Goal: Task Accomplishment & Management: Use online tool/utility

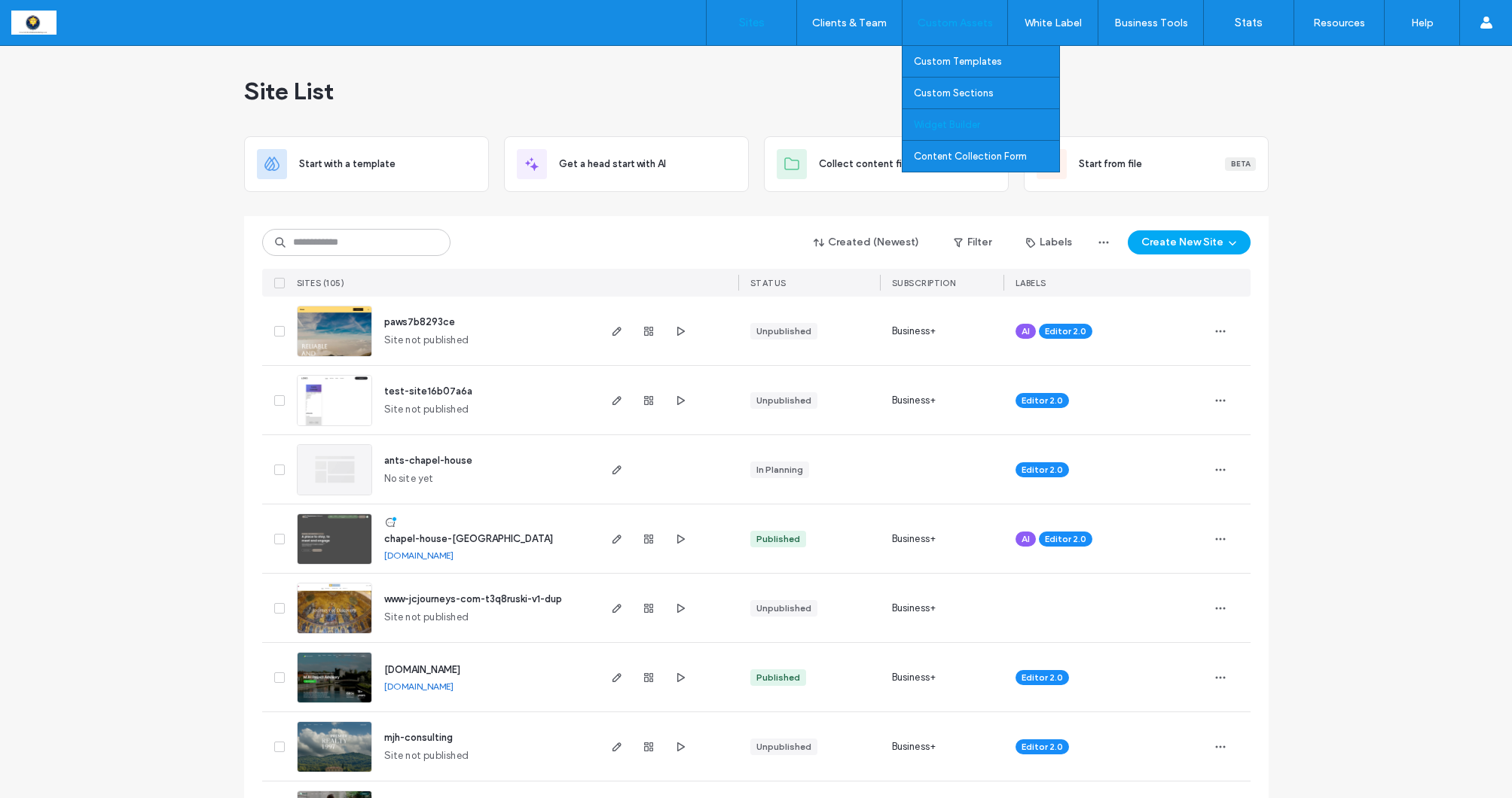
click at [934, 125] on label "Widget Builder" at bounding box center [947, 125] width 66 height 12
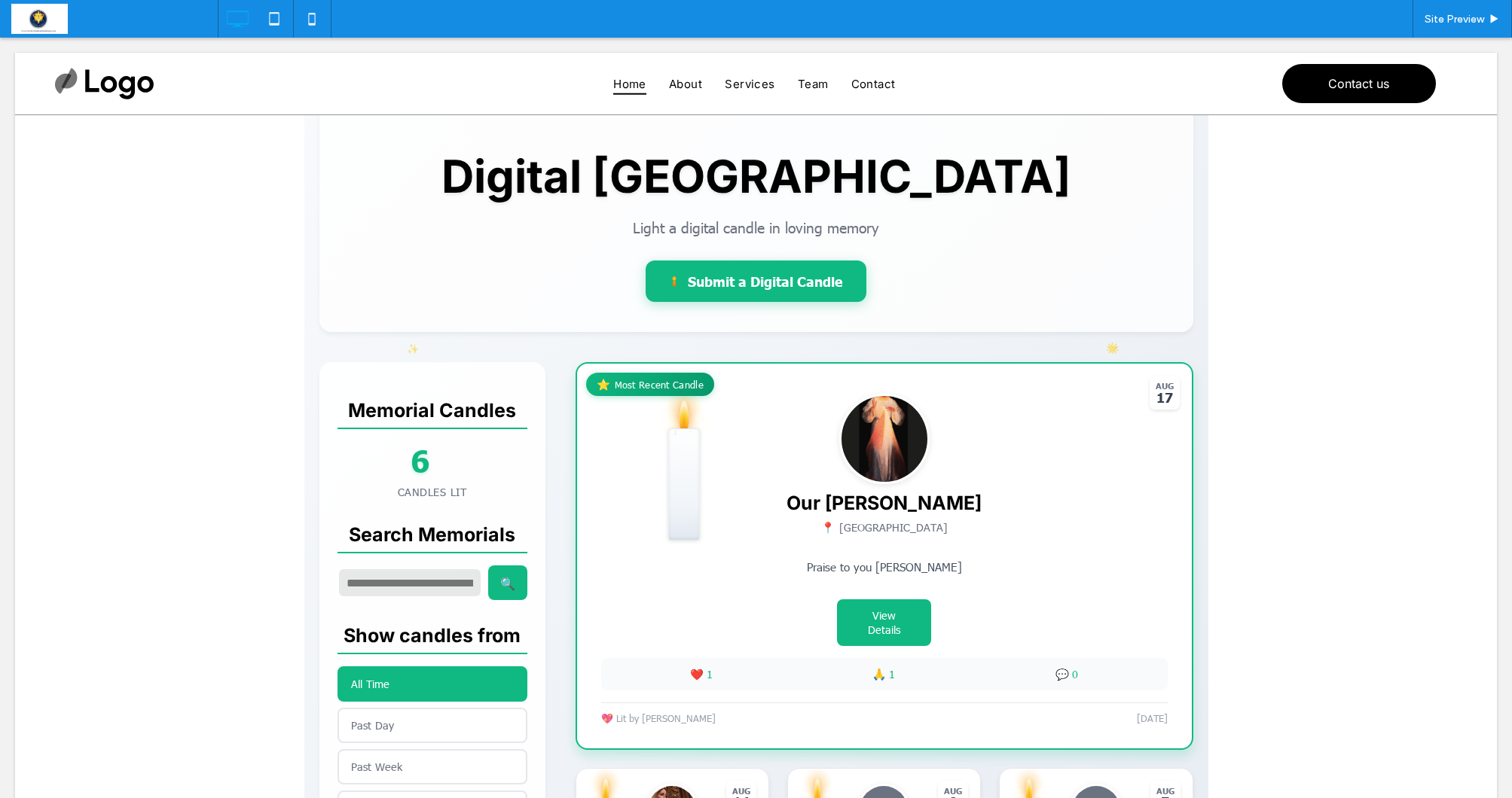
click at [783, 562] on span at bounding box center [757, 781] width 904 height 1415
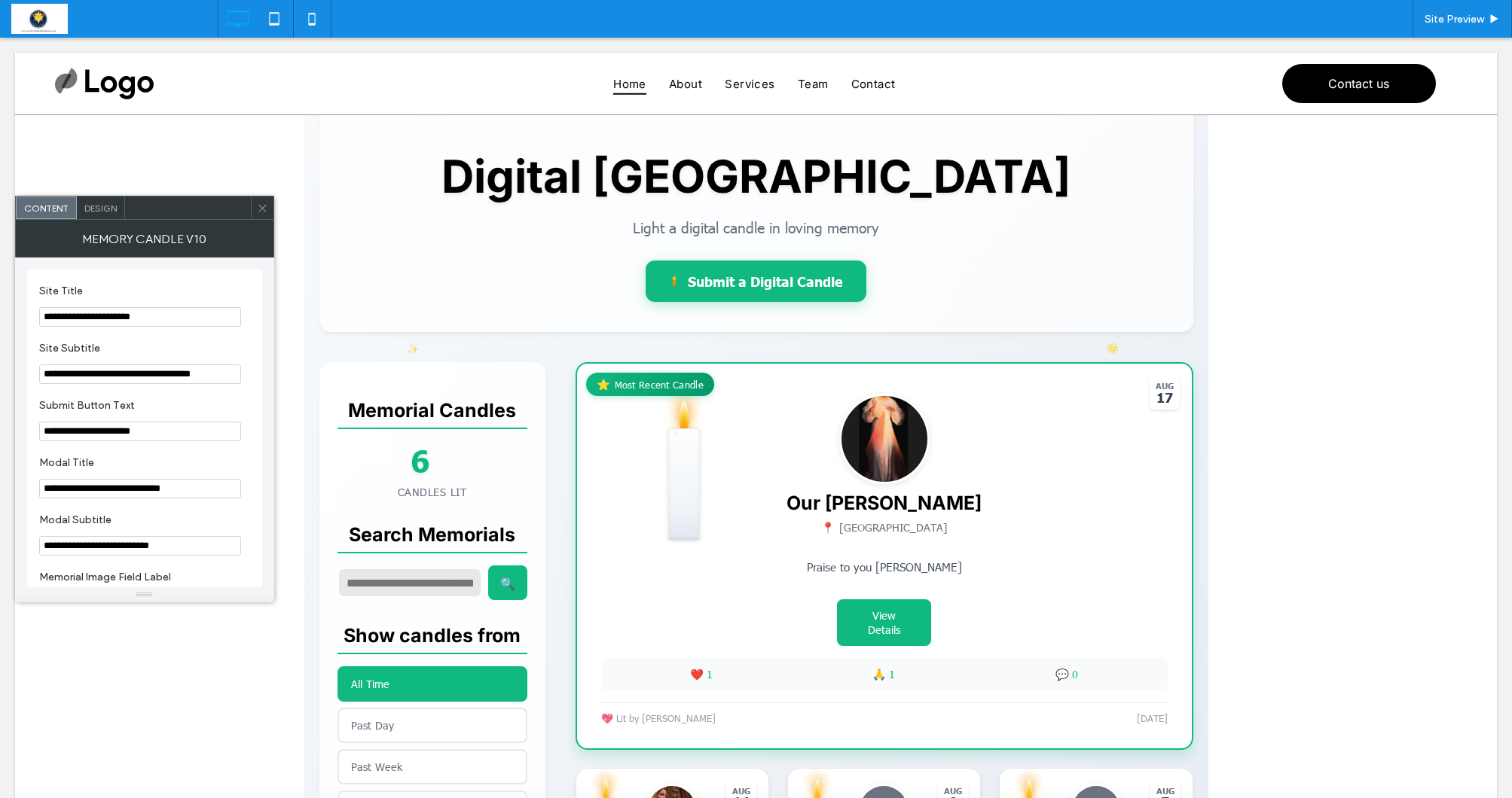
click at [259, 204] on icon at bounding box center [262, 209] width 12 height 12
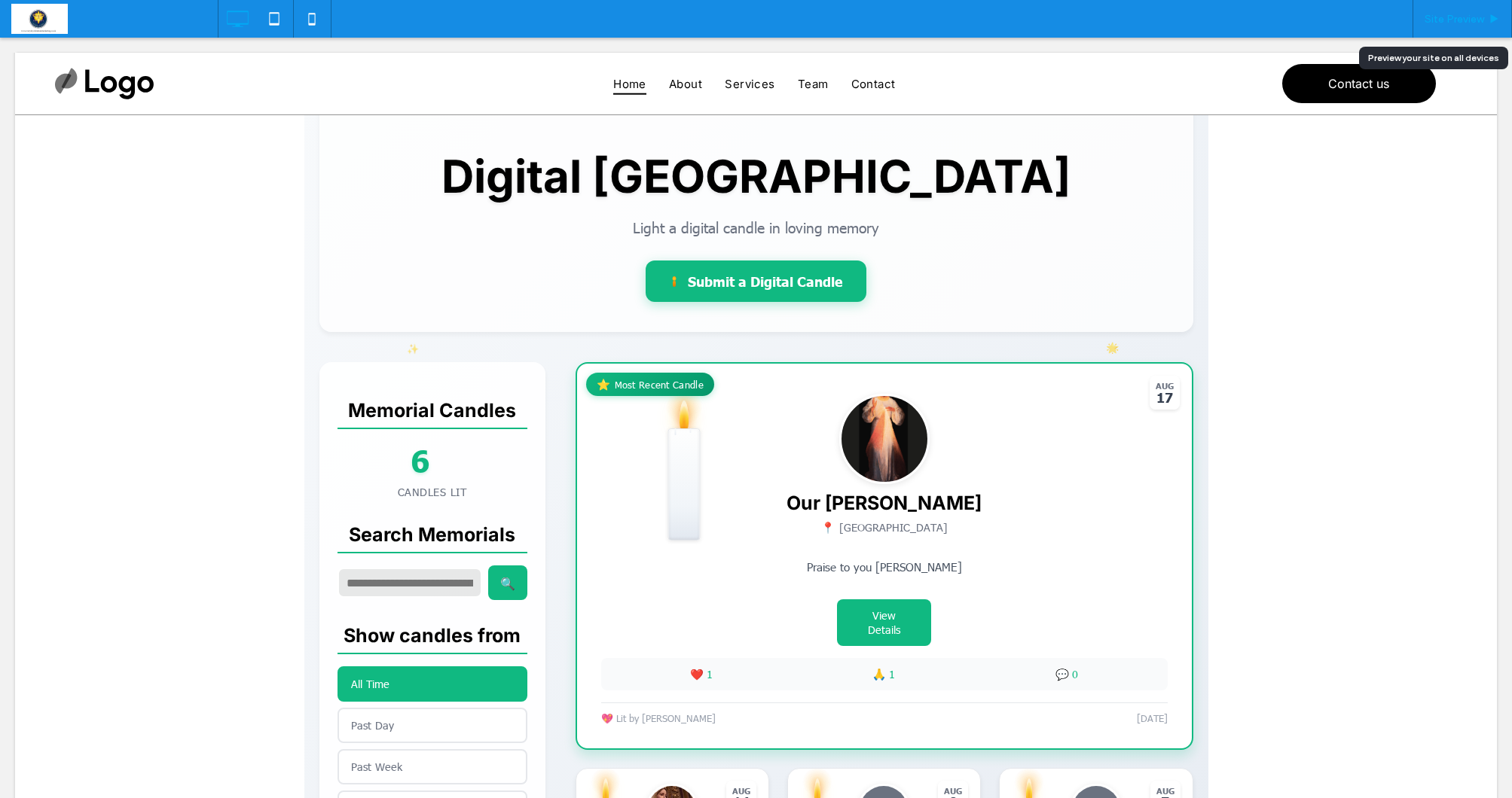
click at [1457, 20] on span "Site Preview" at bounding box center [1454, 18] width 60 height 12
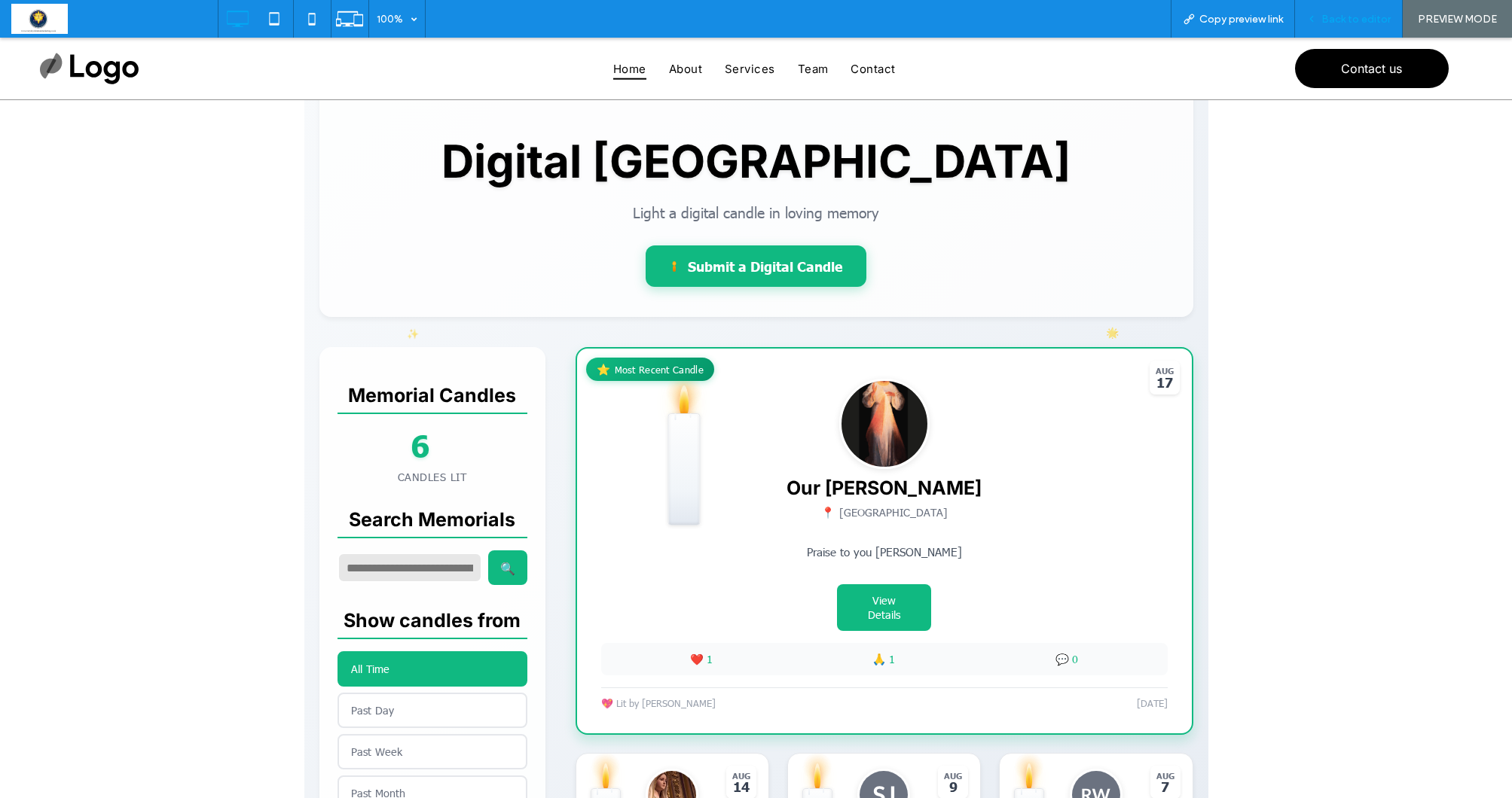
click at [1354, 20] on span "Back to editor" at bounding box center [1356, 18] width 70 height 12
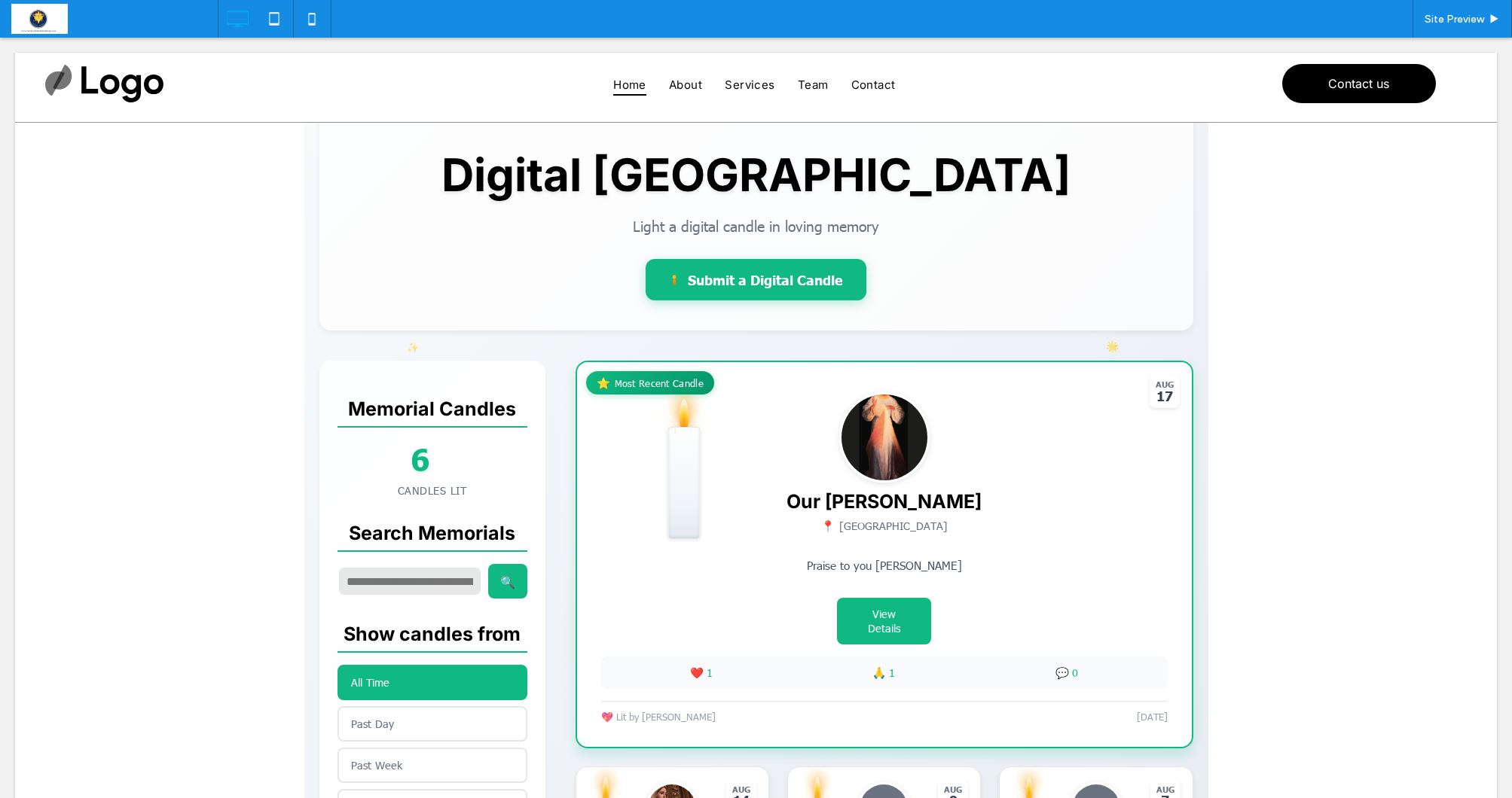
scroll to position [31, 0]
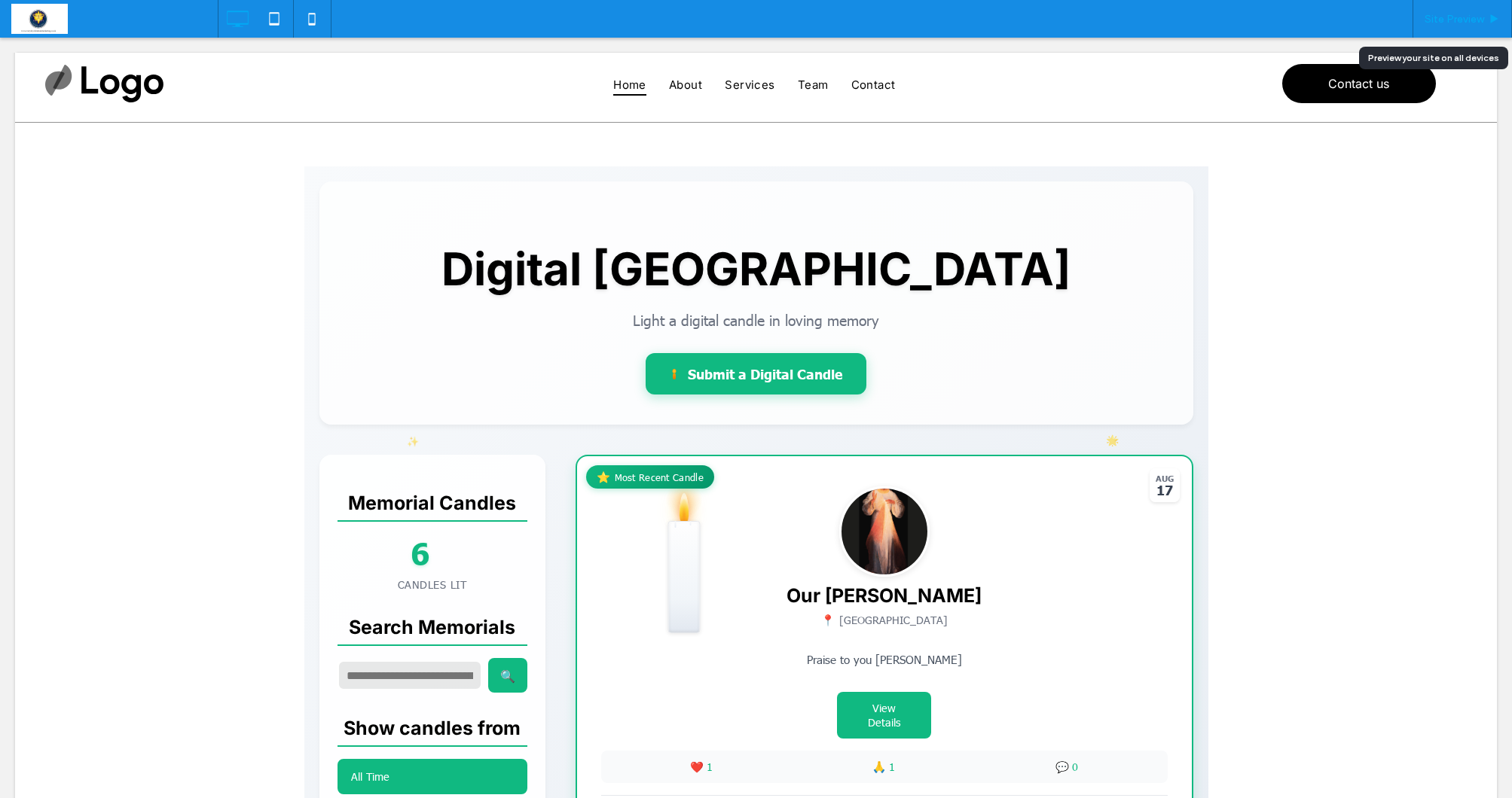
click at [1480, 20] on span "Site Preview" at bounding box center [1454, 18] width 60 height 12
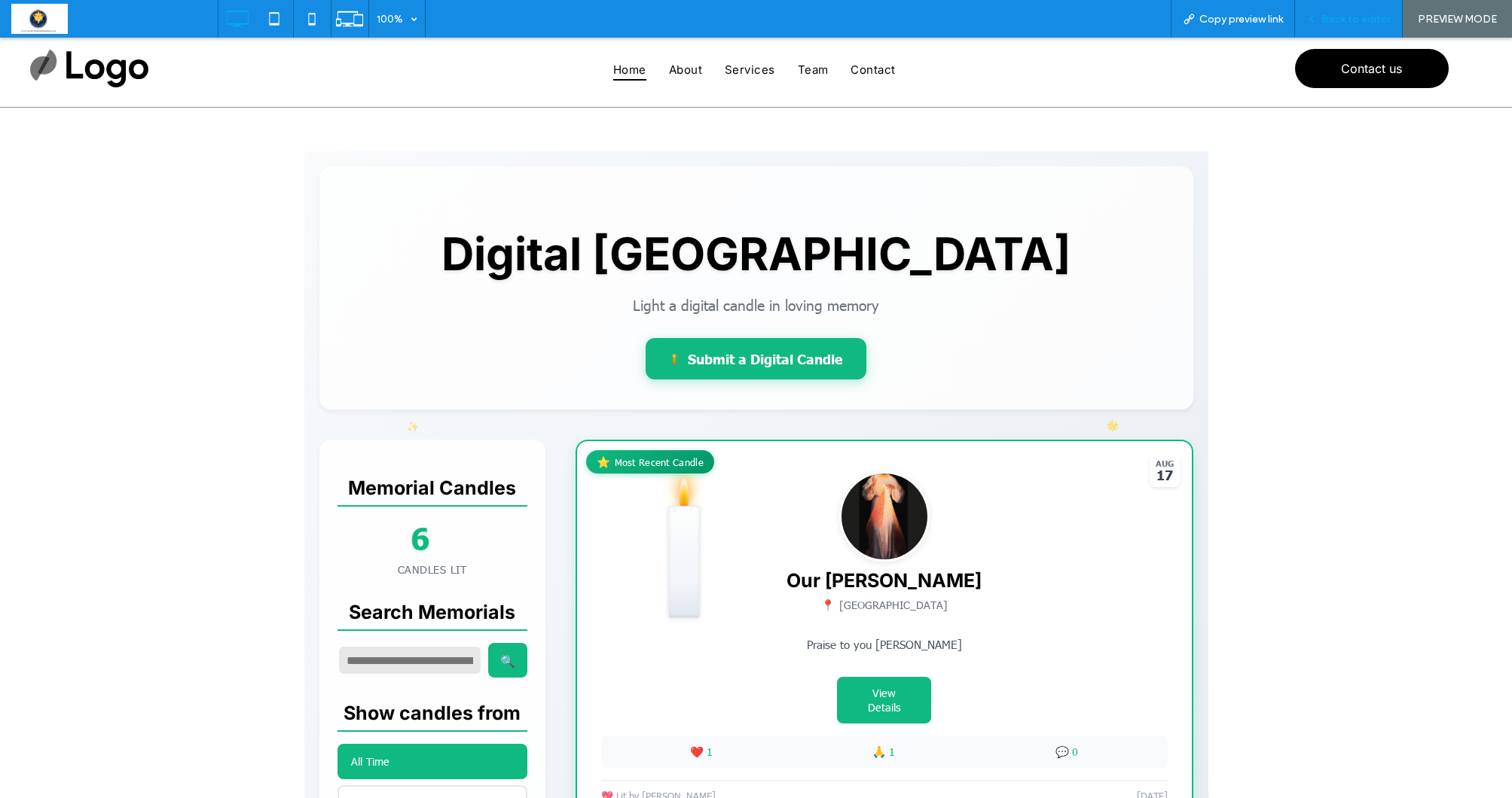
click at [1368, 21] on span "Back to editor" at bounding box center [1356, 18] width 70 height 12
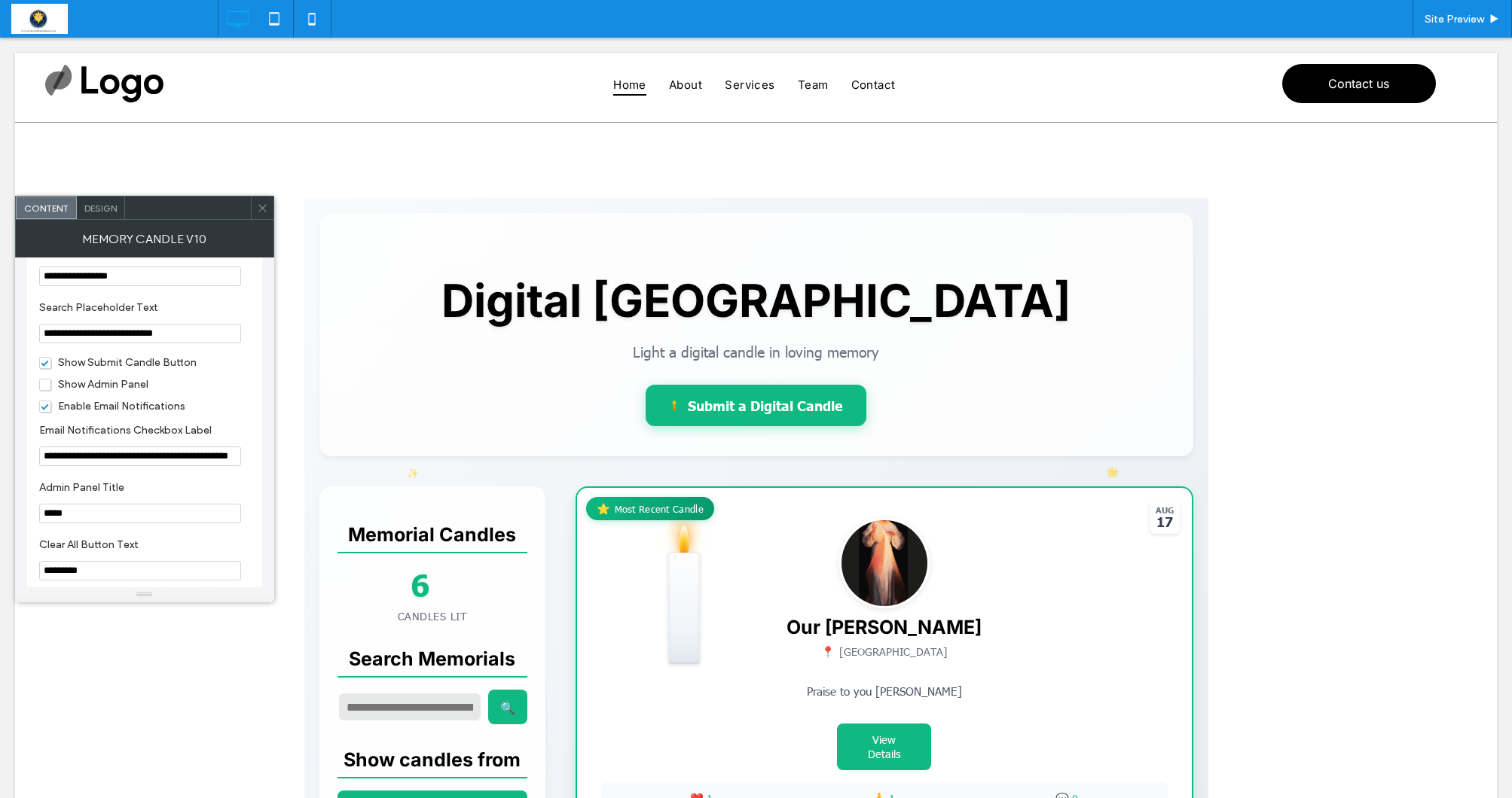
scroll to position [1707, 0]
click at [45, 385] on span "Show Admin Panel" at bounding box center [94, 377] width 109 height 12
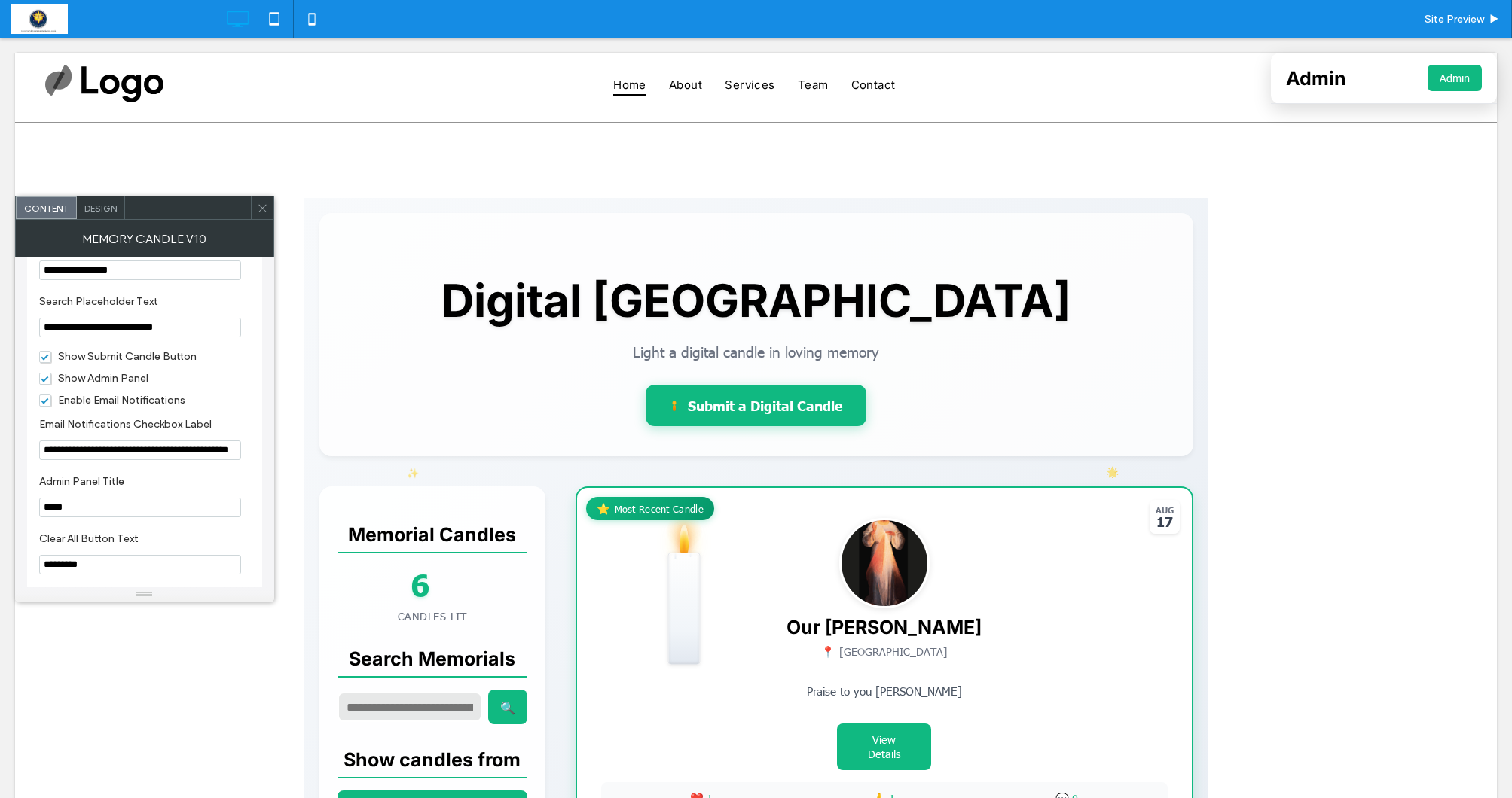
scroll to position [1723, 0]
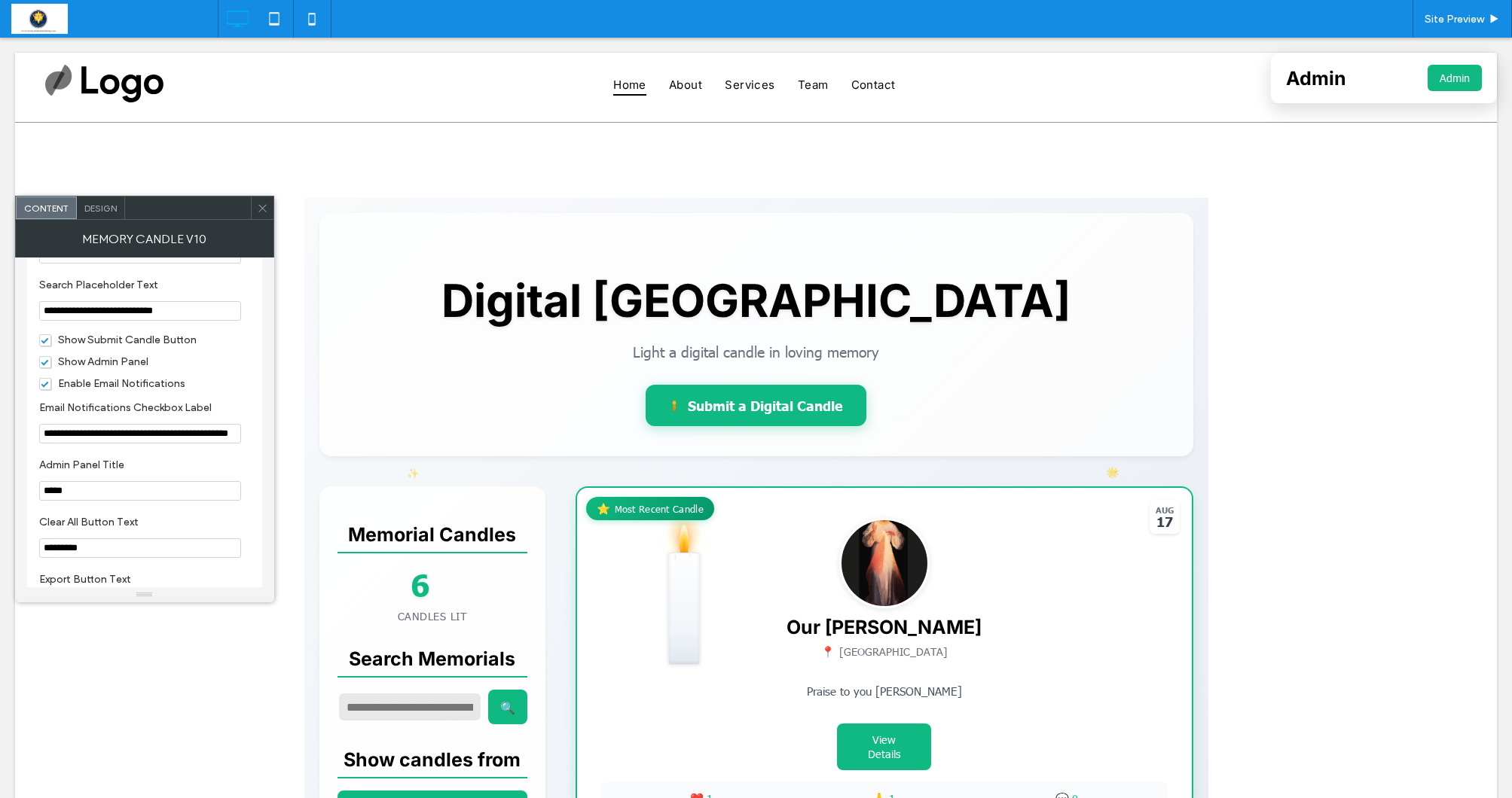
click at [265, 212] on use at bounding box center [262, 208] width 7 height 7
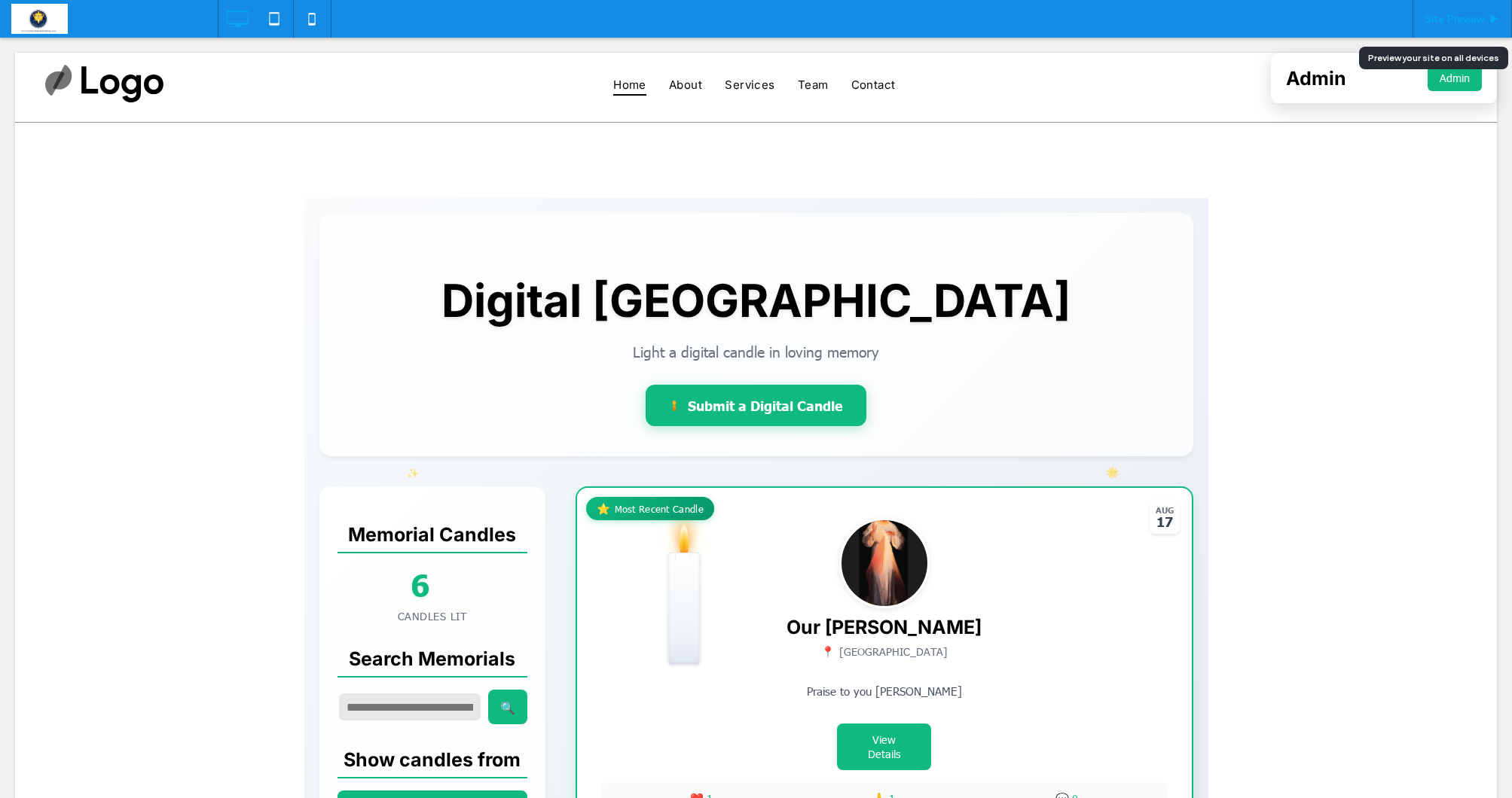
click at [1460, 22] on span "Site Preview" at bounding box center [1454, 18] width 60 height 12
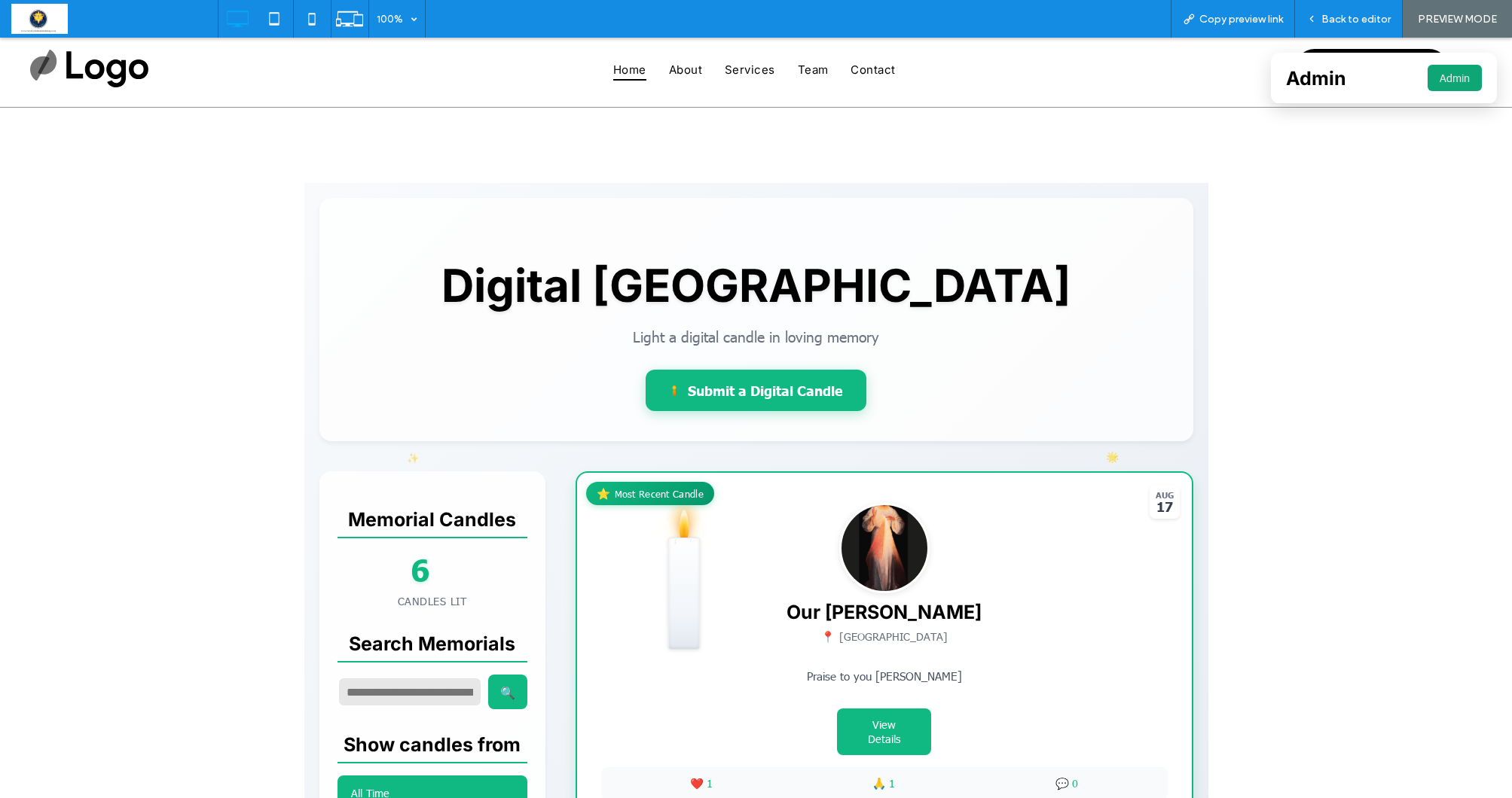
click at [1461, 78] on button "Admin" at bounding box center [1455, 78] width 55 height 26
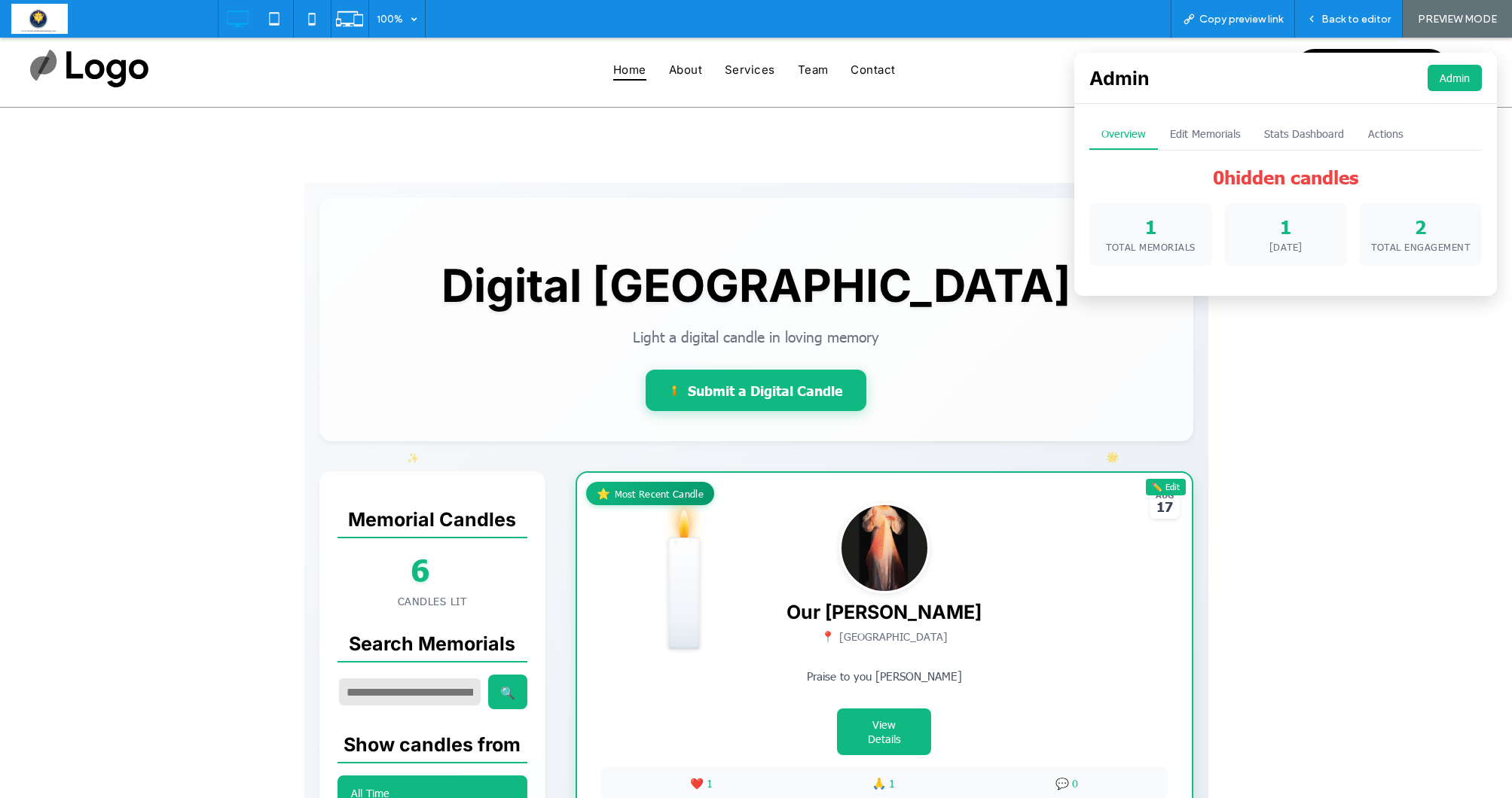
click at [1218, 133] on button "Edit Memorials" at bounding box center [1205, 134] width 94 height 31
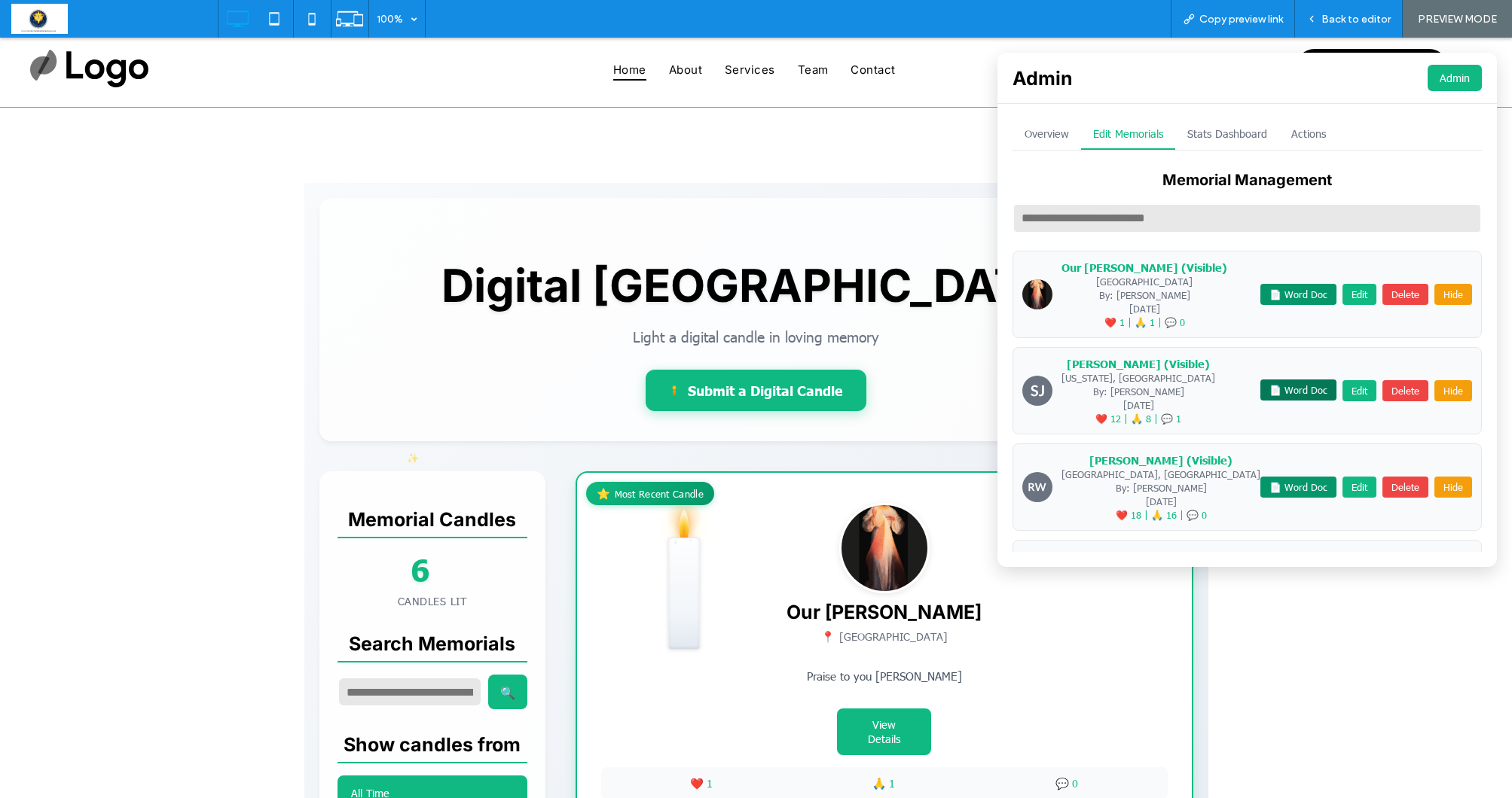
click at [1301, 393] on button "📄 Word Doc" at bounding box center [1298, 390] width 76 height 21
click at [1081, 133] on button "Overview" at bounding box center [1047, 134] width 69 height 31
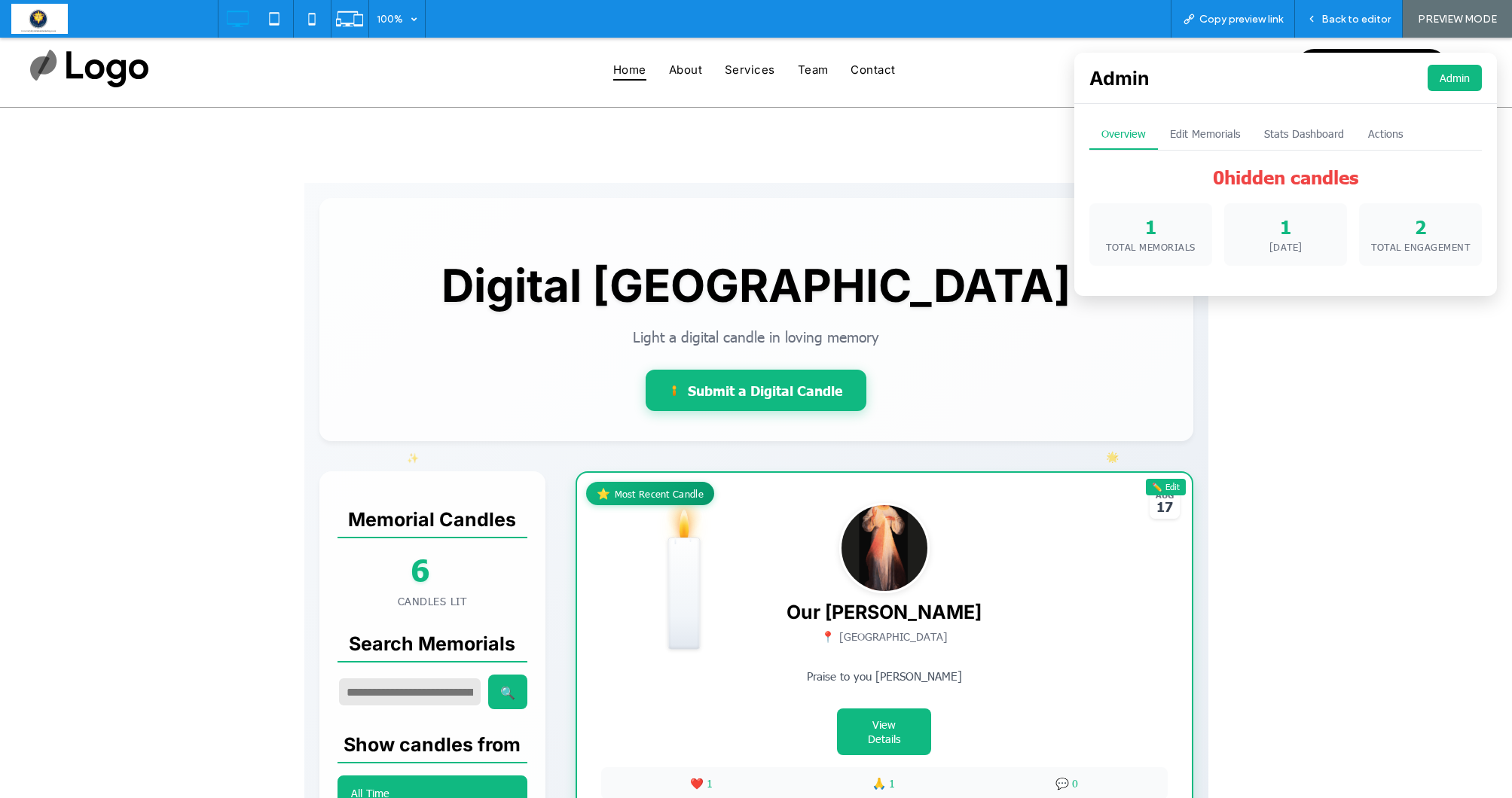
click at [1219, 132] on button "Edit Memorials" at bounding box center [1205, 134] width 94 height 31
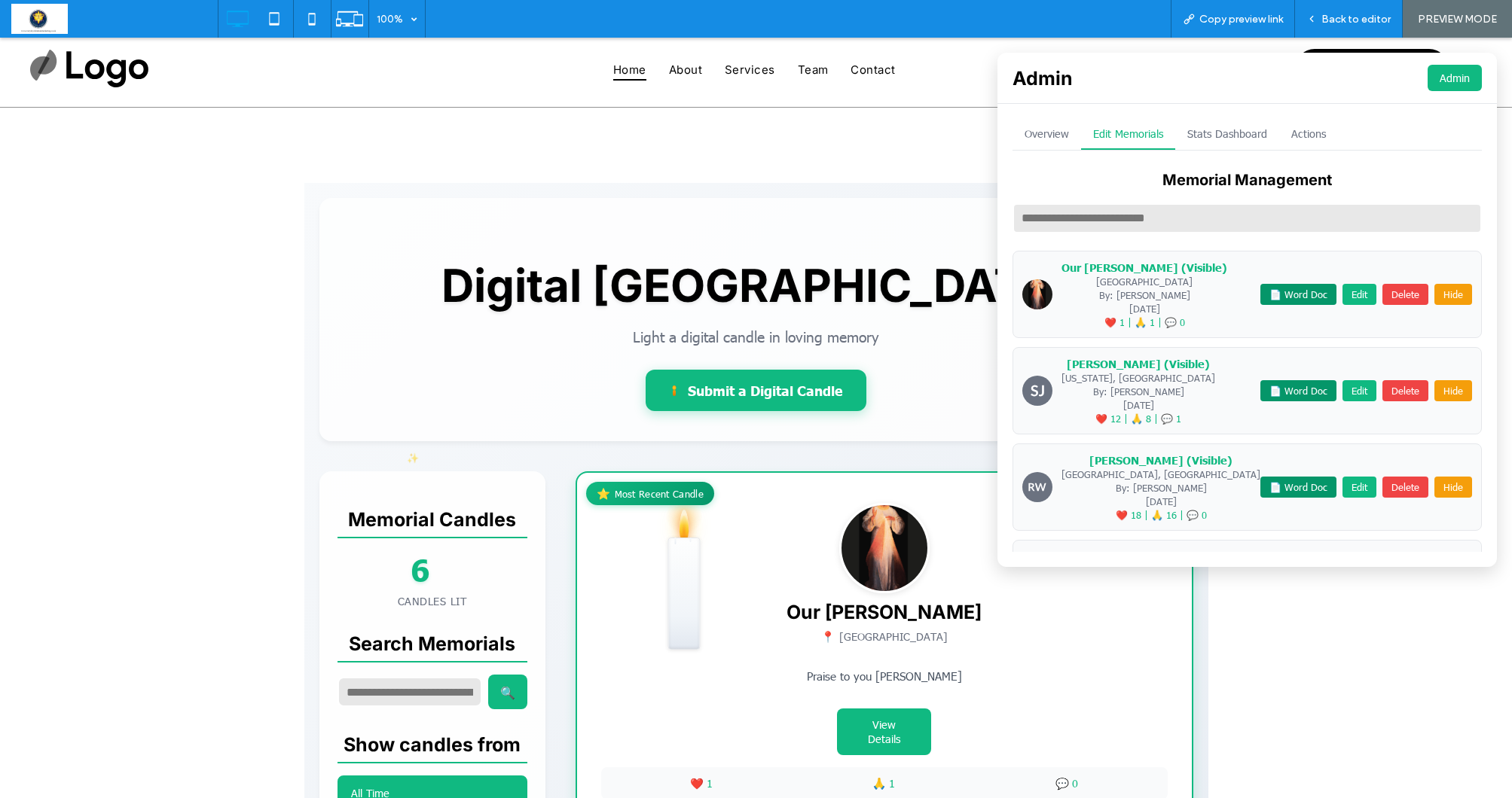
click at [1279, 135] on button "Stats Dashboard" at bounding box center [1227, 134] width 104 height 31
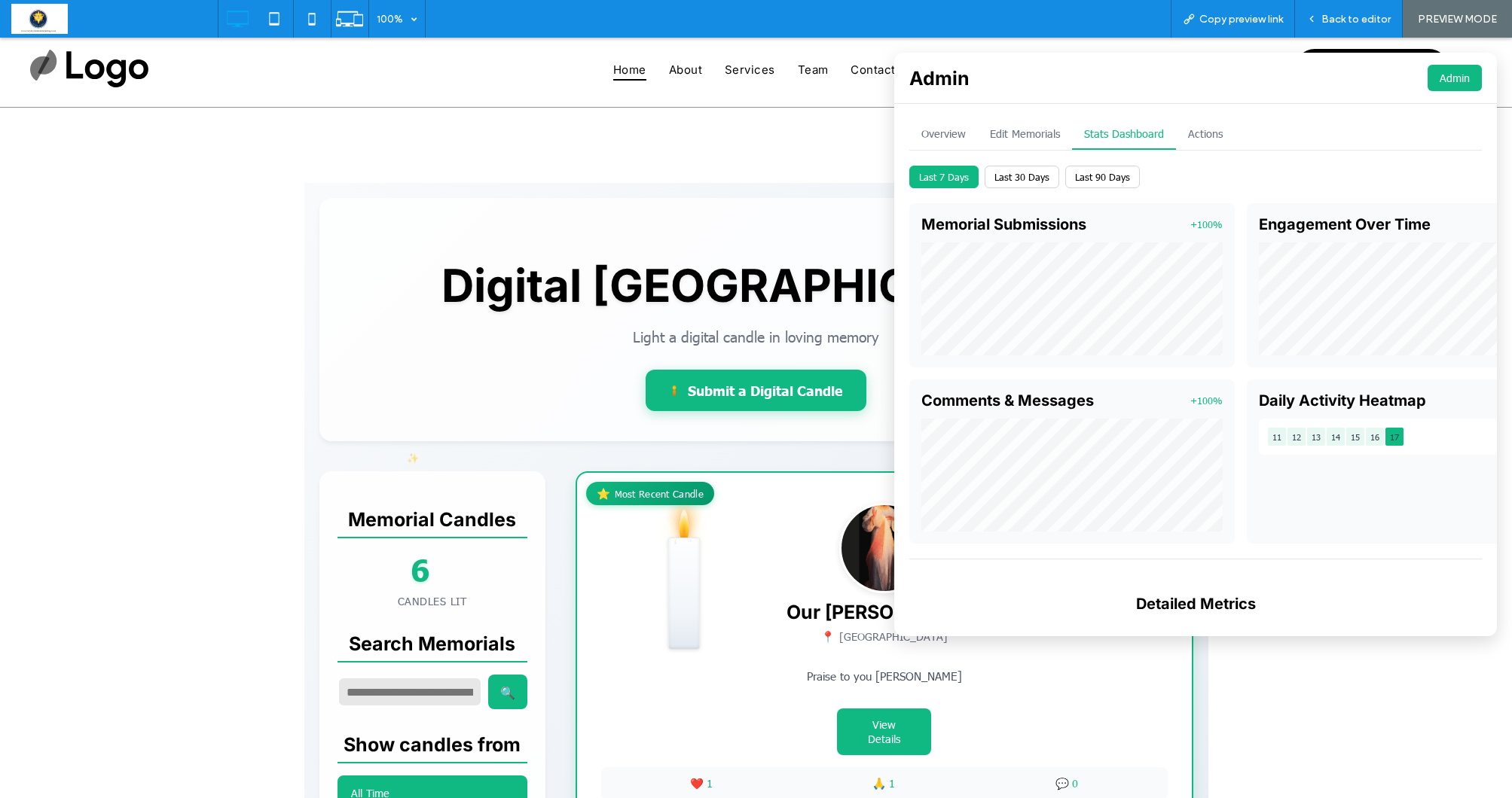
click at [1033, 171] on button "Last 30 Days" at bounding box center [1022, 176] width 75 height 22
click at [961, 170] on button "Last 7 Days" at bounding box center [944, 176] width 70 height 22
click at [950, 132] on button "Overview" at bounding box center [943, 134] width 69 height 31
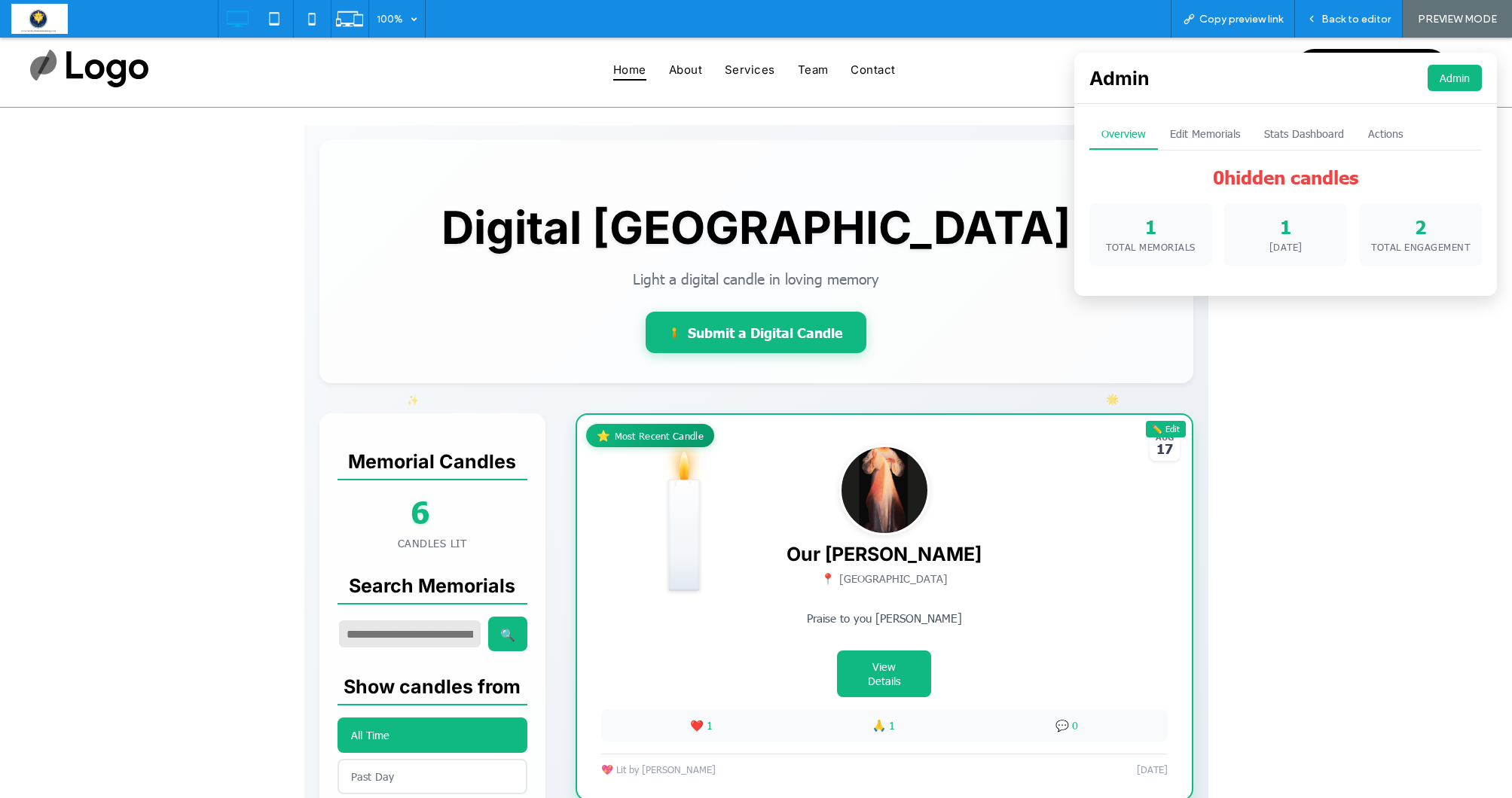
scroll to position [78, 0]
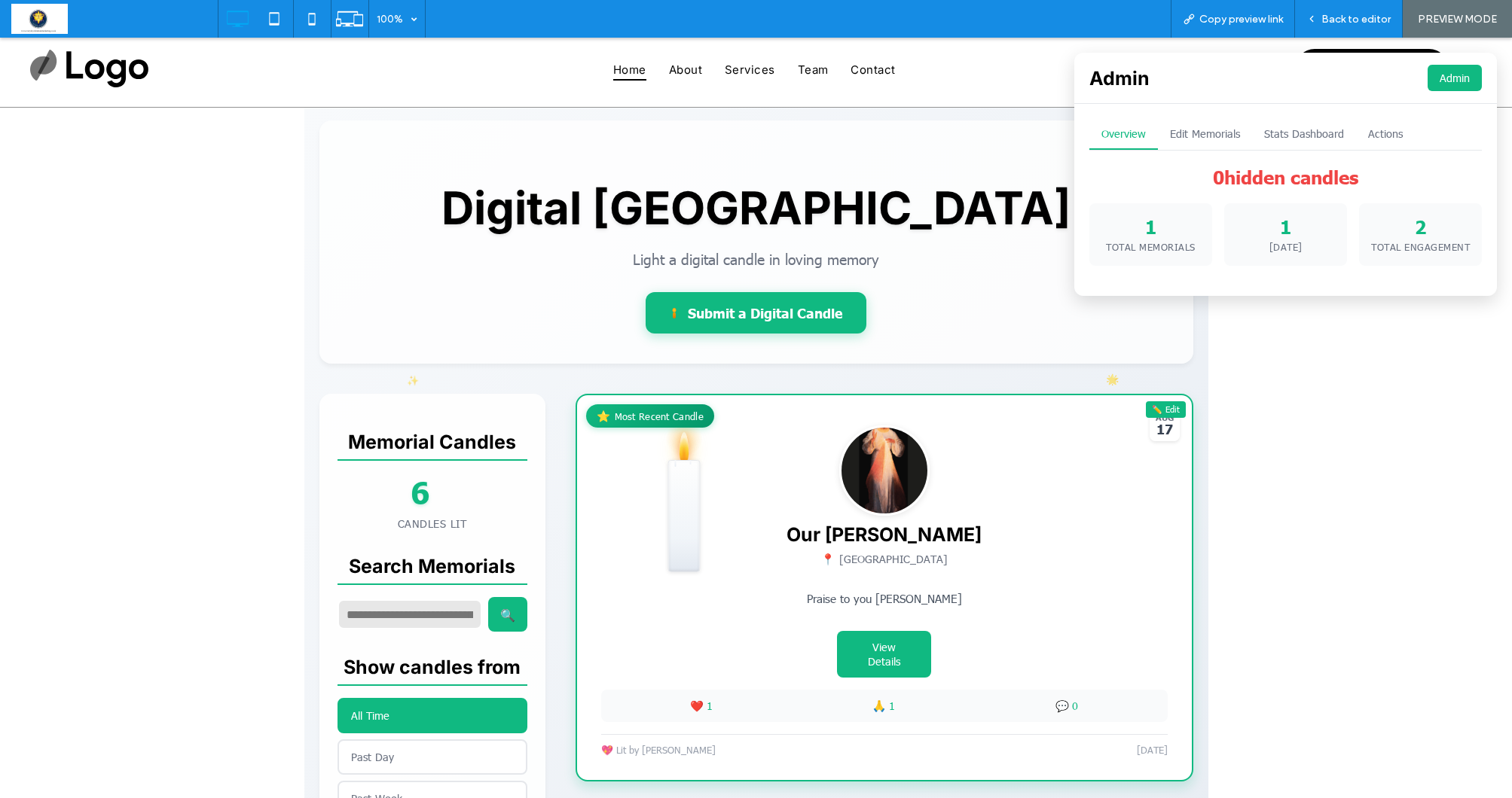
click at [1388, 135] on button "Actions" at bounding box center [1385, 134] width 59 height 31
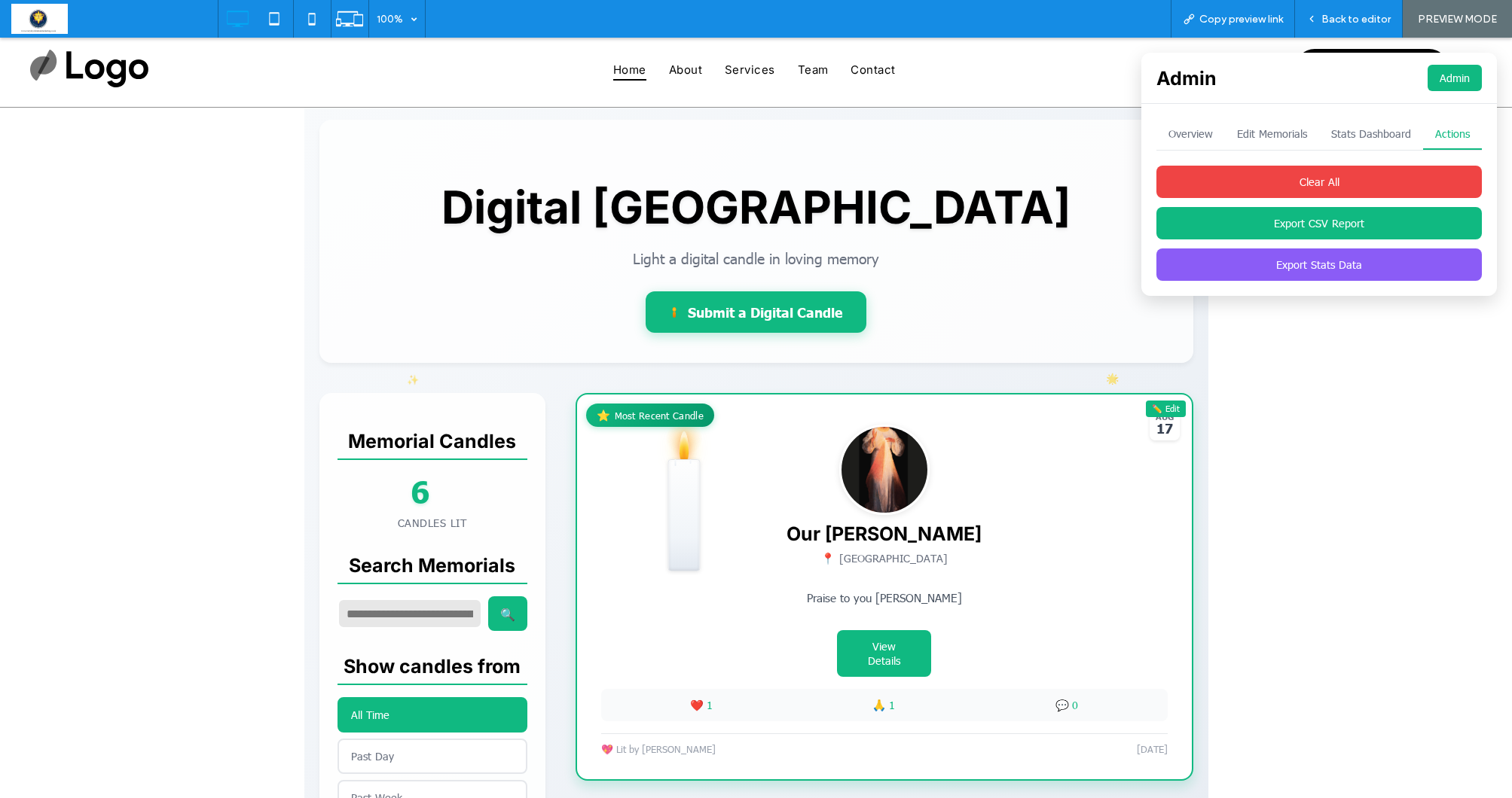
scroll to position [75, 0]
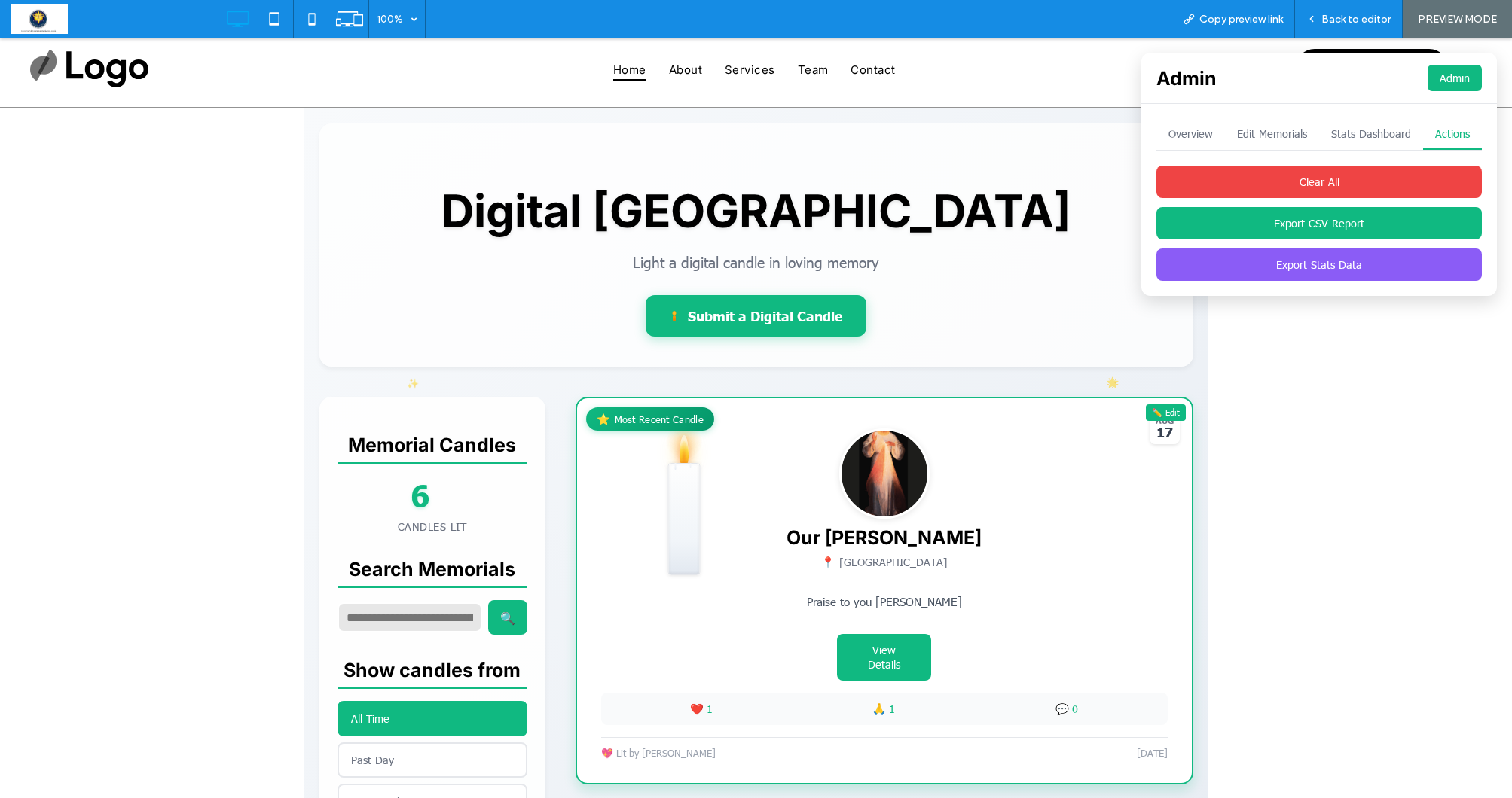
click at [1351, 134] on button "Stats Dashboard" at bounding box center [1371, 134] width 104 height 31
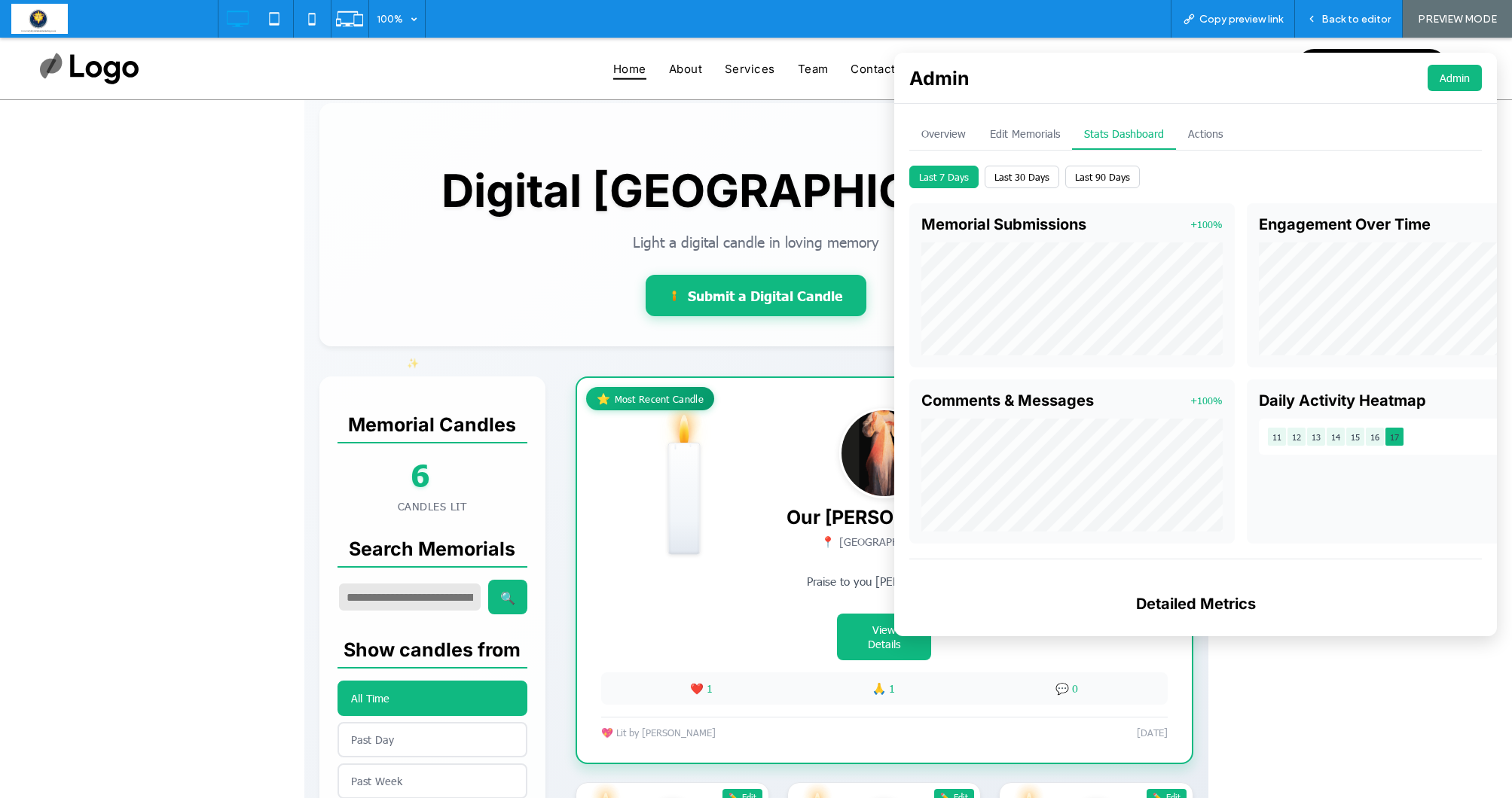
scroll to position [0, 0]
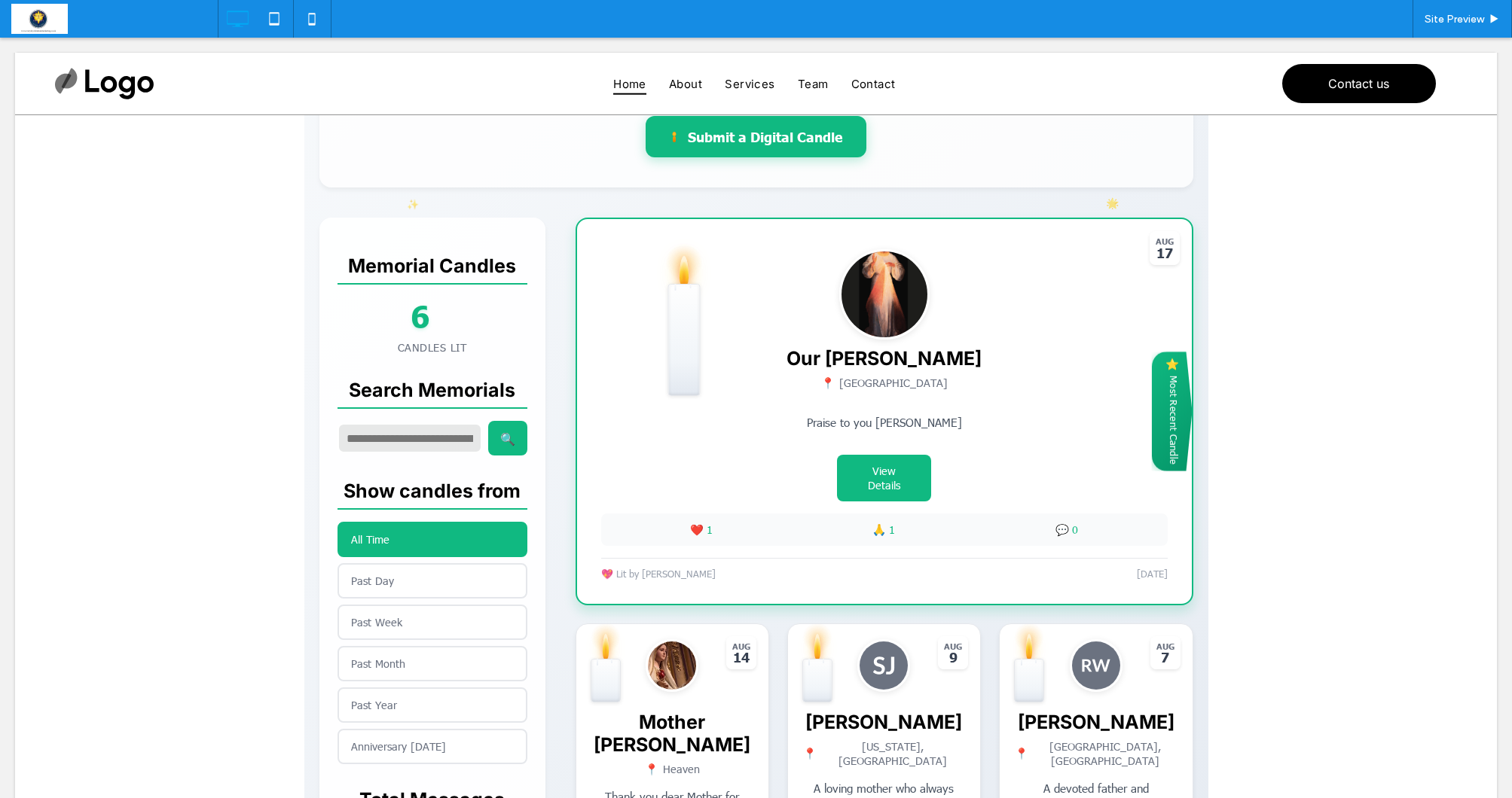
scroll to position [272, 0]
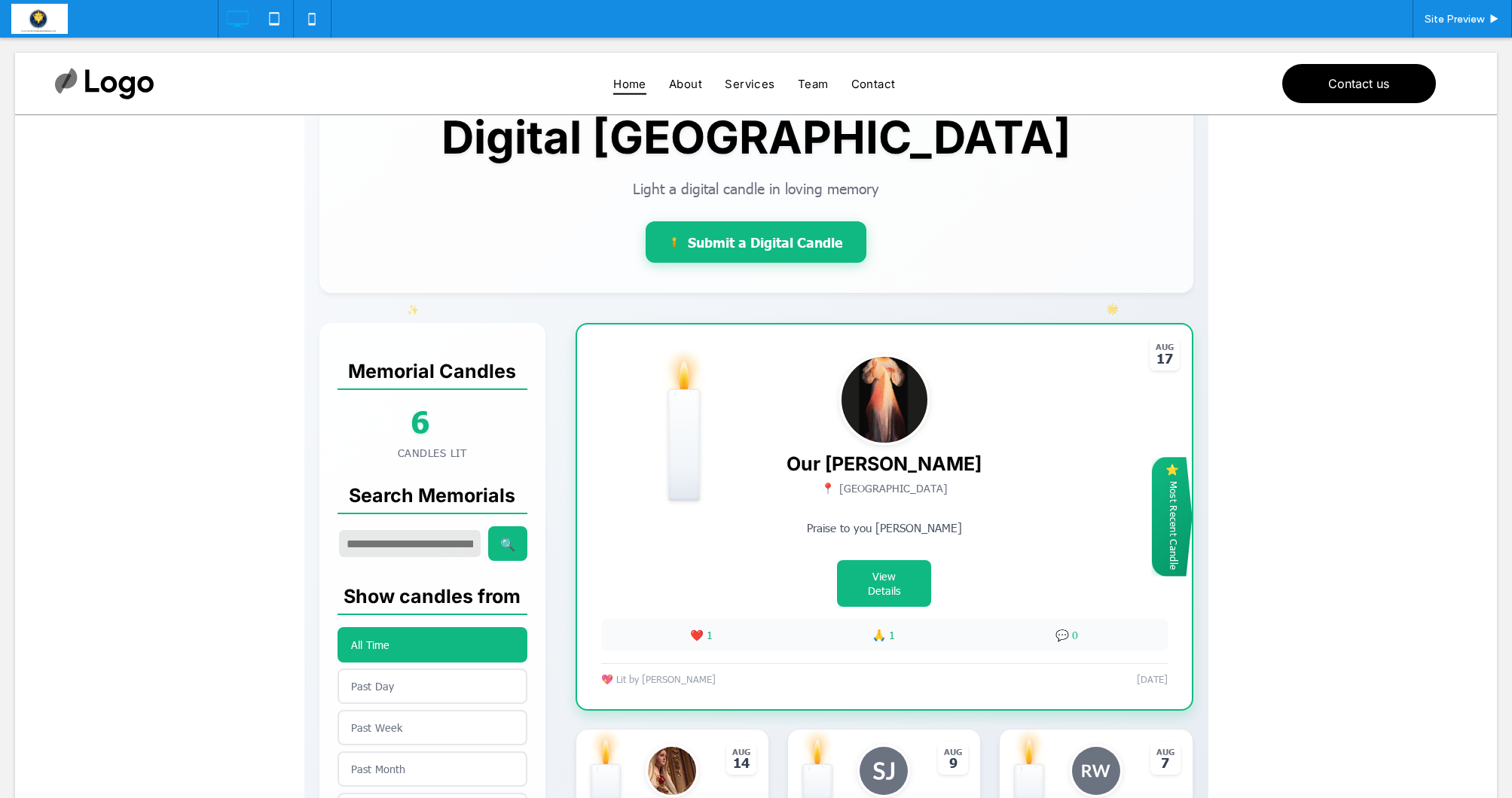
scroll to position [165, 0]
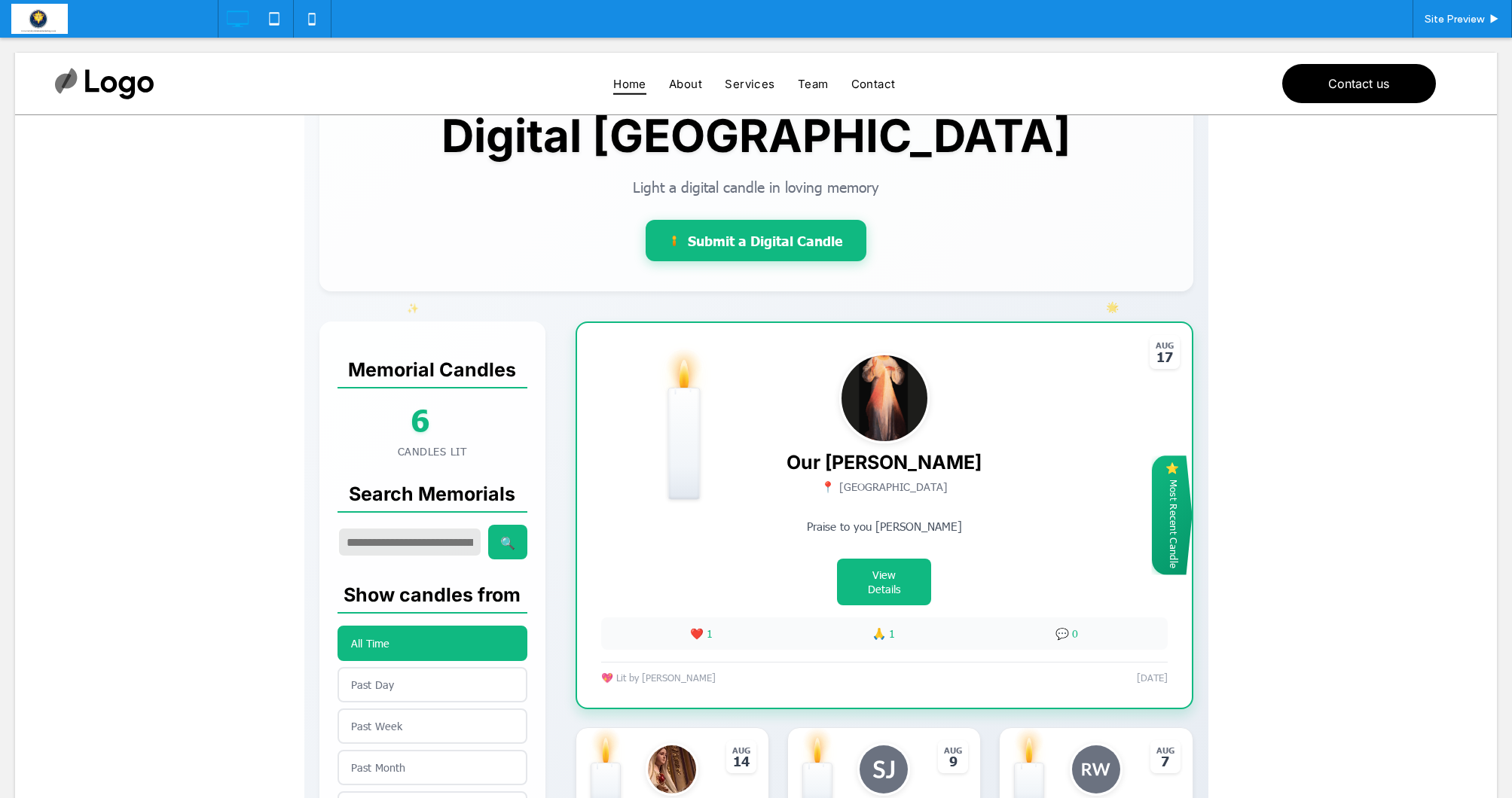
click at [1172, 509] on span at bounding box center [757, 740] width 904 height 1415
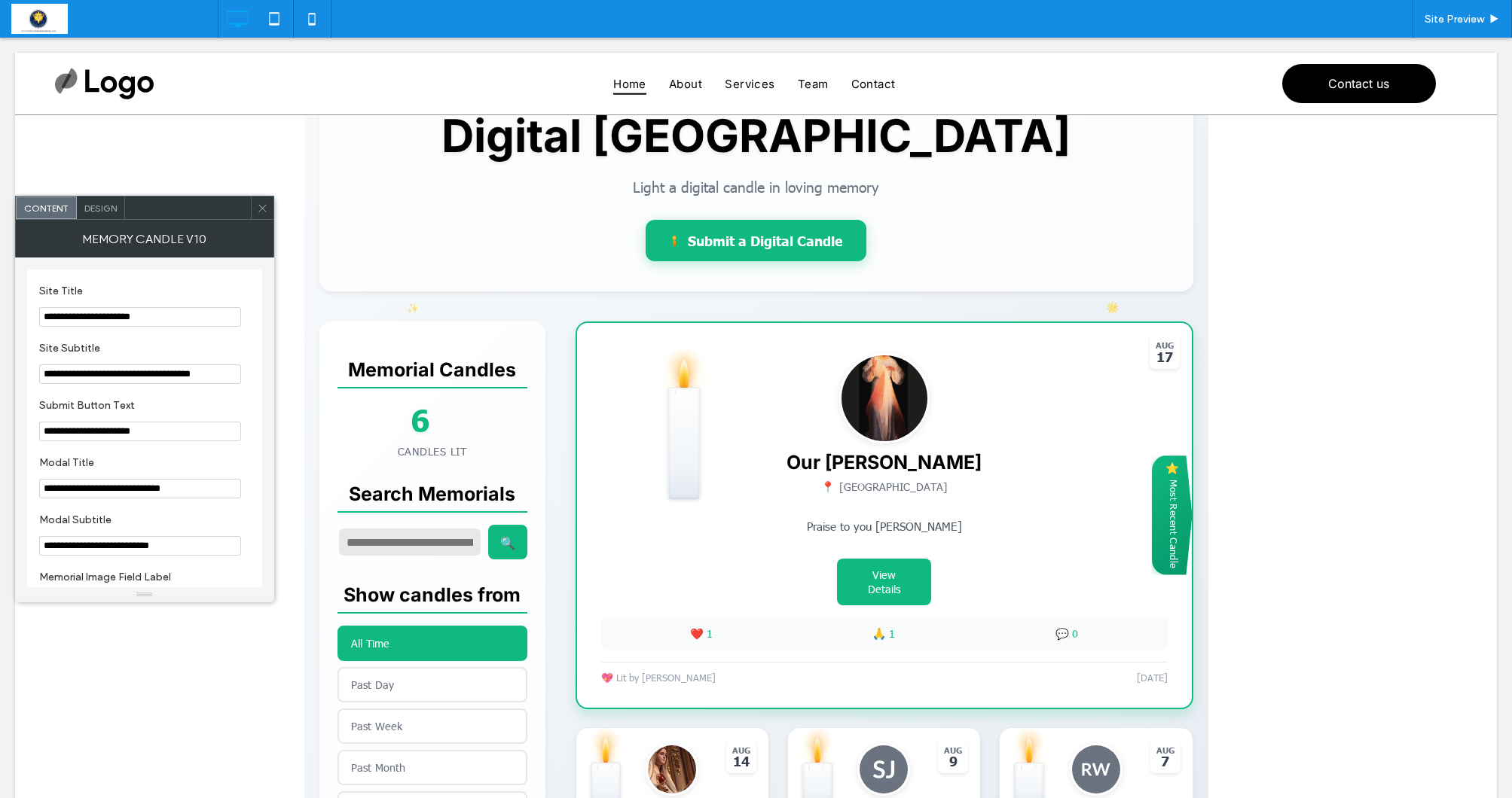
click at [259, 206] on icon at bounding box center [262, 209] width 12 height 12
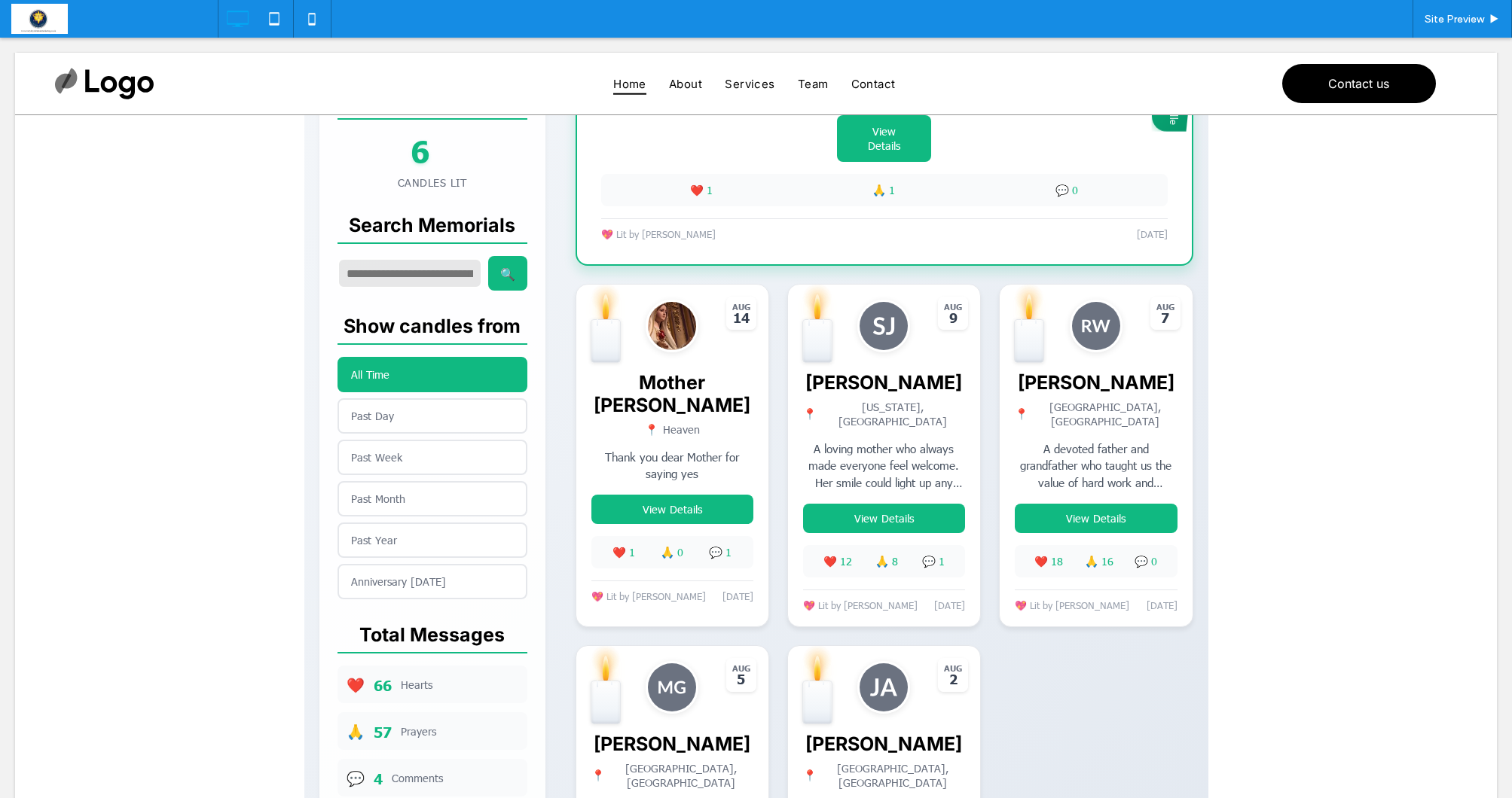
scroll to position [609, 0]
click at [1286, 407] on div "✨ 💫 ⭐ Light a Digital Memorial Candle Share your love and memories × Memorial P…" at bounding box center [756, 296] width 1482 height 1565
click at [657, 491] on span at bounding box center [757, 296] width 904 height 1415
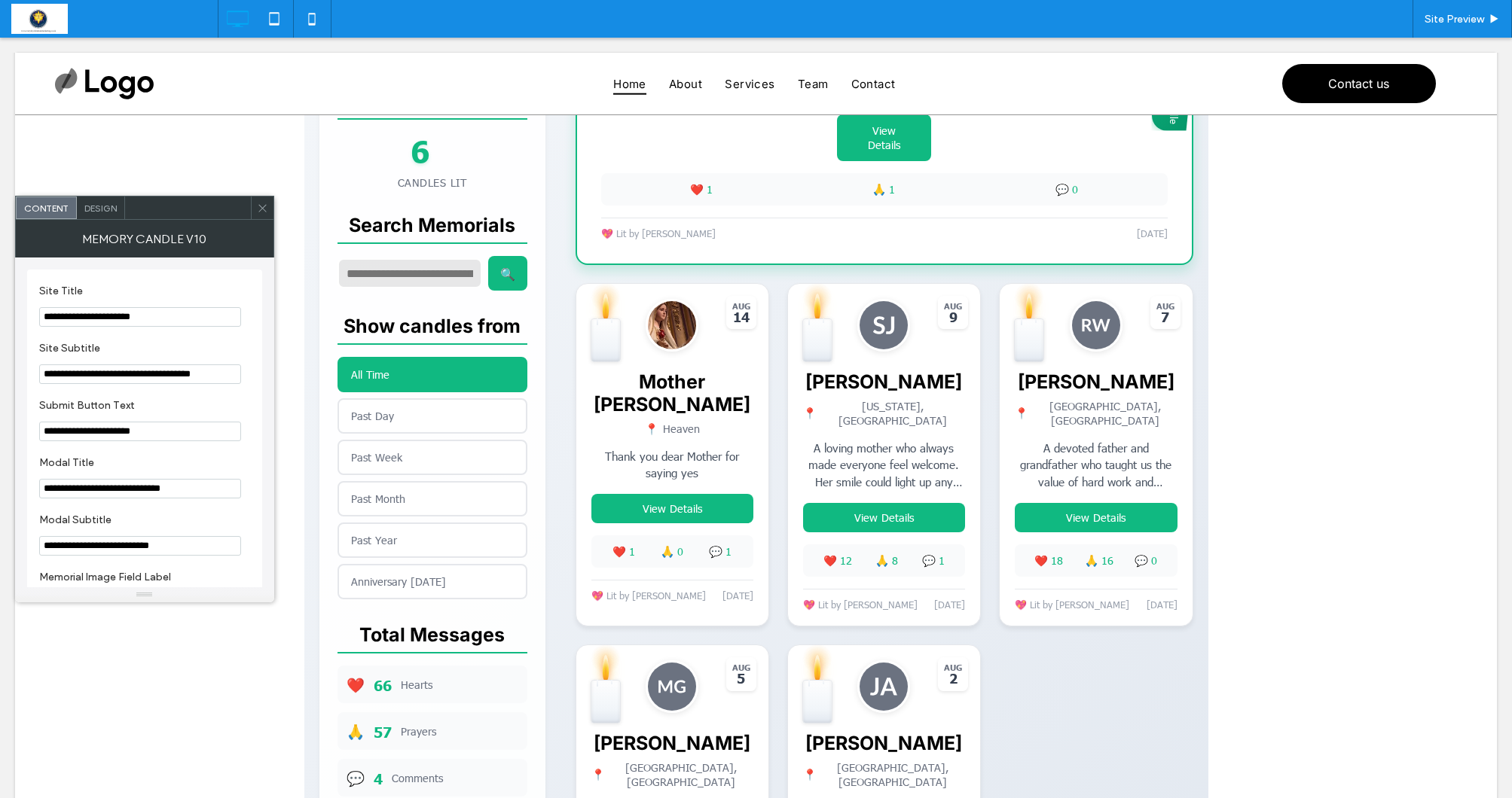
click at [265, 211] on icon at bounding box center [262, 209] width 12 height 12
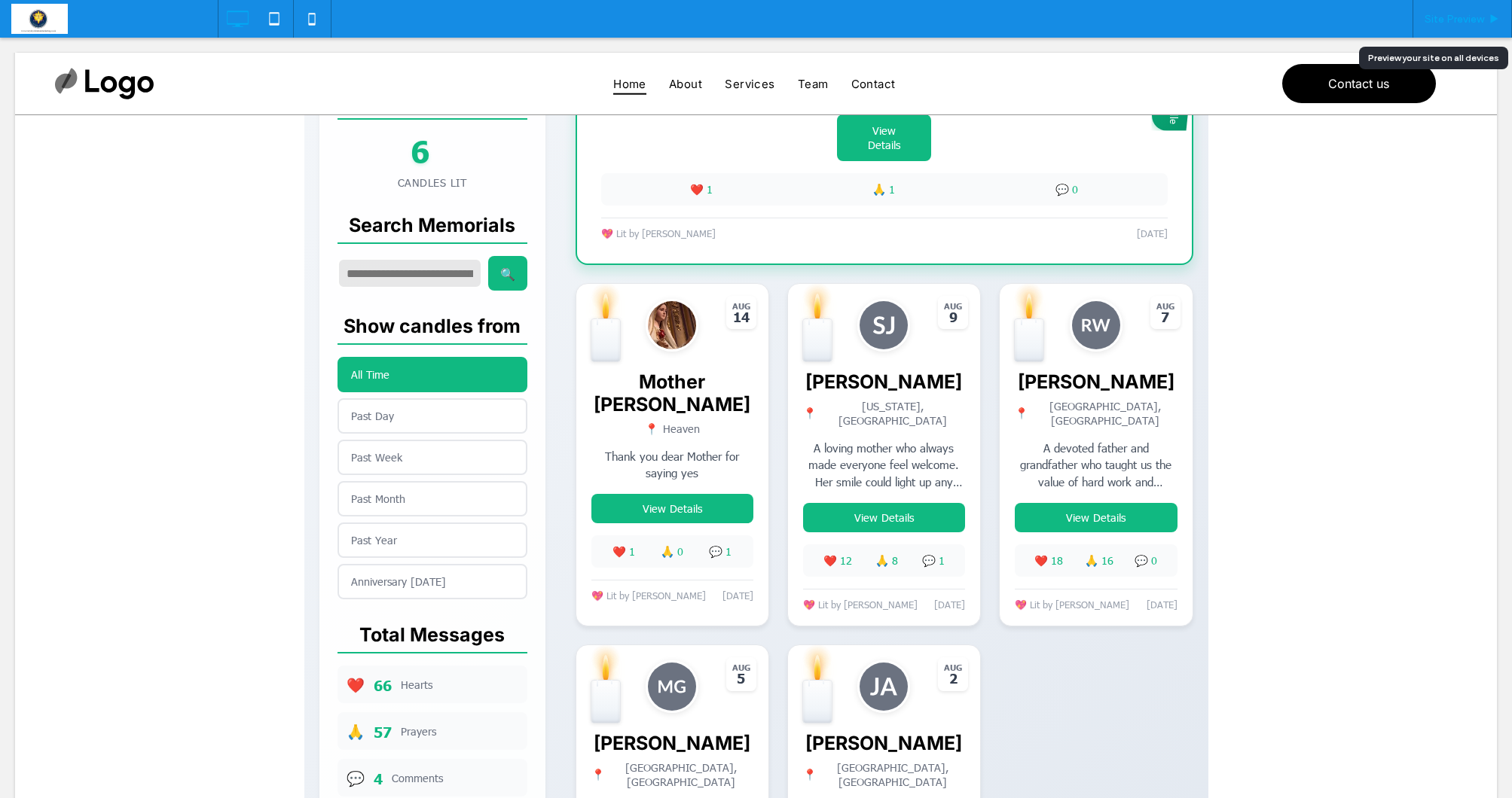
click at [1461, 21] on span "Site Preview" at bounding box center [1454, 18] width 60 height 12
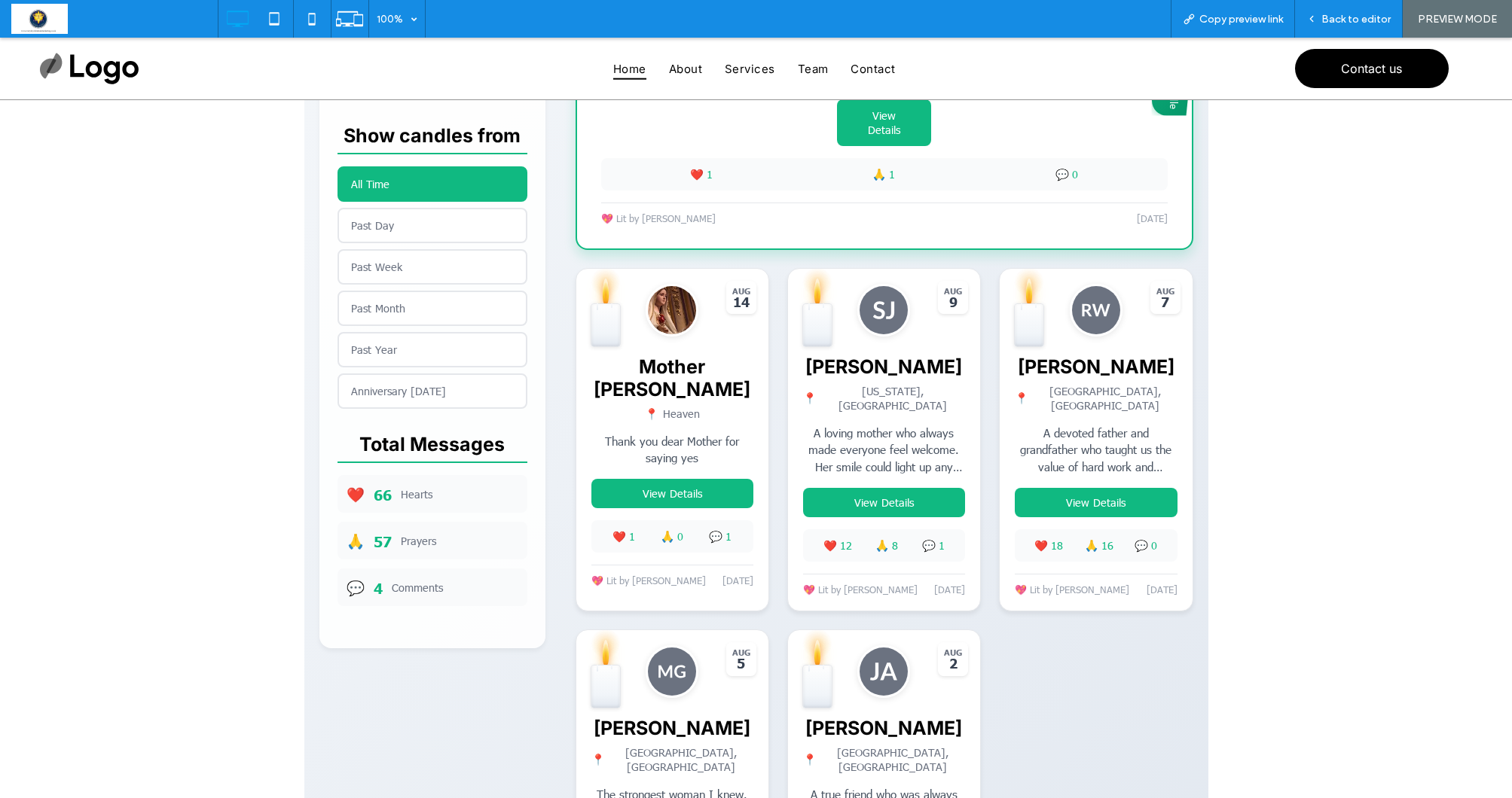
click at [682, 482] on span at bounding box center [757, 281] width 904 height 1415
click at [890, 500] on span at bounding box center [757, 281] width 904 height 1415
click at [1362, 21] on span "Back to editor" at bounding box center [1356, 18] width 70 height 12
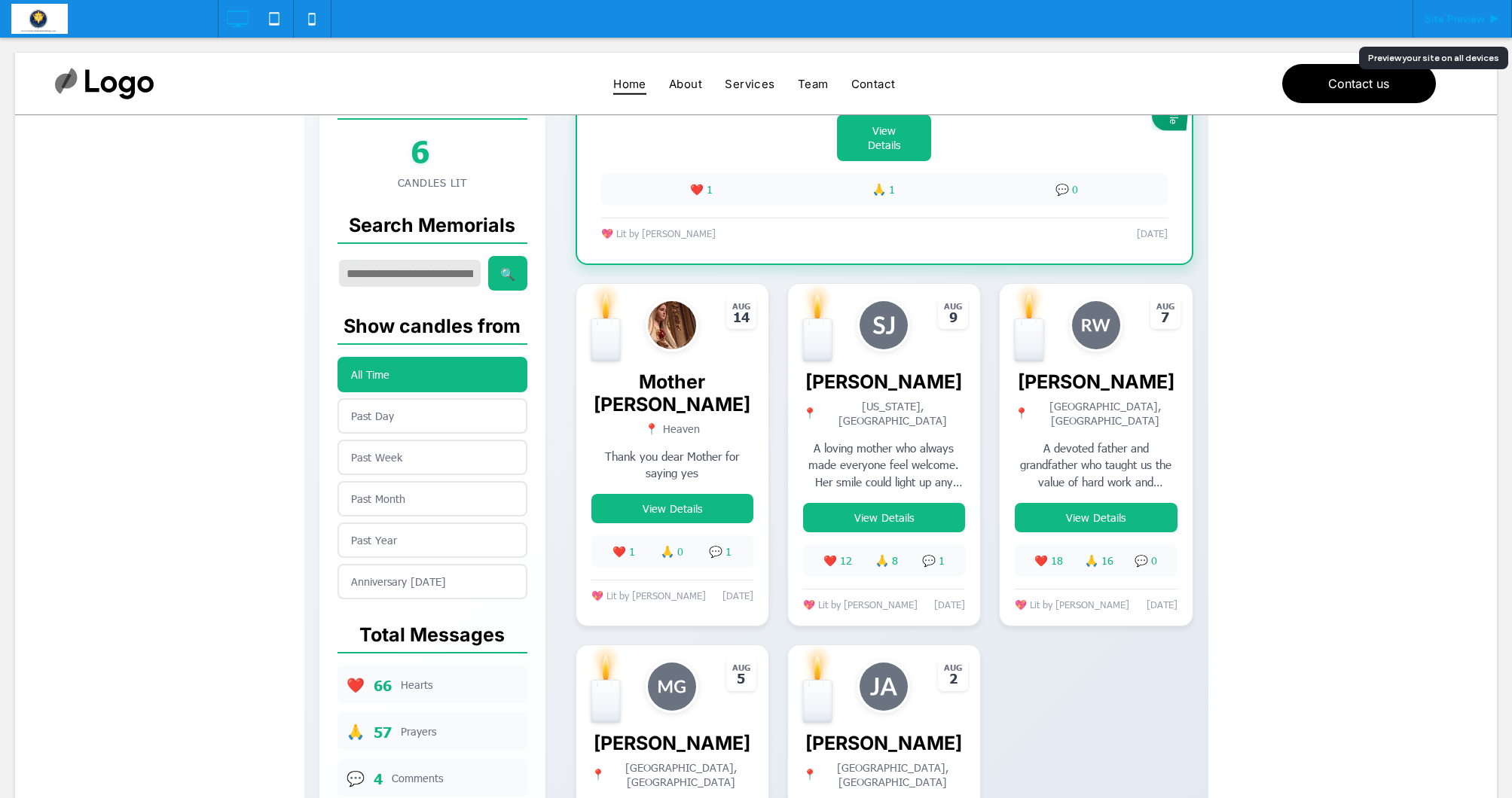
click at [1446, 16] on span "Site Preview" at bounding box center [1454, 18] width 60 height 12
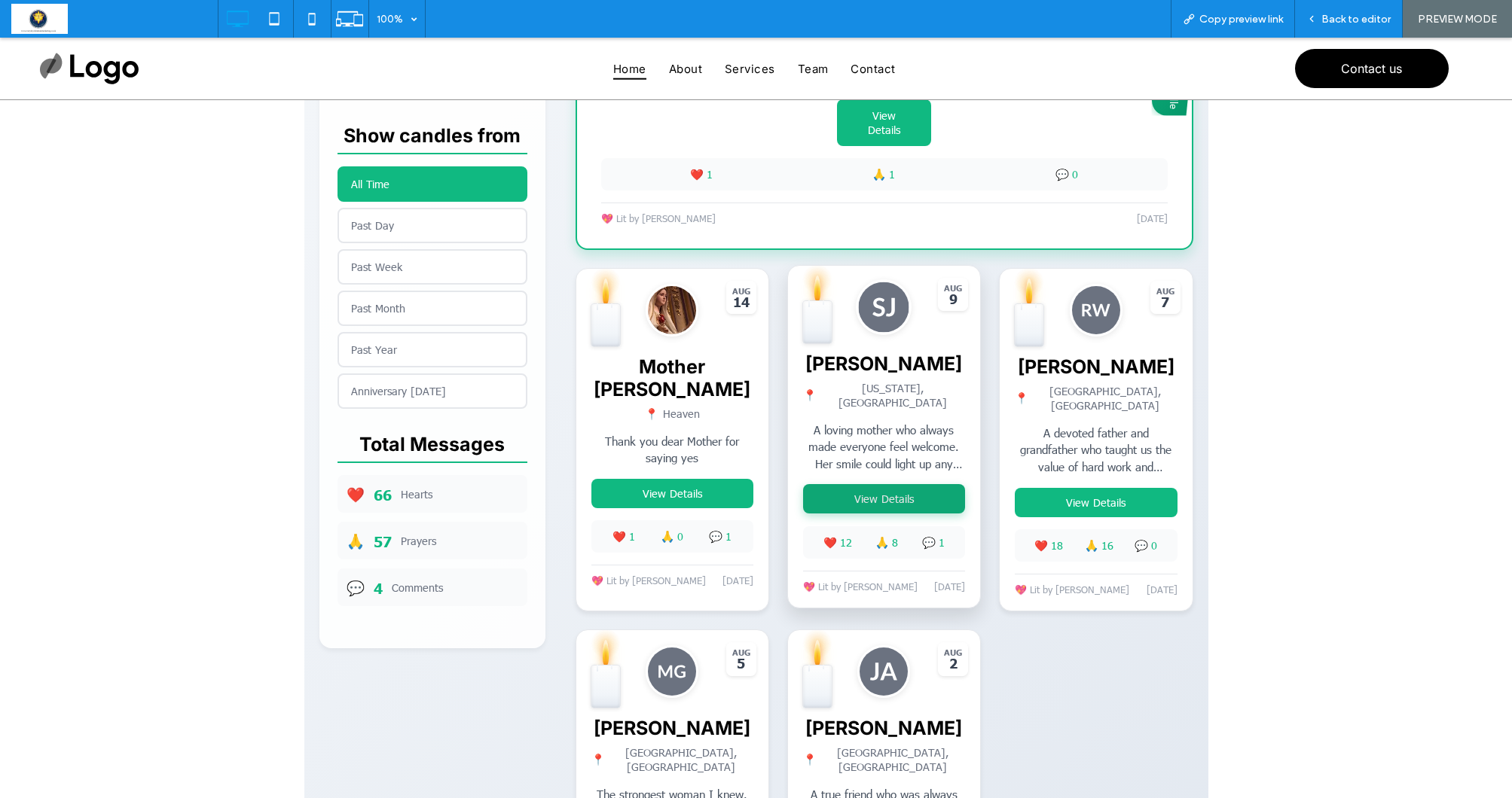
click at [873, 496] on button "View Details" at bounding box center [884, 498] width 162 height 29
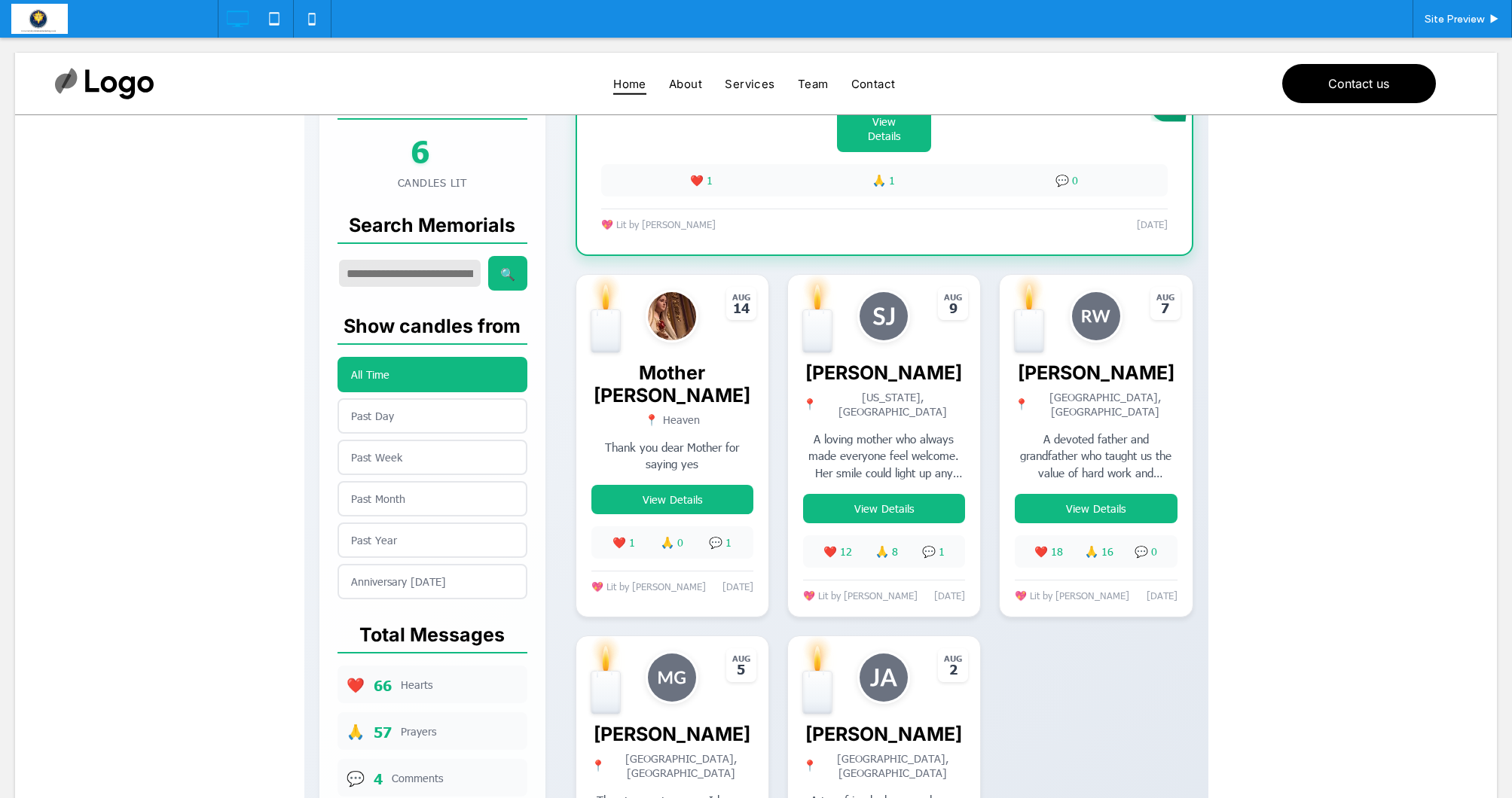
scroll to position [617, 0]
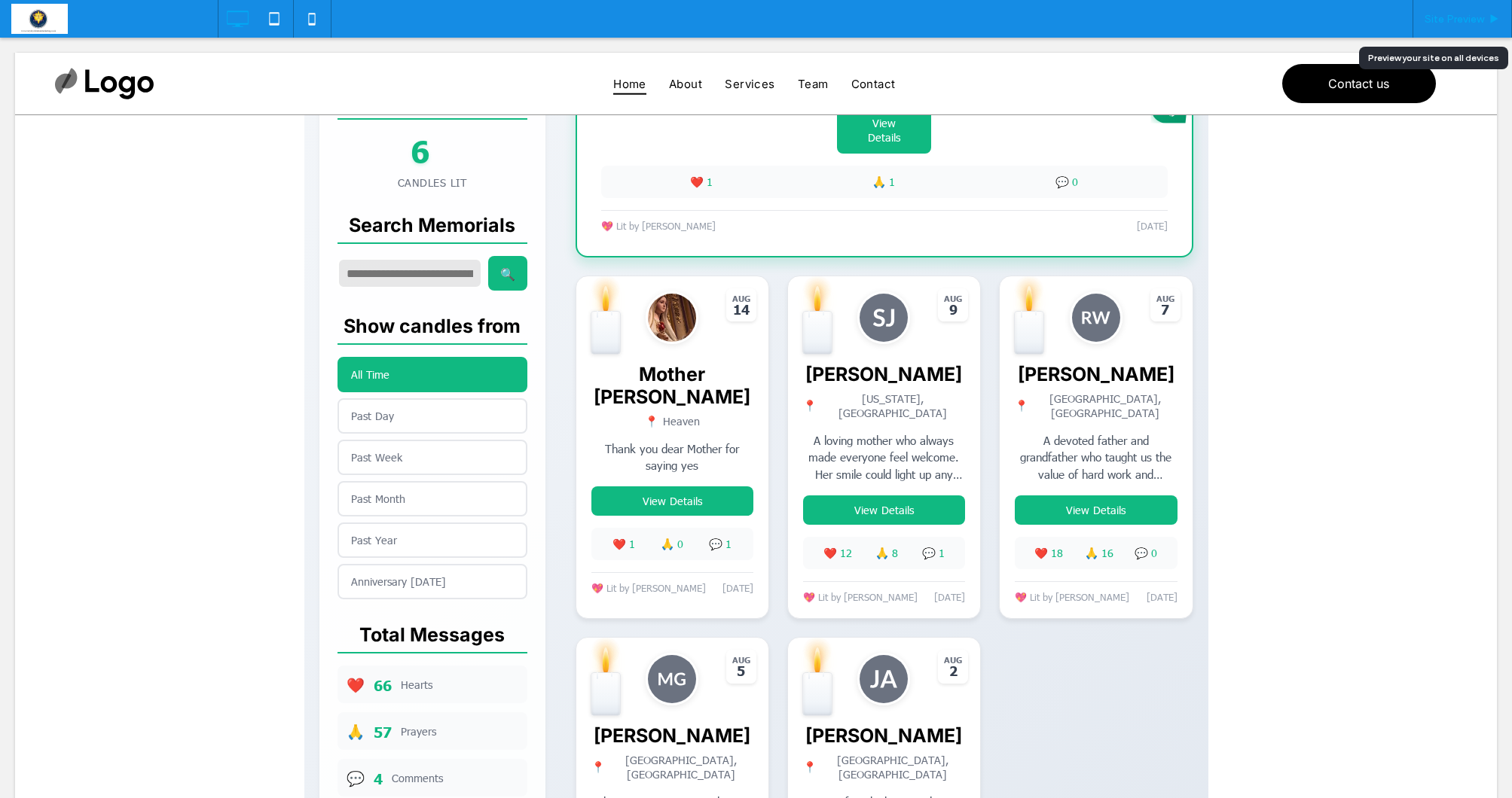
click at [1454, 17] on span "Site Preview" at bounding box center [1454, 18] width 60 height 12
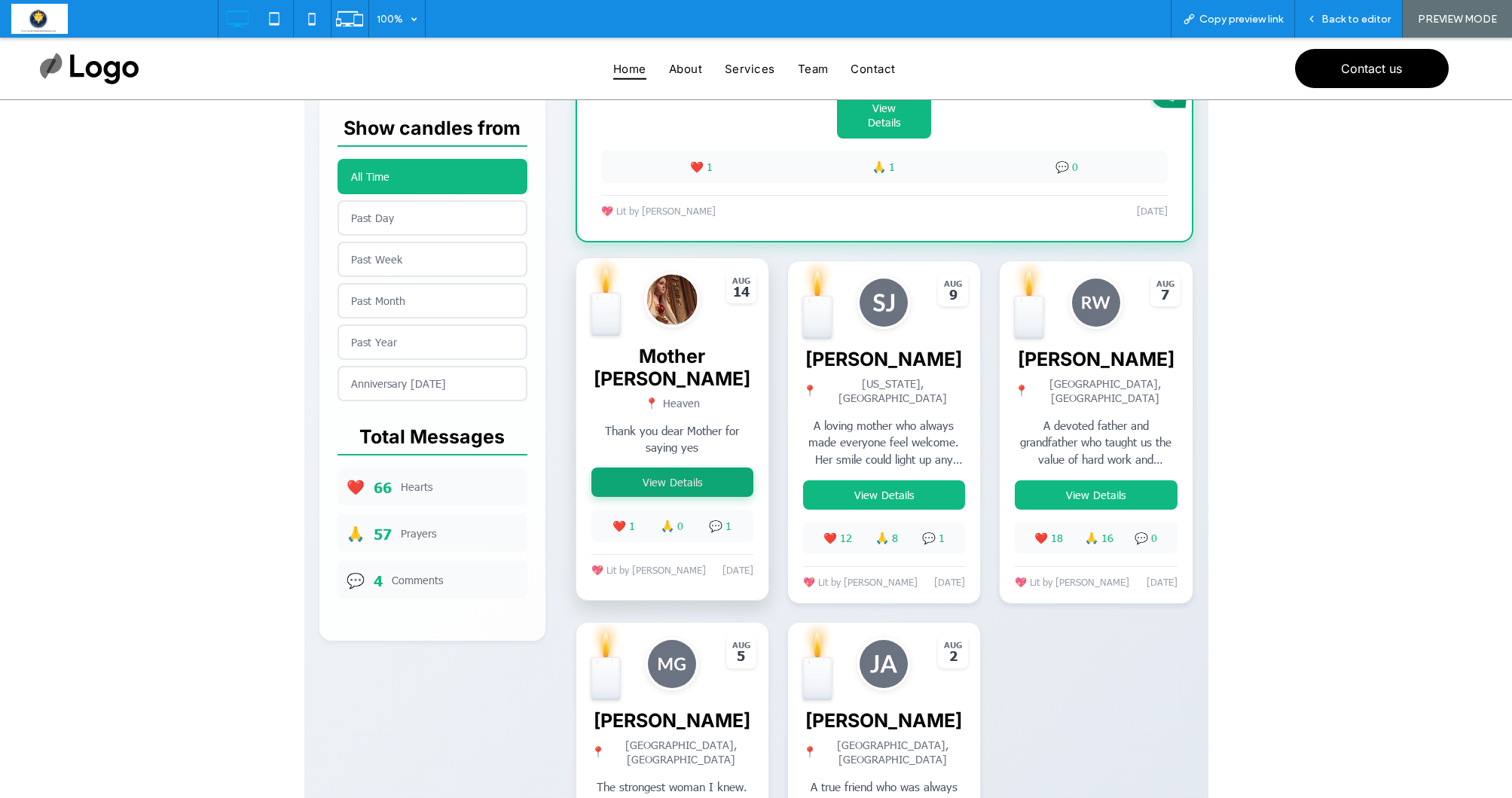
click at [672, 473] on button "View Details" at bounding box center [672, 482] width 162 height 29
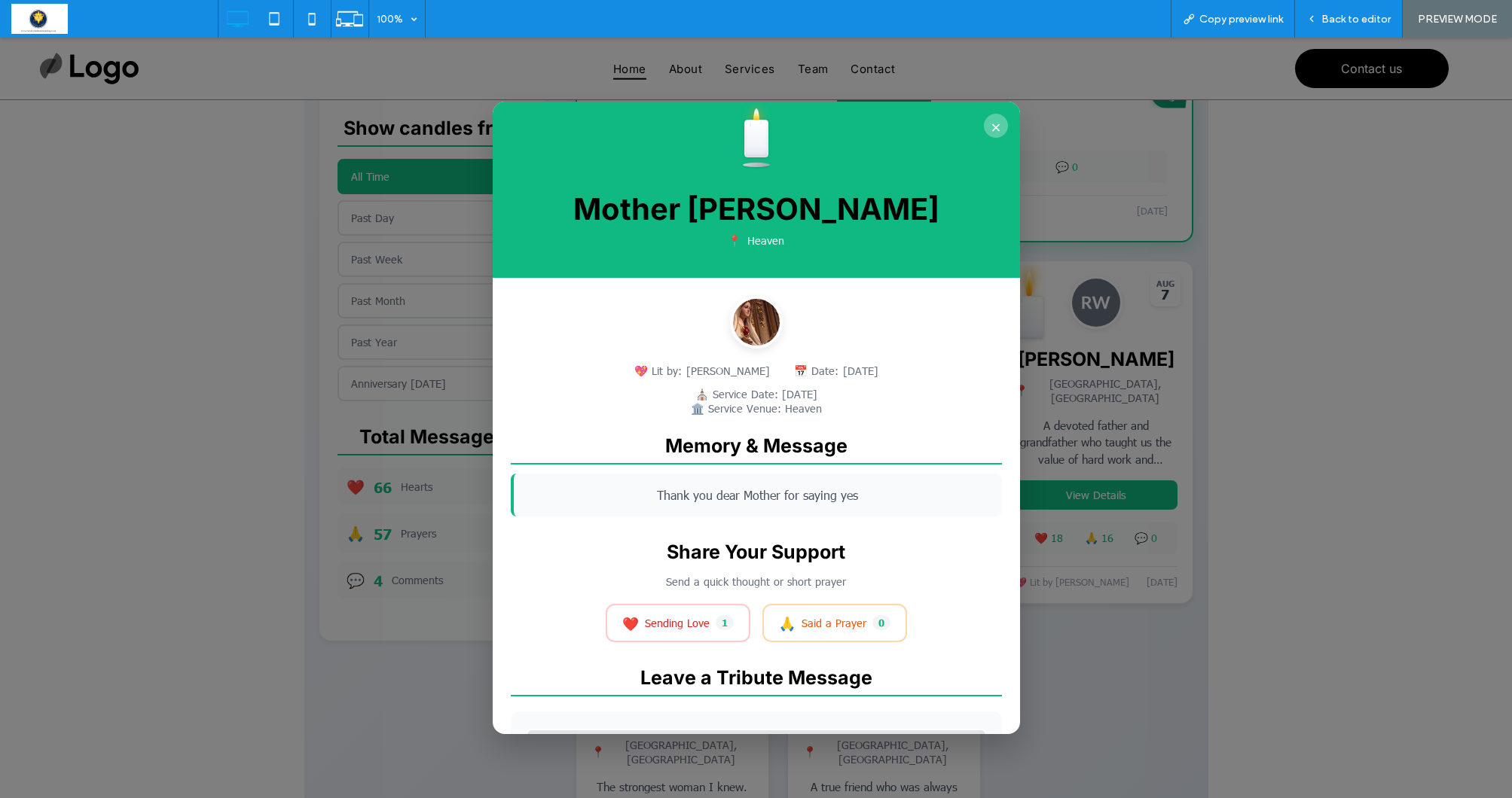
click at [998, 123] on button "×" at bounding box center [995, 125] width 24 height 24
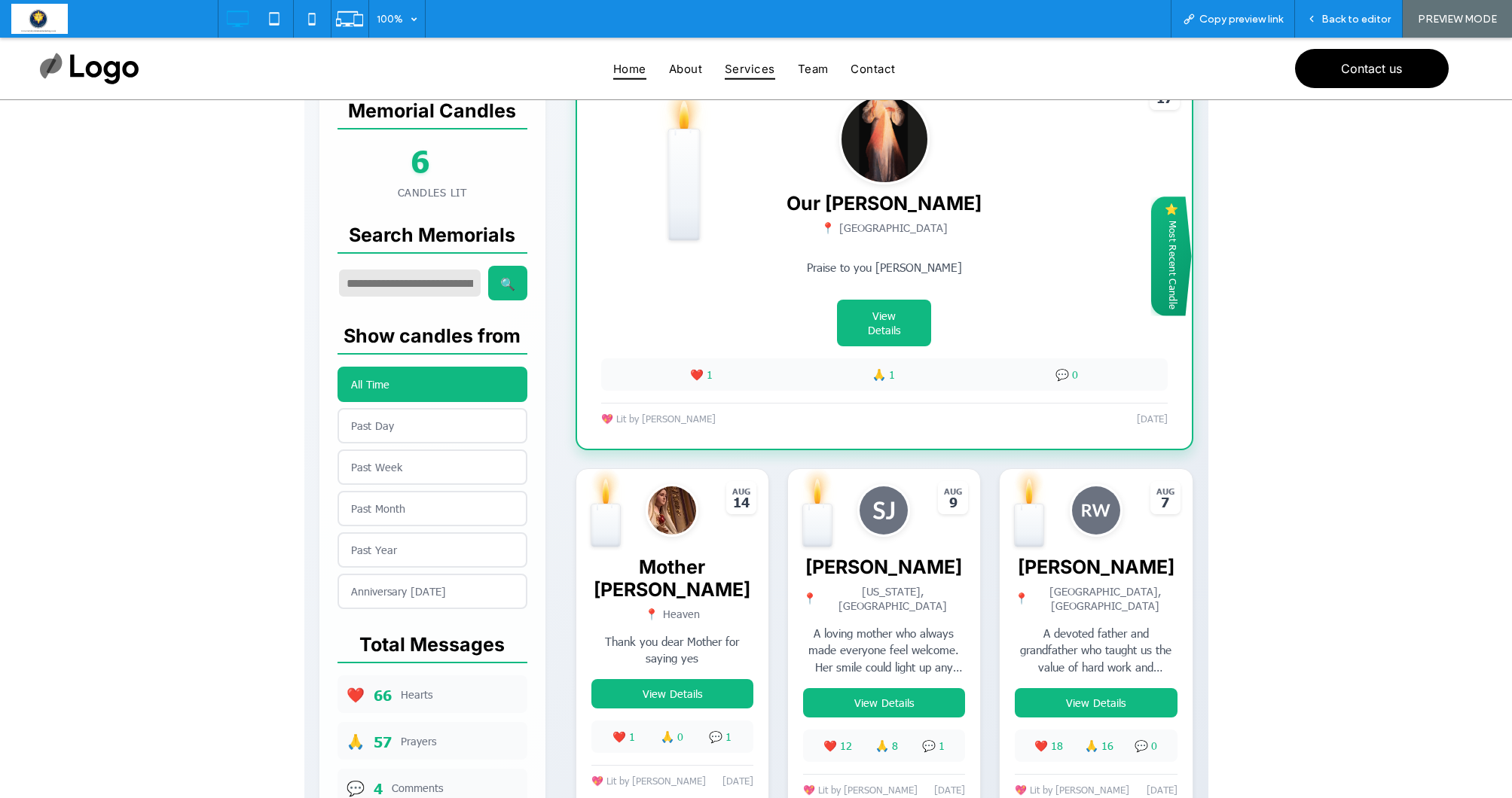
scroll to position [410, 0]
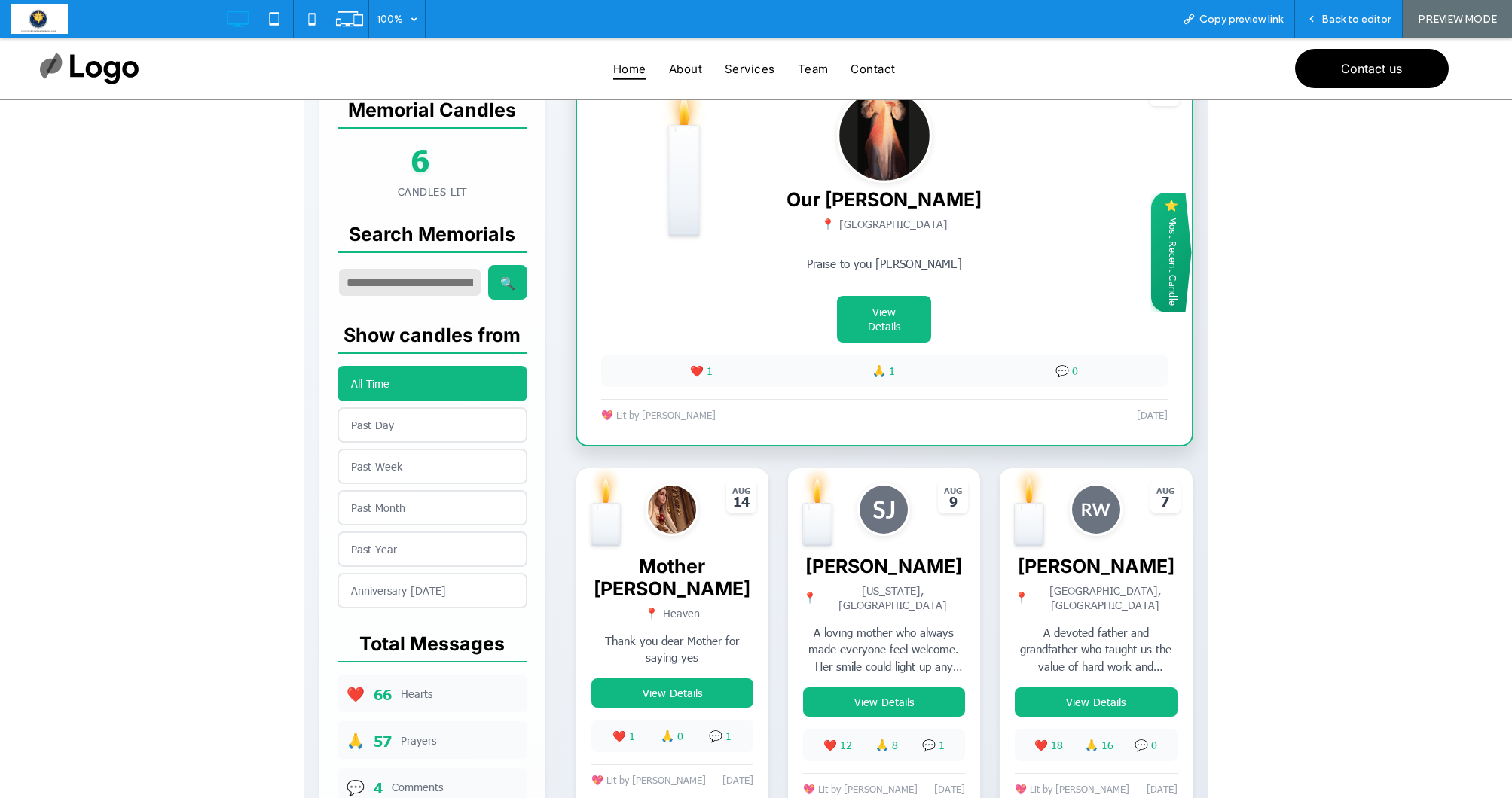
click at [1159, 259] on div "⭐ Most Recent Candle" at bounding box center [1170, 252] width 41 height 120
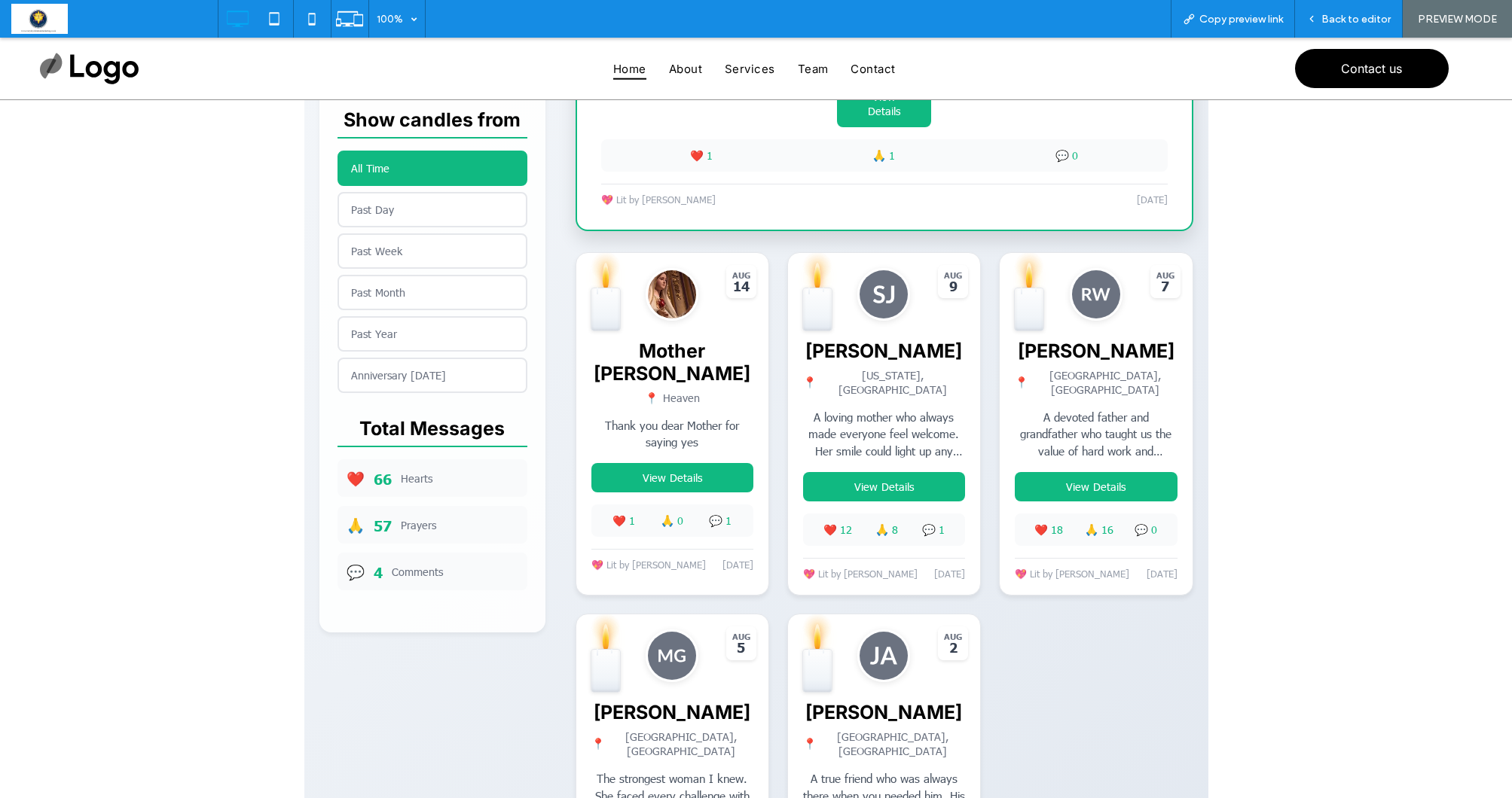
scroll to position [658, 0]
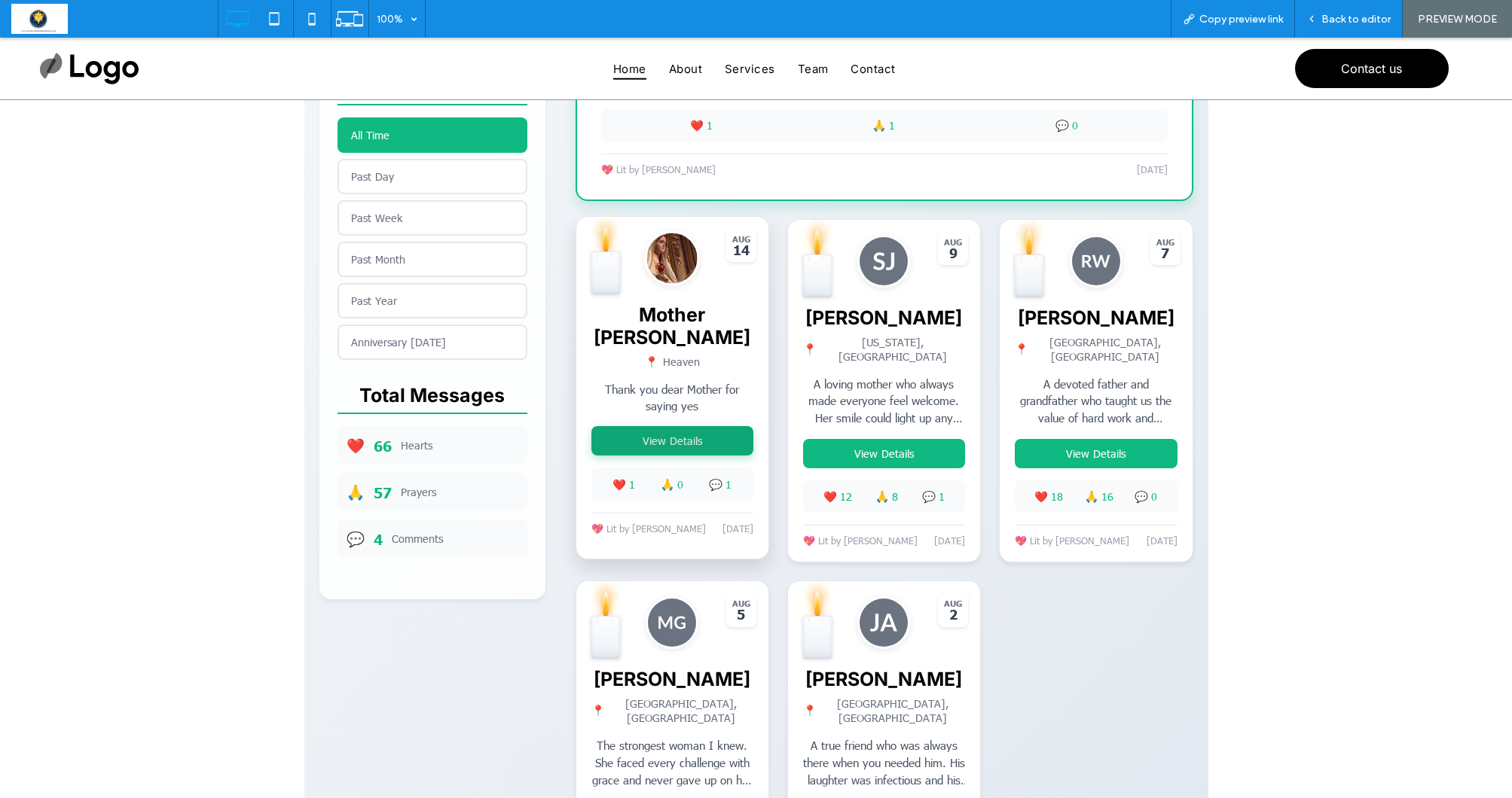
click at [682, 426] on button "View Details" at bounding box center [672, 440] width 162 height 29
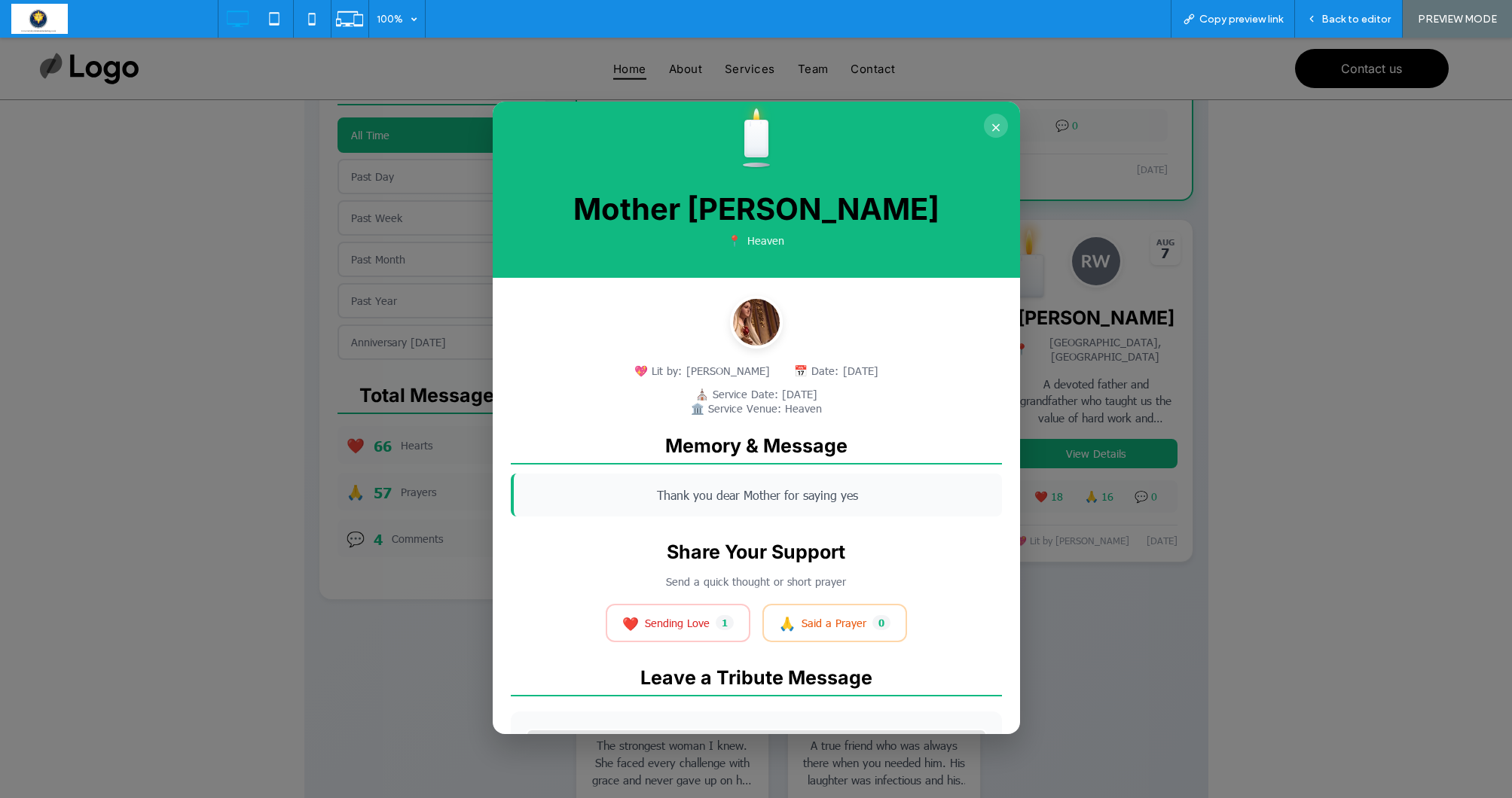
scroll to position [0, 0]
click at [992, 130] on button "×" at bounding box center [995, 125] width 24 height 24
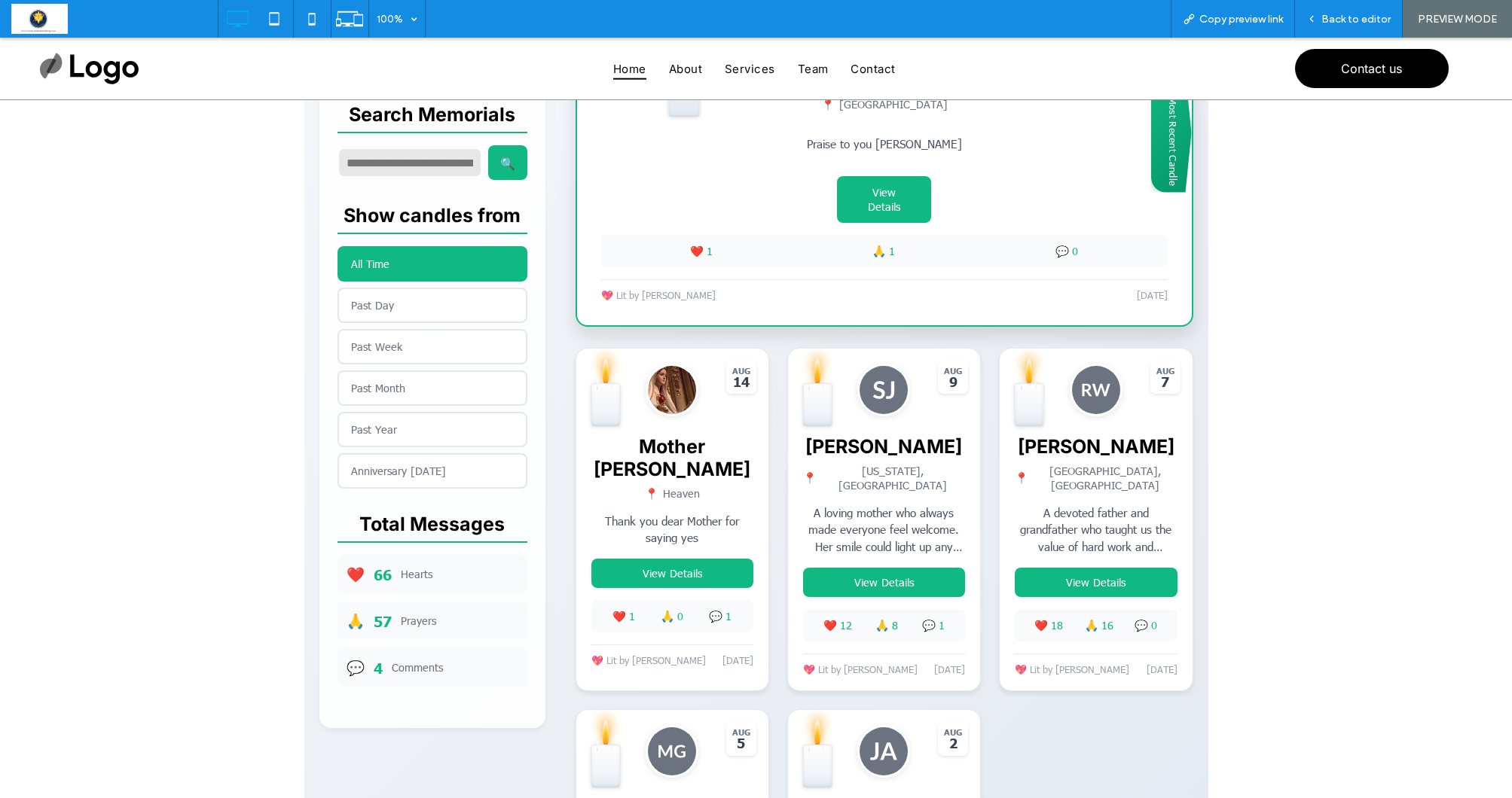
scroll to position [532, 0]
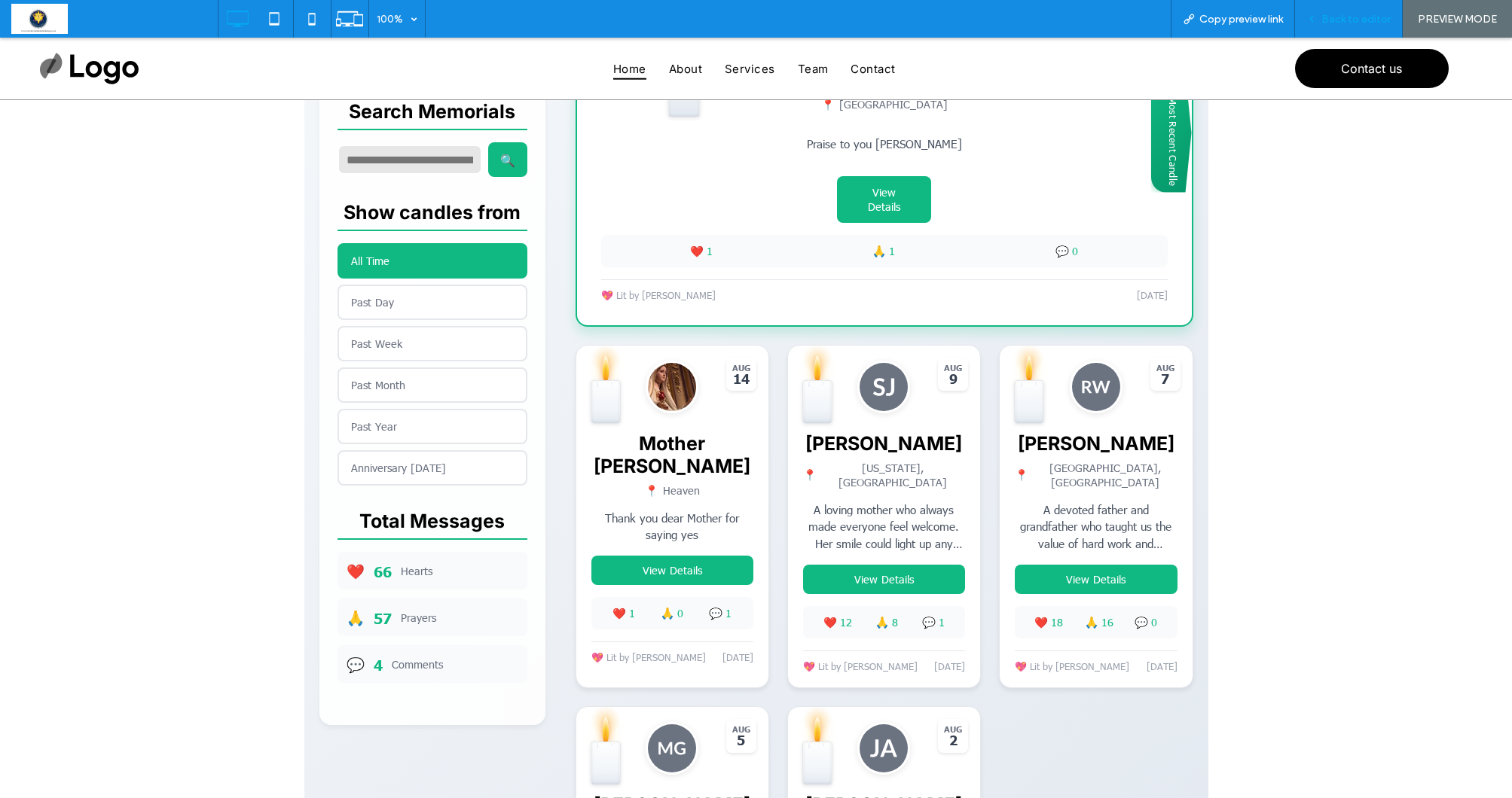
click at [1323, 22] on div "Back to editor" at bounding box center [1348, 18] width 107 height 12
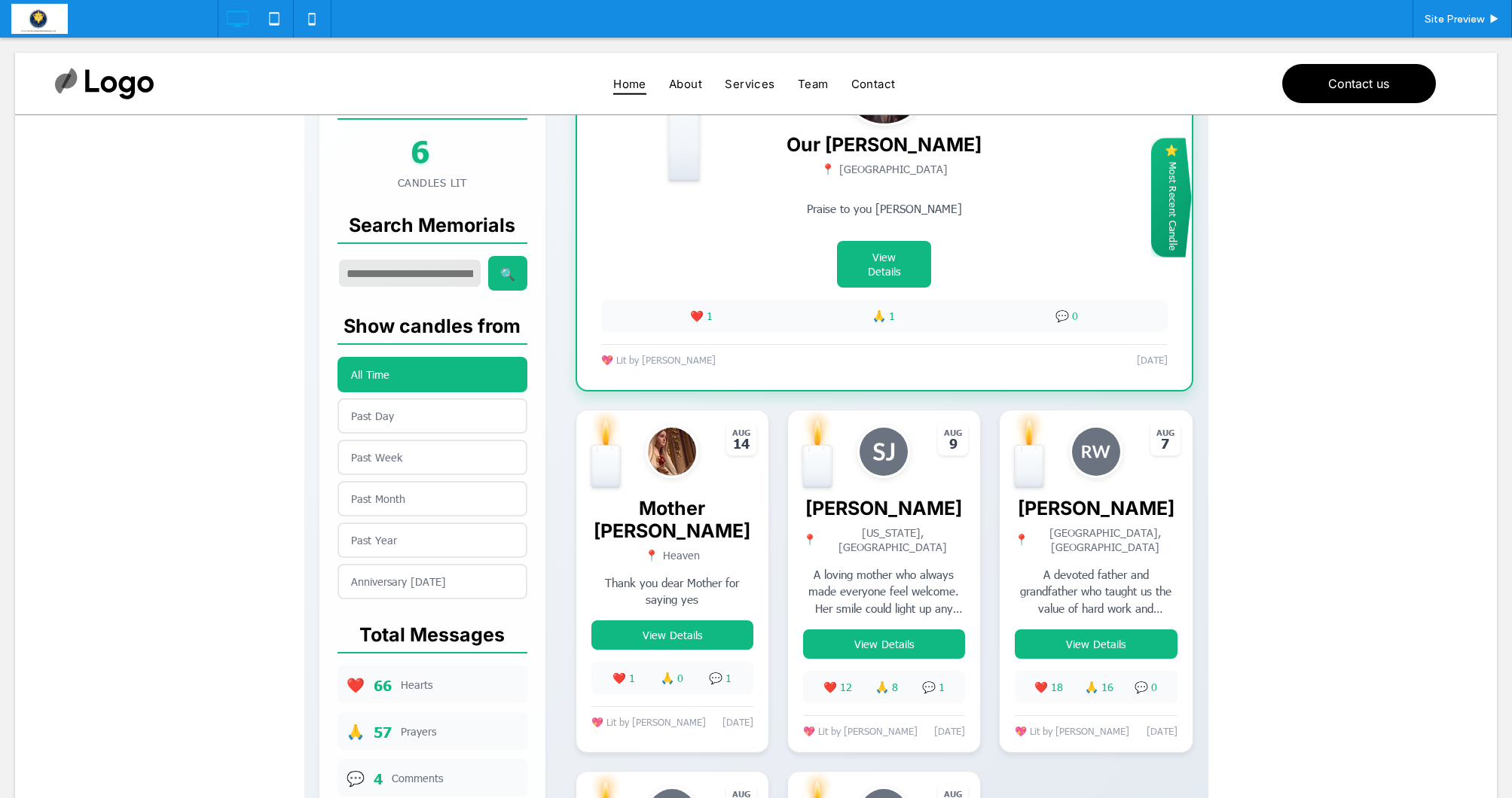
scroll to position [488, 0]
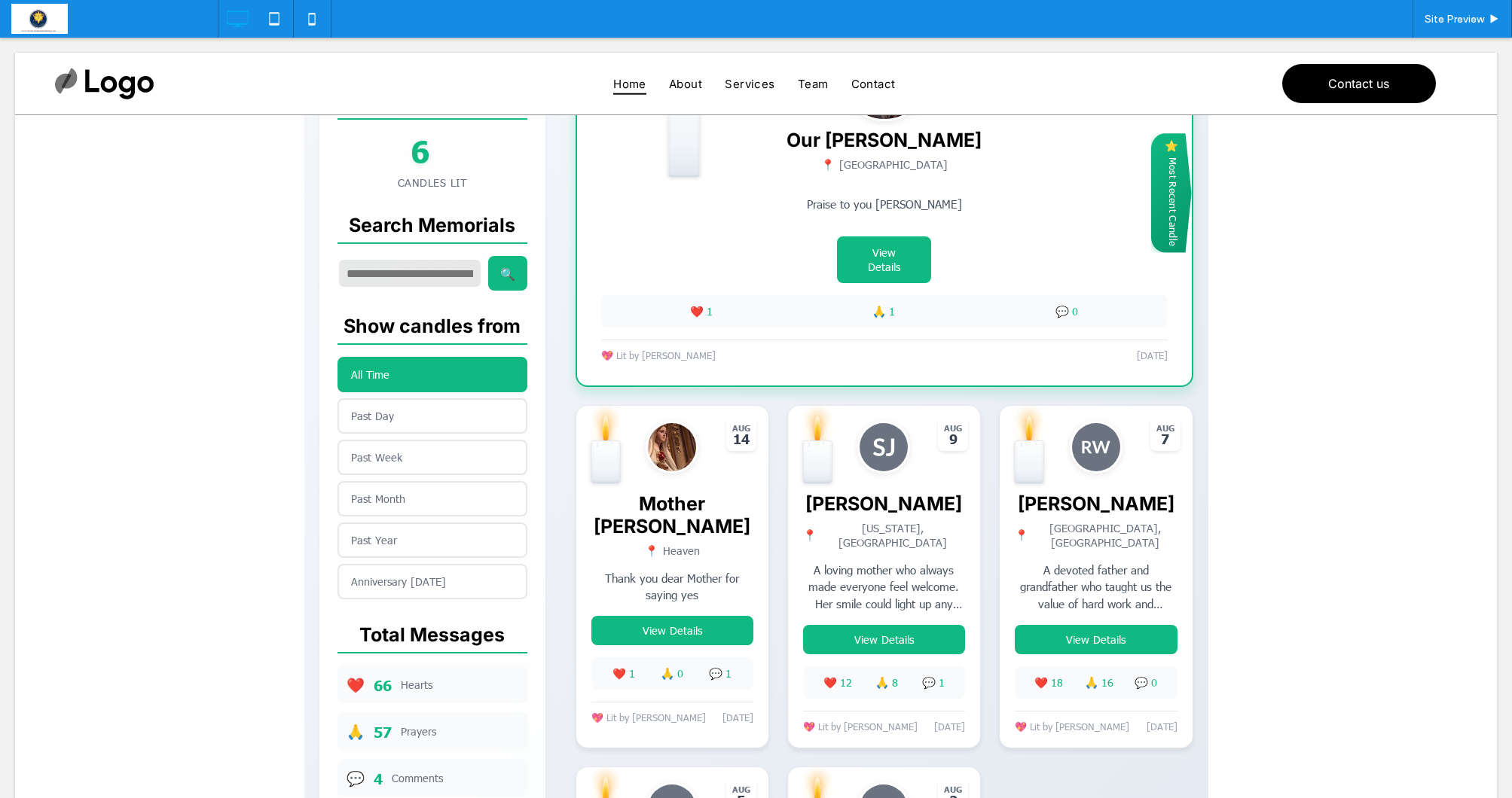
click at [588, 569] on span at bounding box center [757, 418] width 904 height 1415
click at [588, 569] on div "Mother Mary 📍 Heaven Thank you dear Mother for saying yes View Details ❤️ 1 🙏 0…" at bounding box center [672, 603] width 192 height 273
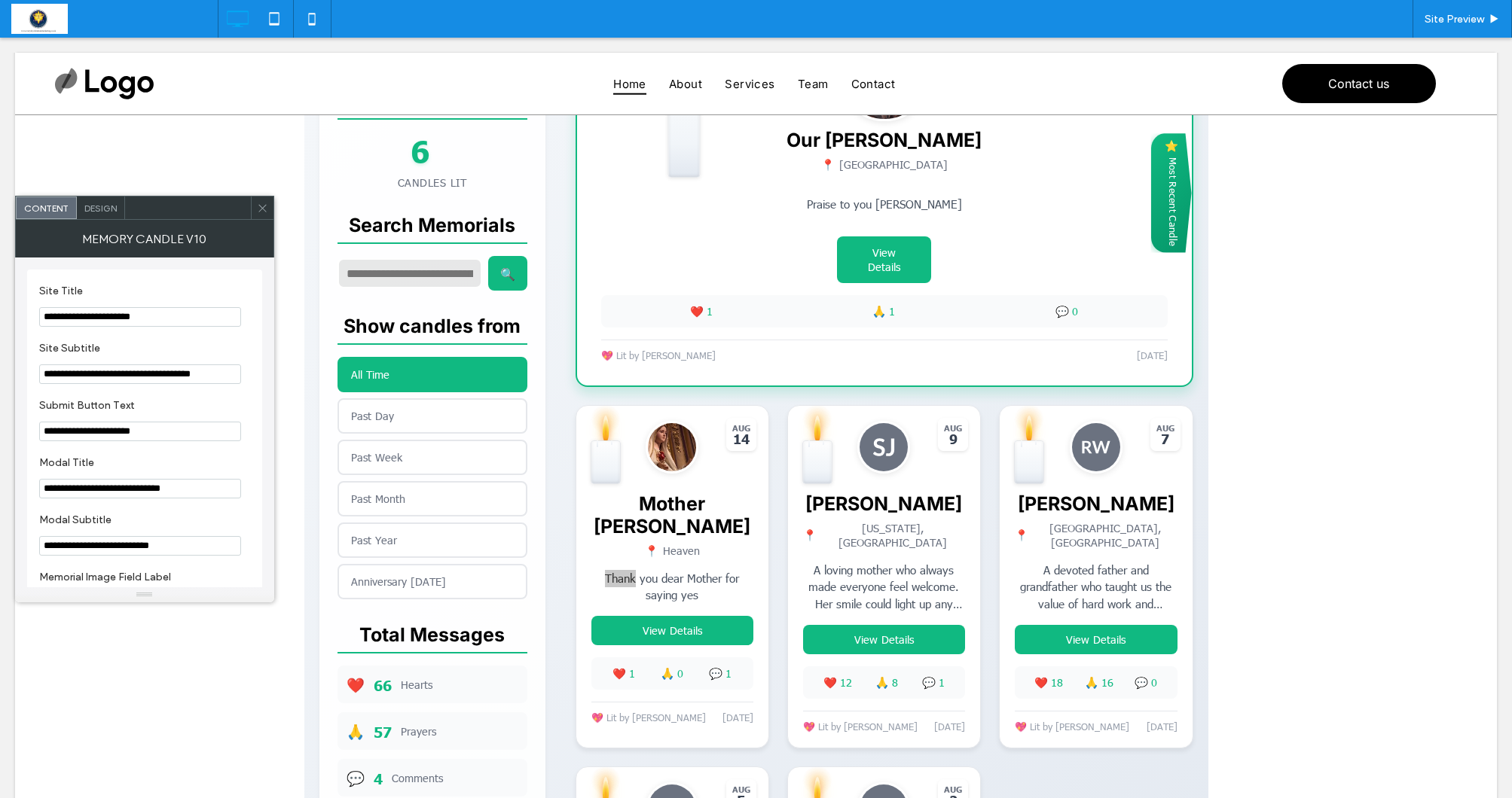
click at [104, 212] on span "Design" at bounding box center [100, 209] width 32 height 12
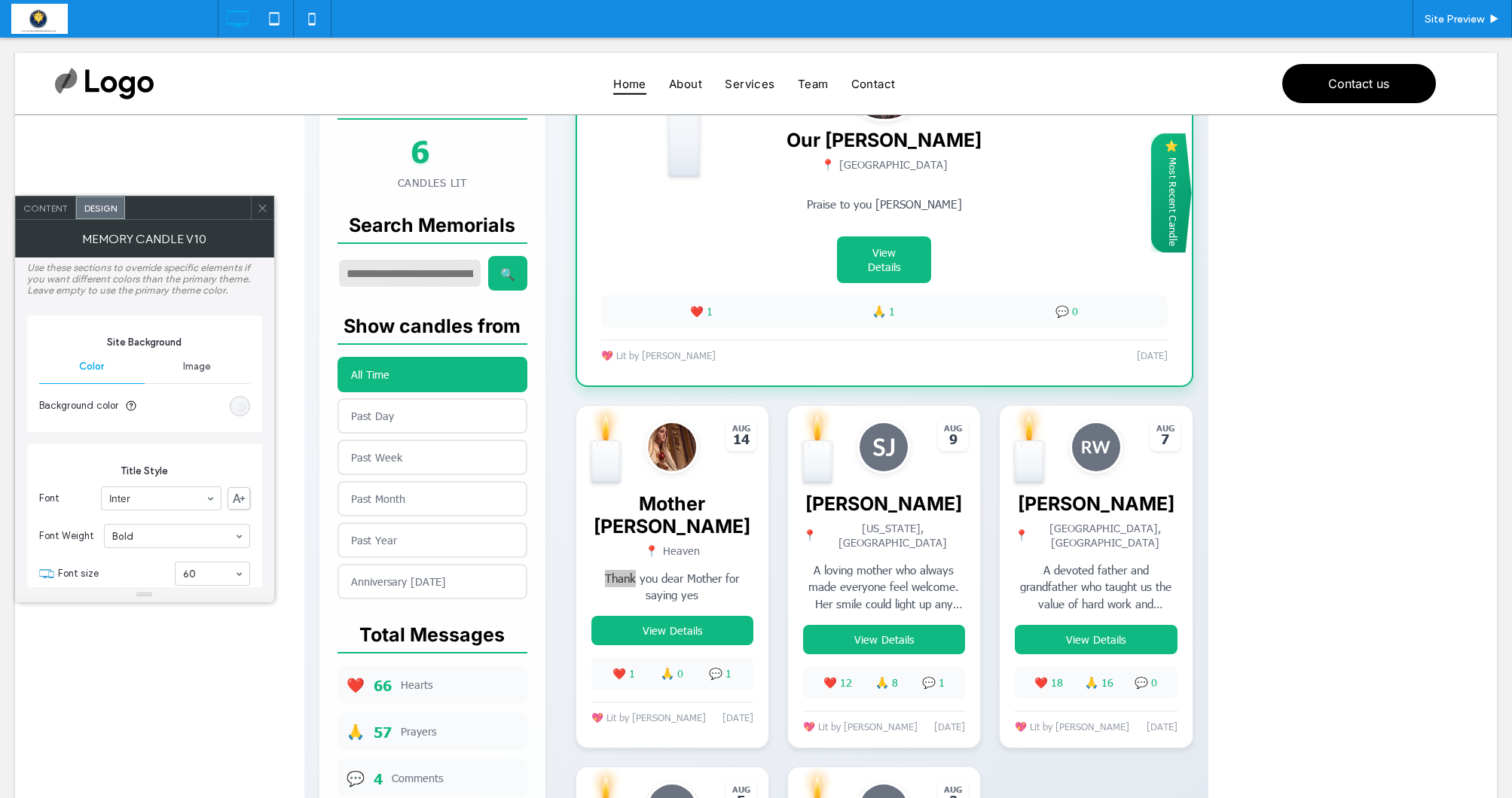
scroll to position [171, 0]
click at [238, 416] on div "linear-gradient(135deg, rgb(248, 250, 252) 0%, rgb(226, 232, 240) 100%)" at bounding box center [239, 416] width 12 height 12
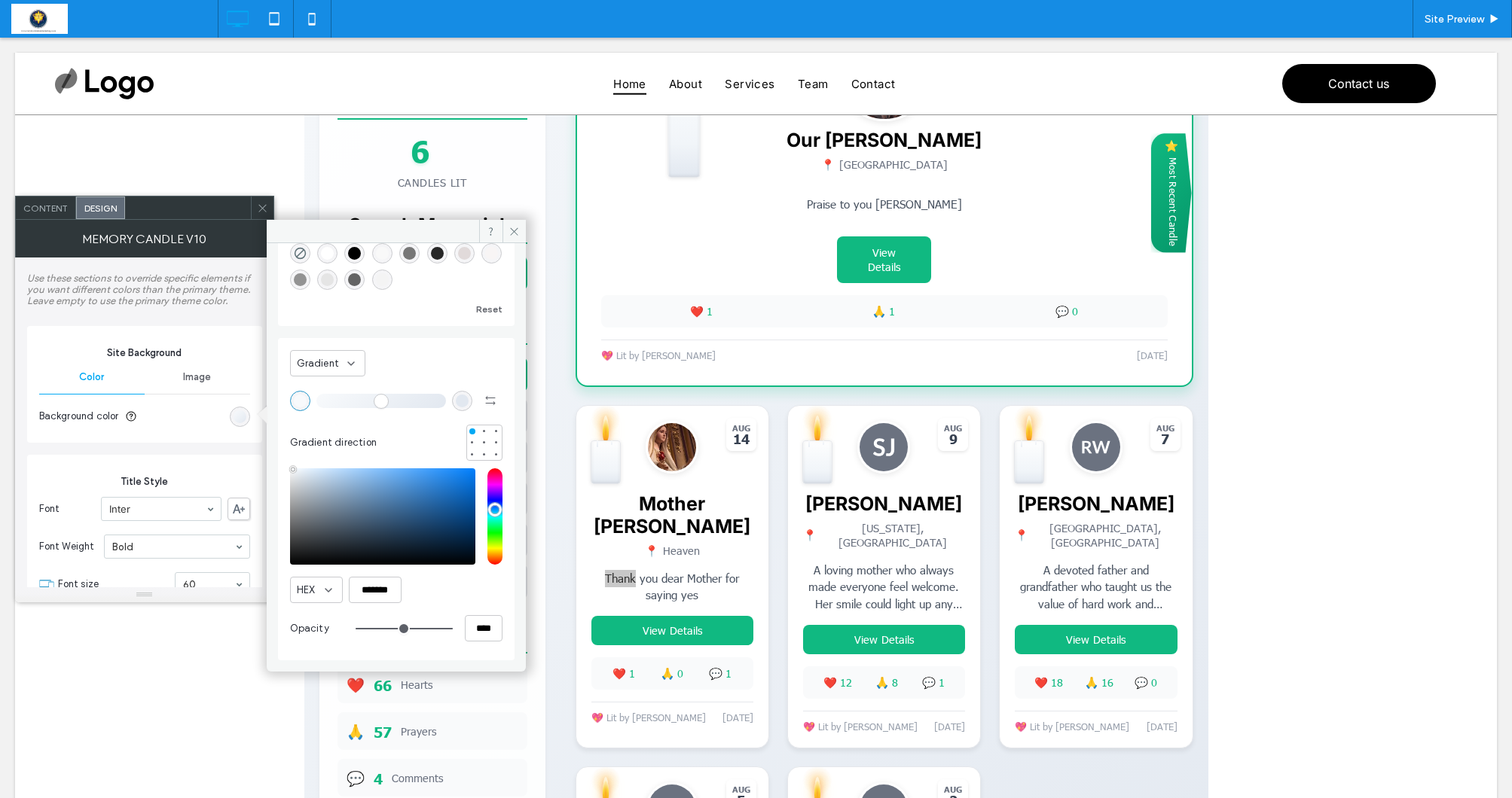
scroll to position [76, 0]
click at [517, 232] on icon at bounding box center [514, 232] width 12 height 12
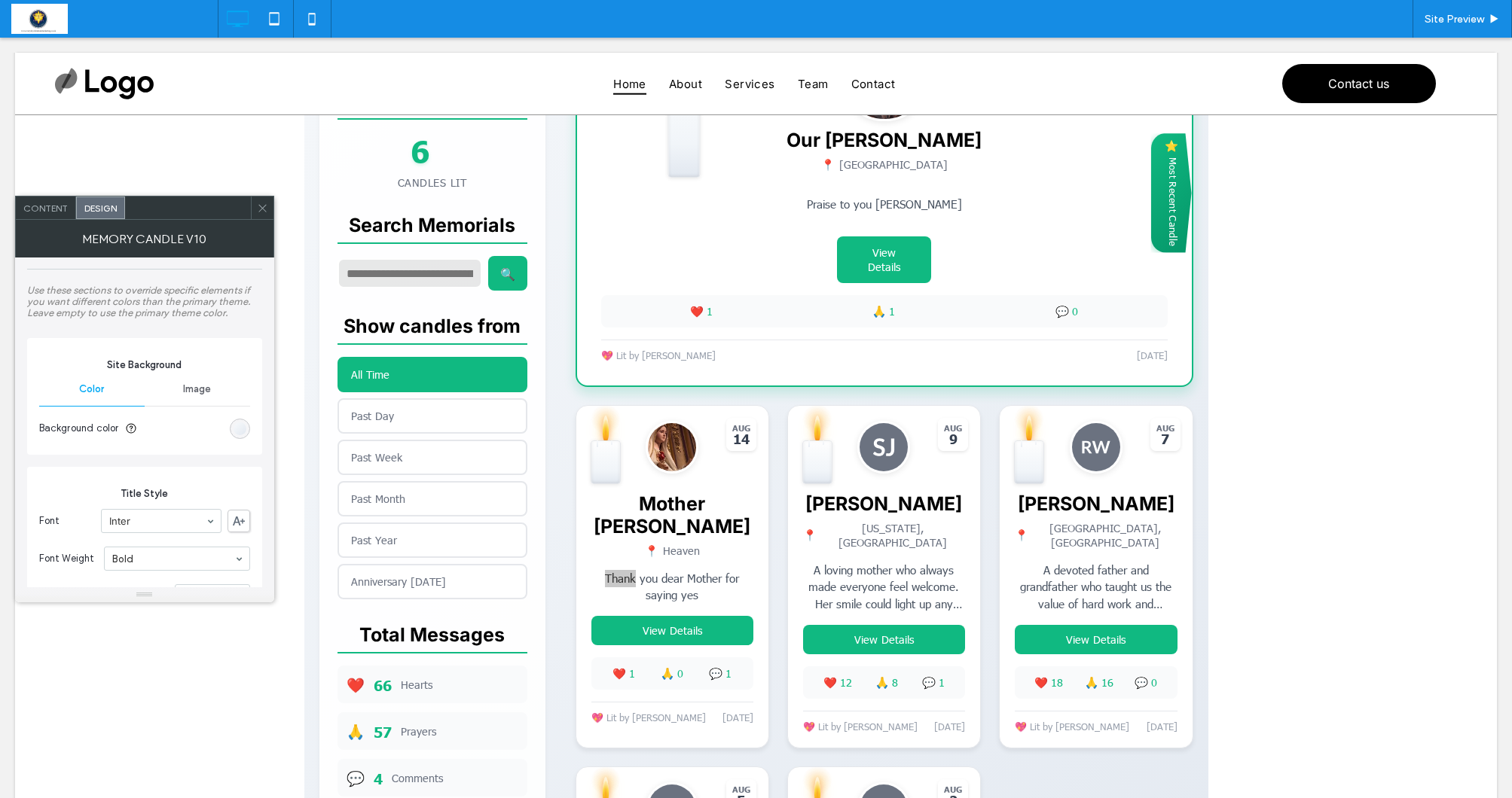
scroll to position [151, 0]
click at [205, 400] on span "Image" at bounding box center [197, 397] width 28 height 12
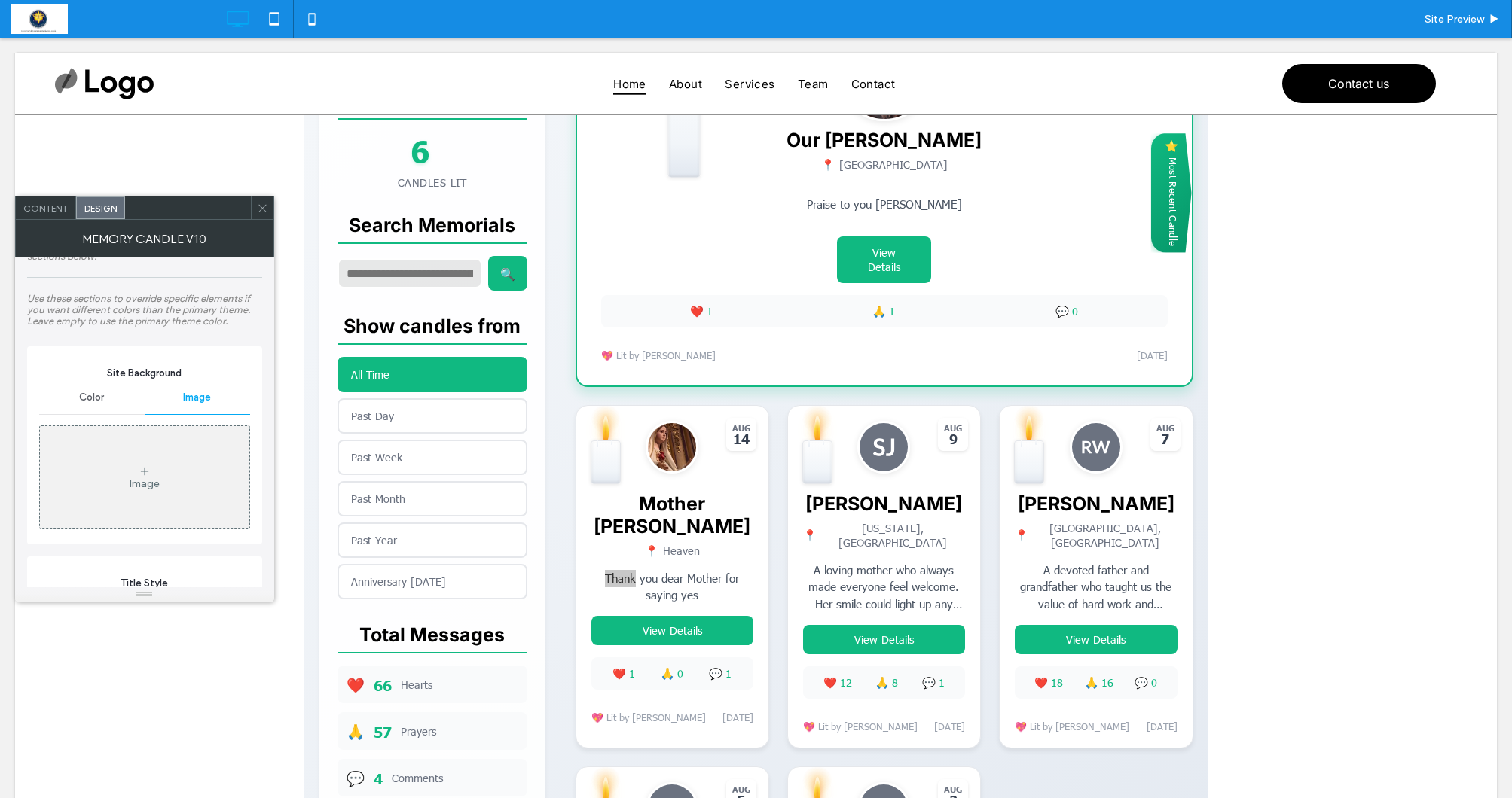
click at [198, 469] on div "Image" at bounding box center [144, 478] width 209 height 99
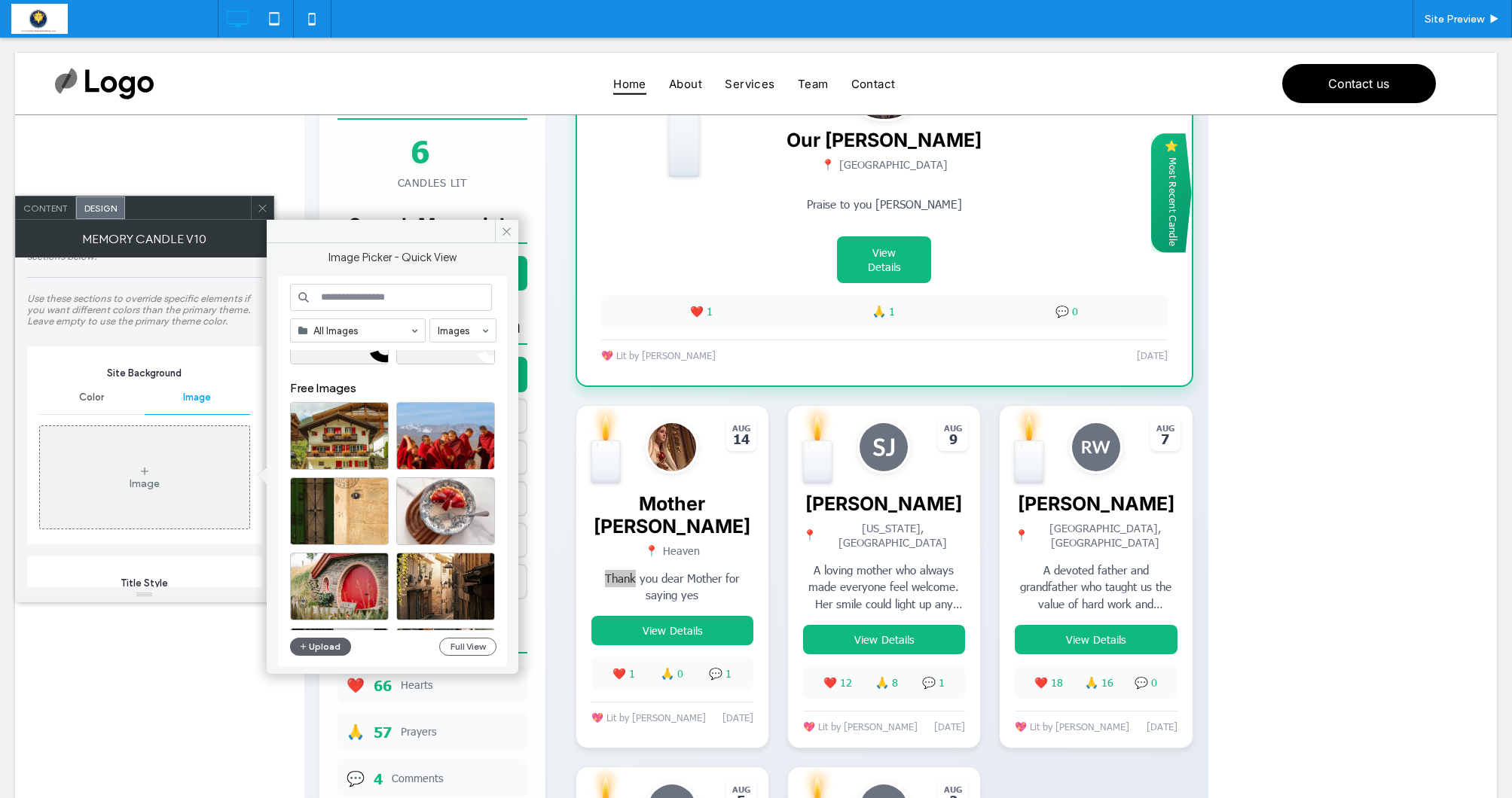
scroll to position [71, 0]
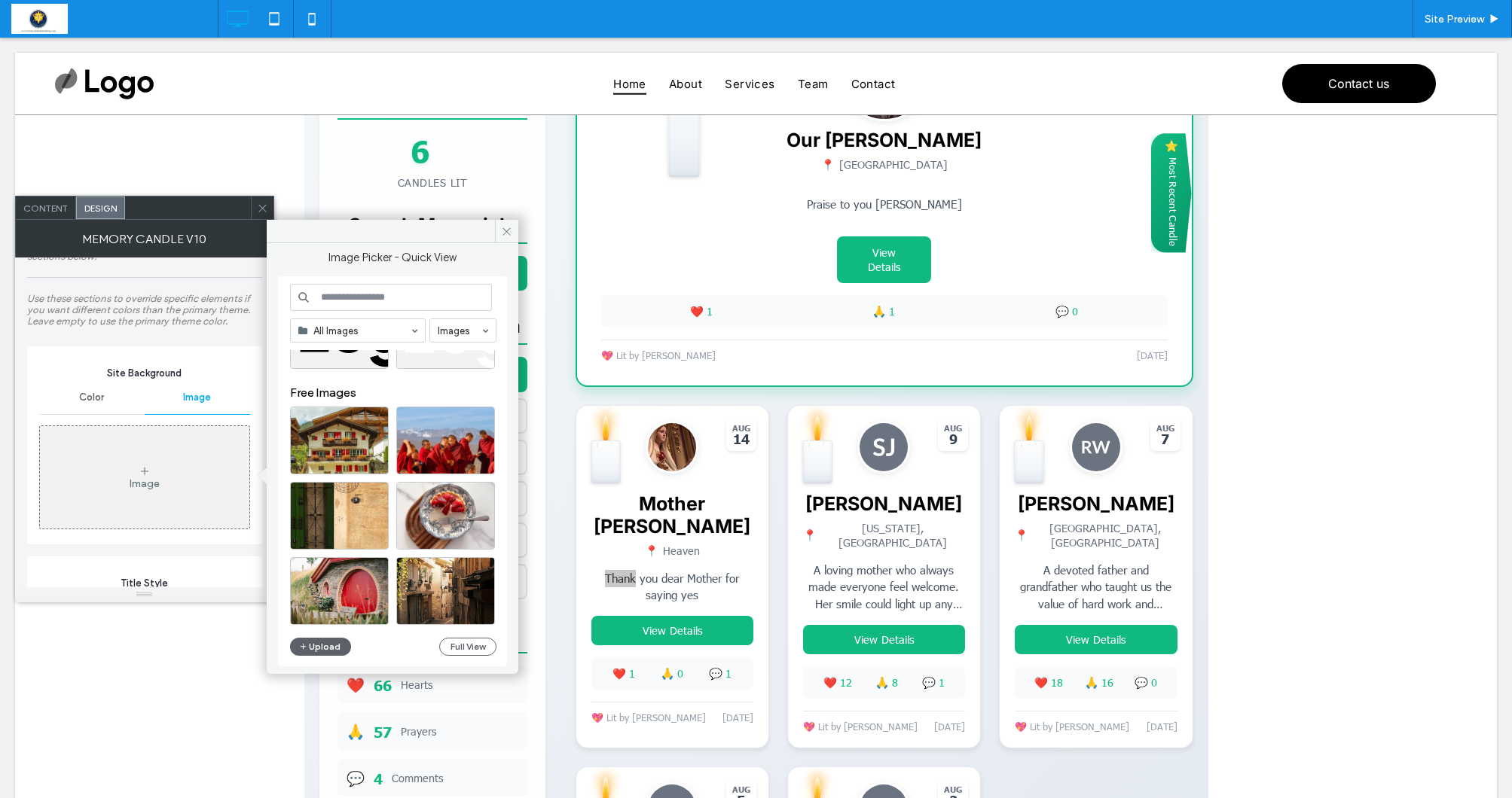
click at [379, 296] on input at bounding box center [391, 297] width 202 height 27
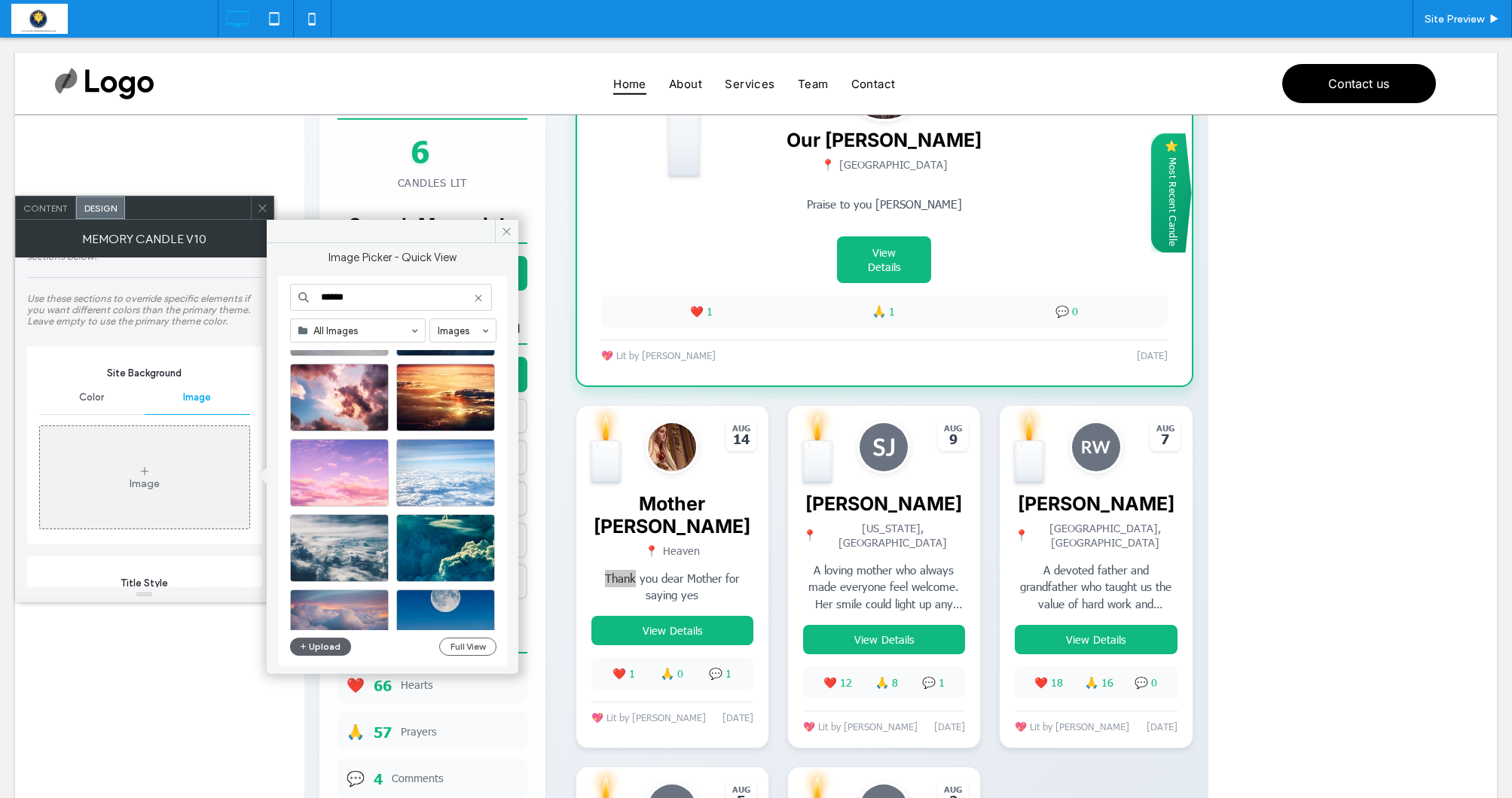
scroll to position [262, 0]
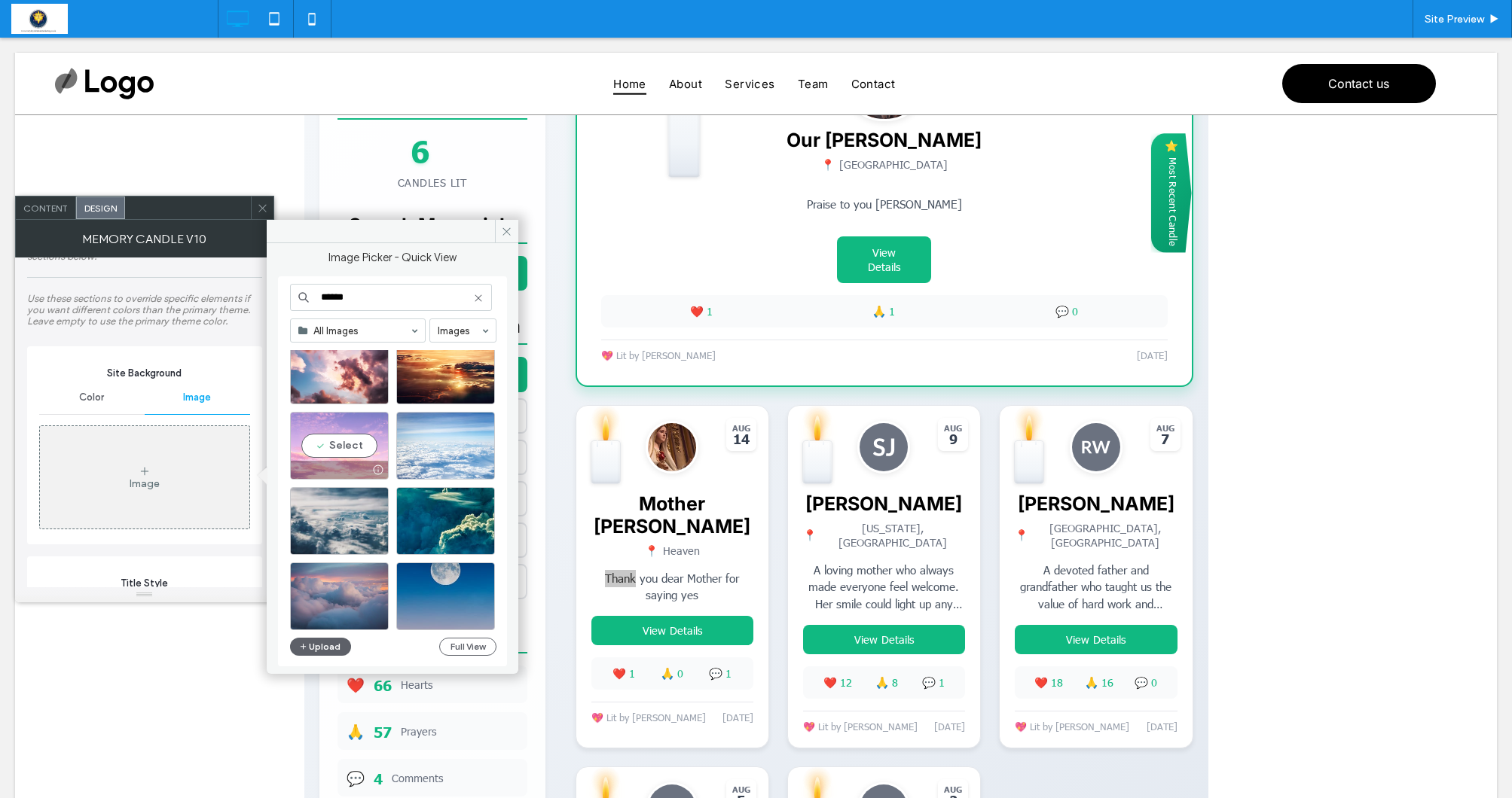
type input "******"
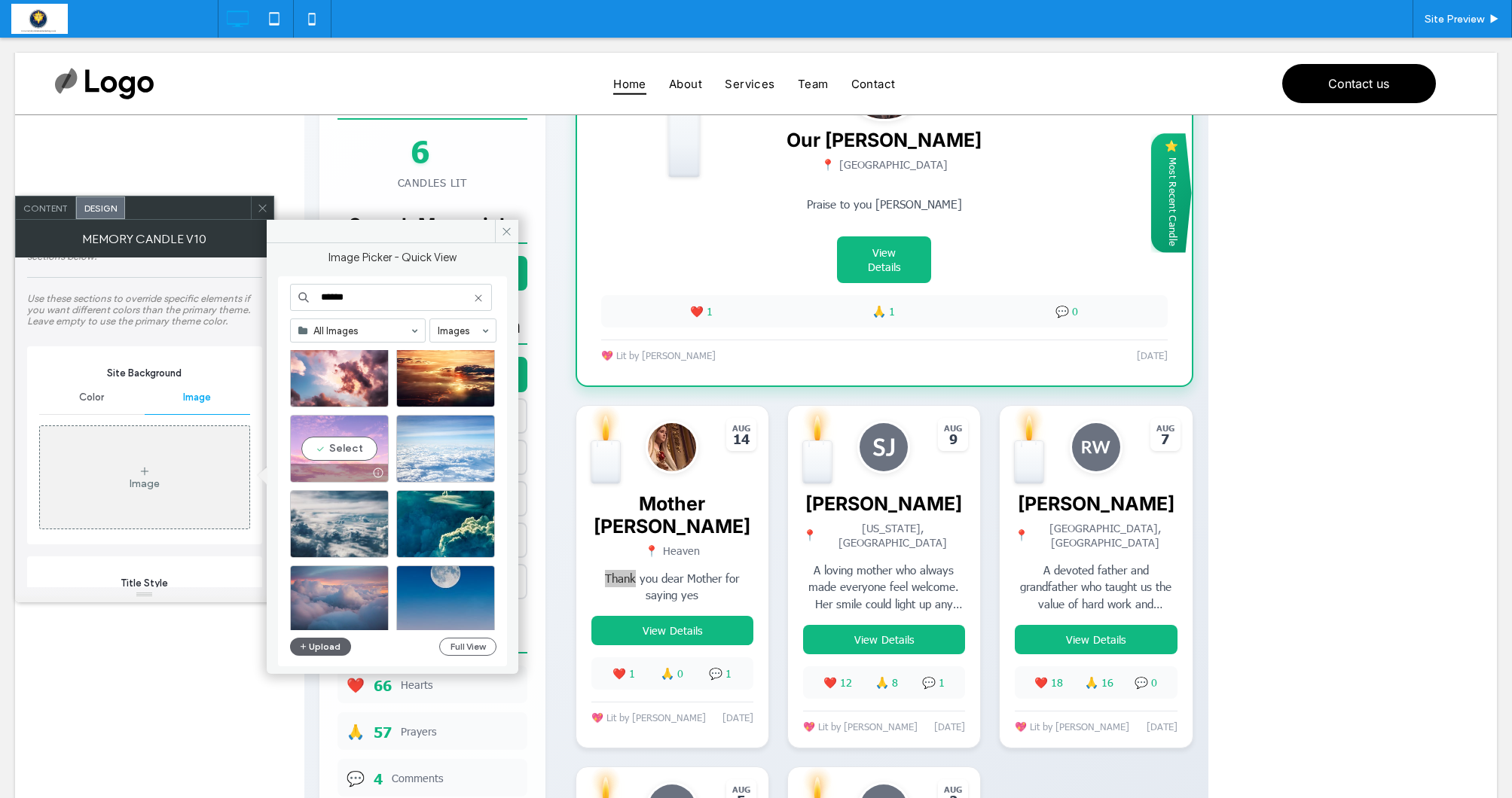
click at [340, 450] on div "Free Images Select" at bounding box center [398, 490] width 218 height 280
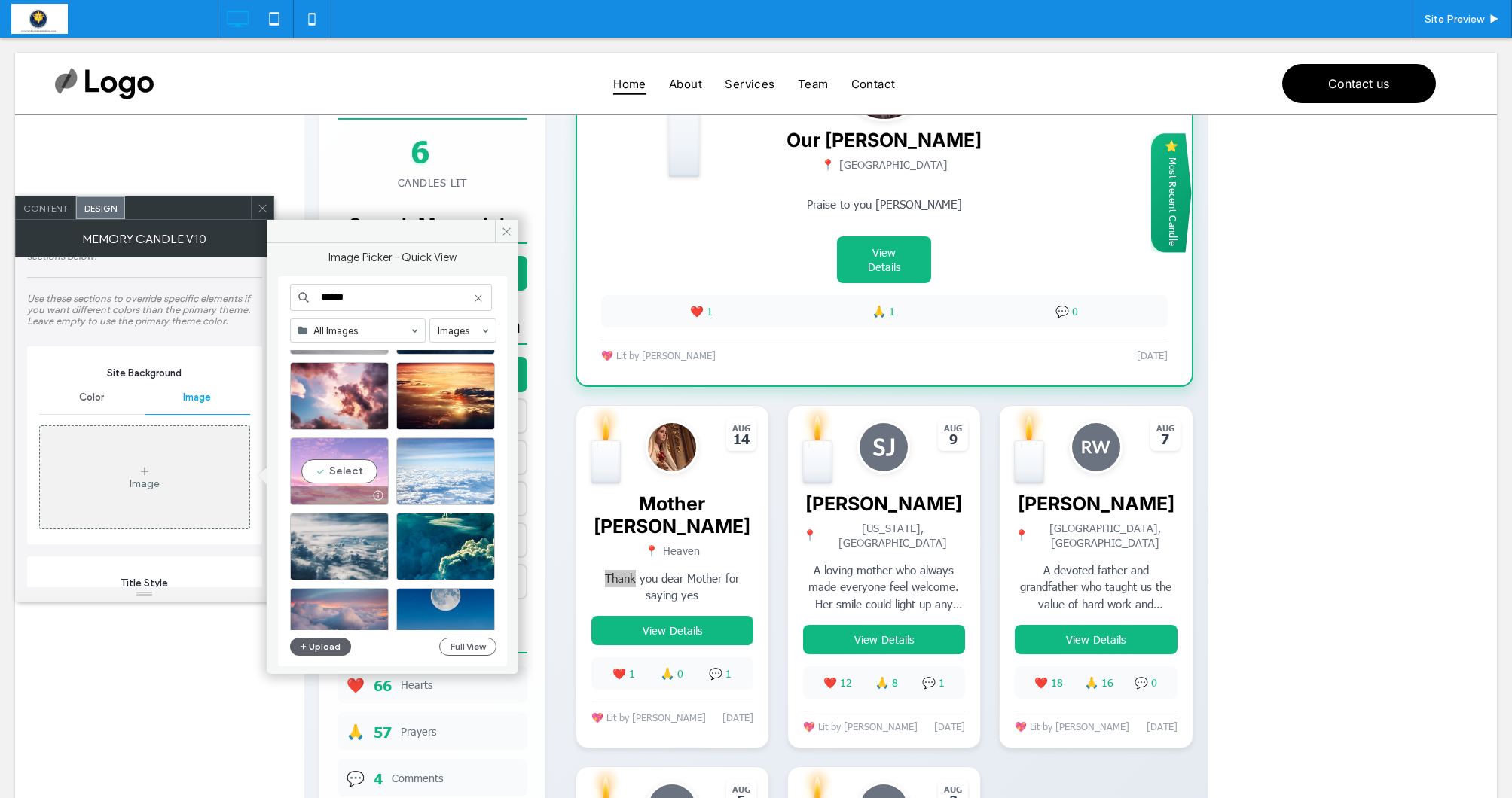
click at [353, 473] on div "Select" at bounding box center [339, 472] width 99 height 68
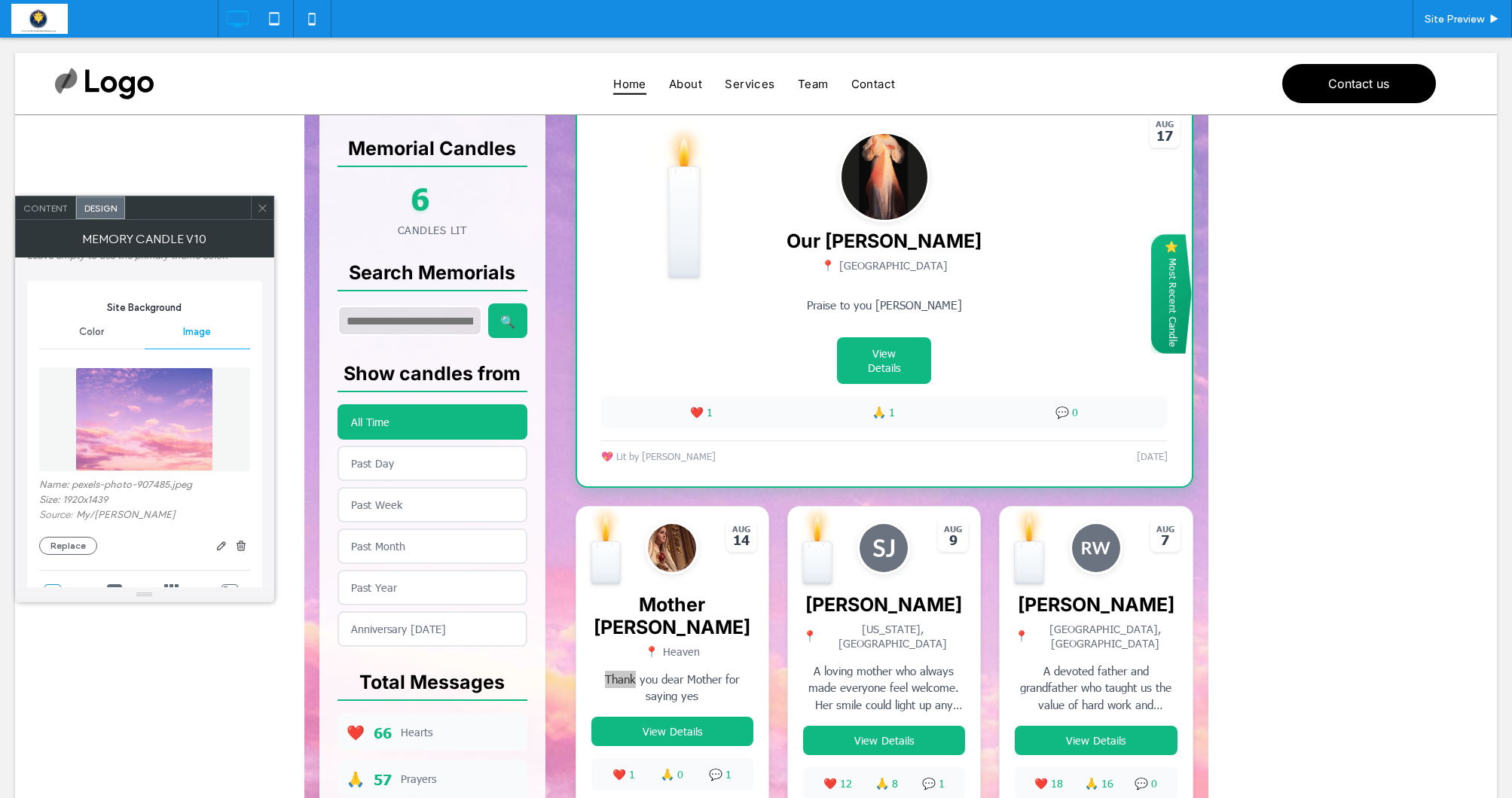
scroll to position [224, 0]
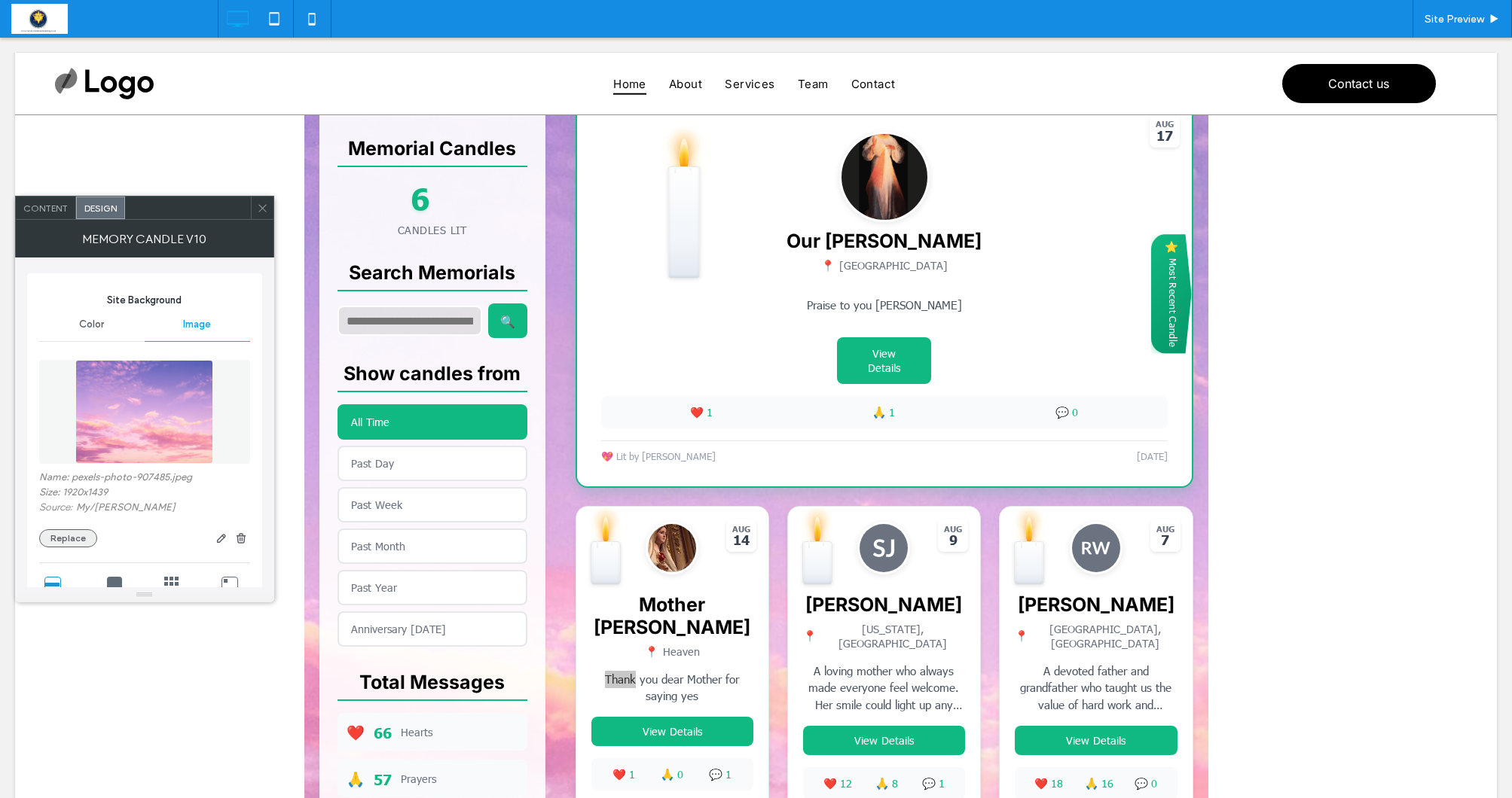
click at [69, 531] on button "Replace" at bounding box center [68, 539] width 58 height 18
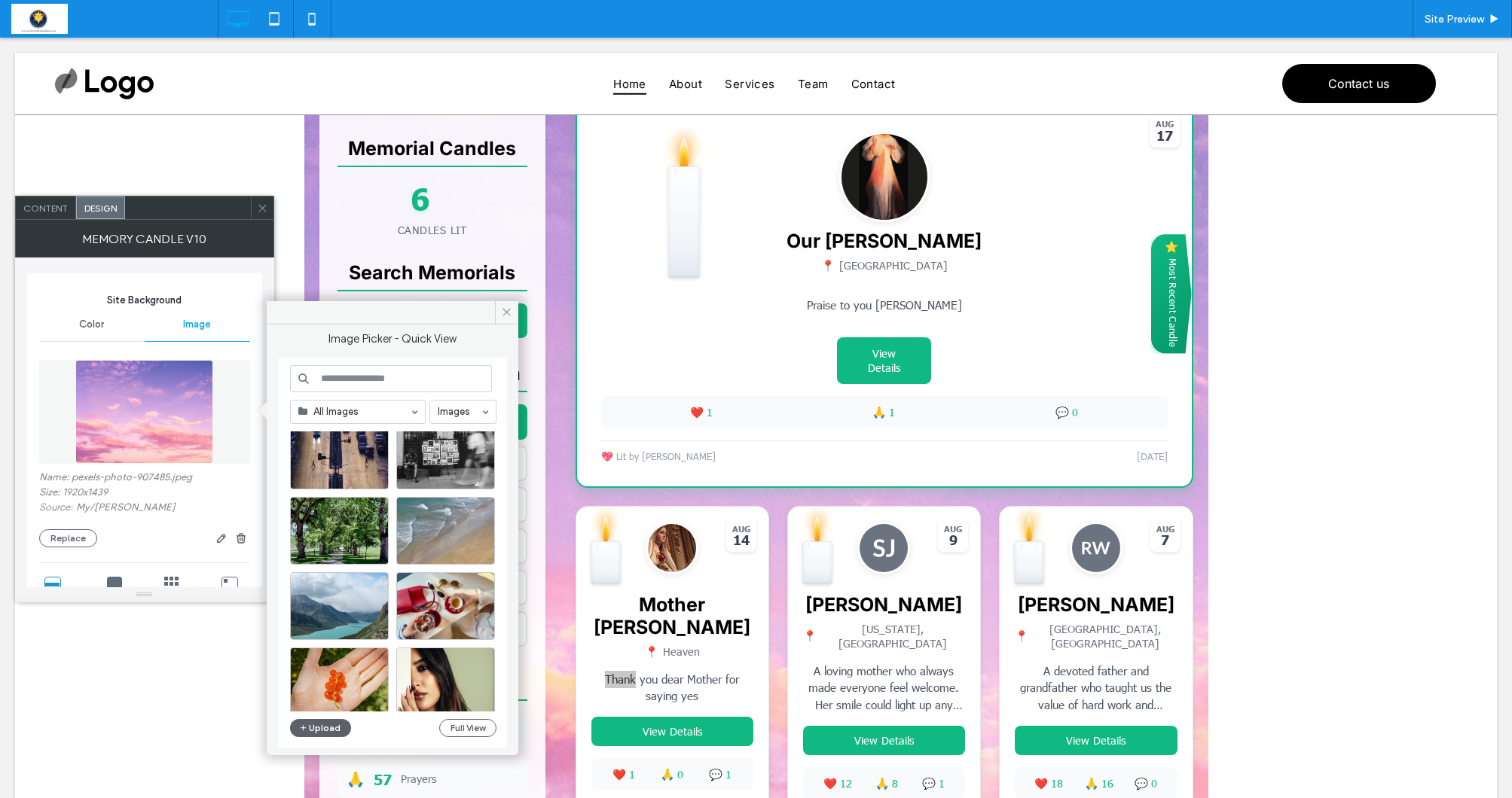
scroll to position [519, 0]
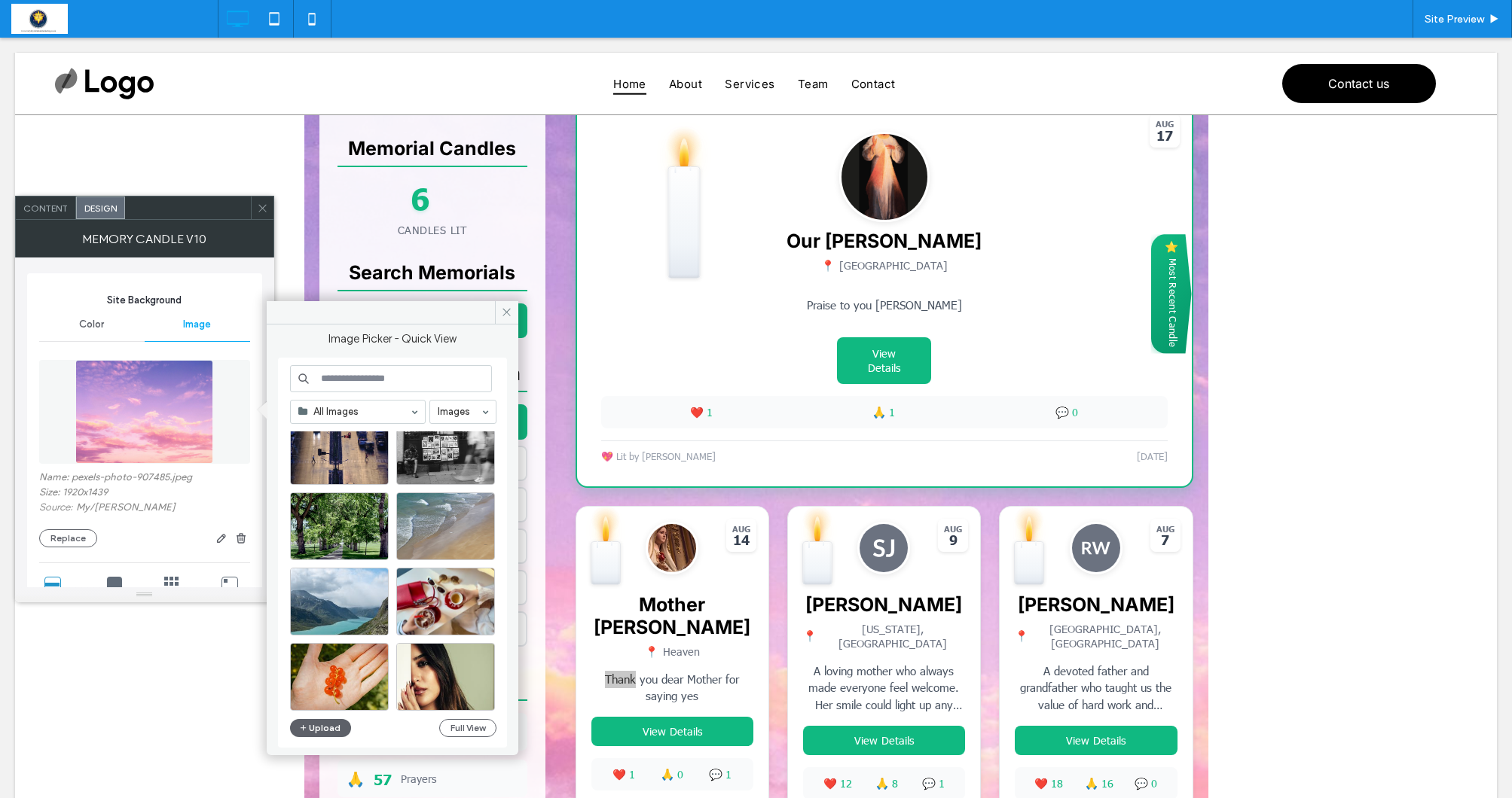
click at [369, 385] on input at bounding box center [391, 378] width 202 height 27
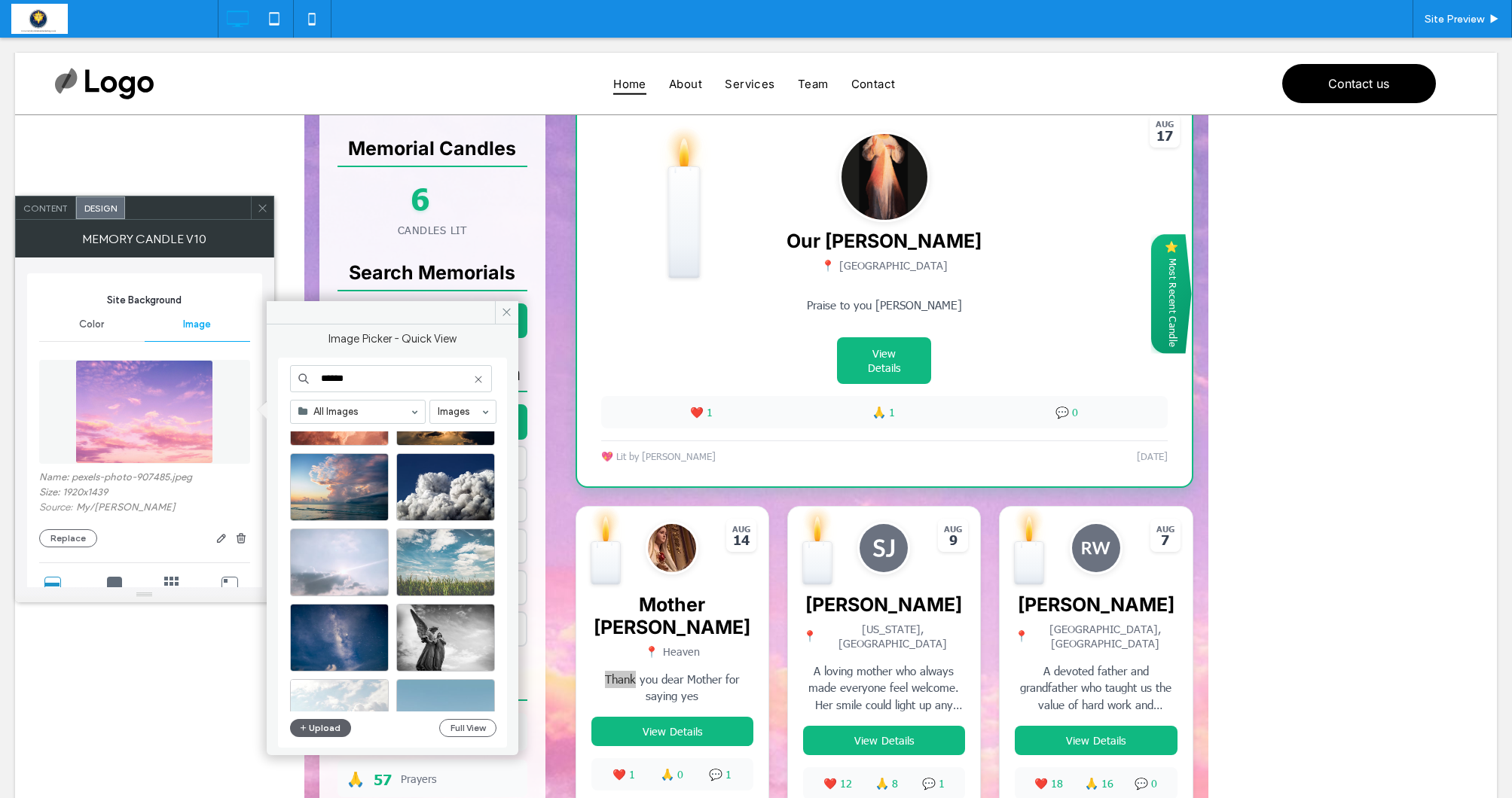
scroll to position [3121, 0]
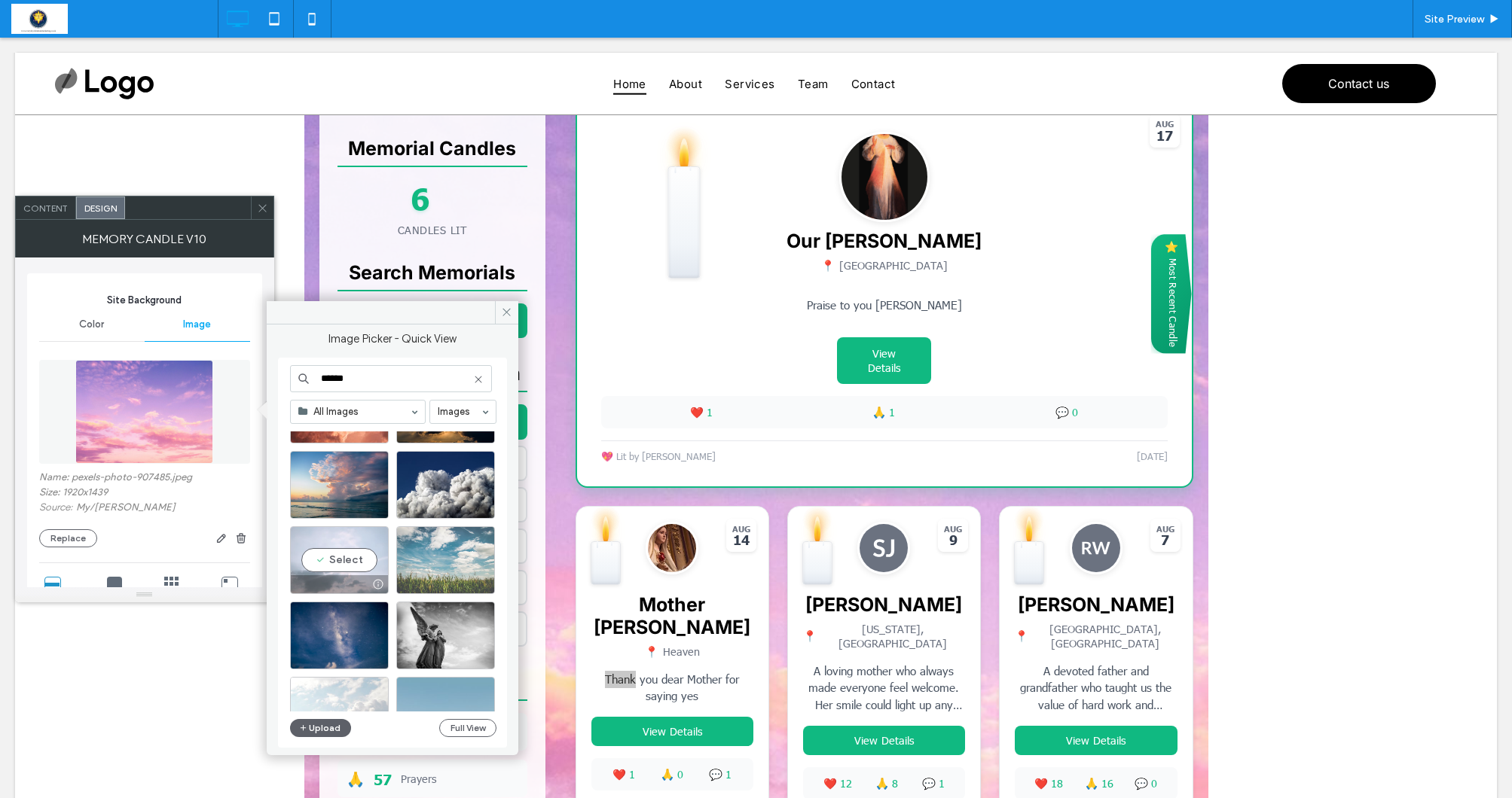
type input "******"
click at [358, 557] on div "Select" at bounding box center [339, 560] width 99 height 68
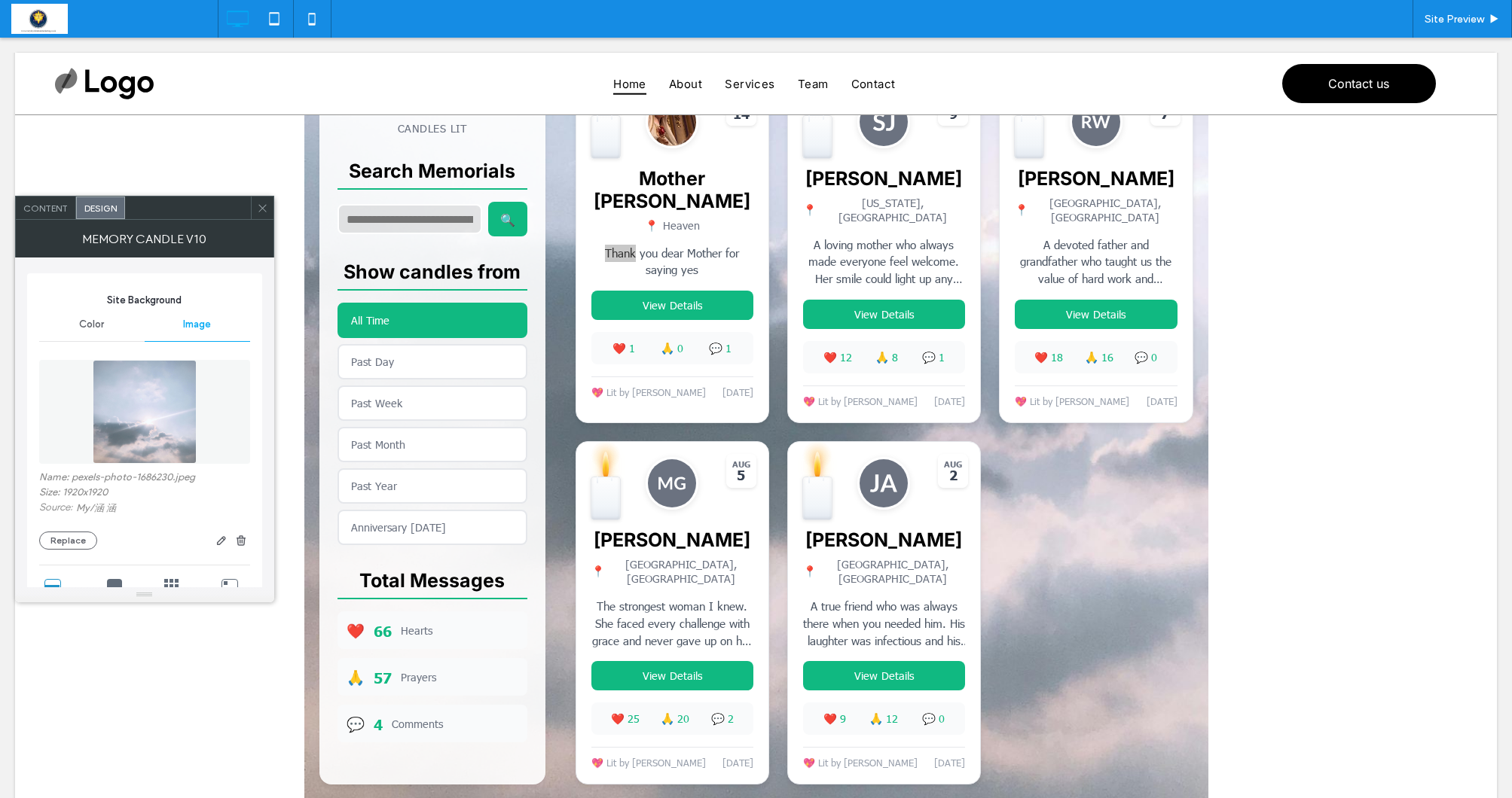
scroll to position [848, 0]
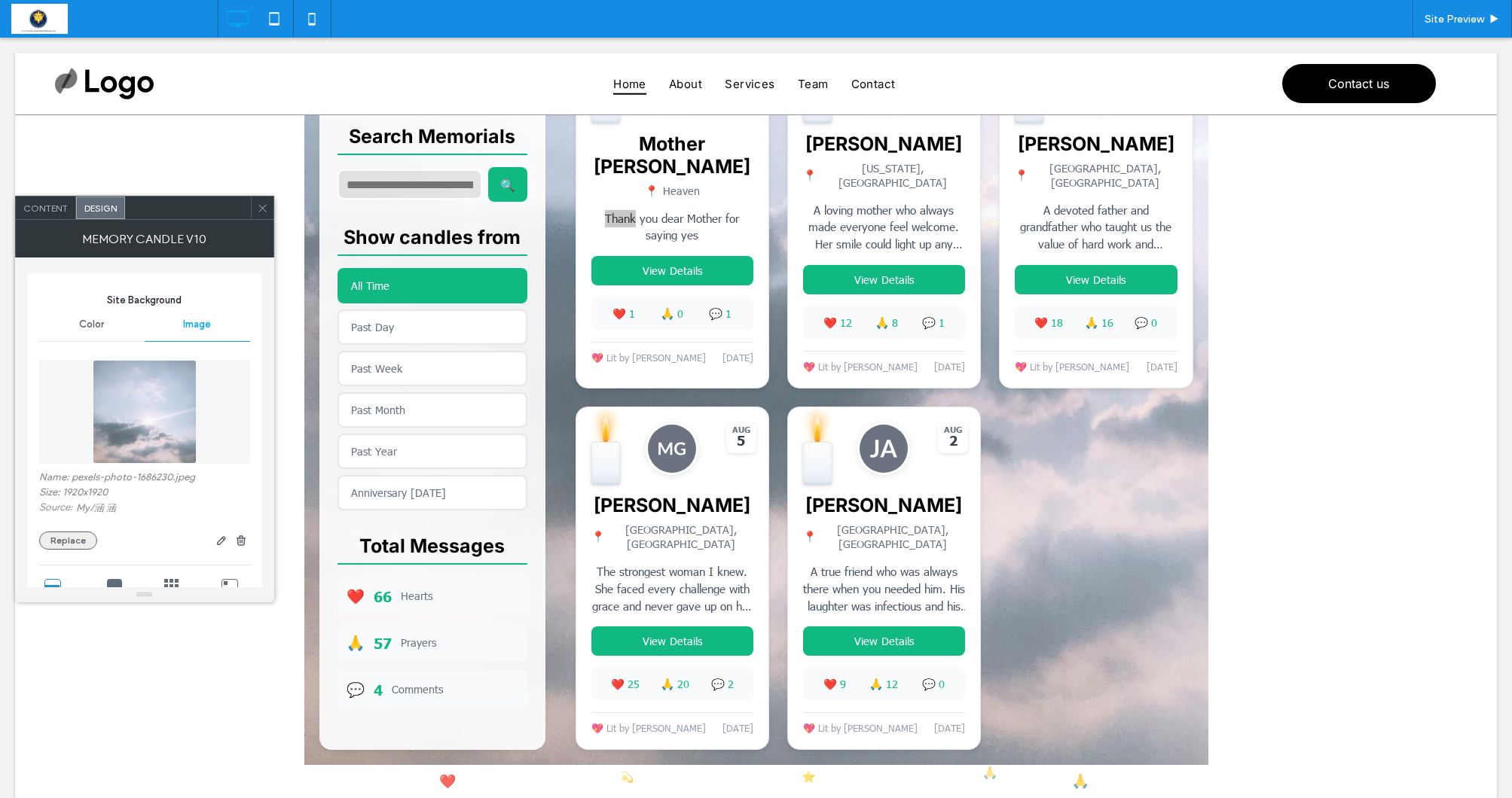
click at [62, 534] on button "Replace" at bounding box center [68, 541] width 58 height 18
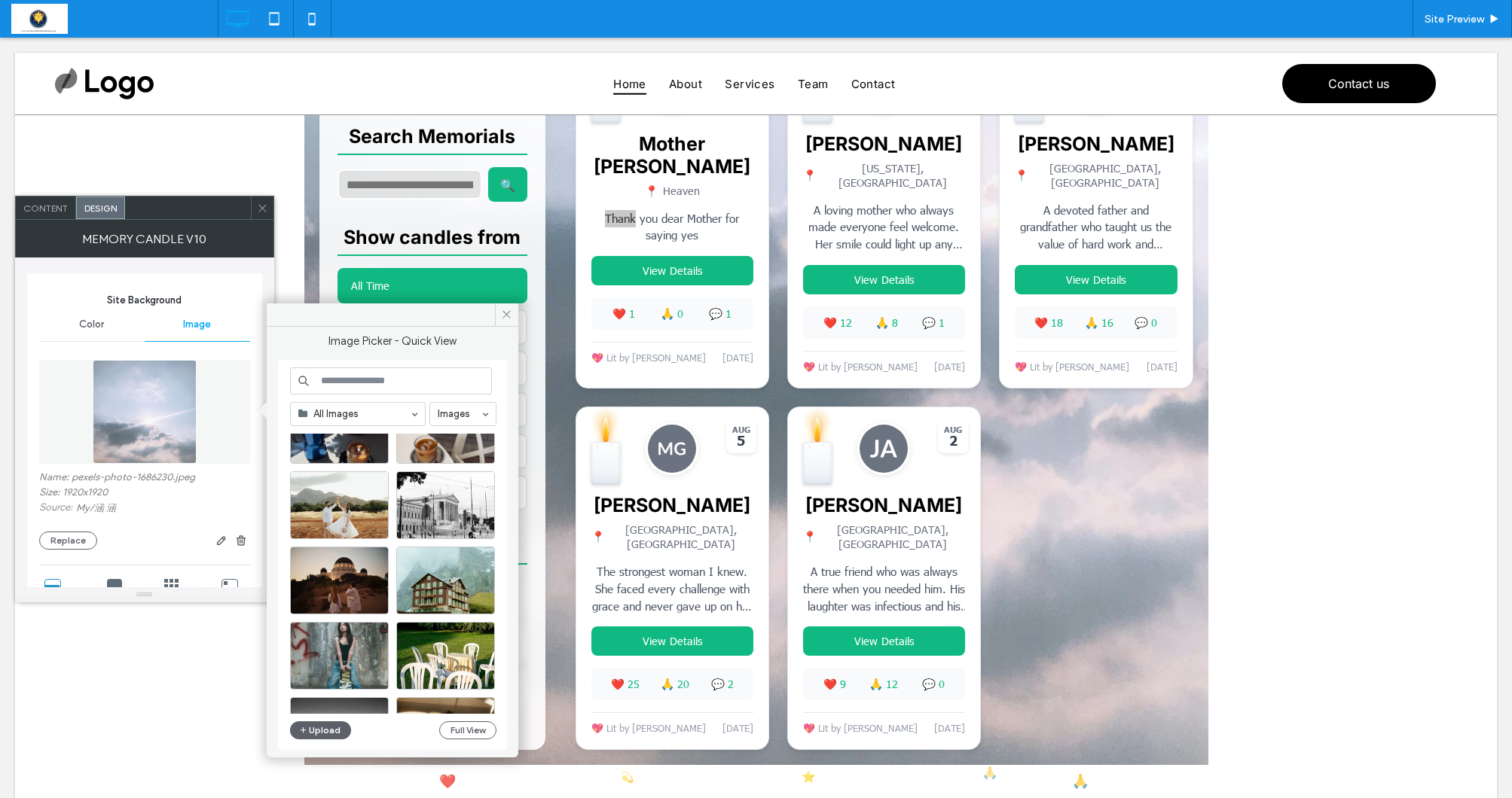
scroll to position [1598, 0]
click at [359, 378] on input at bounding box center [391, 381] width 202 height 27
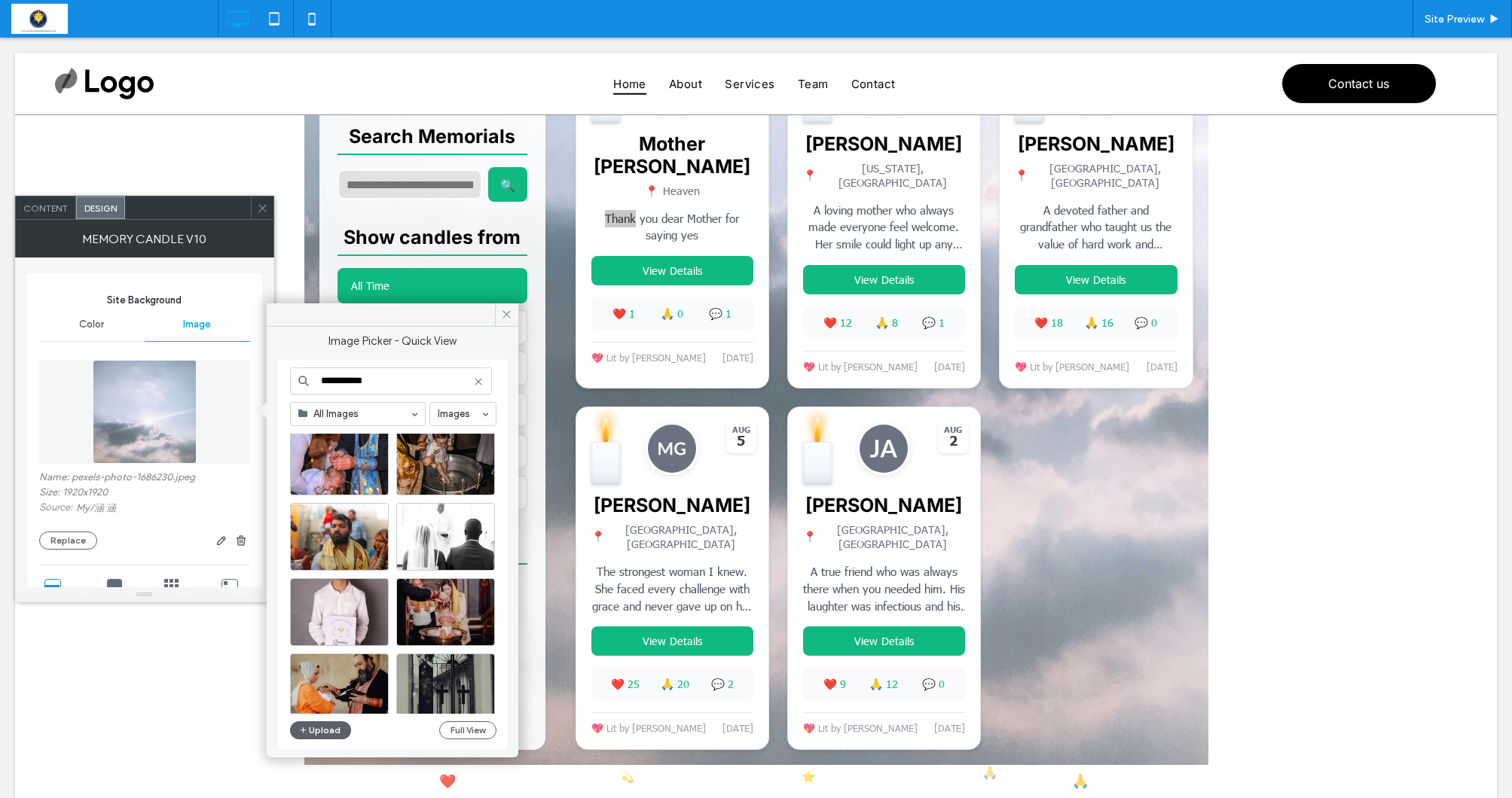
scroll to position [3807, 0]
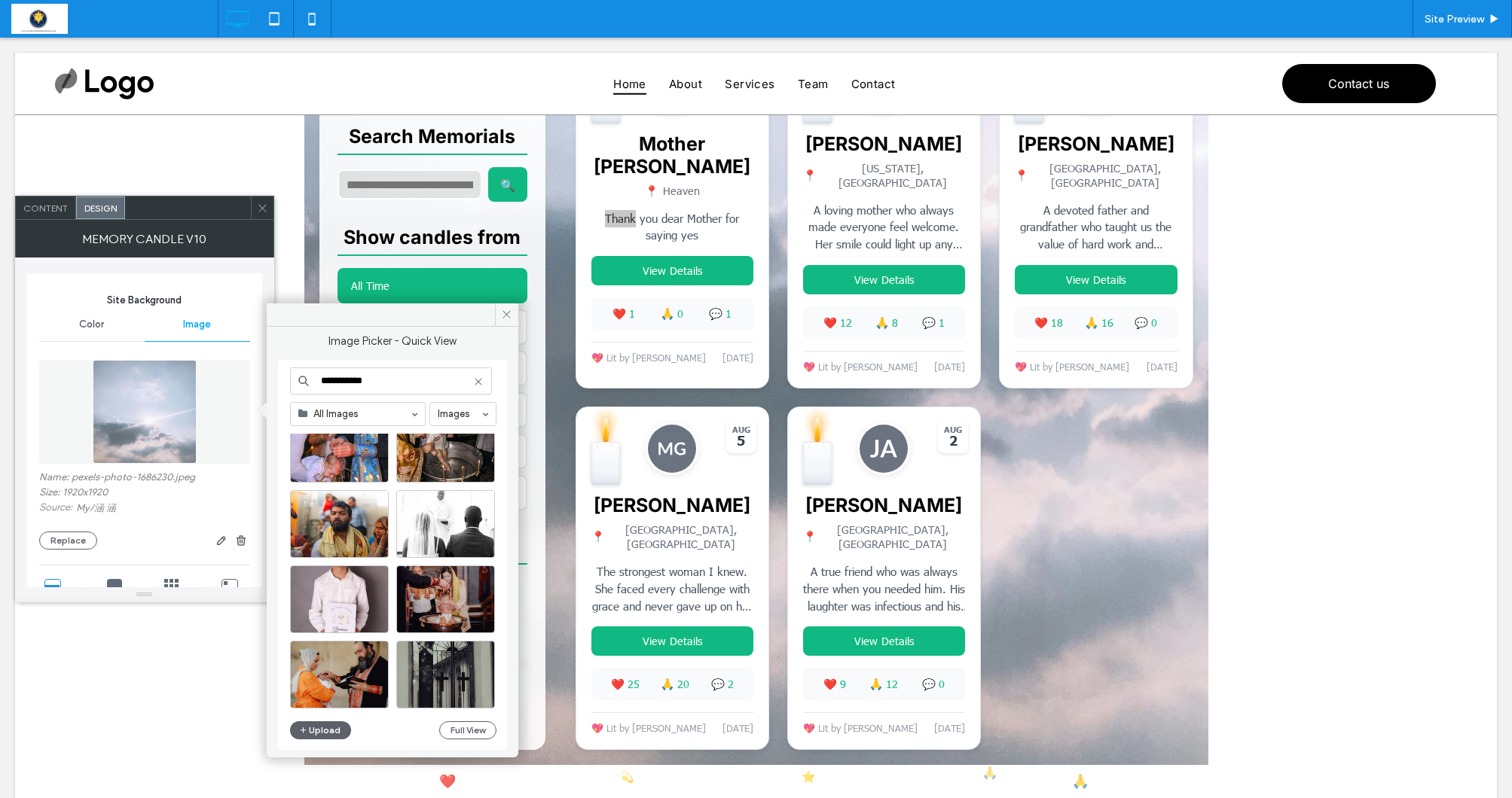
drag, startPoint x: 372, startPoint y: 377, endPoint x: 280, endPoint y: 368, distance: 92.4
click at [280, 368] on div "**********" at bounding box center [392, 555] width 229 height 390
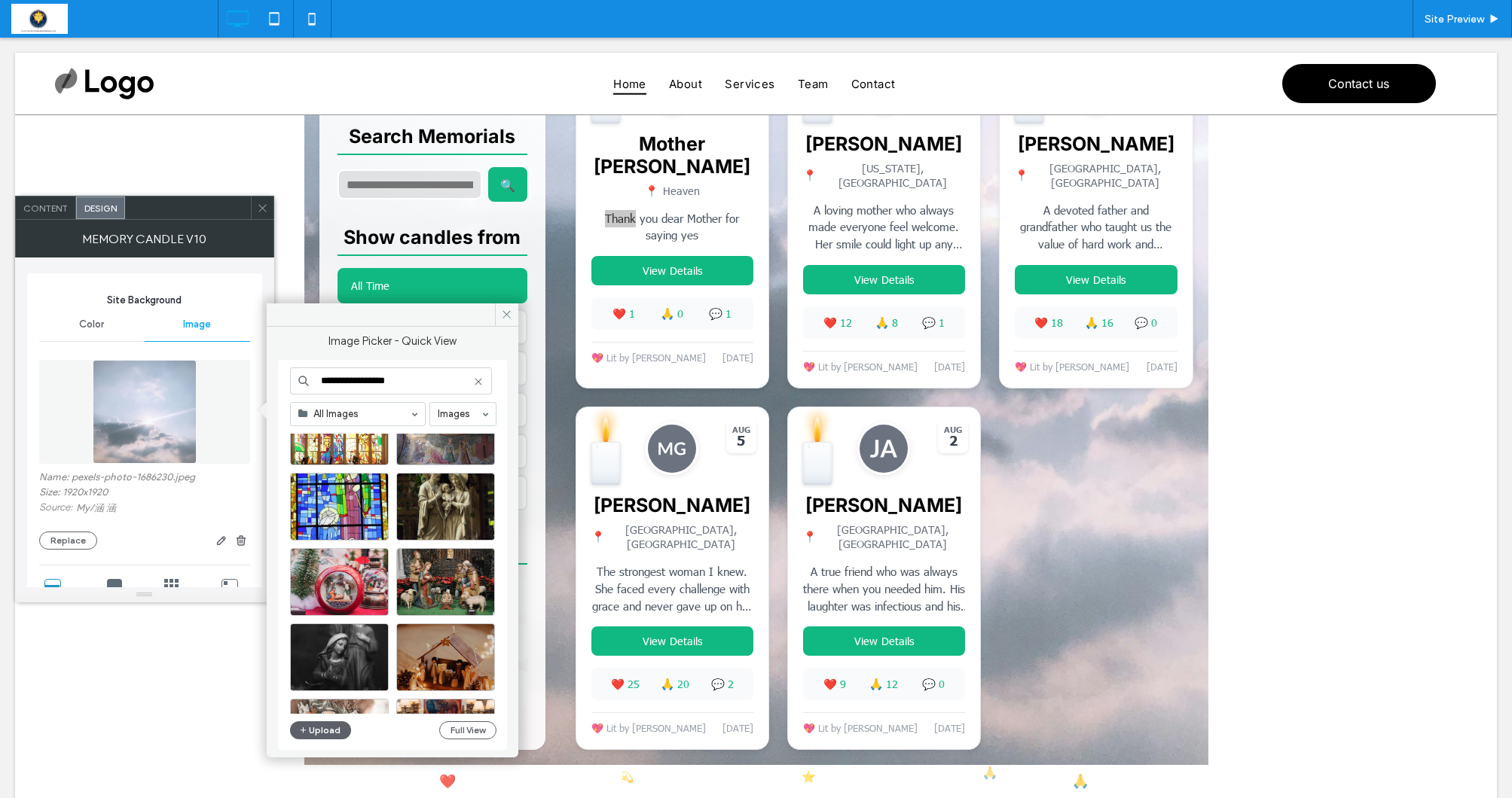
scroll to position [1476, 0]
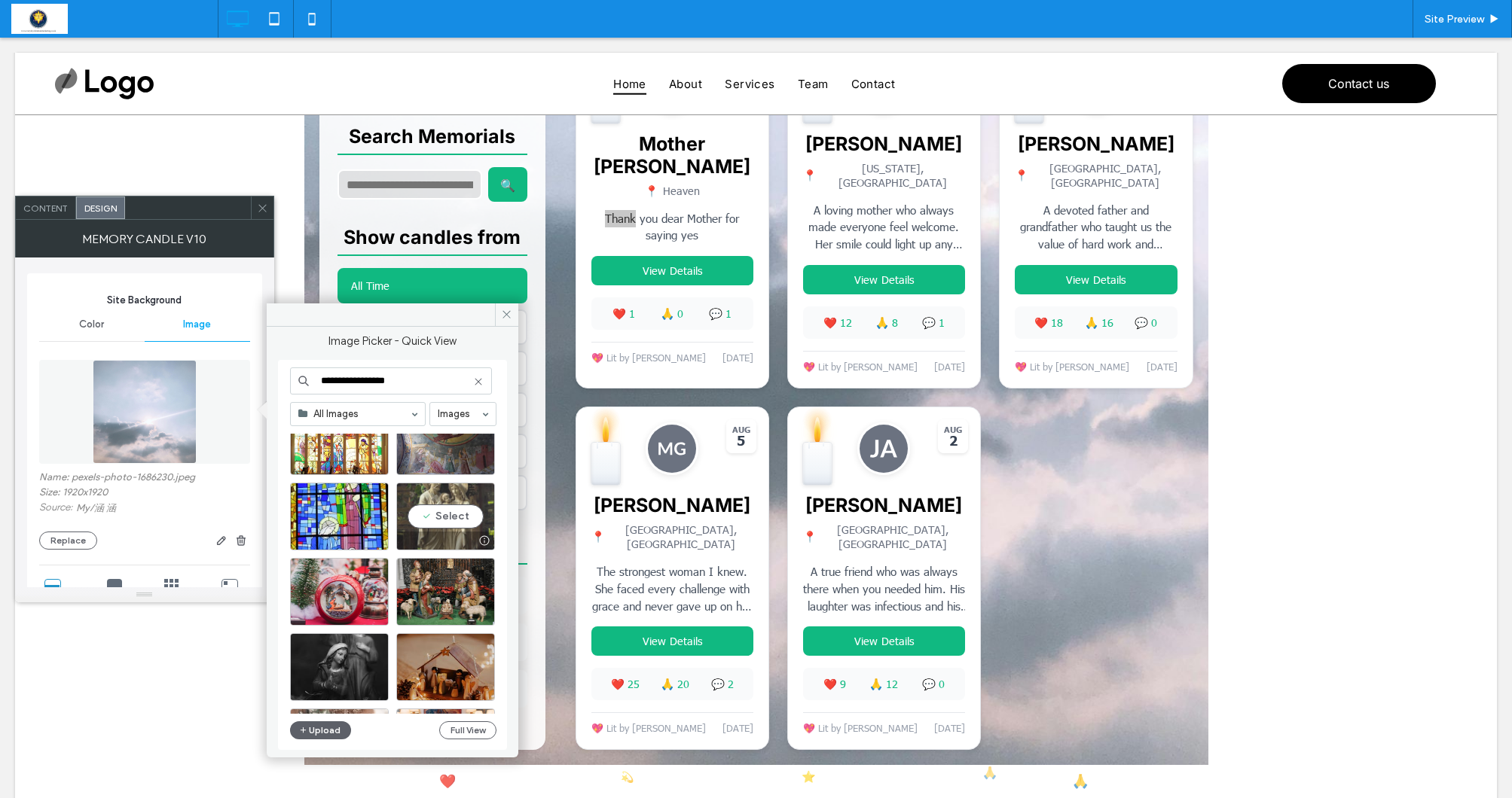
type input "**********"
click at [439, 522] on div "Select" at bounding box center [398, 574] width 218 height 280
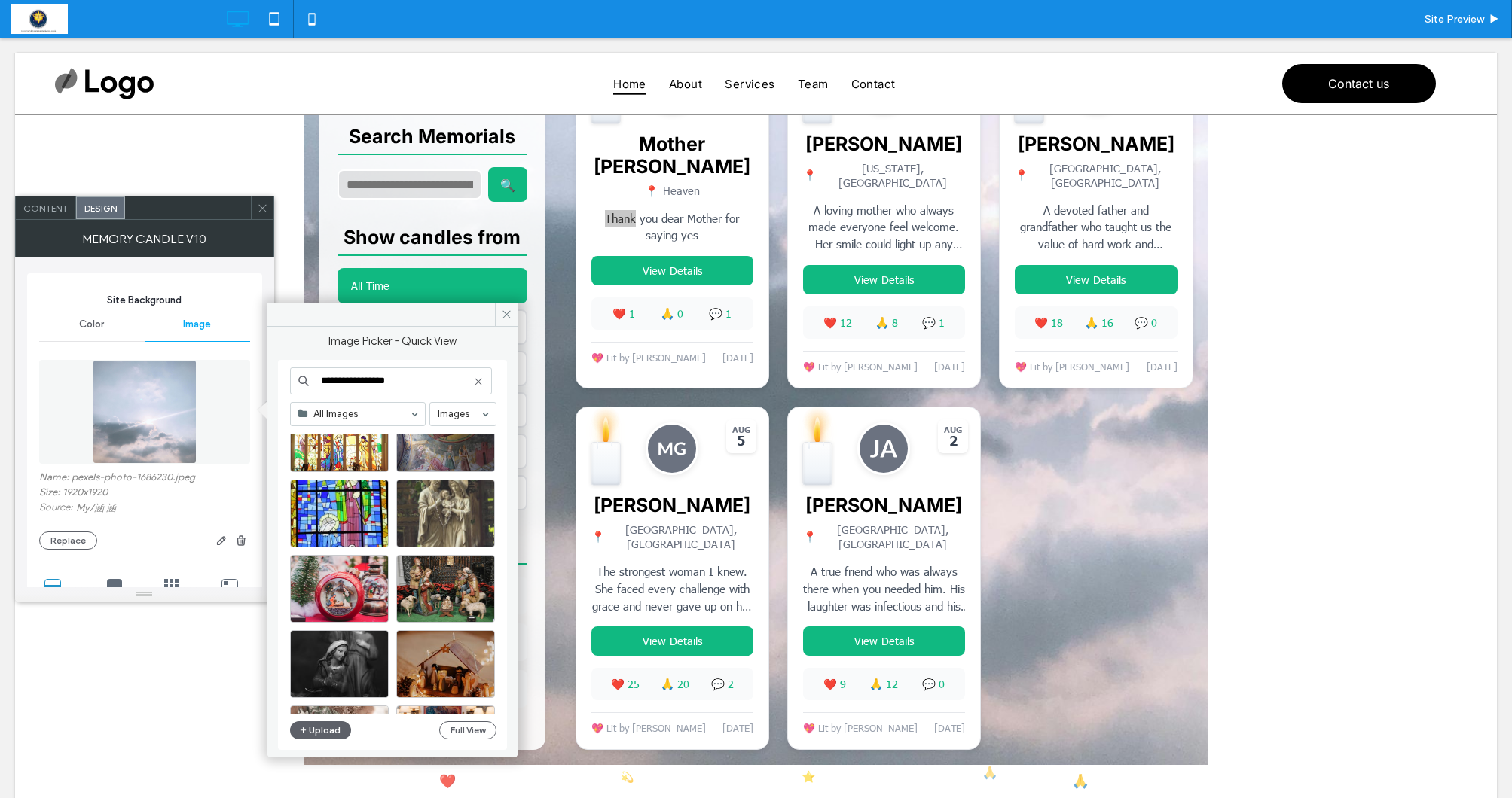
click at [444, 517] on div at bounding box center [398, 574] width 218 height 280
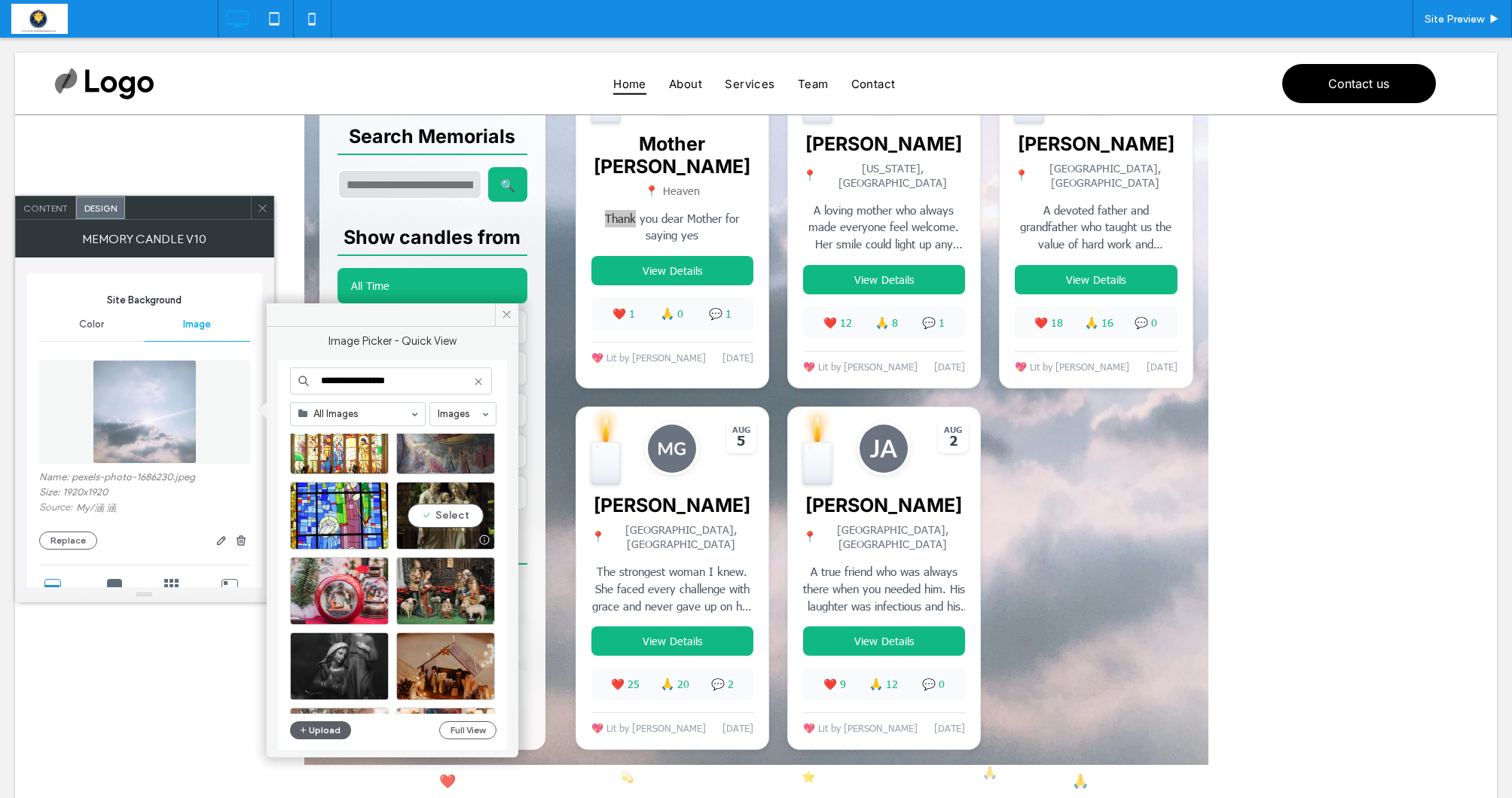
click at [445, 514] on div "Select" at bounding box center [398, 574] width 218 height 280
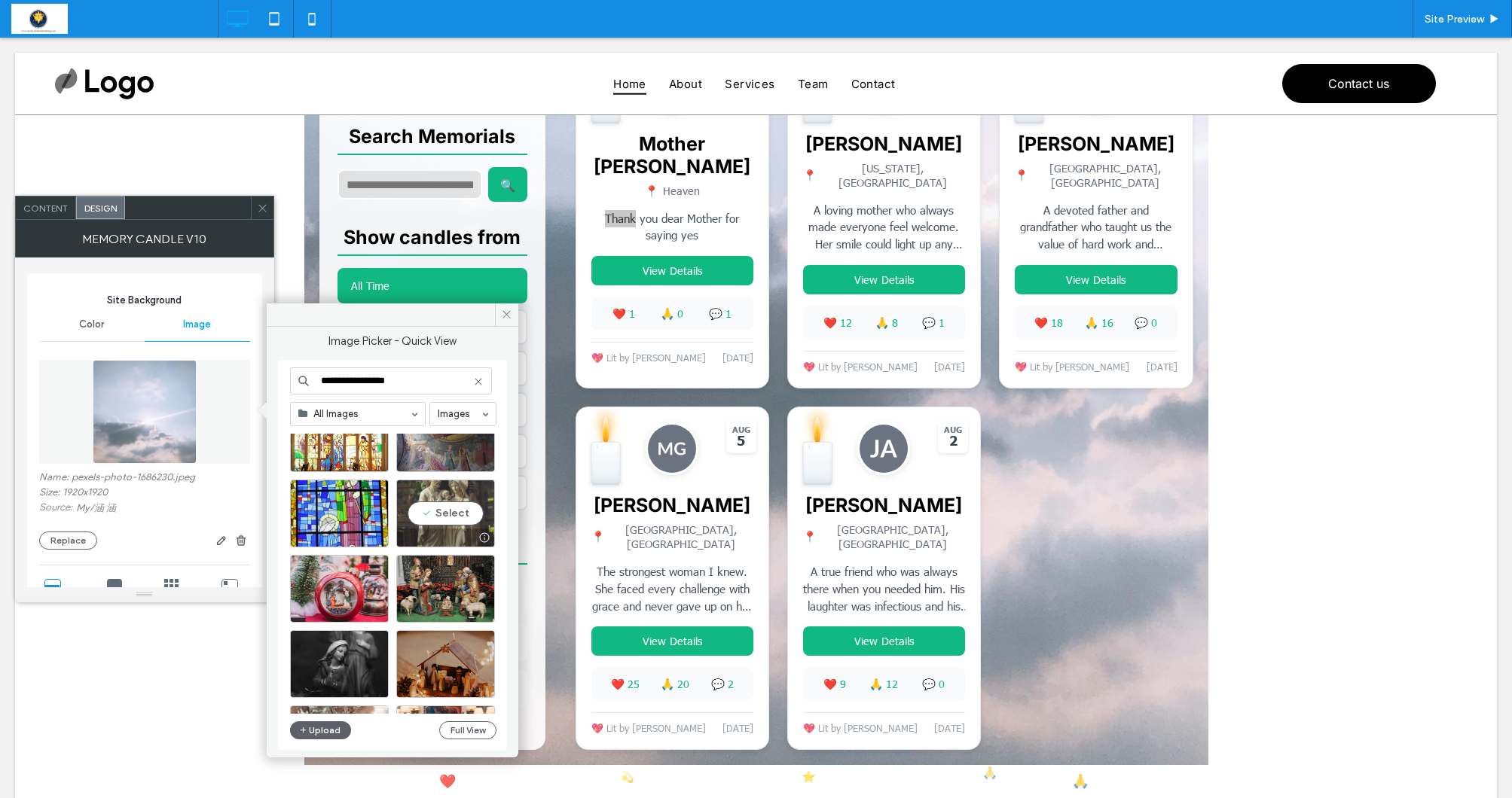
click at [435, 519] on div "Select" at bounding box center [445, 514] width 99 height 68
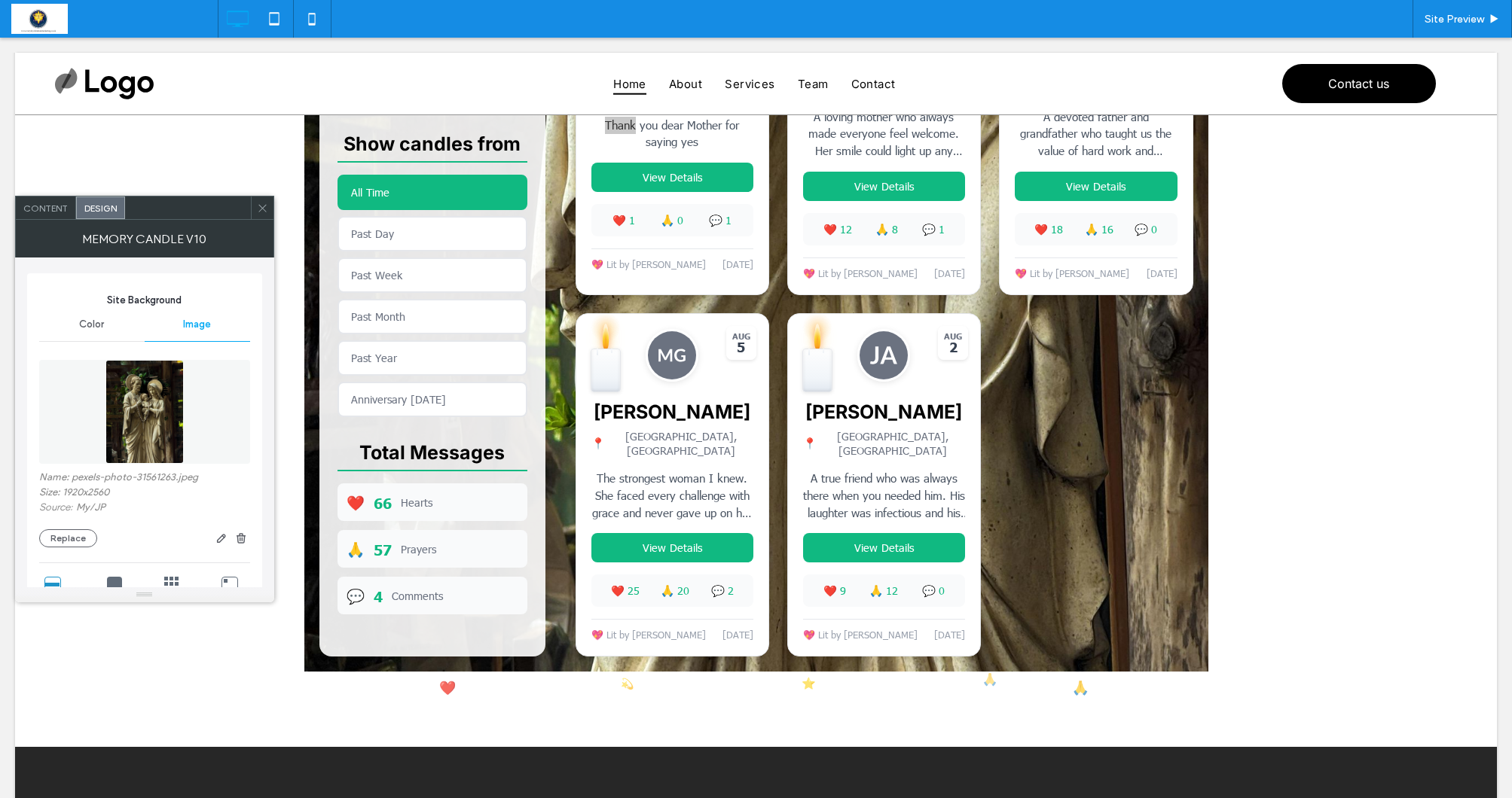
scroll to position [948, 0]
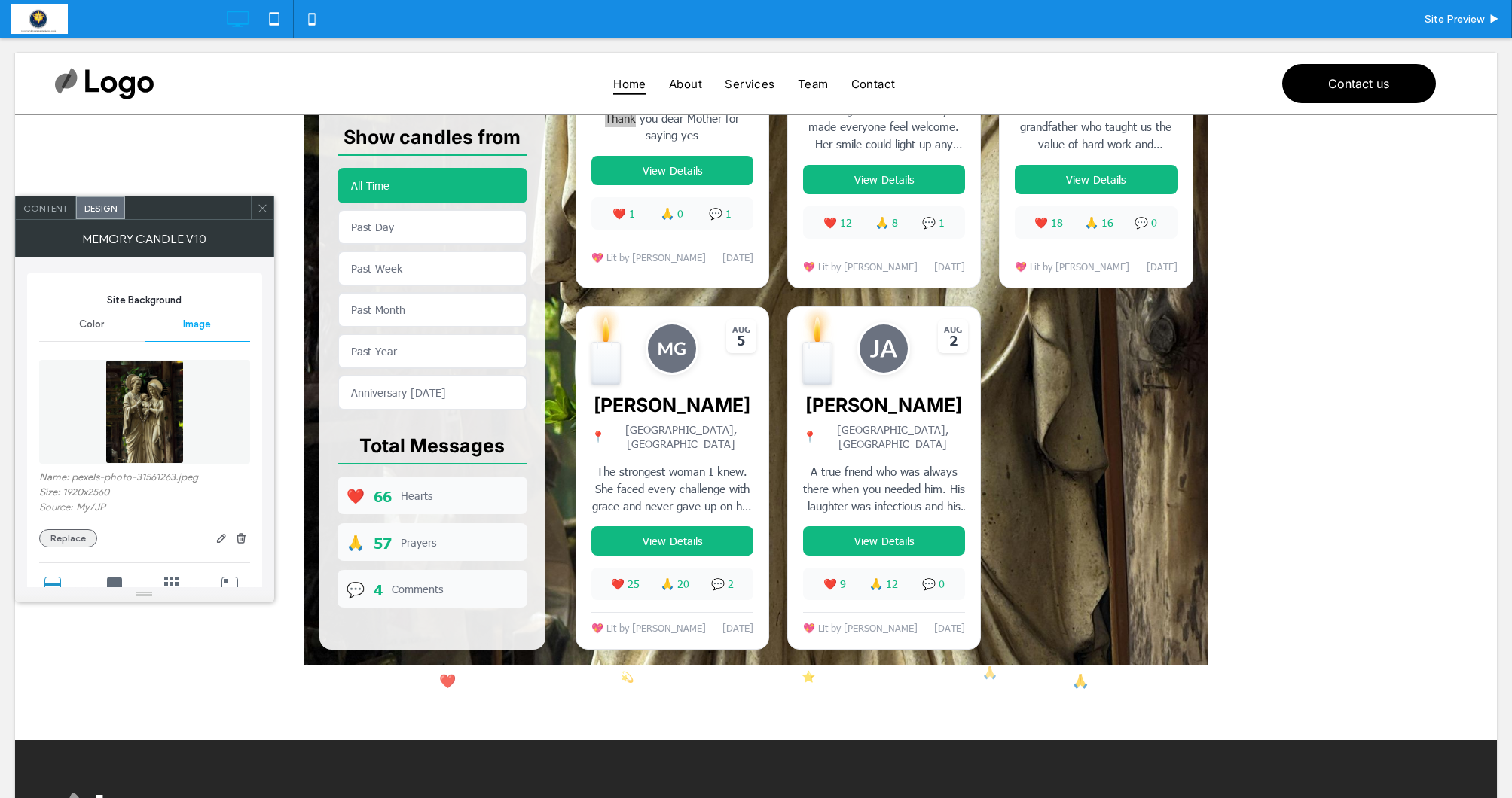
click at [74, 537] on button "Replace" at bounding box center [68, 539] width 58 height 18
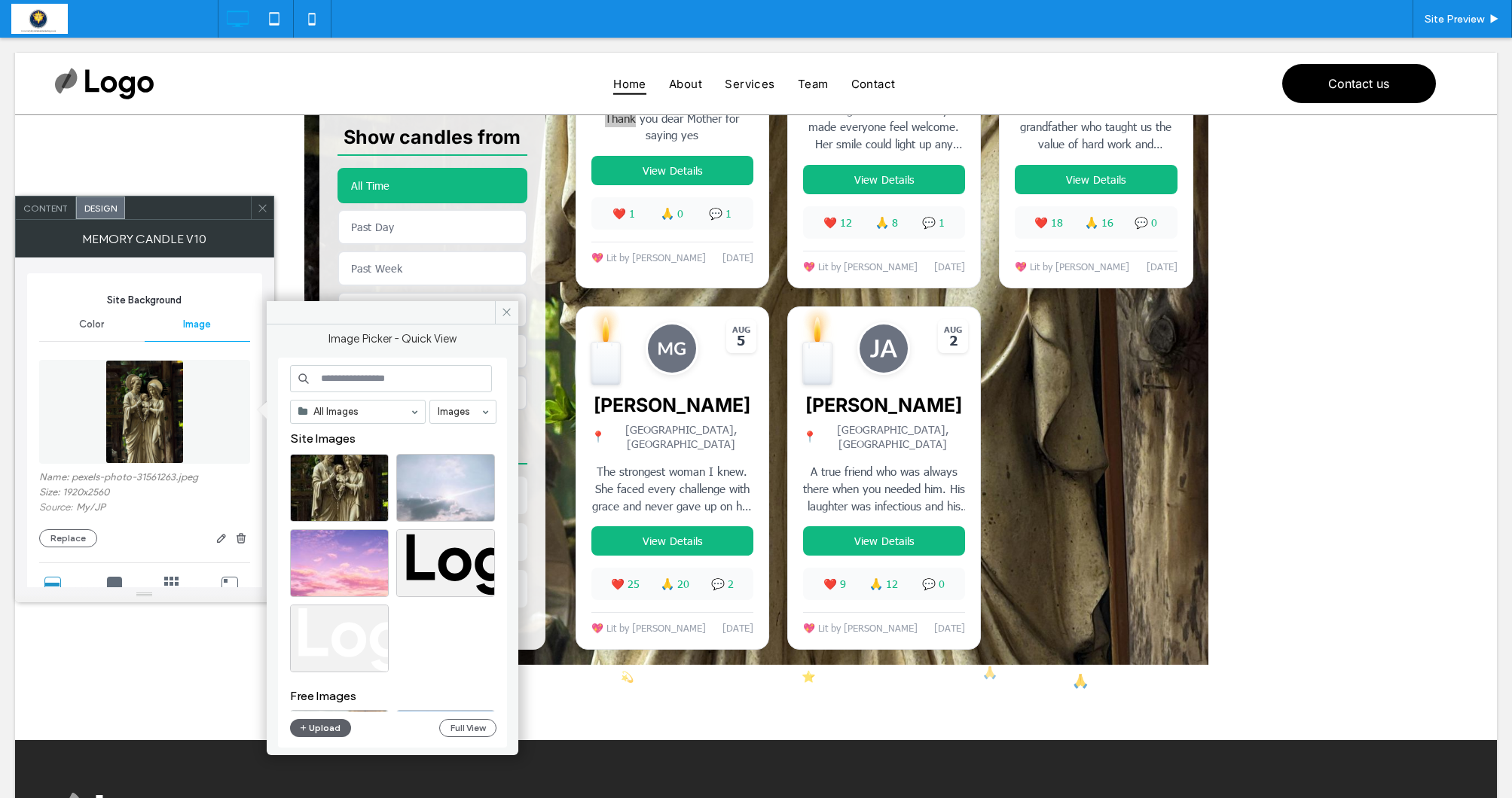
click at [365, 380] on input at bounding box center [391, 378] width 202 height 27
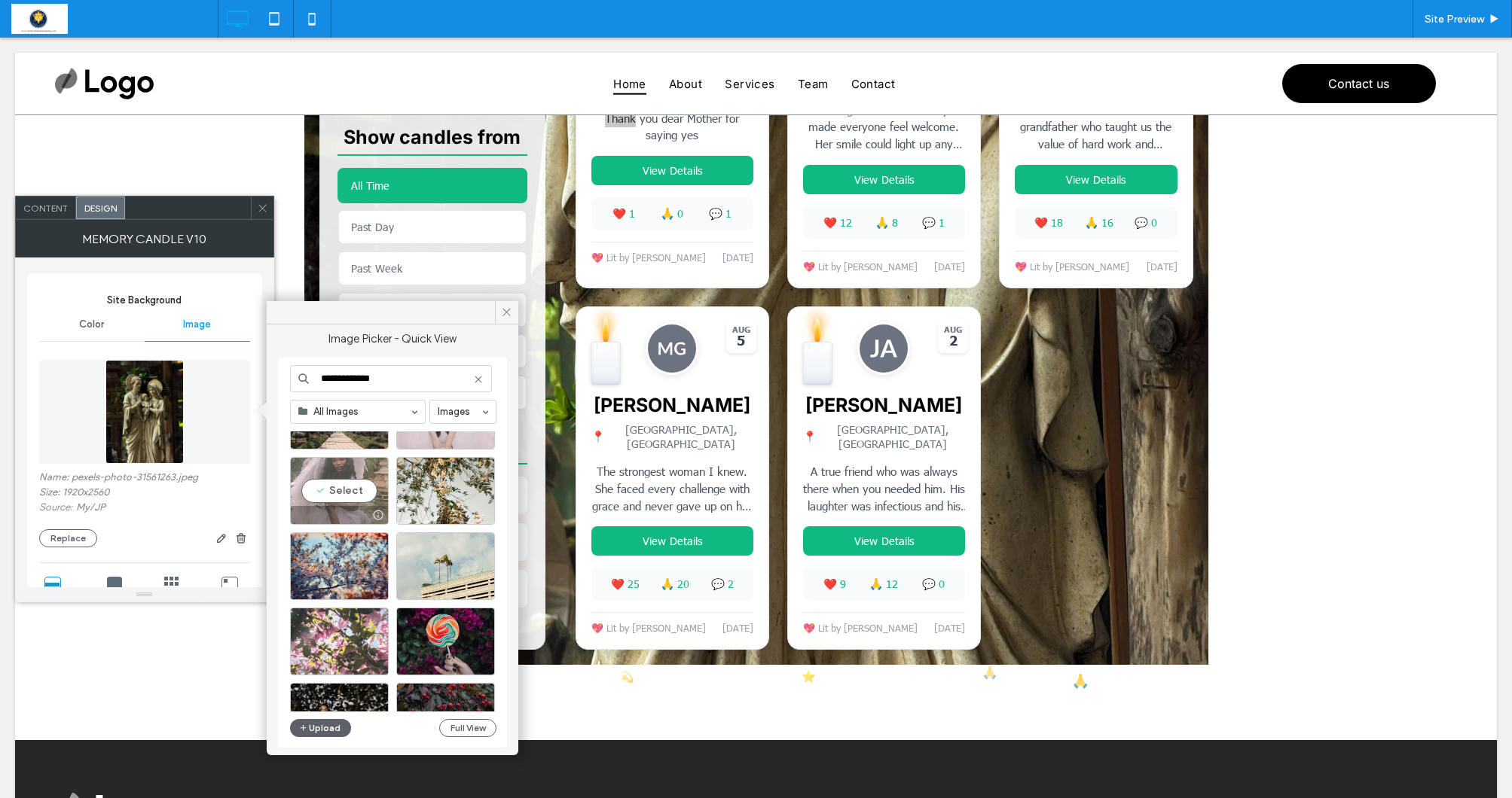
scroll to position [751, 0]
type input "**********"
click at [339, 570] on div "Select" at bounding box center [339, 565] width 99 height 68
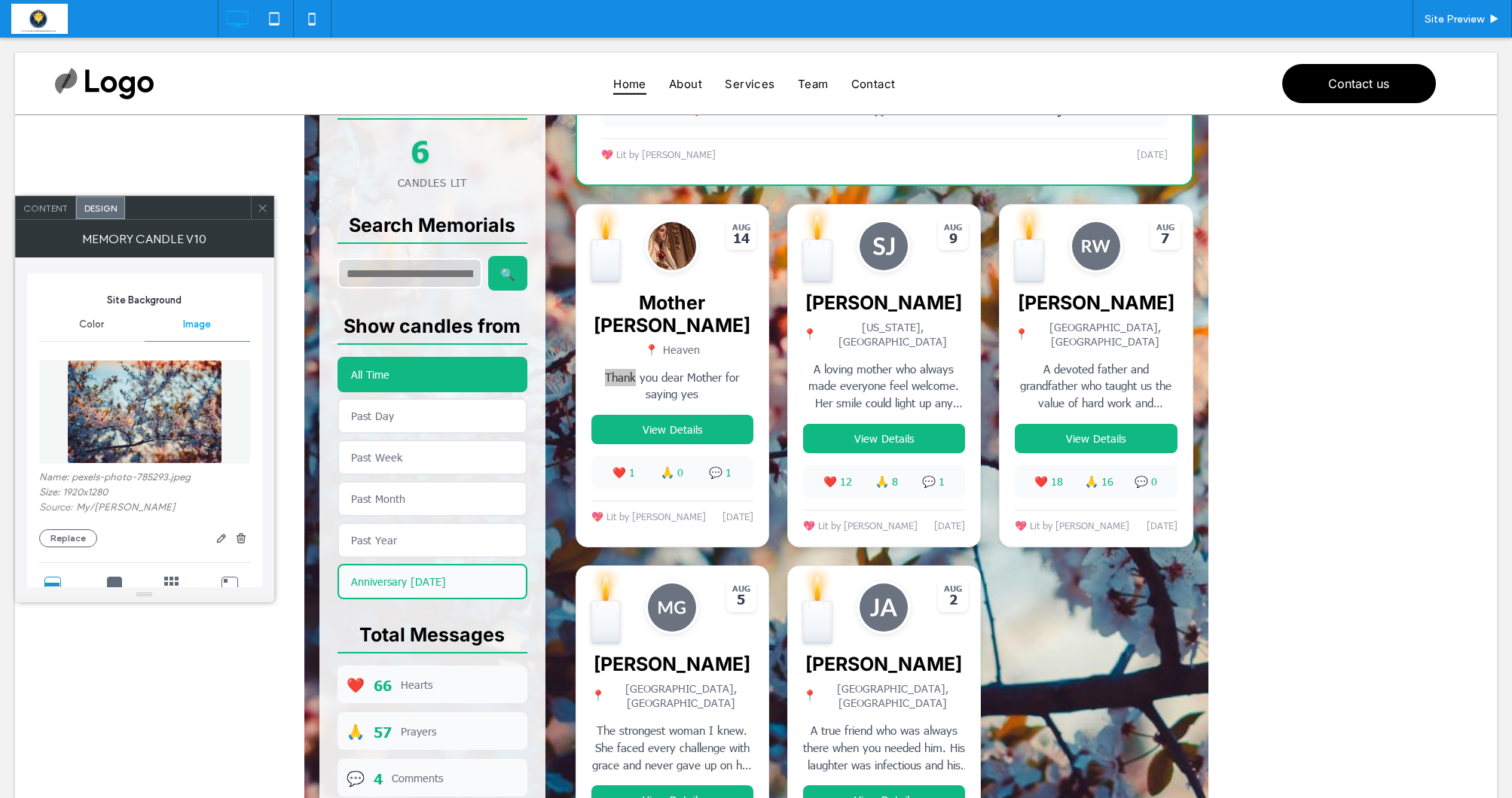
scroll to position [695, 0]
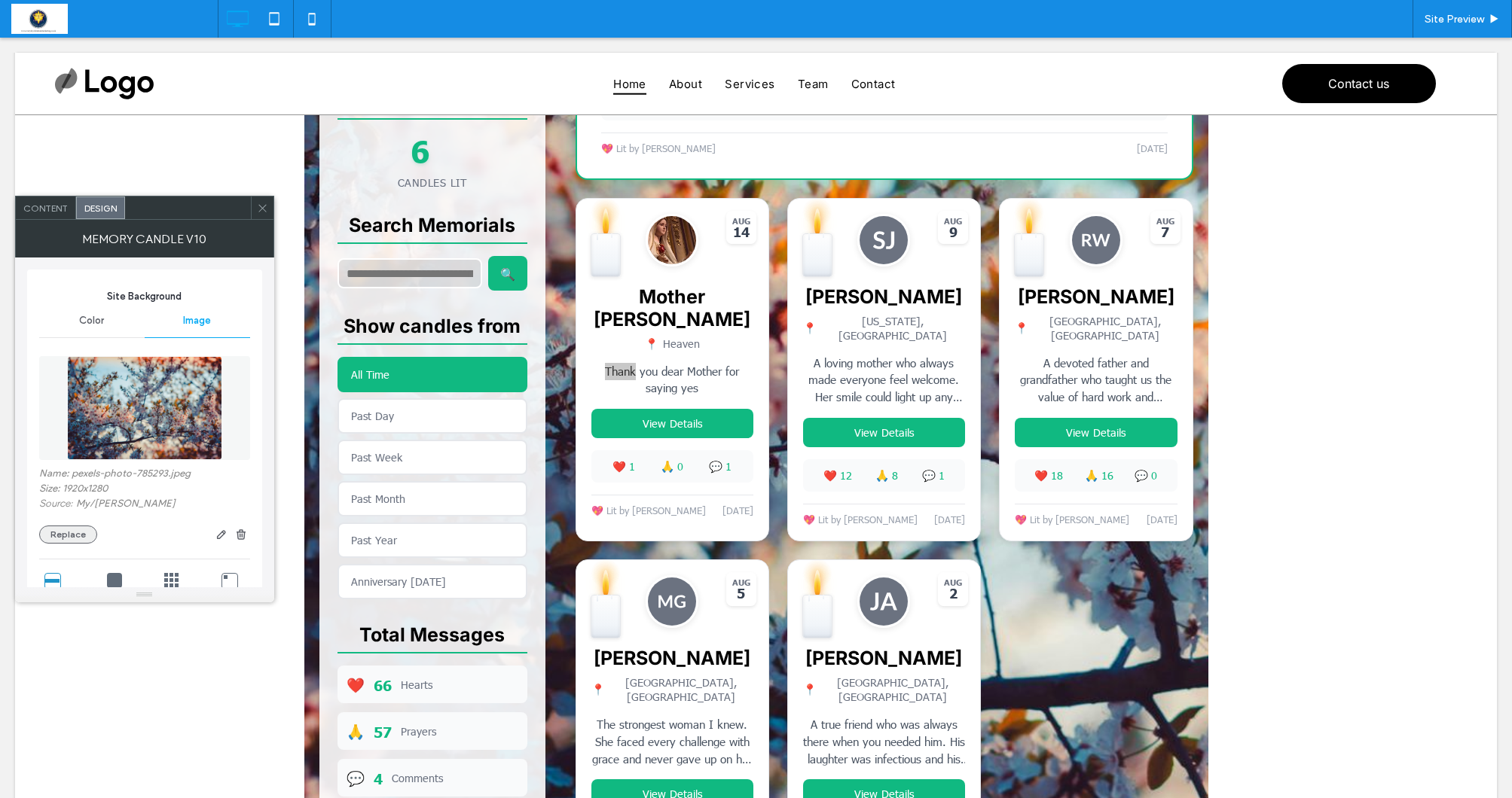
click at [67, 531] on button "Replace" at bounding box center [68, 535] width 58 height 18
click at [65, 531] on button "Replace" at bounding box center [68, 537] width 58 height 18
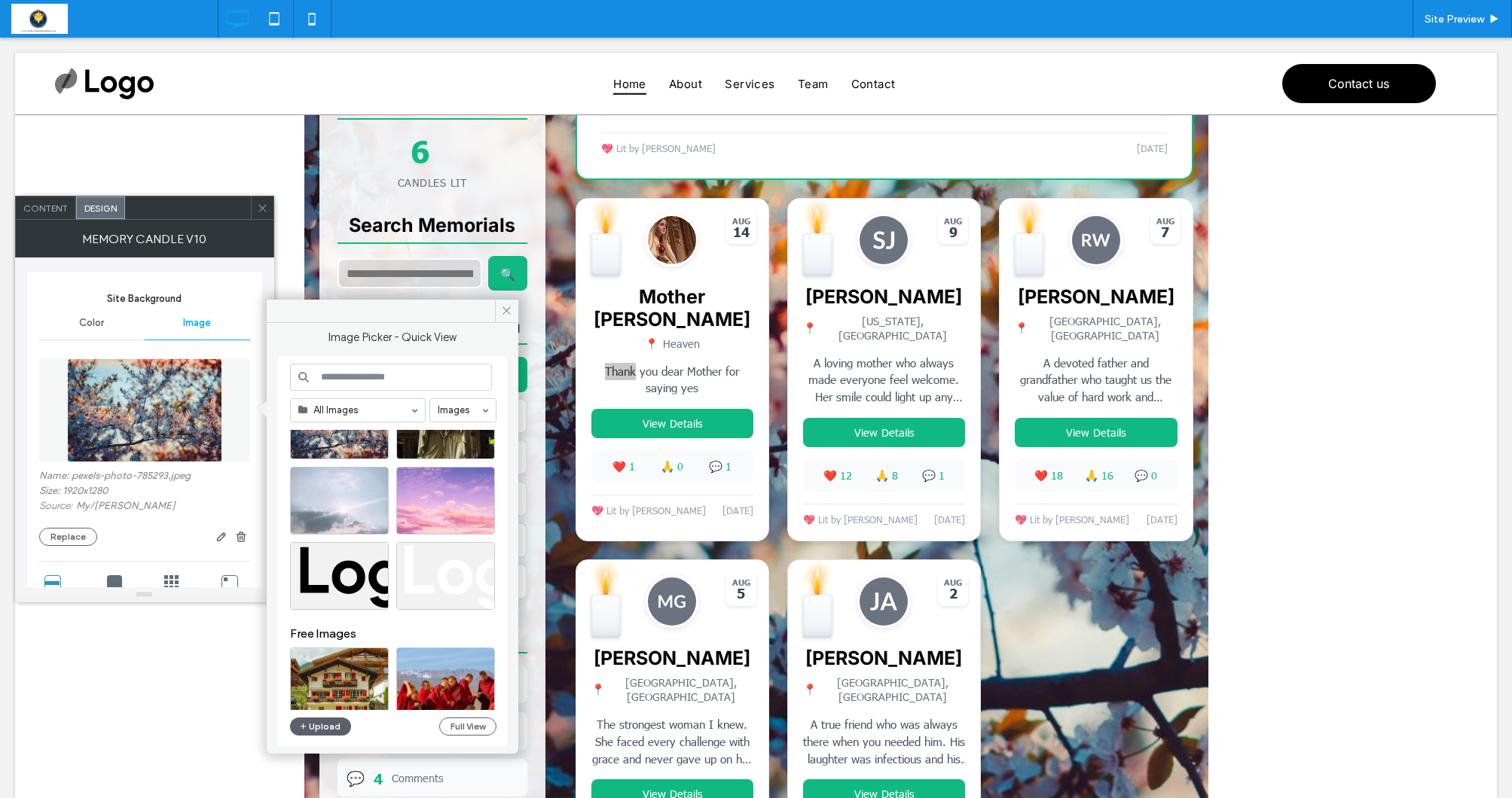
scroll to position [62, 0]
click at [368, 376] on input at bounding box center [391, 377] width 202 height 27
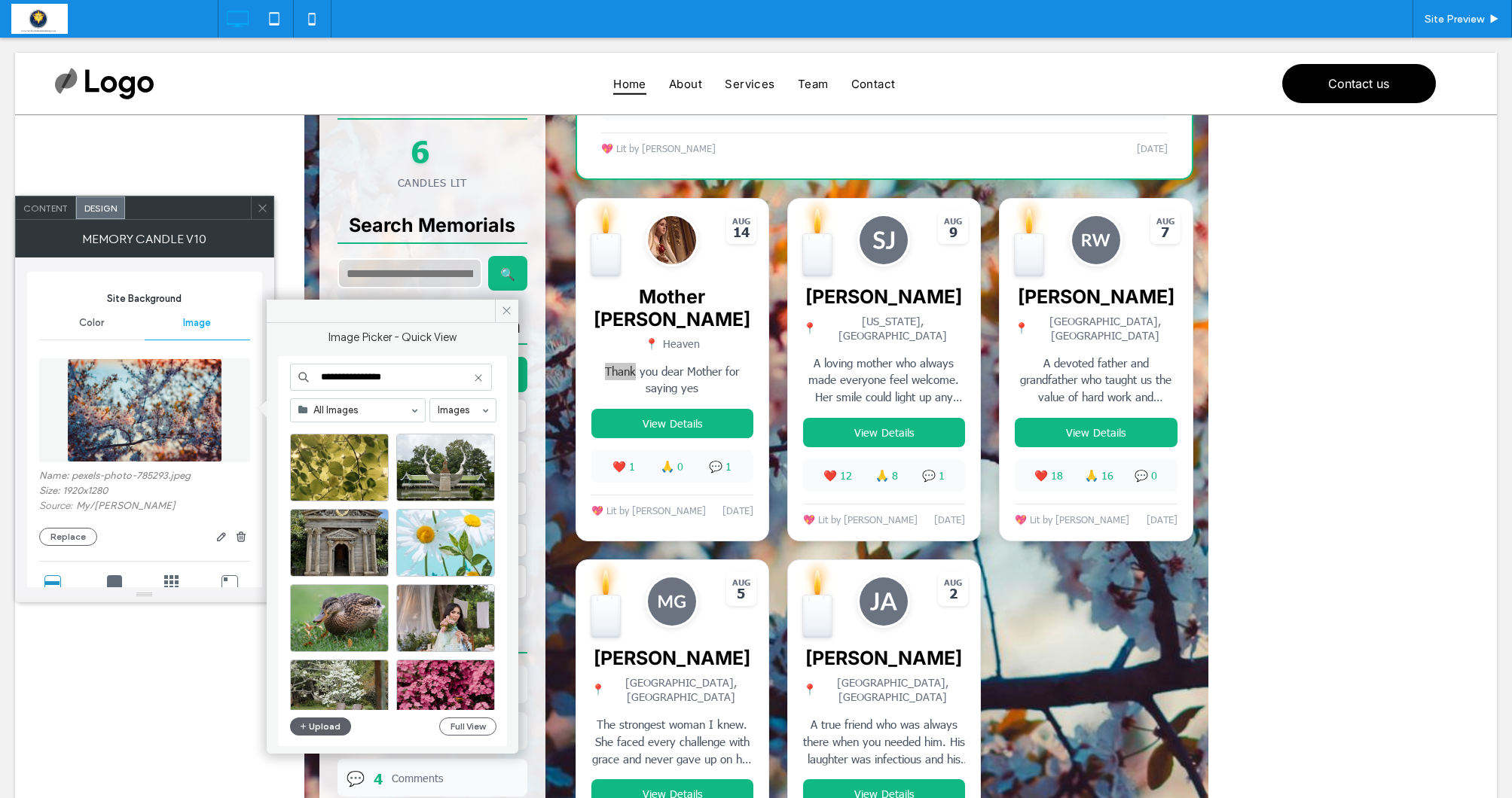
scroll to position [3637, 0]
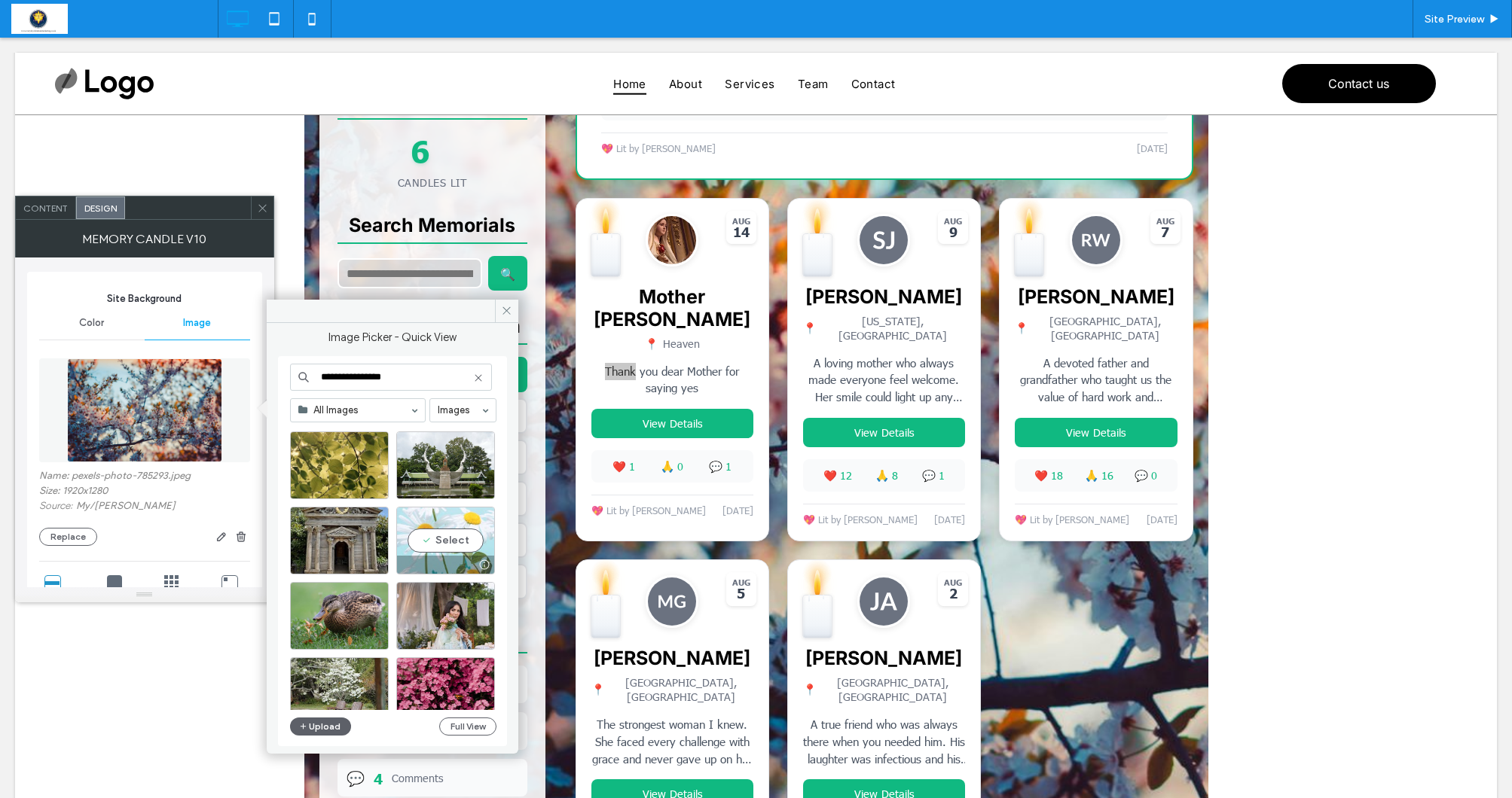
type input "**********"
click at [443, 545] on div "Select" at bounding box center [445, 541] width 99 height 68
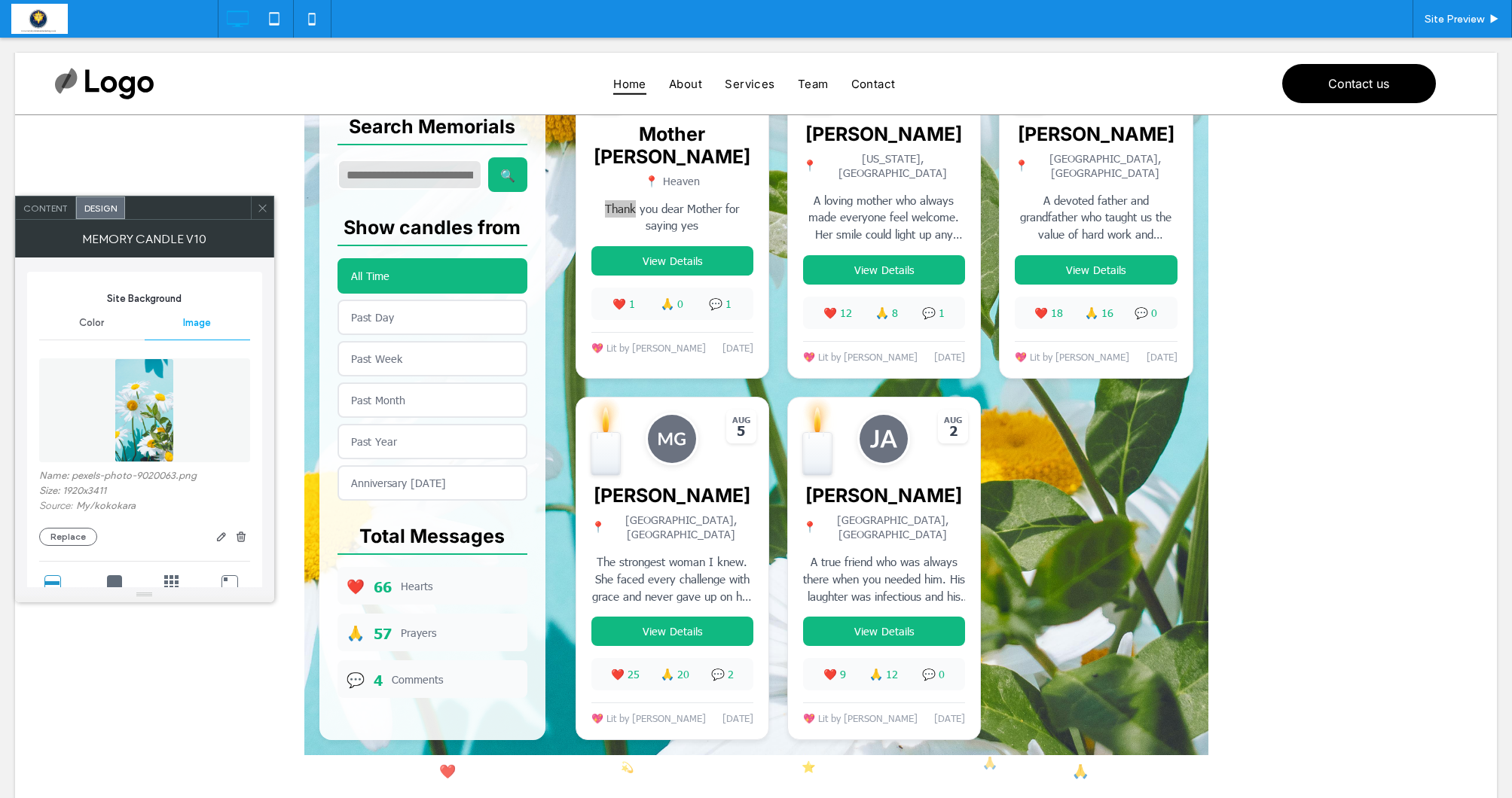
scroll to position [853, 0]
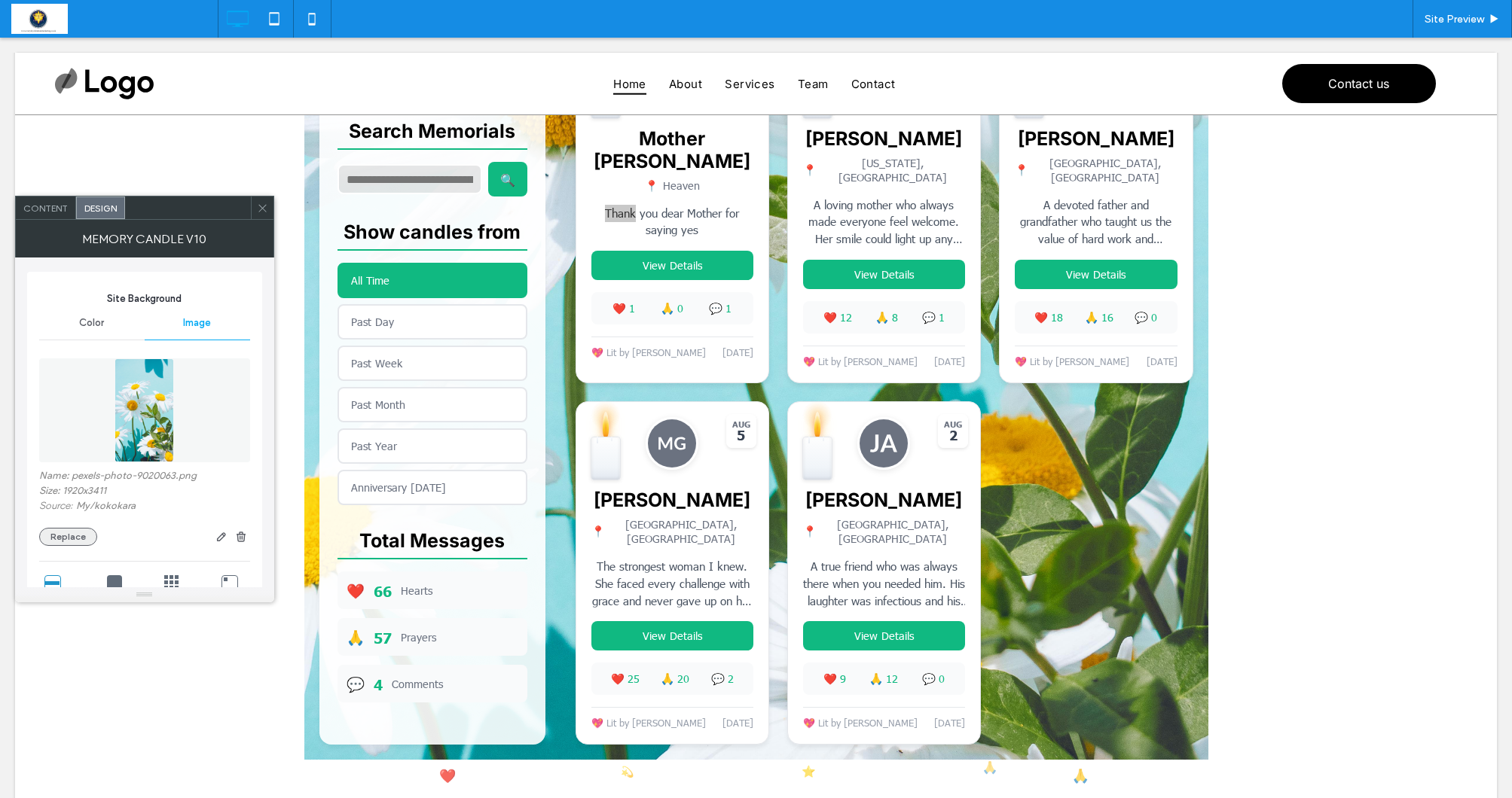
click at [62, 531] on button "Replace" at bounding box center [68, 537] width 58 height 18
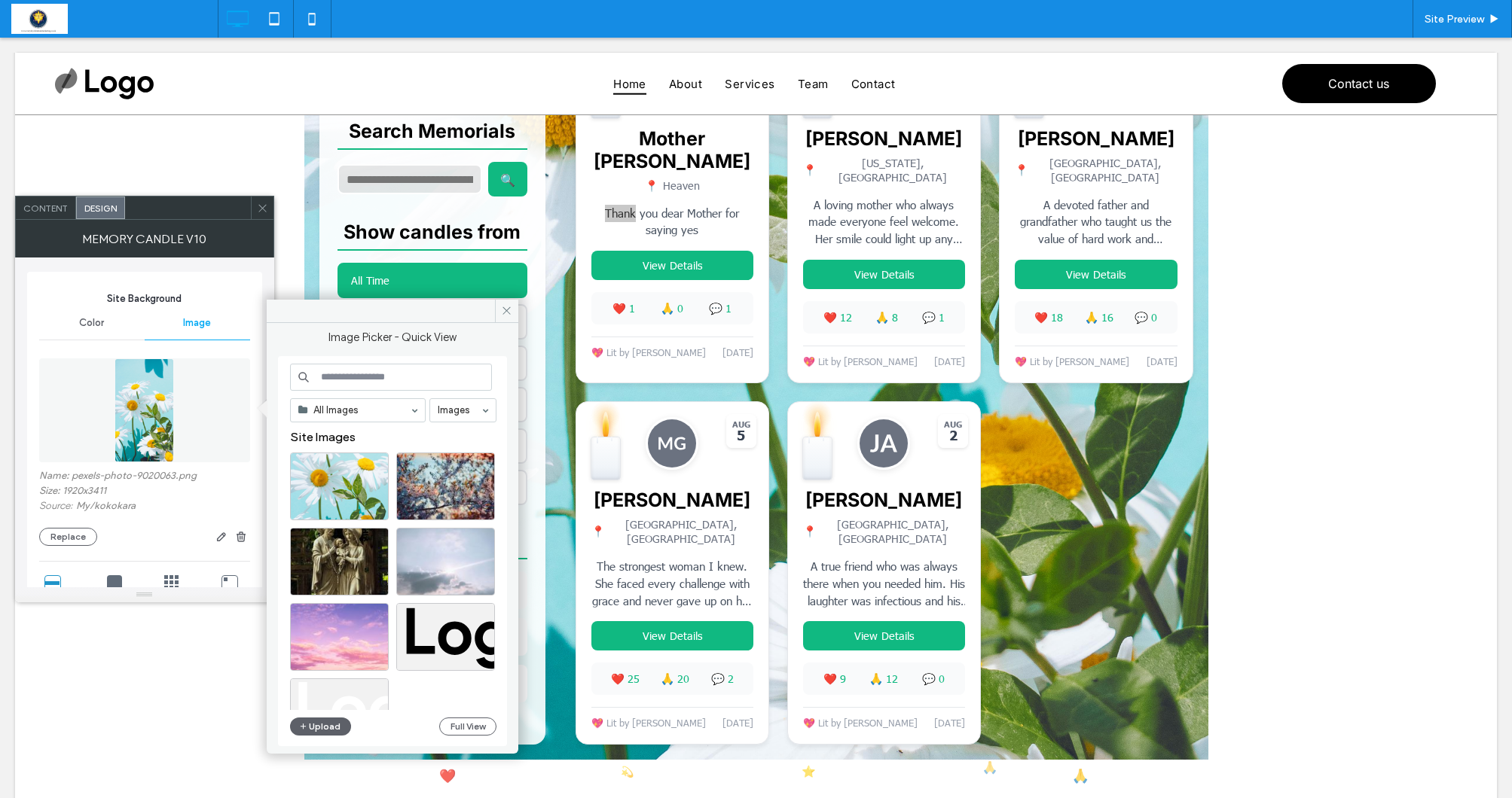
click at [361, 374] on input at bounding box center [391, 377] width 202 height 27
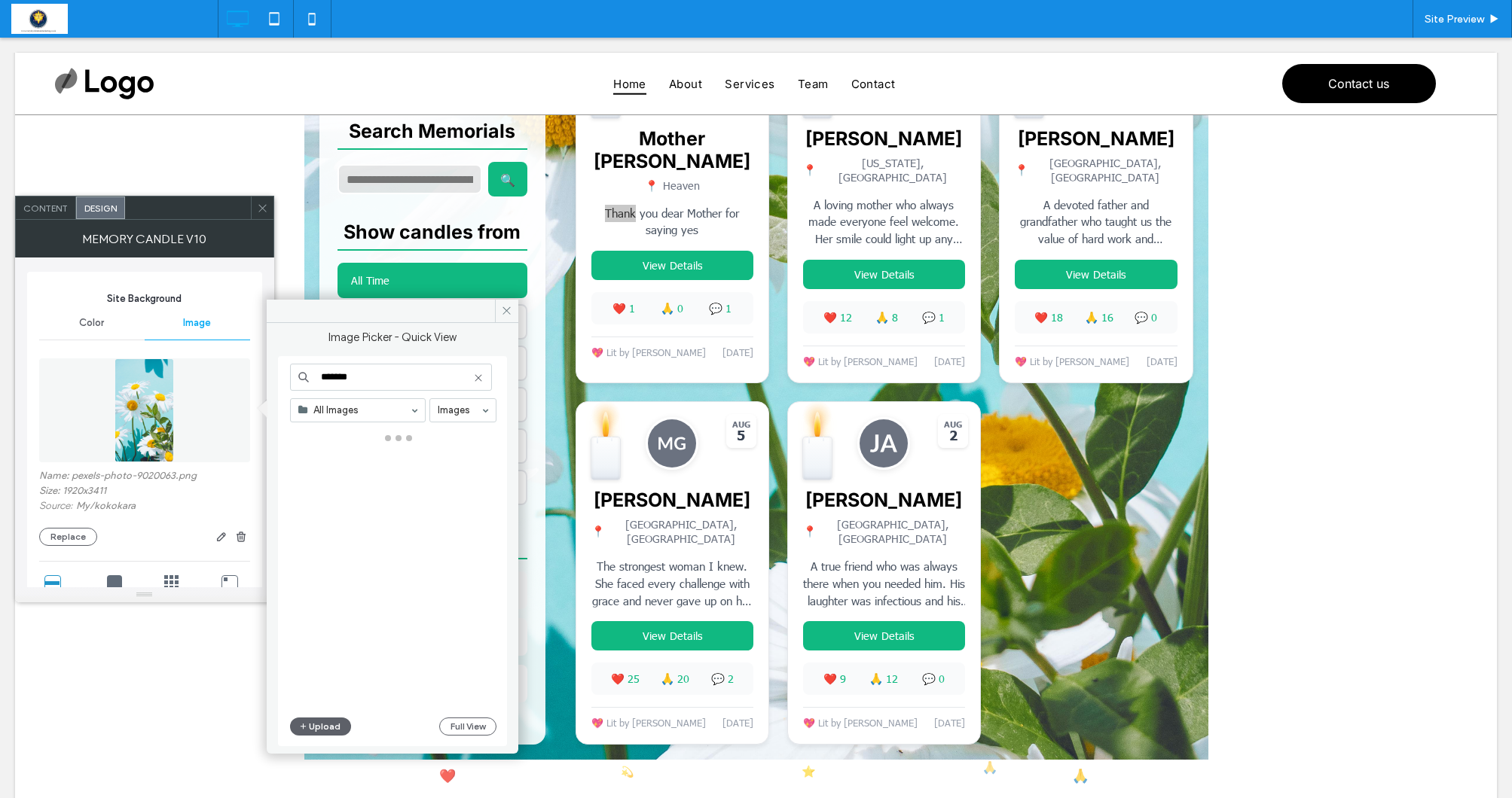
type input "*******"
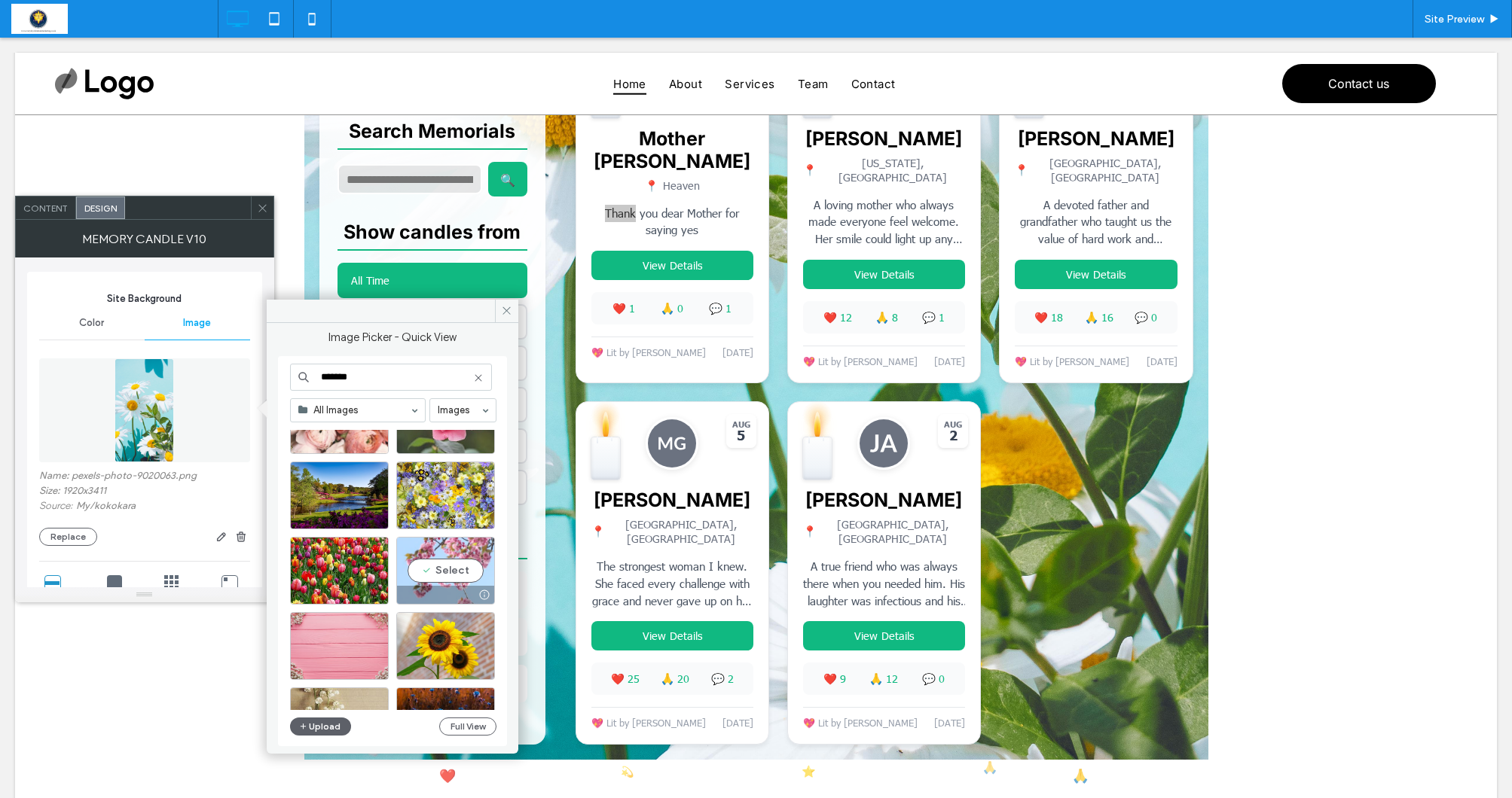
scroll to position [139, 0]
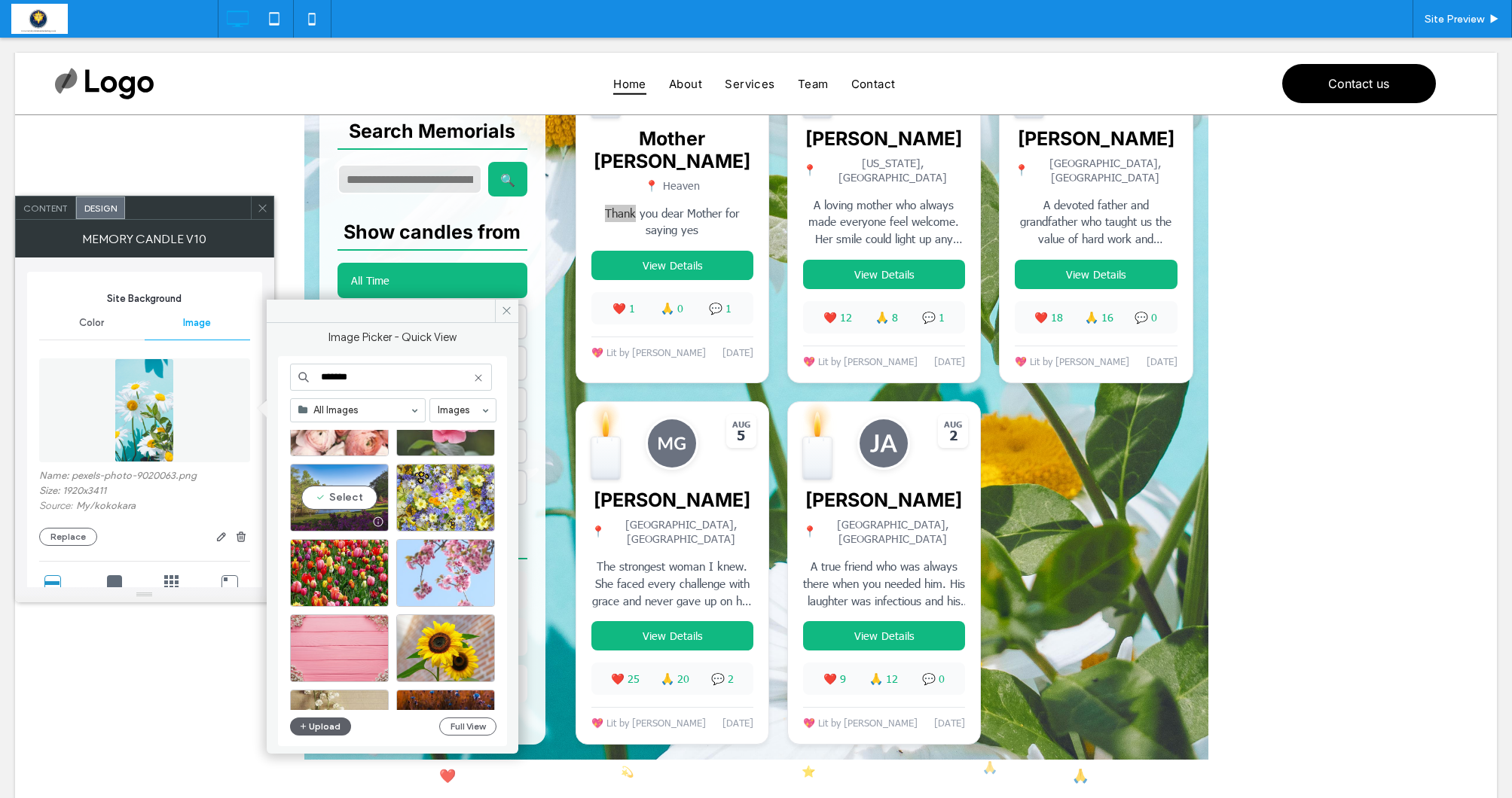
click at [344, 498] on div "Select" at bounding box center [339, 498] width 99 height 68
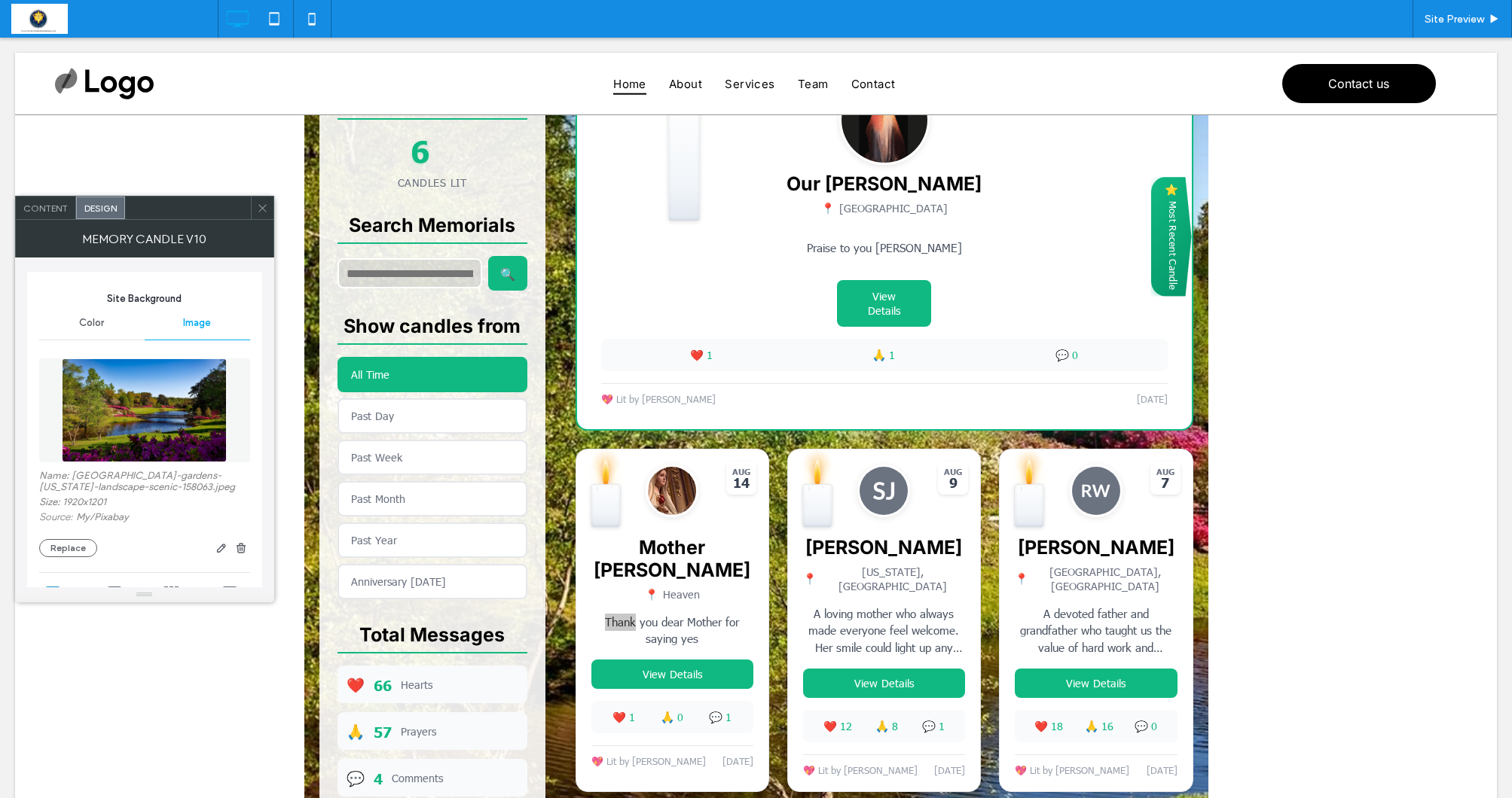
scroll to position [247, 0]
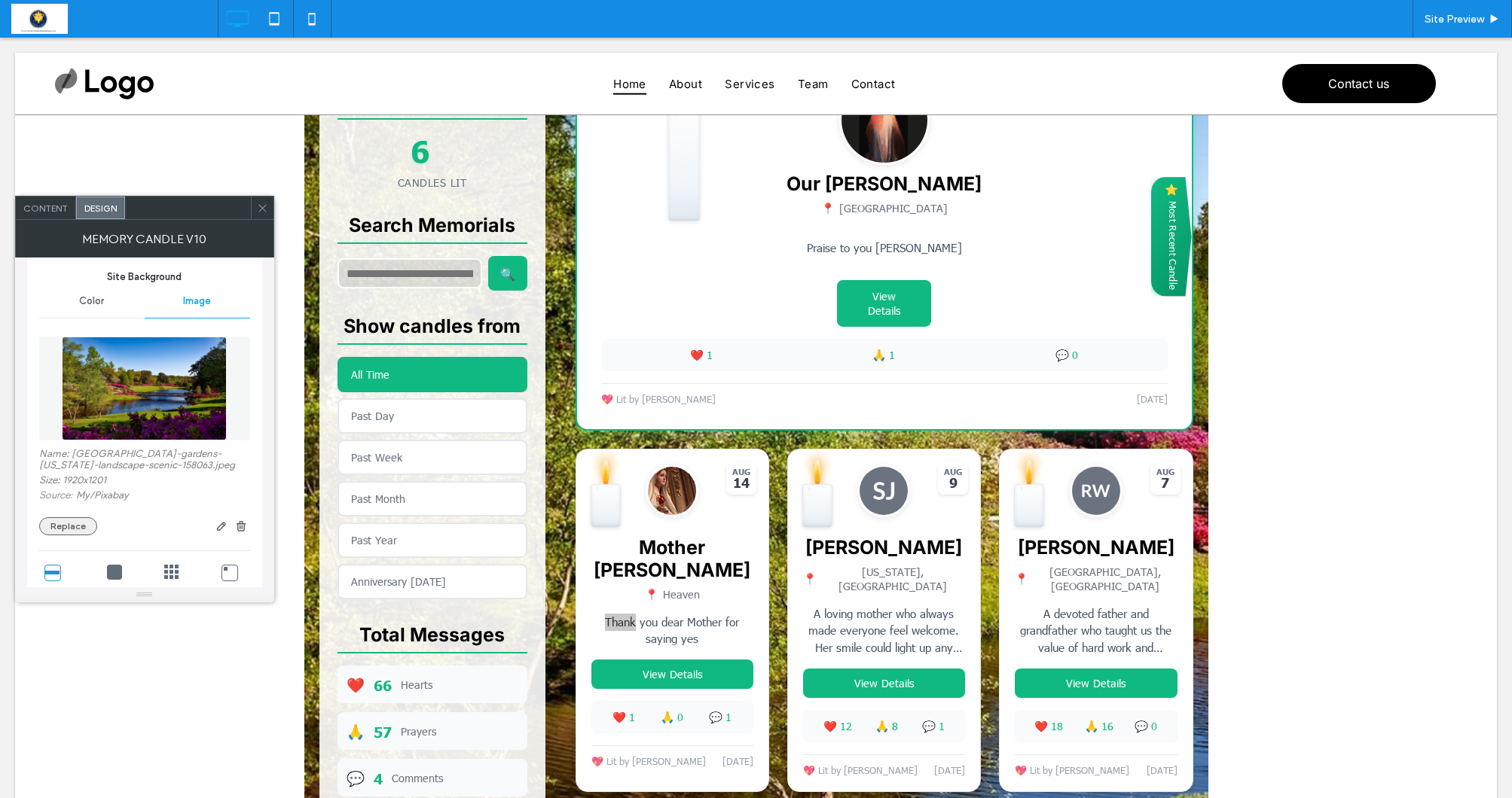
click at [70, 522] on button "Replace" at bounding box center [68, 526] width 58 height 18
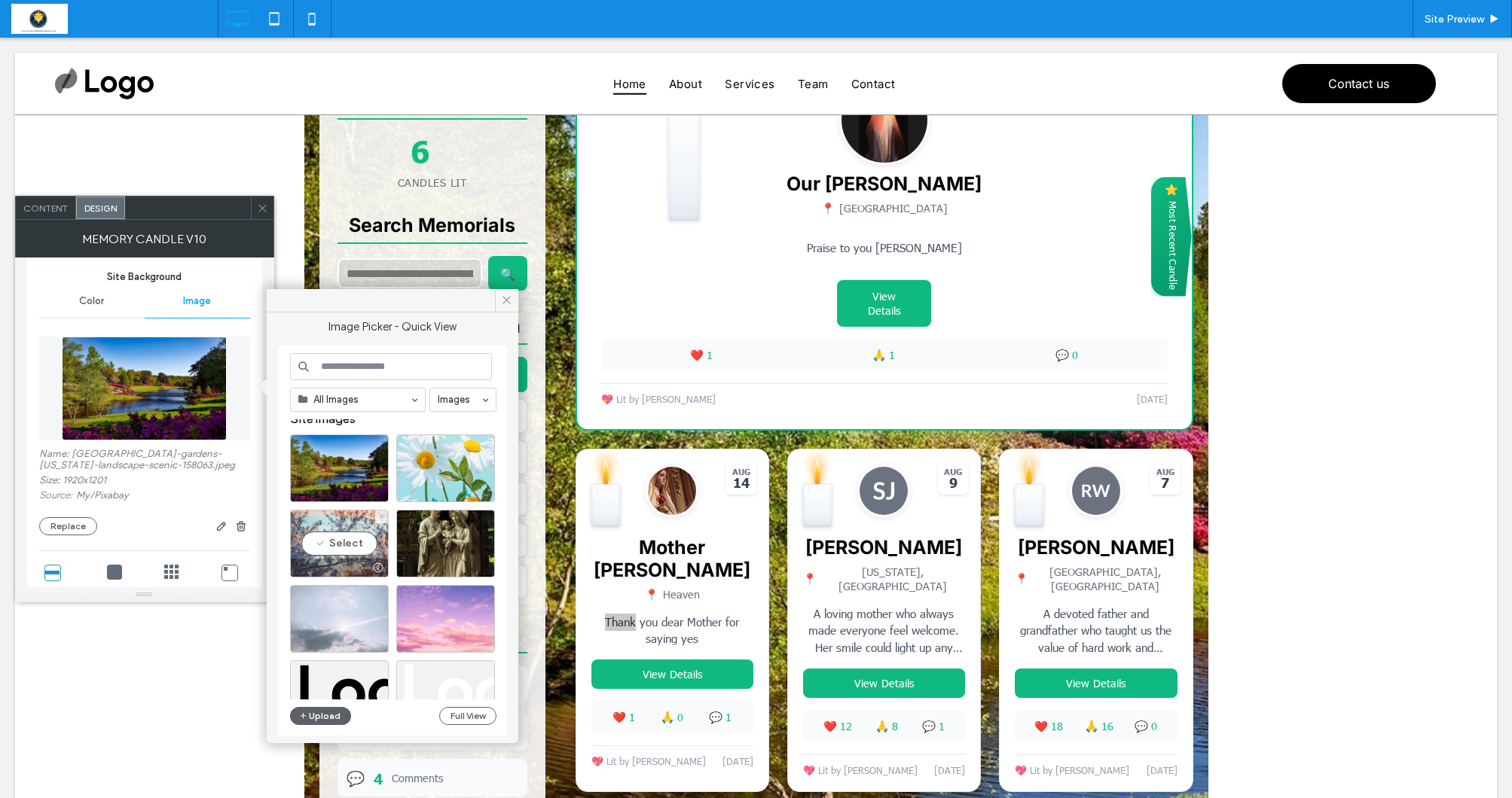
scroll to position [10, 0]
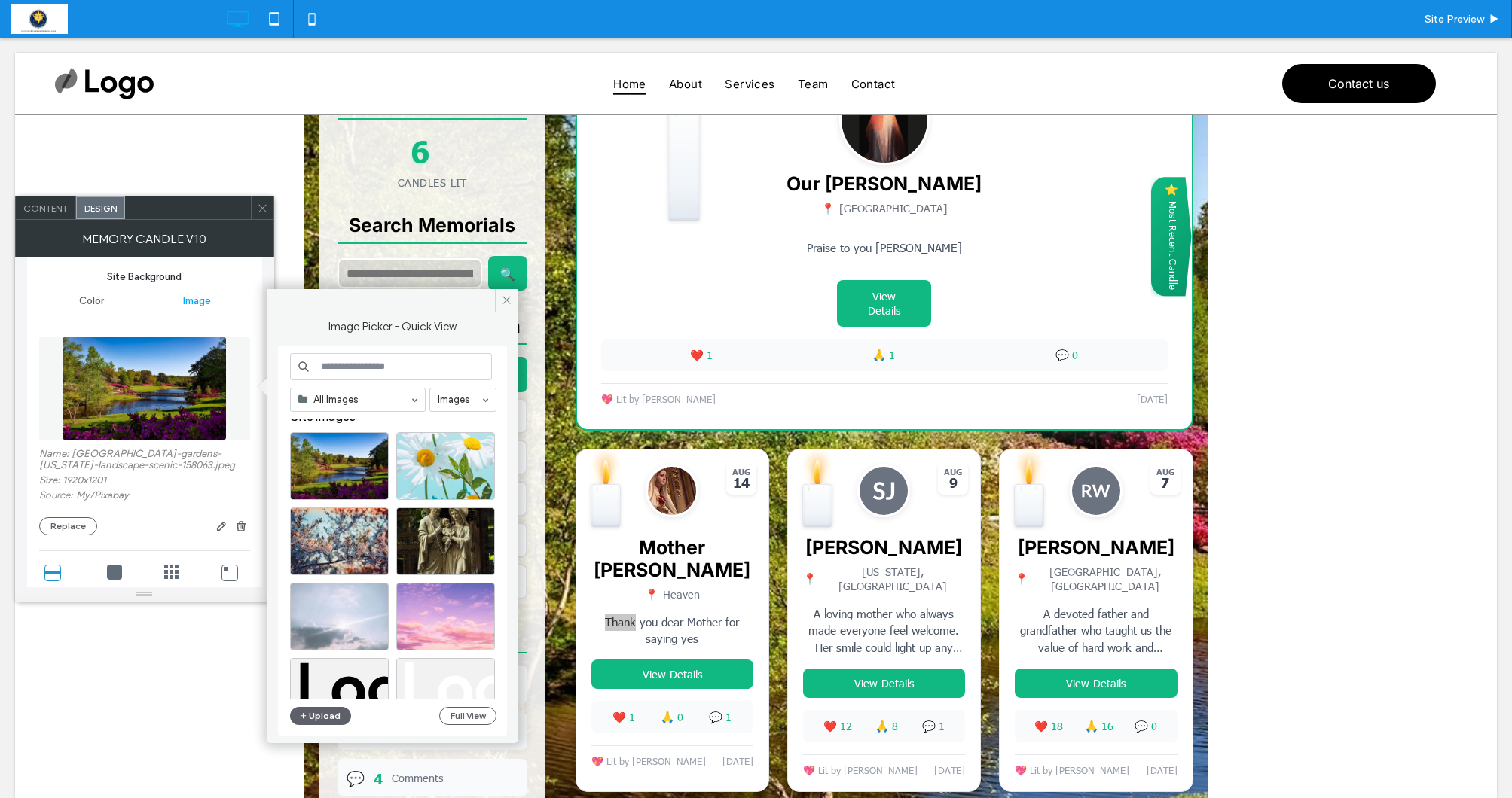
click at [339, 365] on input at bounding box center [391, 367] width 202 height 27
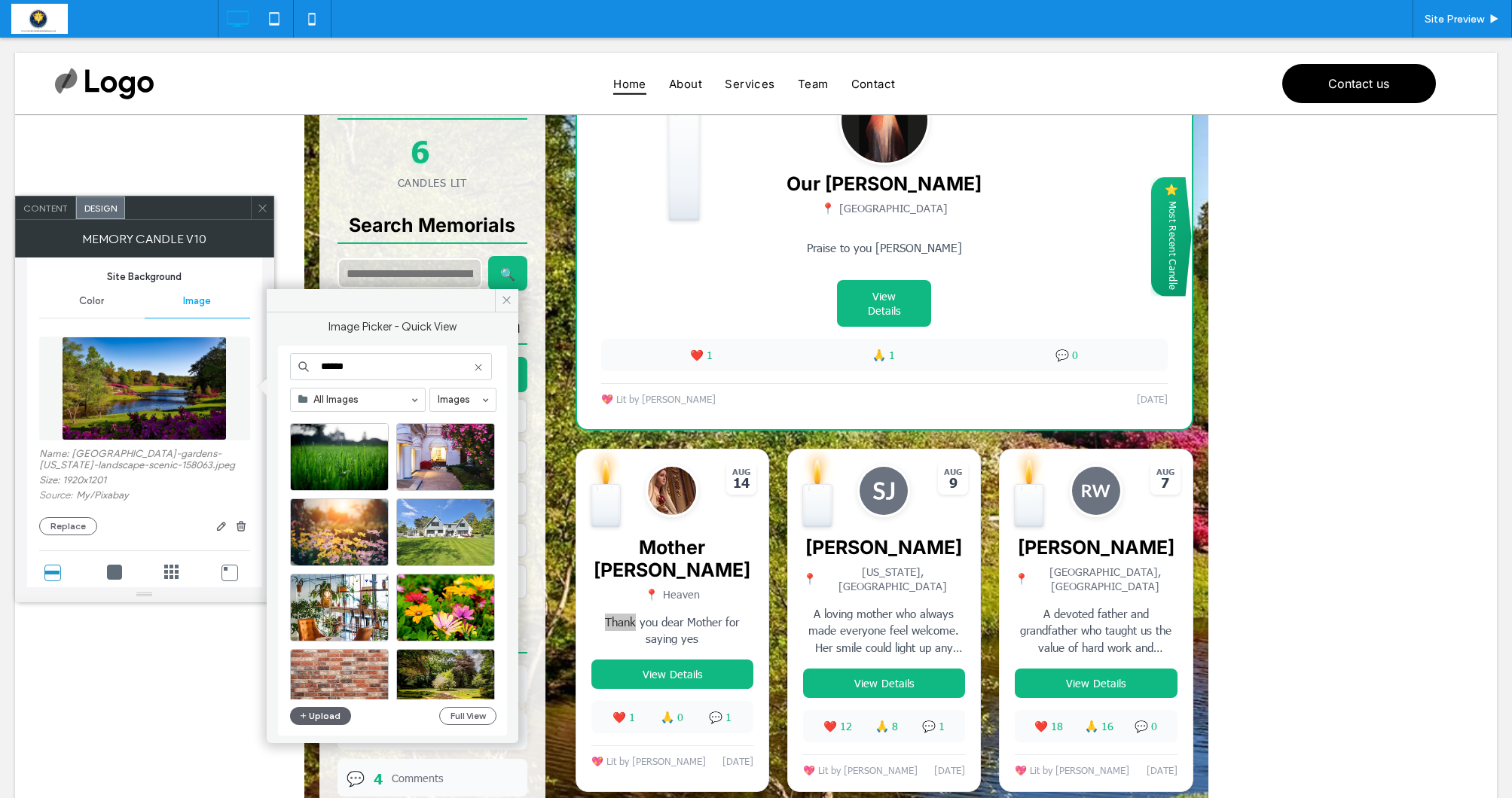
scroll to position [652, 0]
type input "******"
click at [350, 531] on div "Select" at bounding box center [339, 531] width 99 height 68
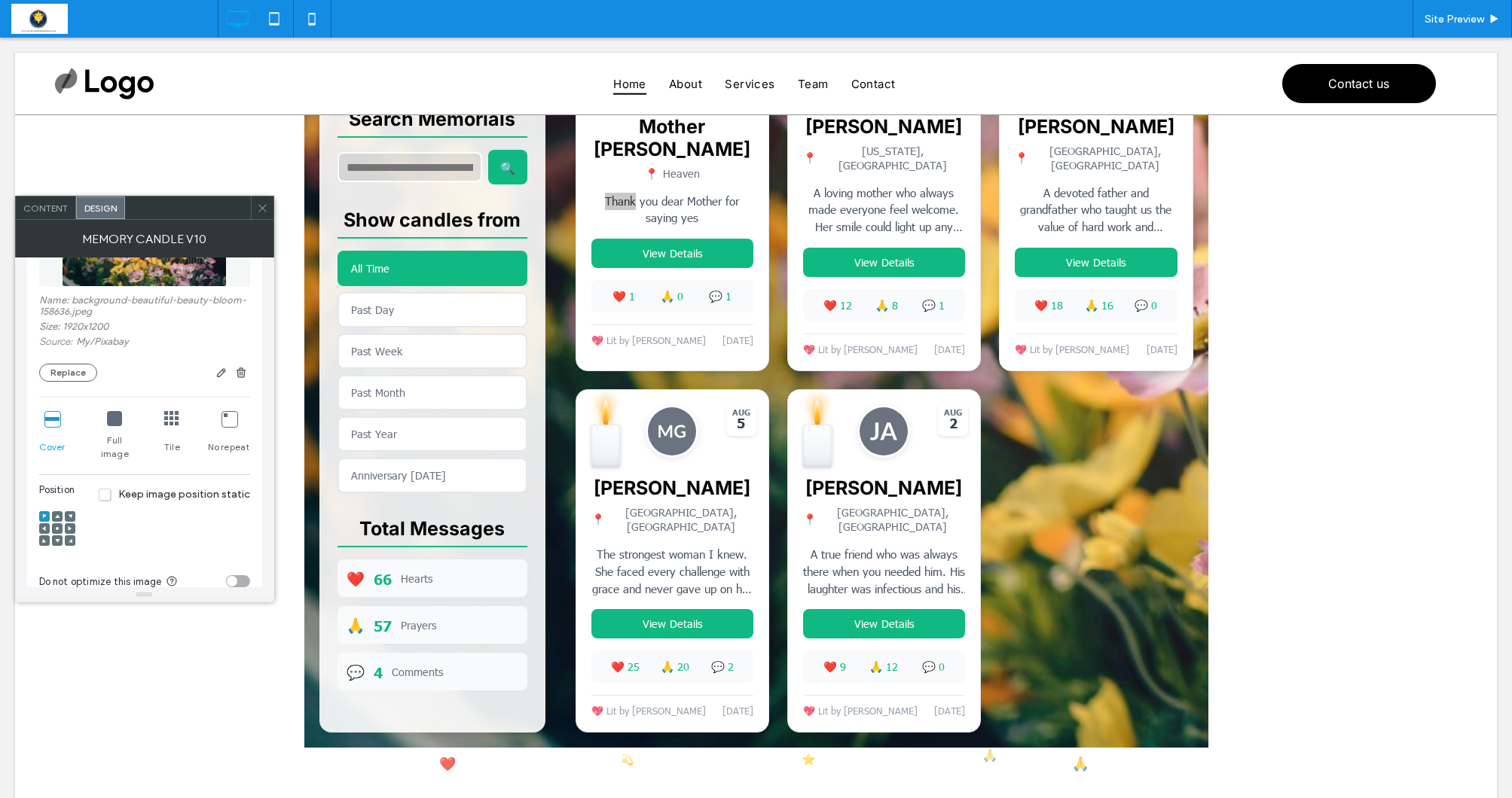
scroll to position [432, 0]
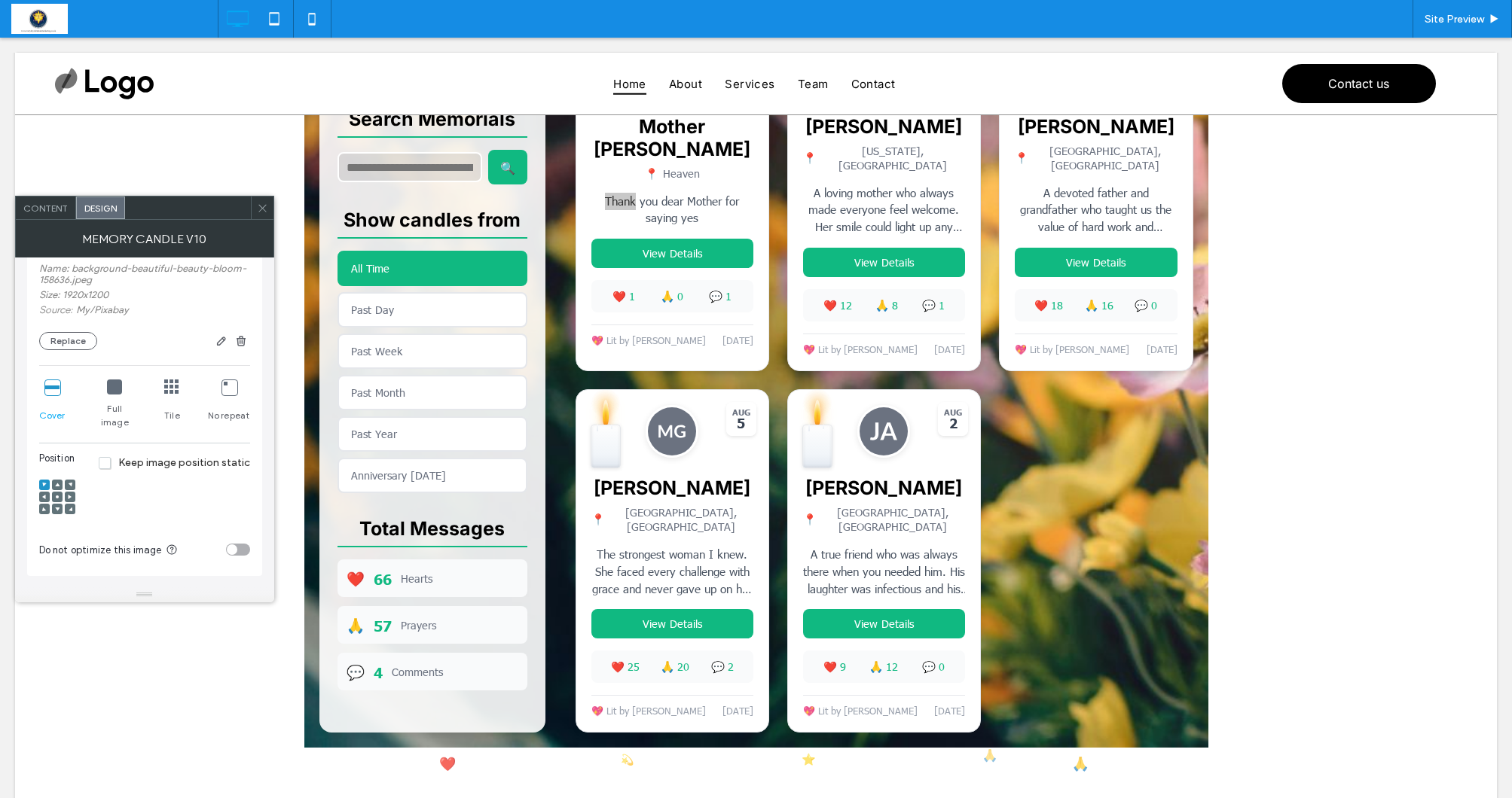
click at [70, 507] on icon at bounding box center [70, 508] width 4 height 4
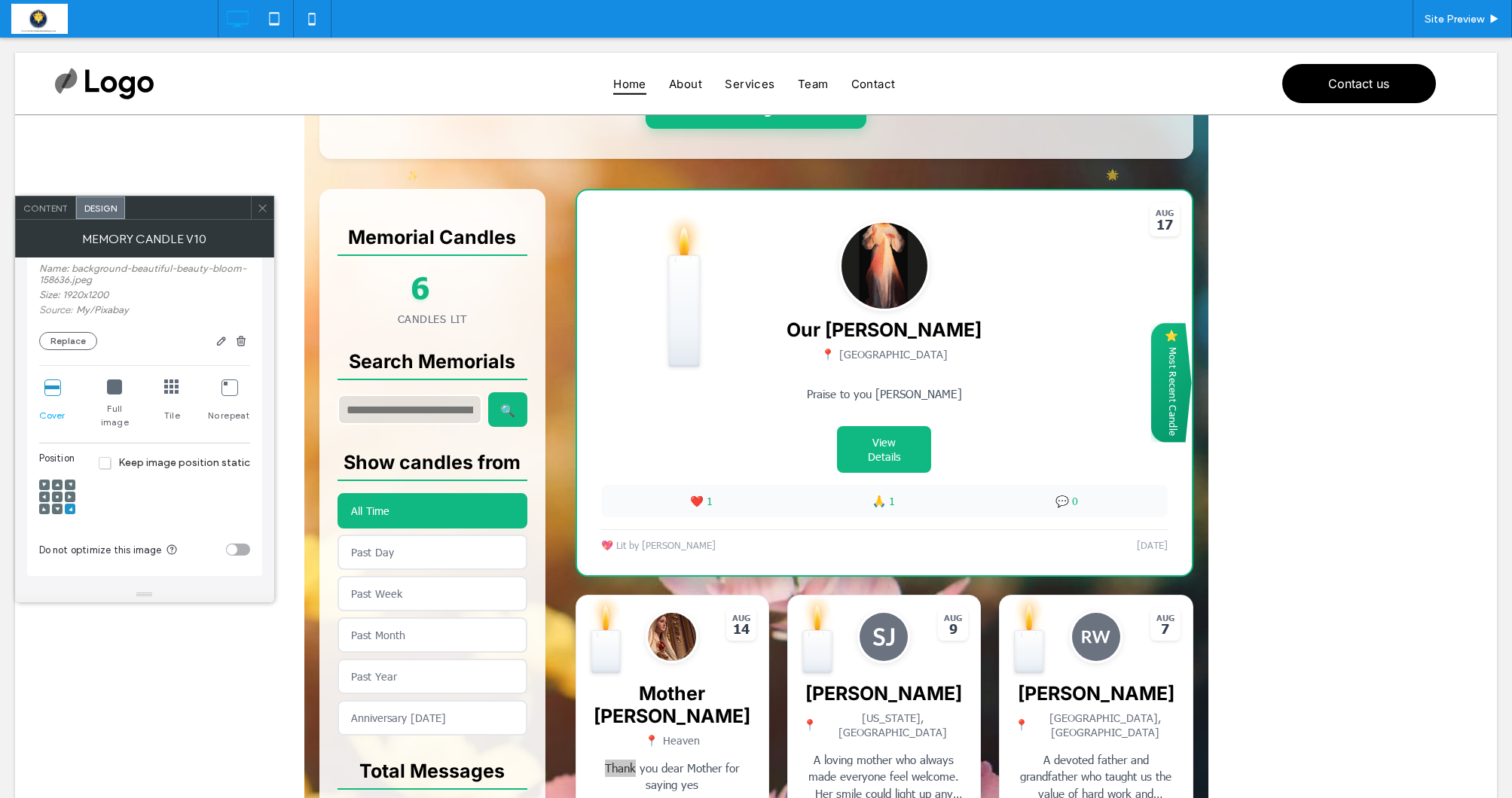
scroll to position [274, 0]
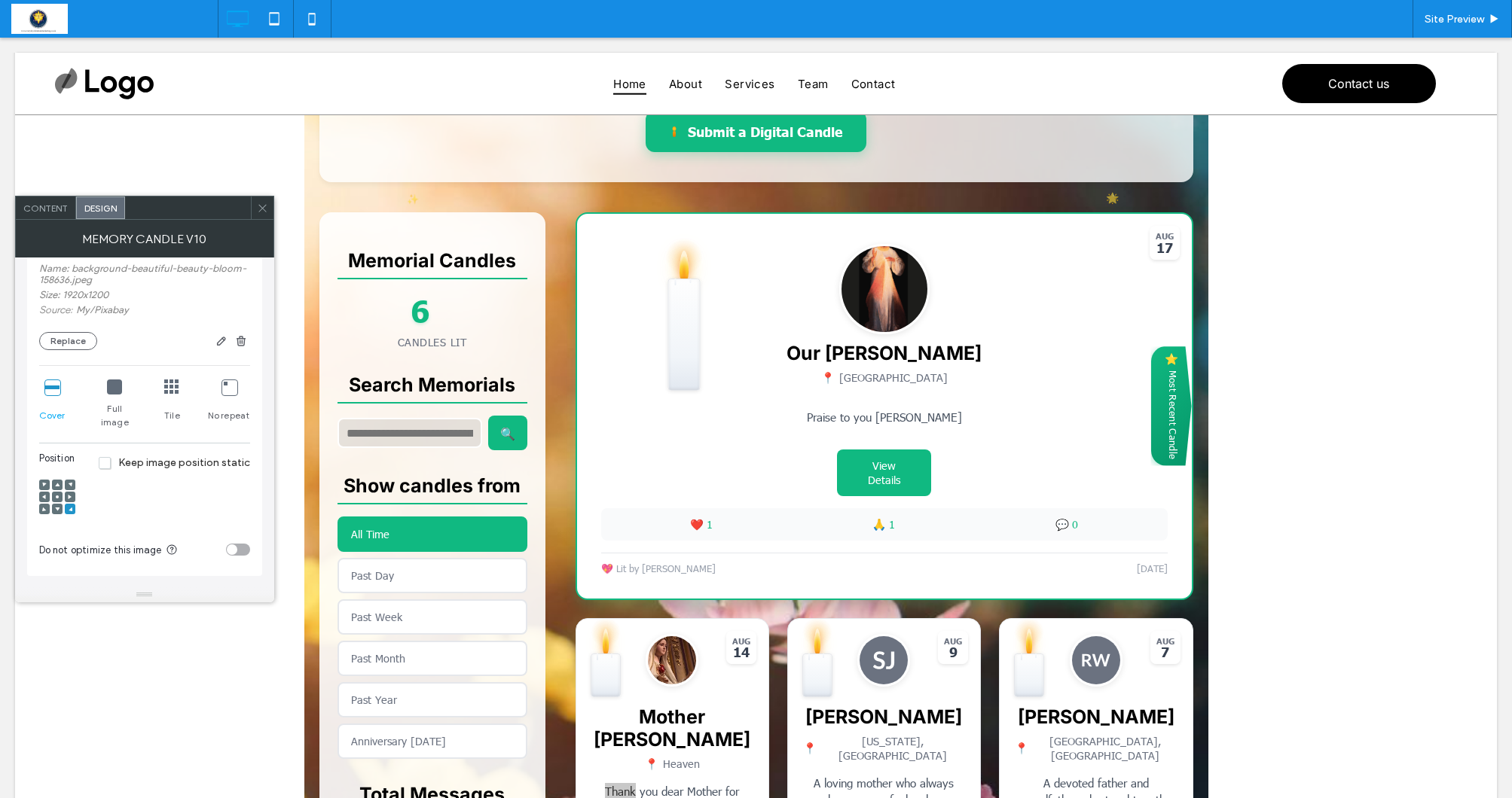
click at [55, 496] on use at bounding box center [57, 498] width 3 height 3
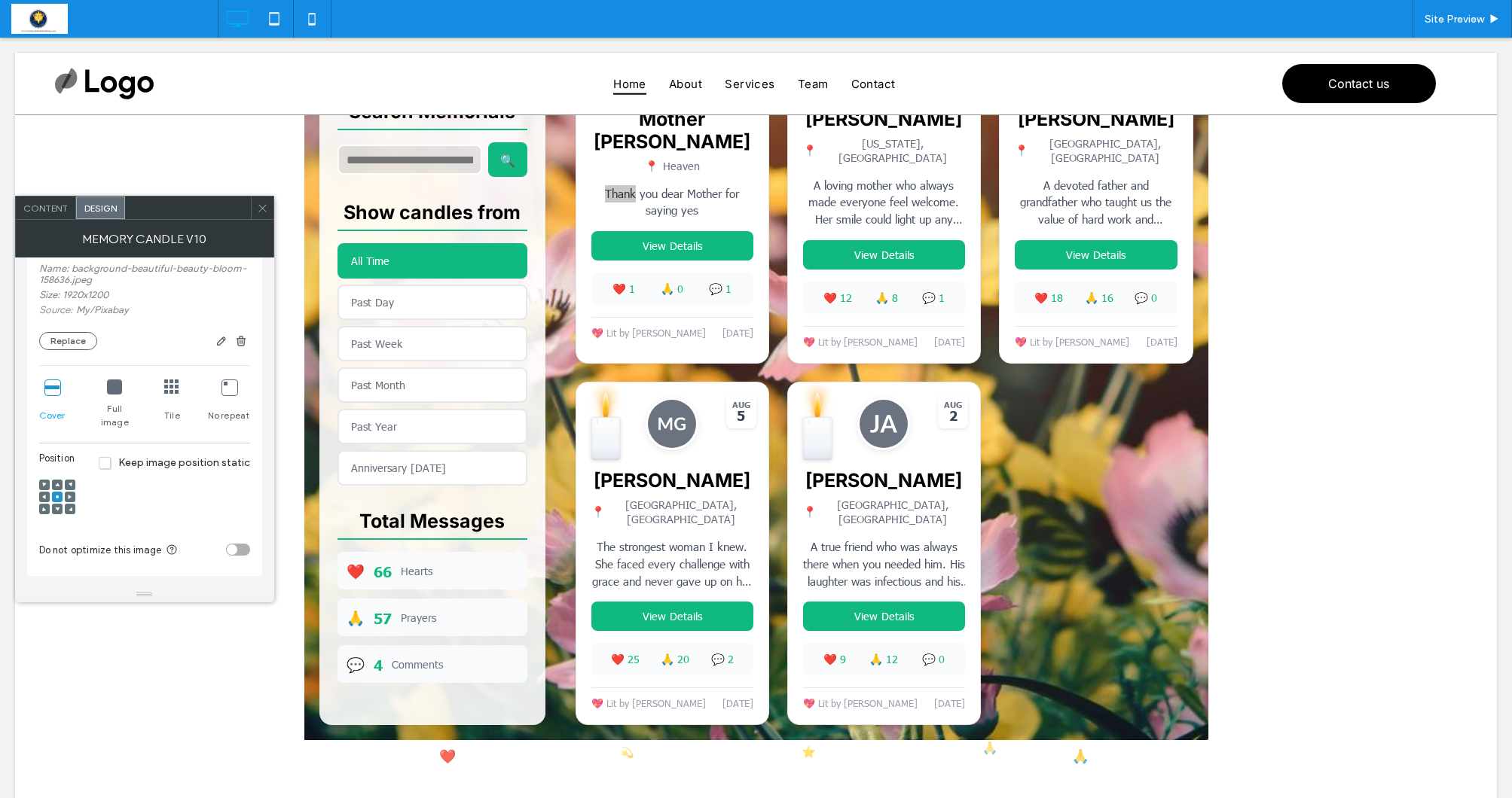
scroll to position [874, 0]
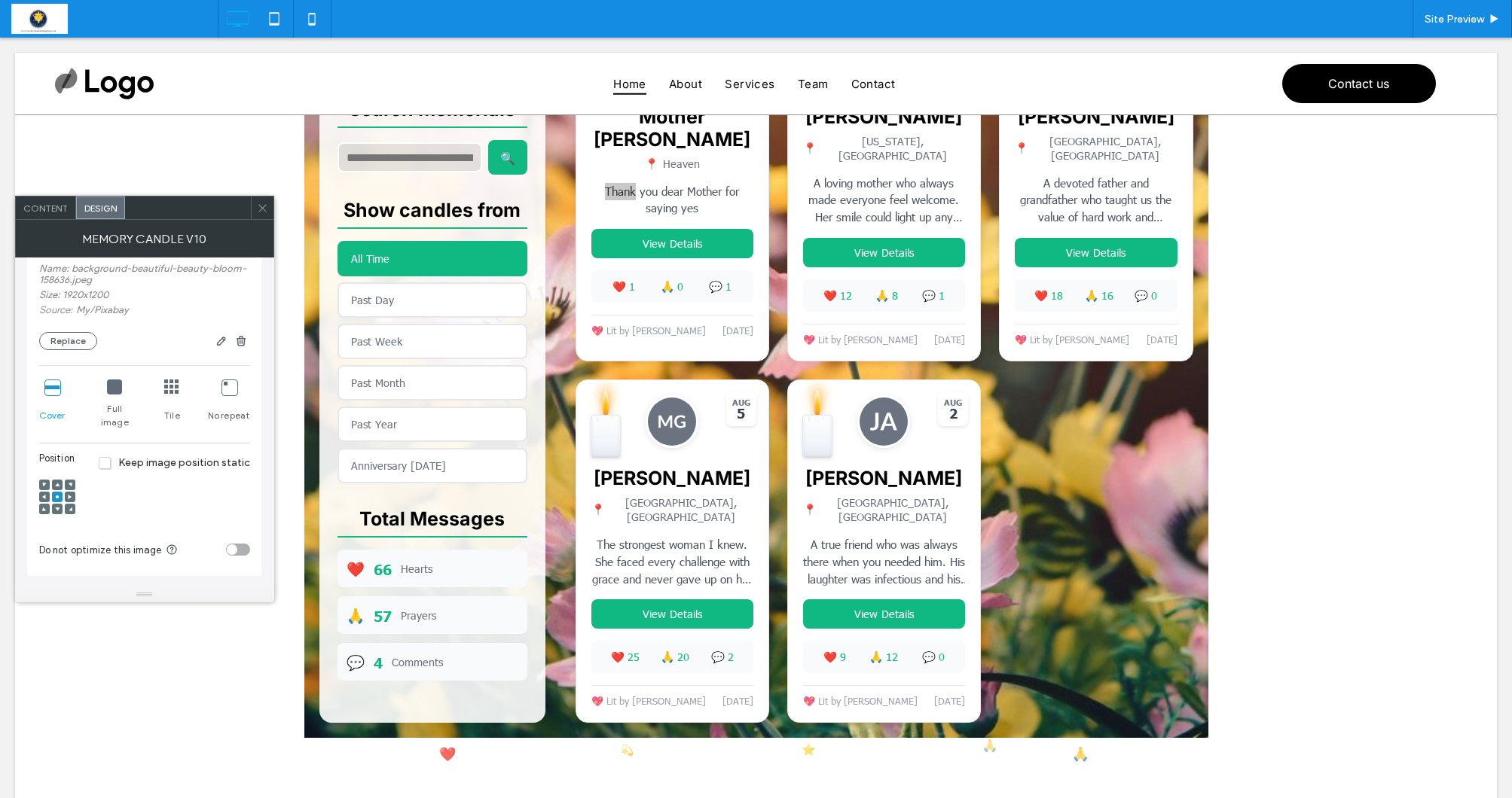
click at [60, 504] on div at bounding box center [57, 509] width 11 height 11
click at [59, 507] on icon at bounding box center [56, 508] width 4 height 4
click at [56, 480] on span at bounding box center [56, 485] width 4 height 11
click at [60, 492] on div at bounding box center [57, 497] width 11 height 11
click at [74, 492] on div at bounding box center [70, 497] width 11 height 11
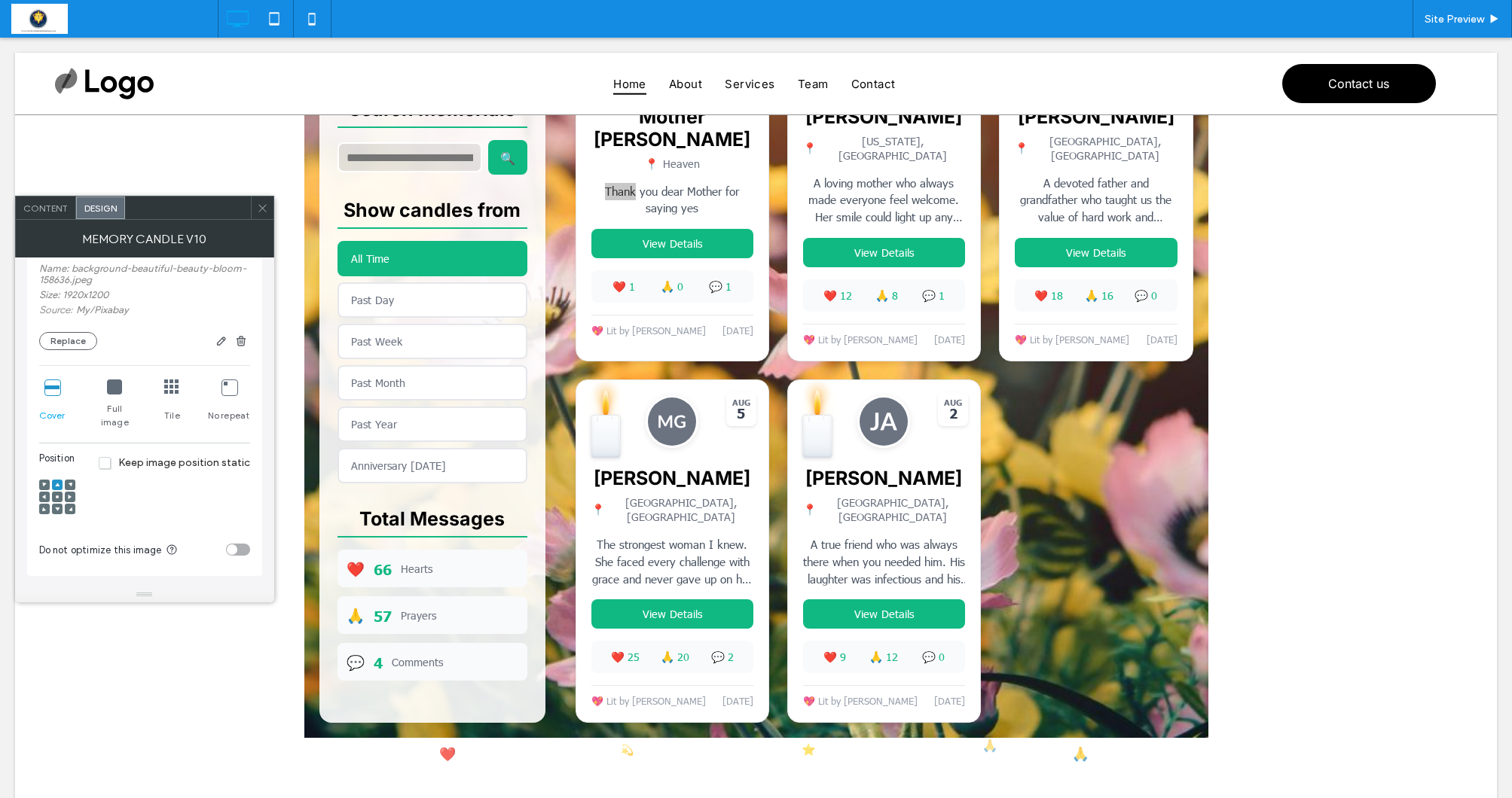
click at [70, 495] on use at bounding box center [70, 497] width 4 height 4
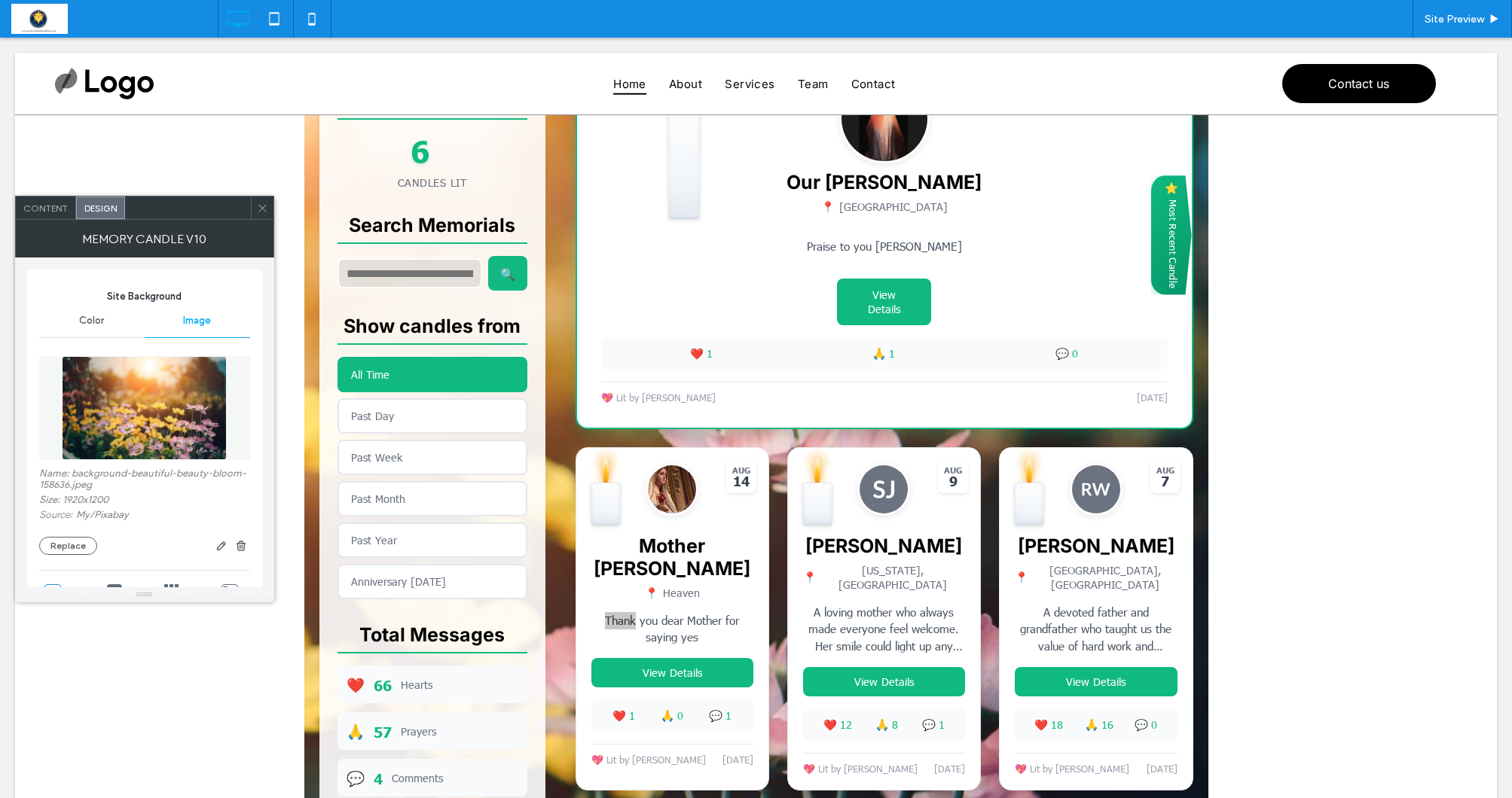
scroll to position [255, 0]
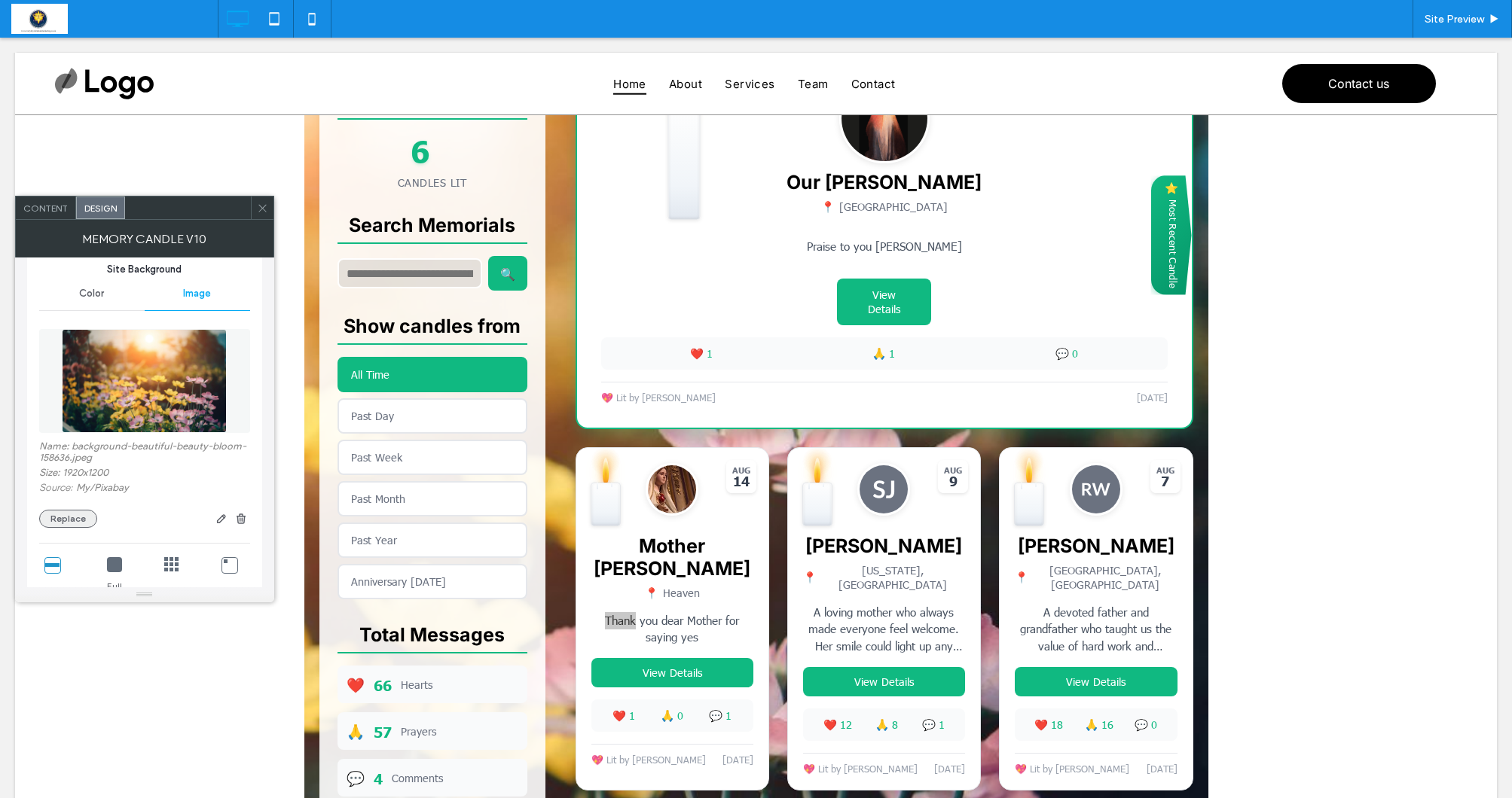
click at [75, 512] on button "Replace" at bounding box center [68, 519] width 58 height 18
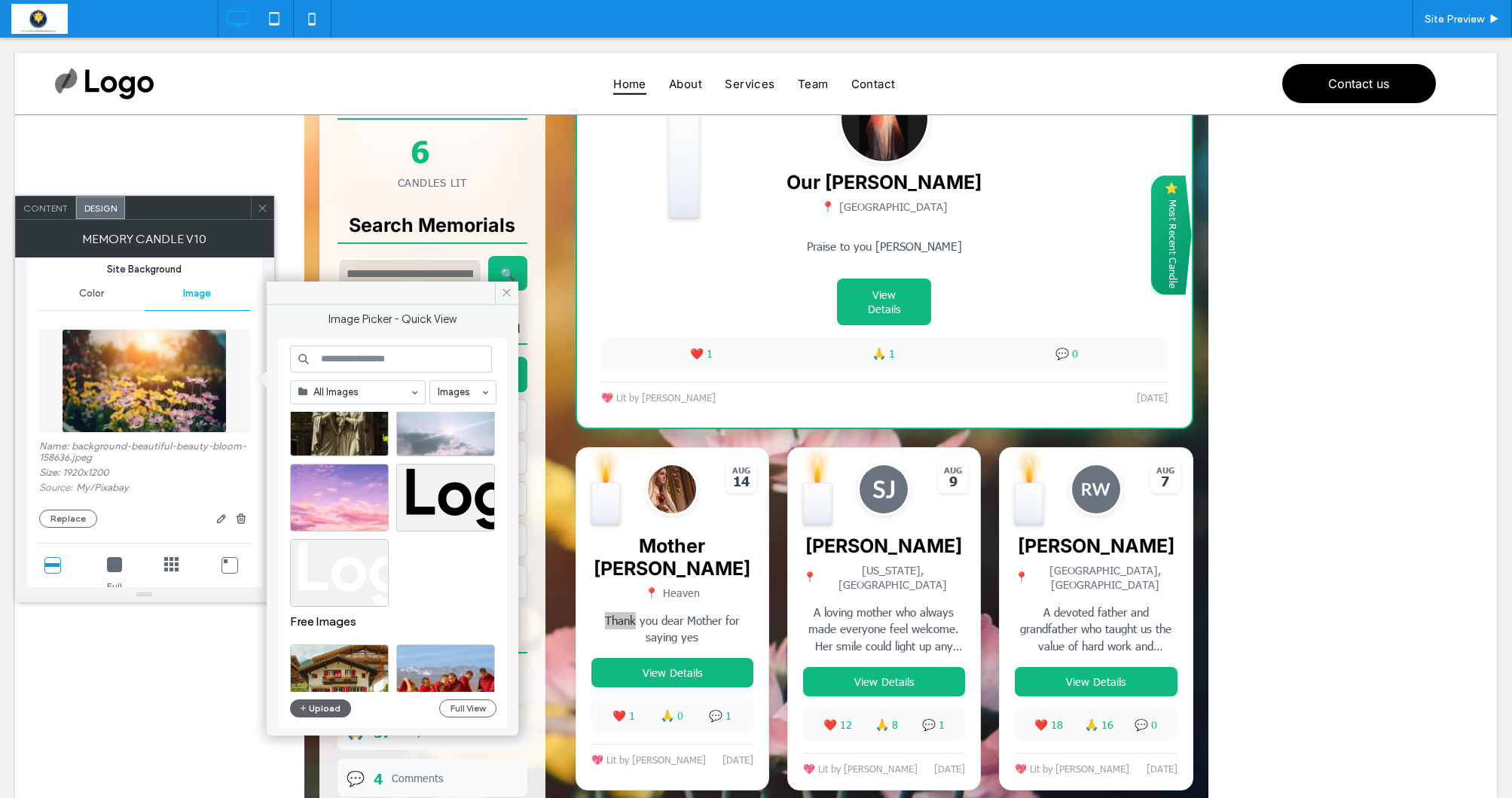
scroll to position [195, 0]
click at [356, 363] on input at bounding box center [391, 359] width 202 height 27
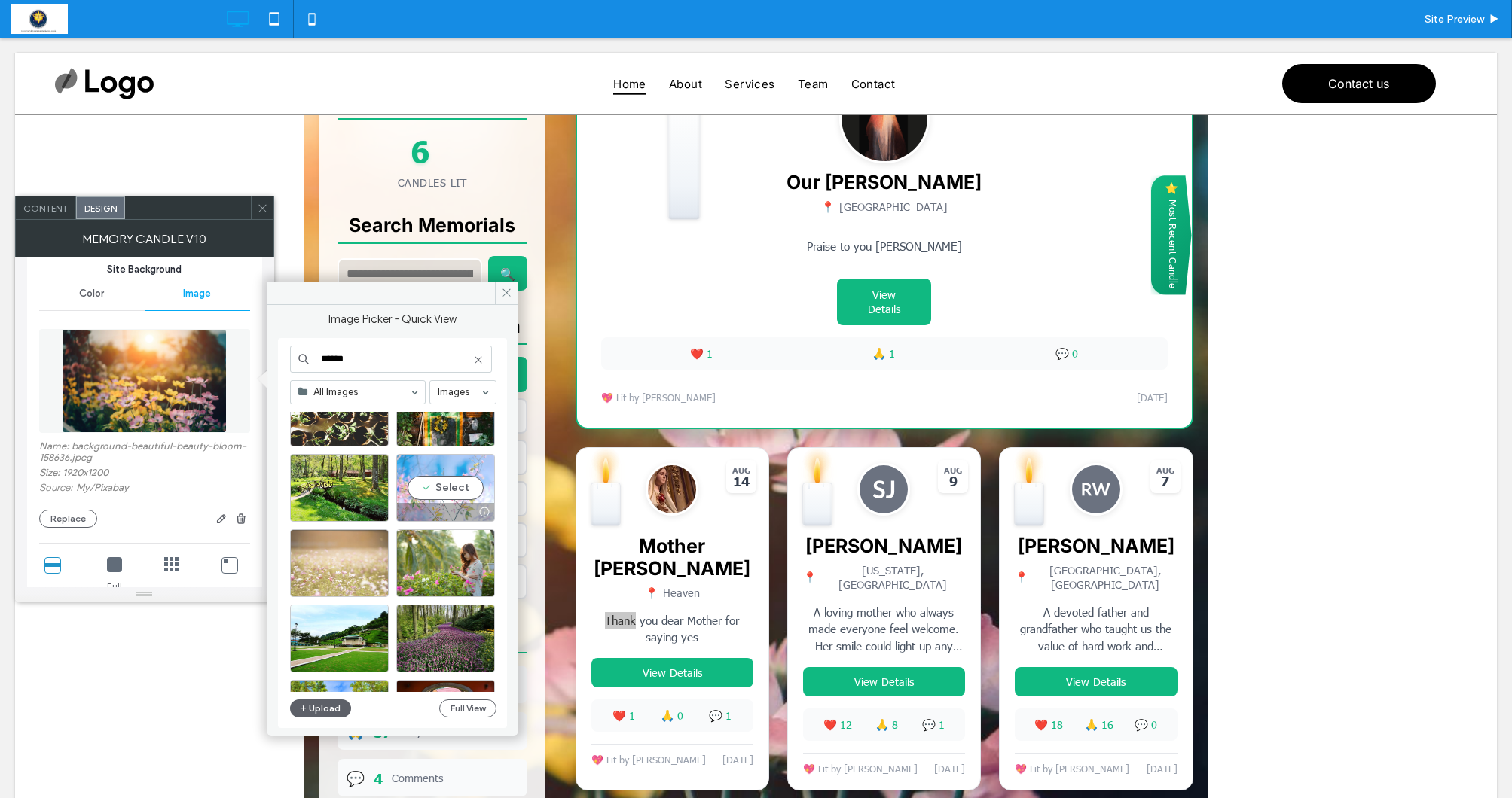
scroll to position [3026, 0]
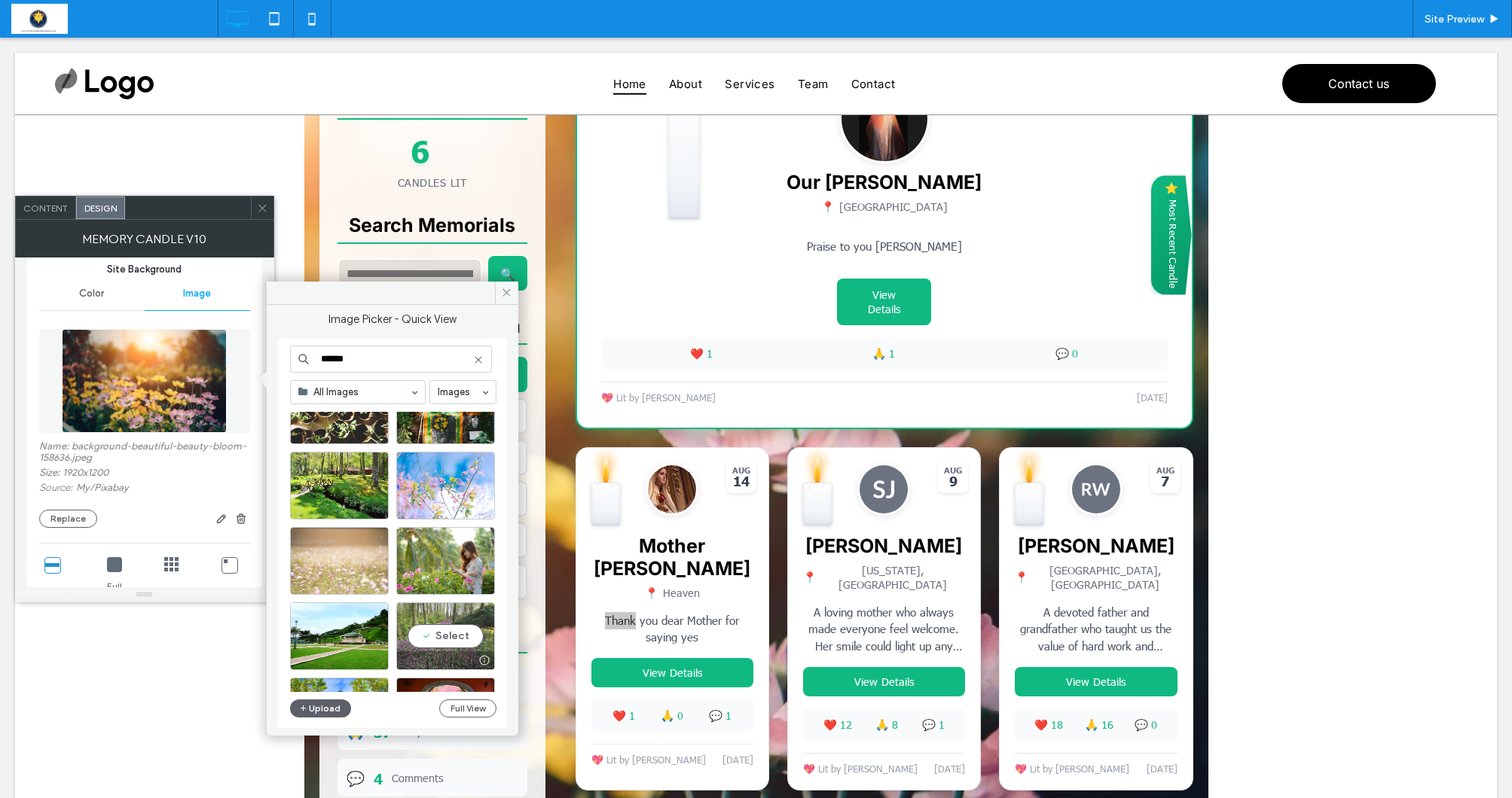
type input "******"
click at [445, 631] on div "Select" at bounding box center [445, 637] width 99 height 68
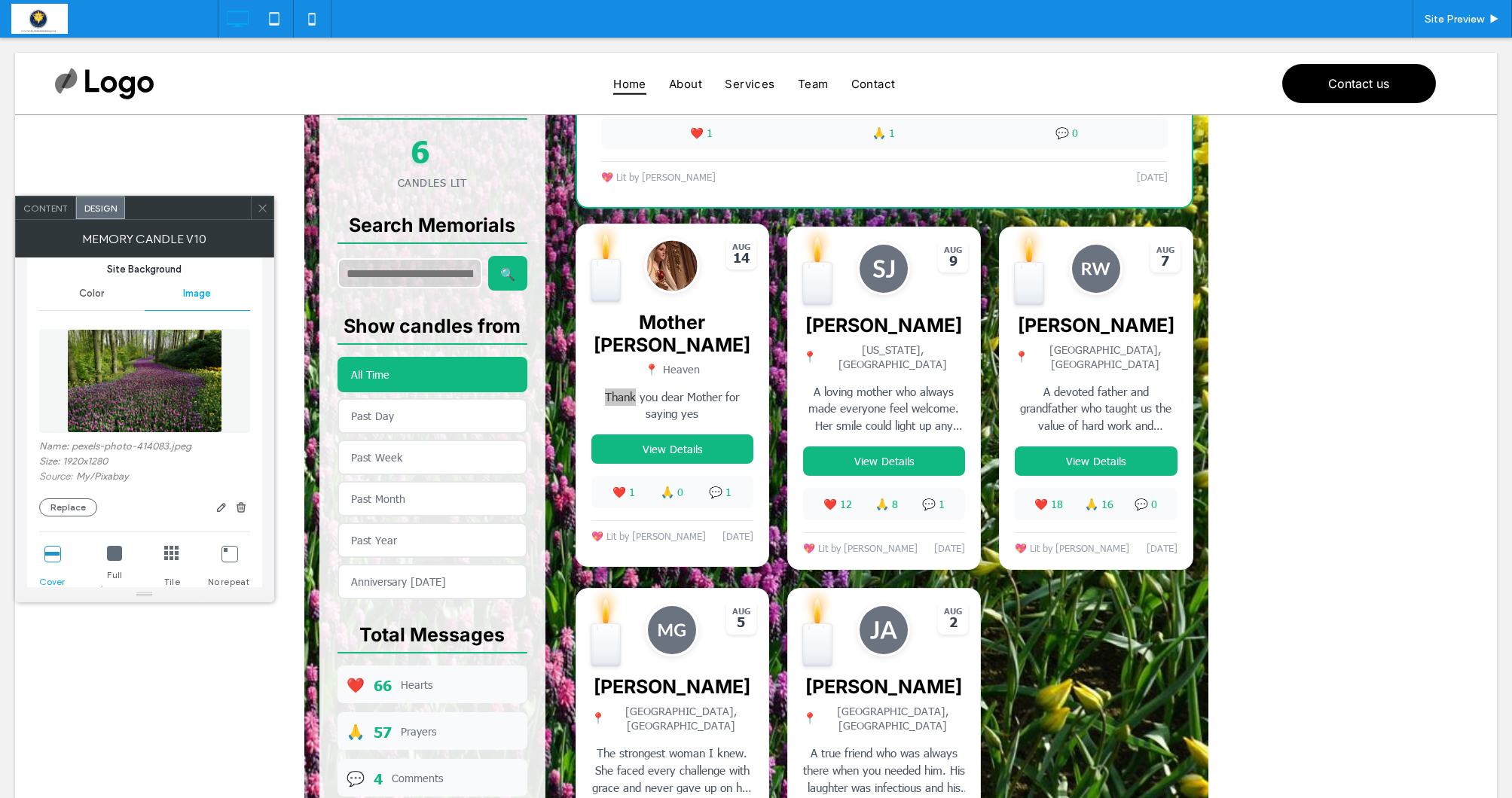
scroll to position [684, 0]
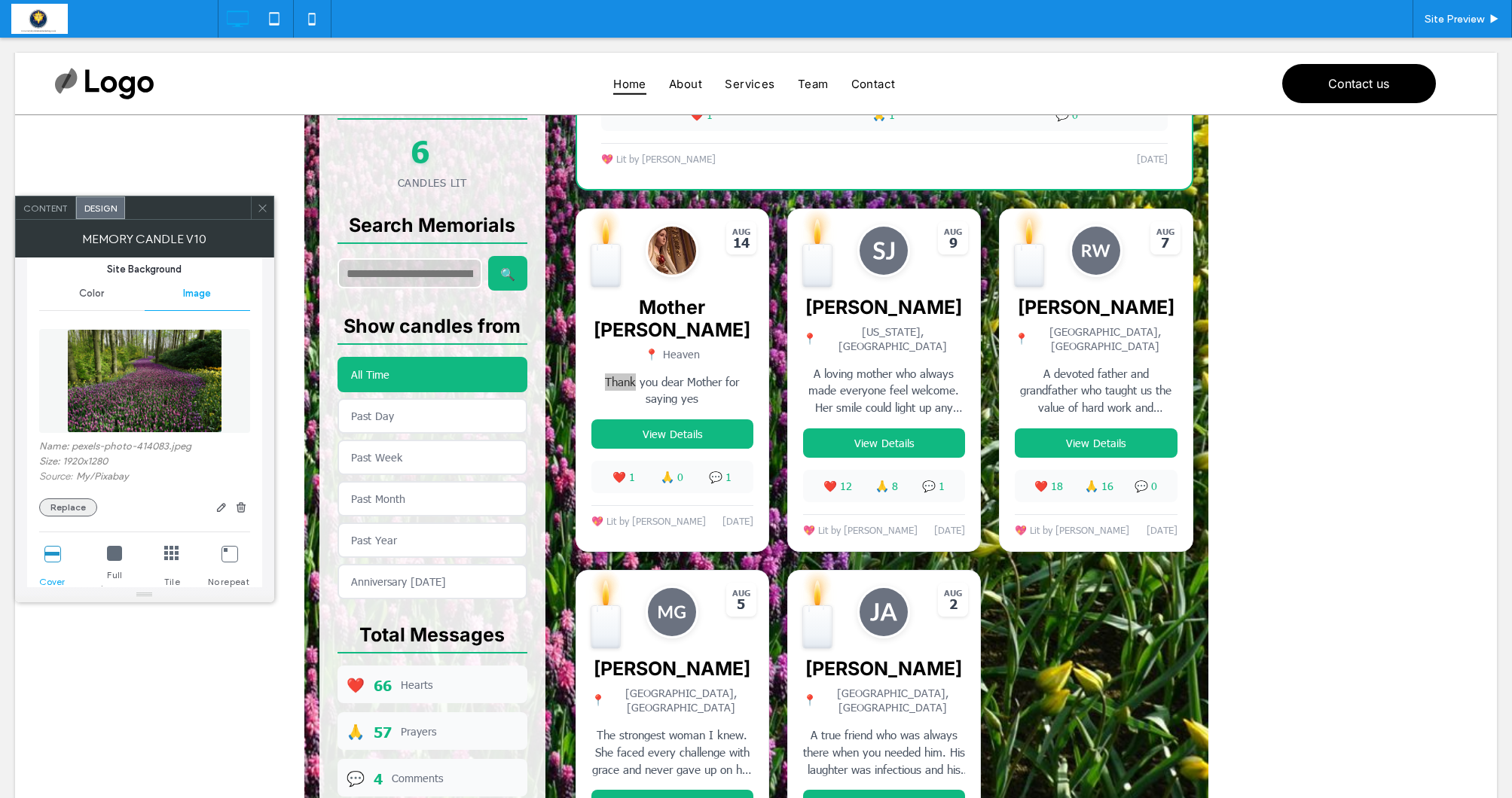
click at [66, 502] on button "Replace" at bounding box center [68, 507] width 58 height 18
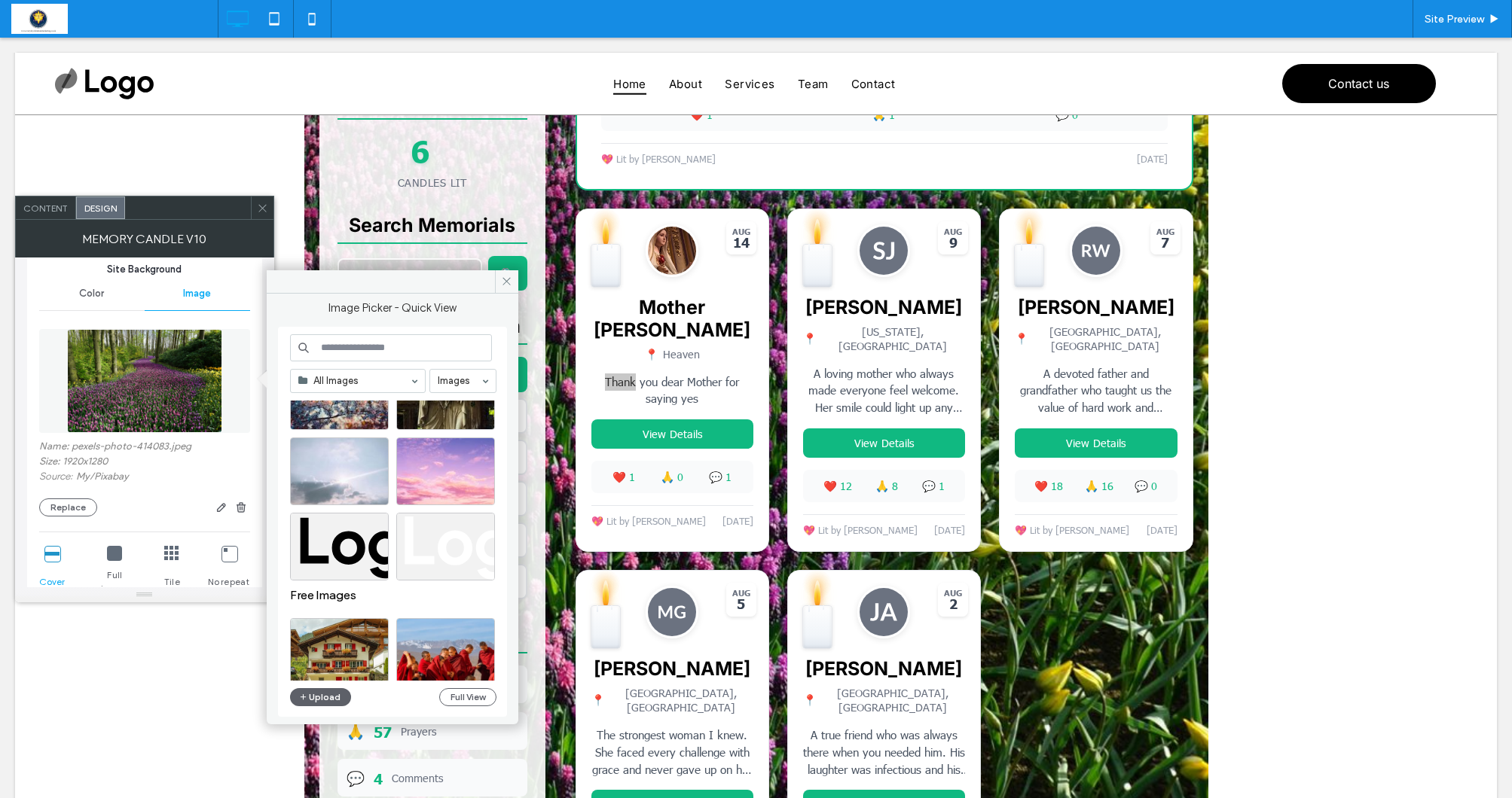
scroll to position [209, 0]
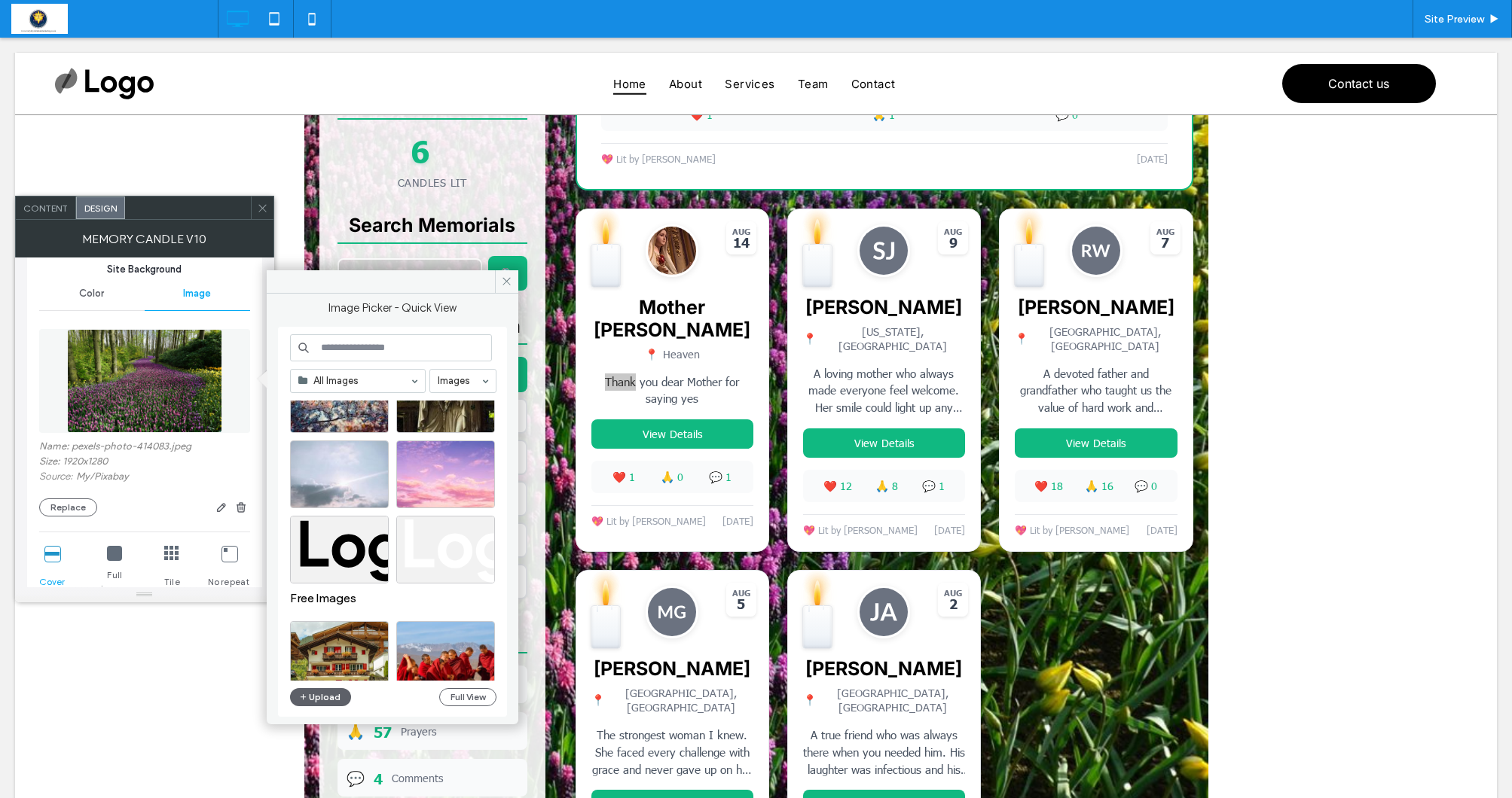
click at [366, 342] on input at bounding box center [391, 348] width 202 height 27
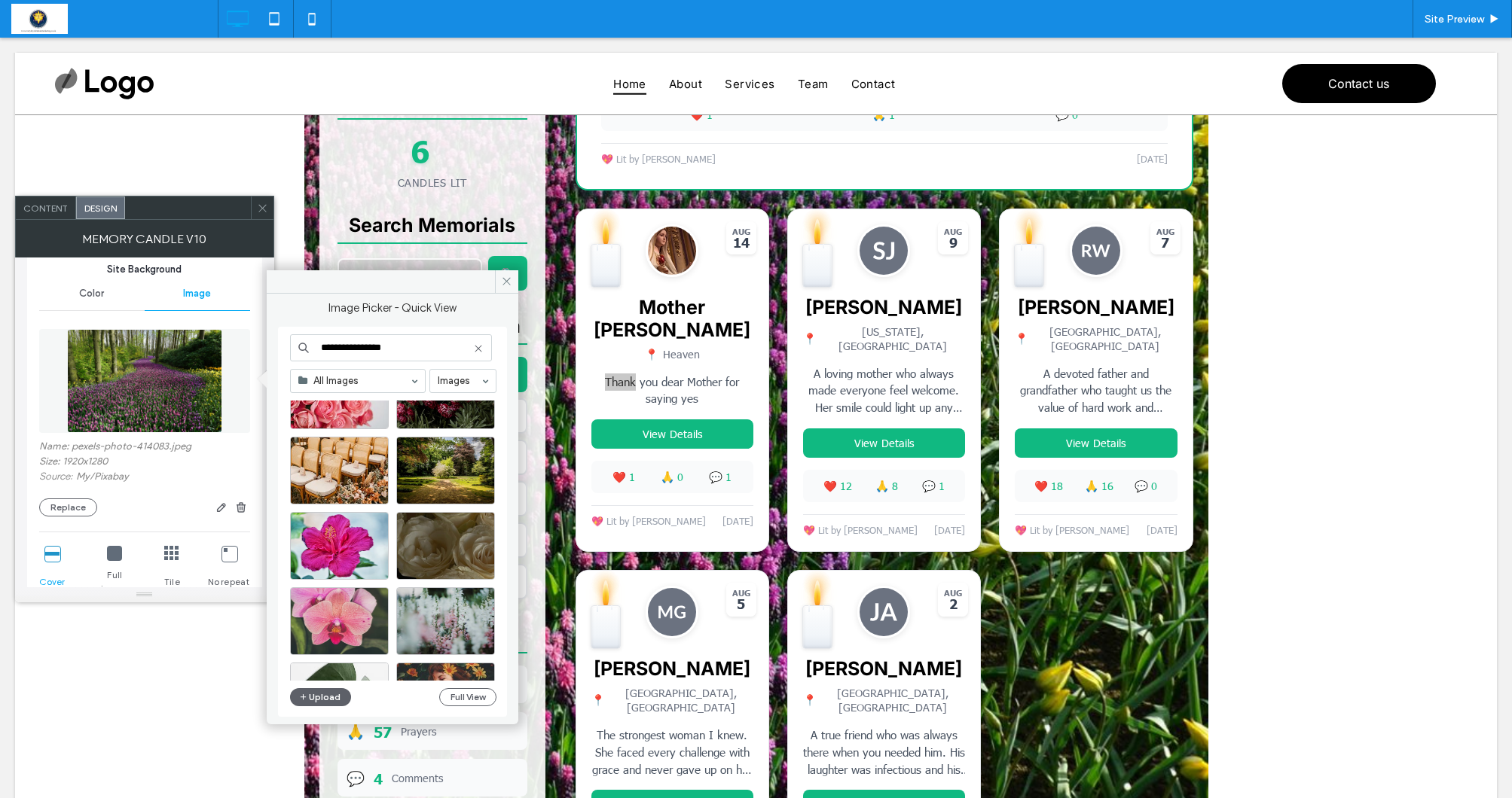
scroll to position [7593, 0]
type input "**********"
click at [457, 476] on div "Select" at bounding box center [445, 472] width 99 height 68
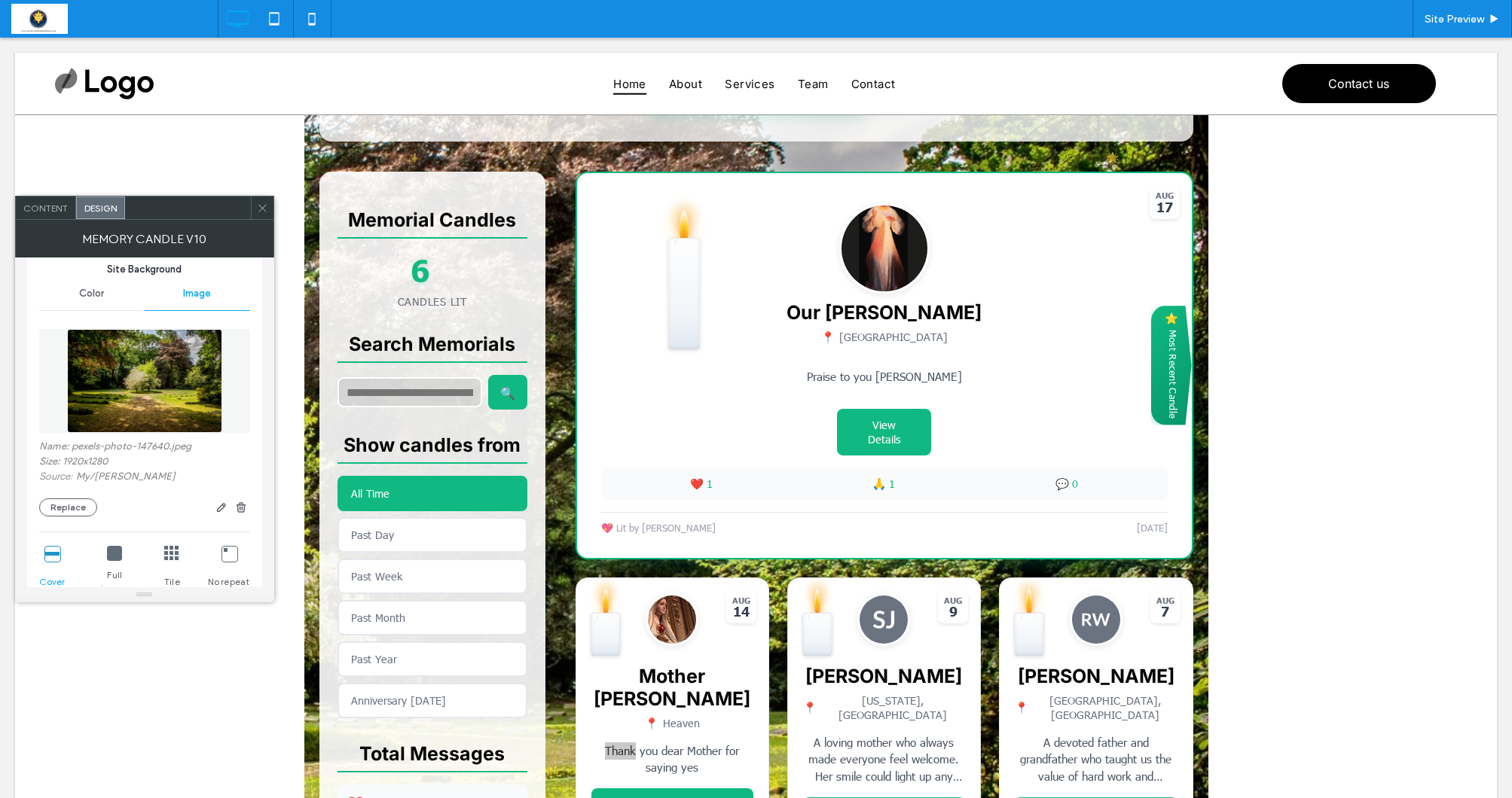
scroll to position [315, 0]
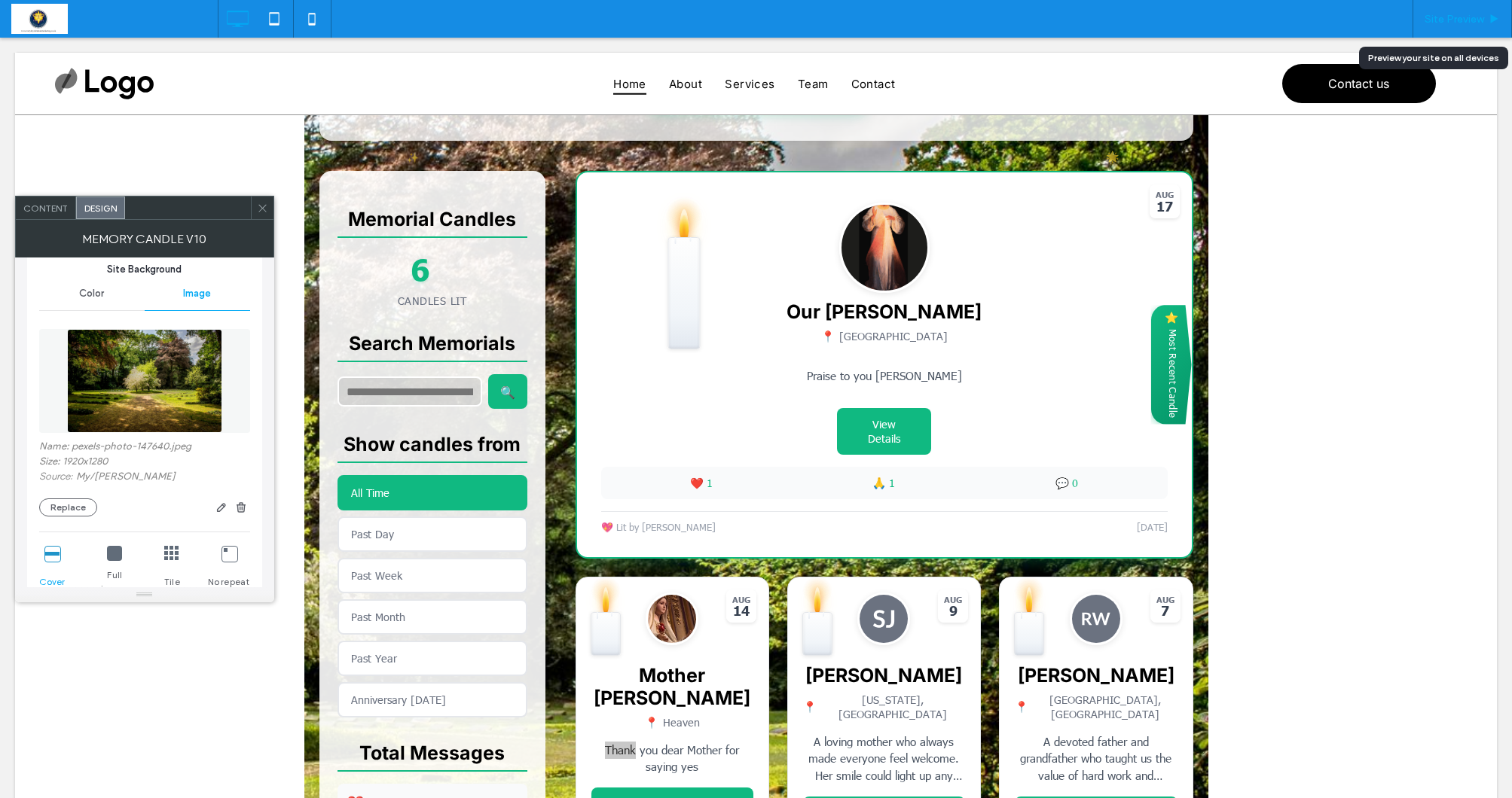
click at [1480, 22] on span "Site Preview" at bounding box center [1454, 18] width 60 height 12
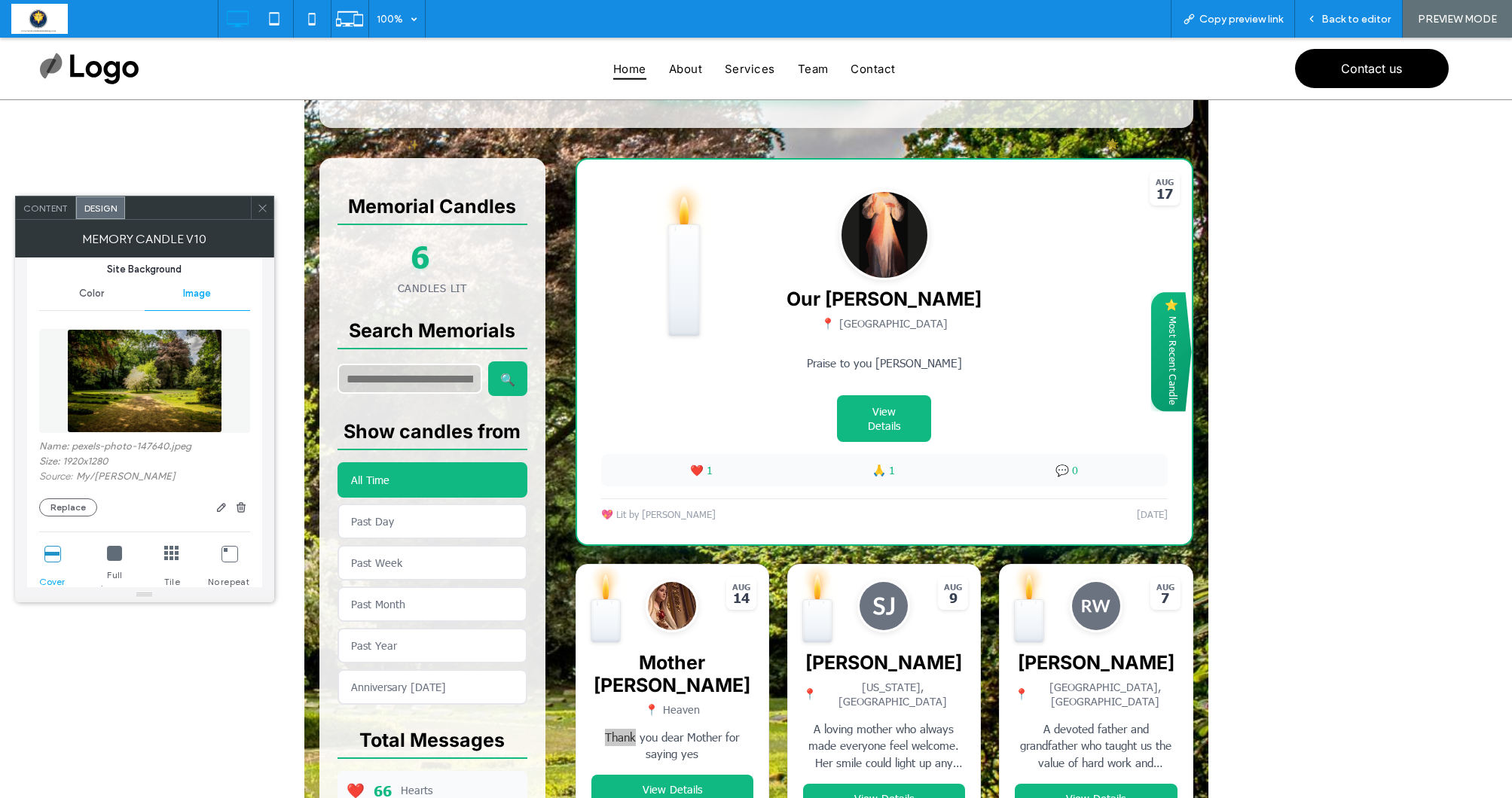
scroll to position [313, 0]
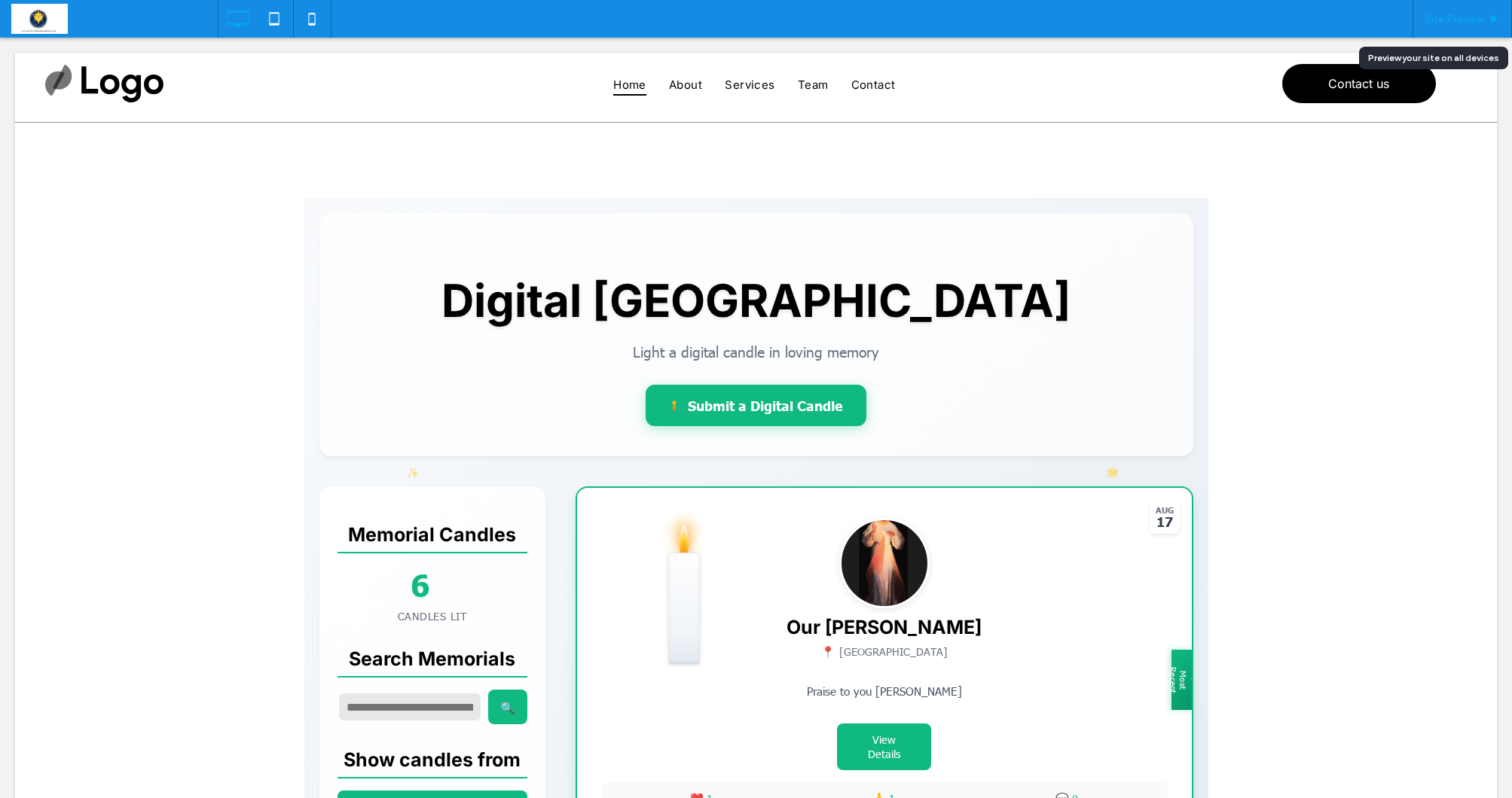
click at [1455, 24] on span "Site Preview" at bounding box center [1454, 18] width 60 height 12
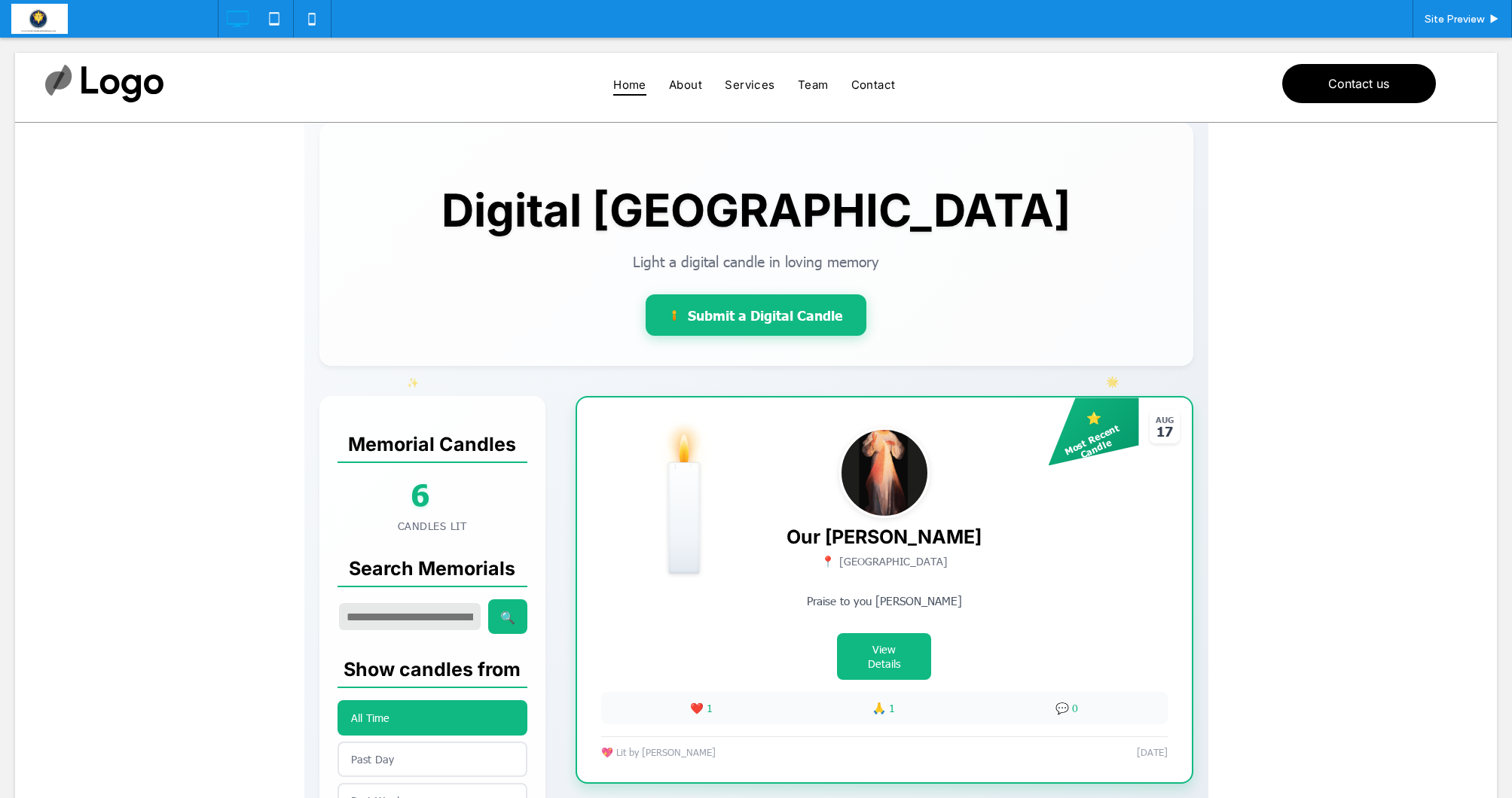
scroll to position [103, 0]
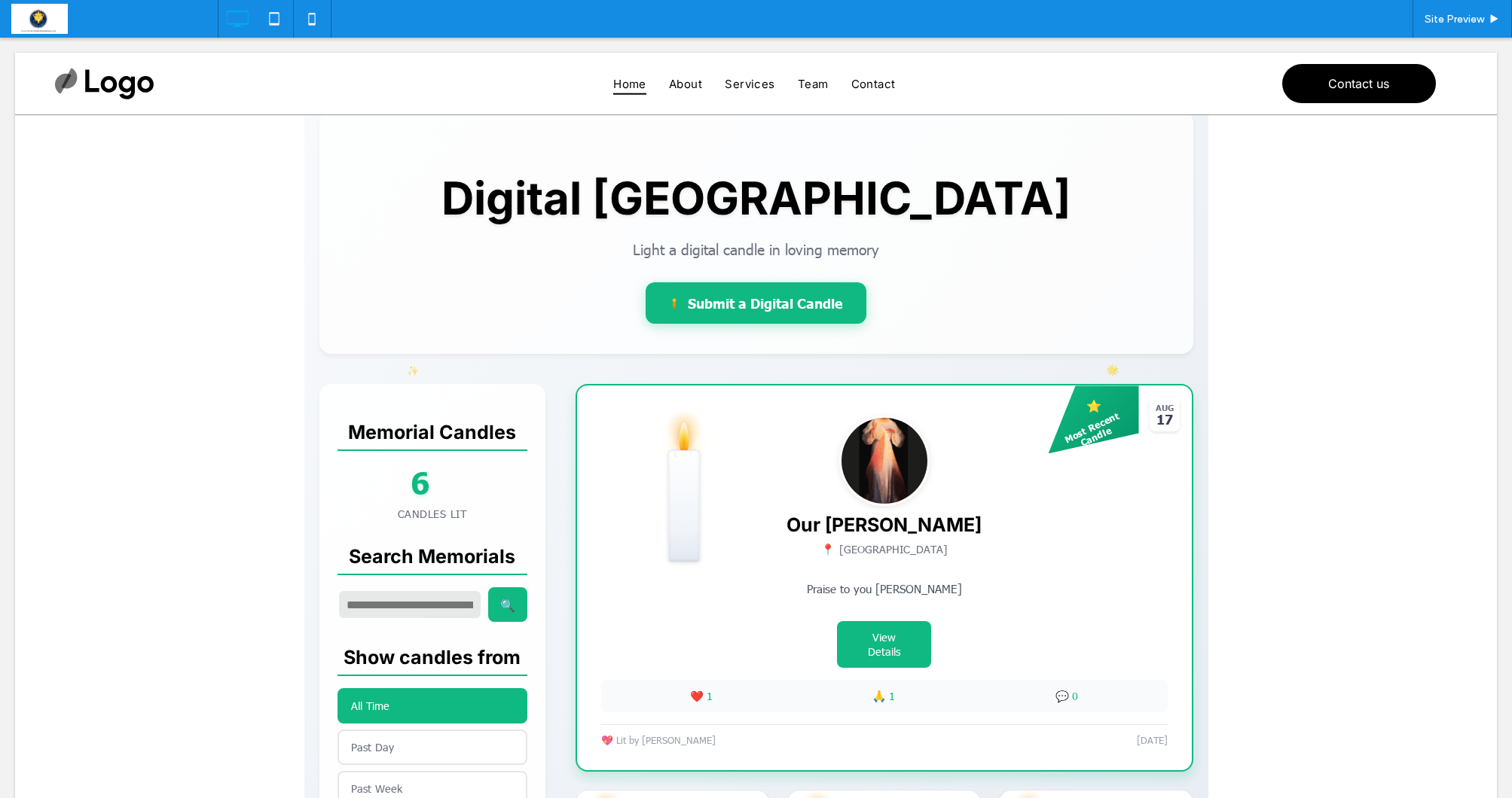
click at [1115, 363] on span at bounding box center [757, 803] width 904 height 1415
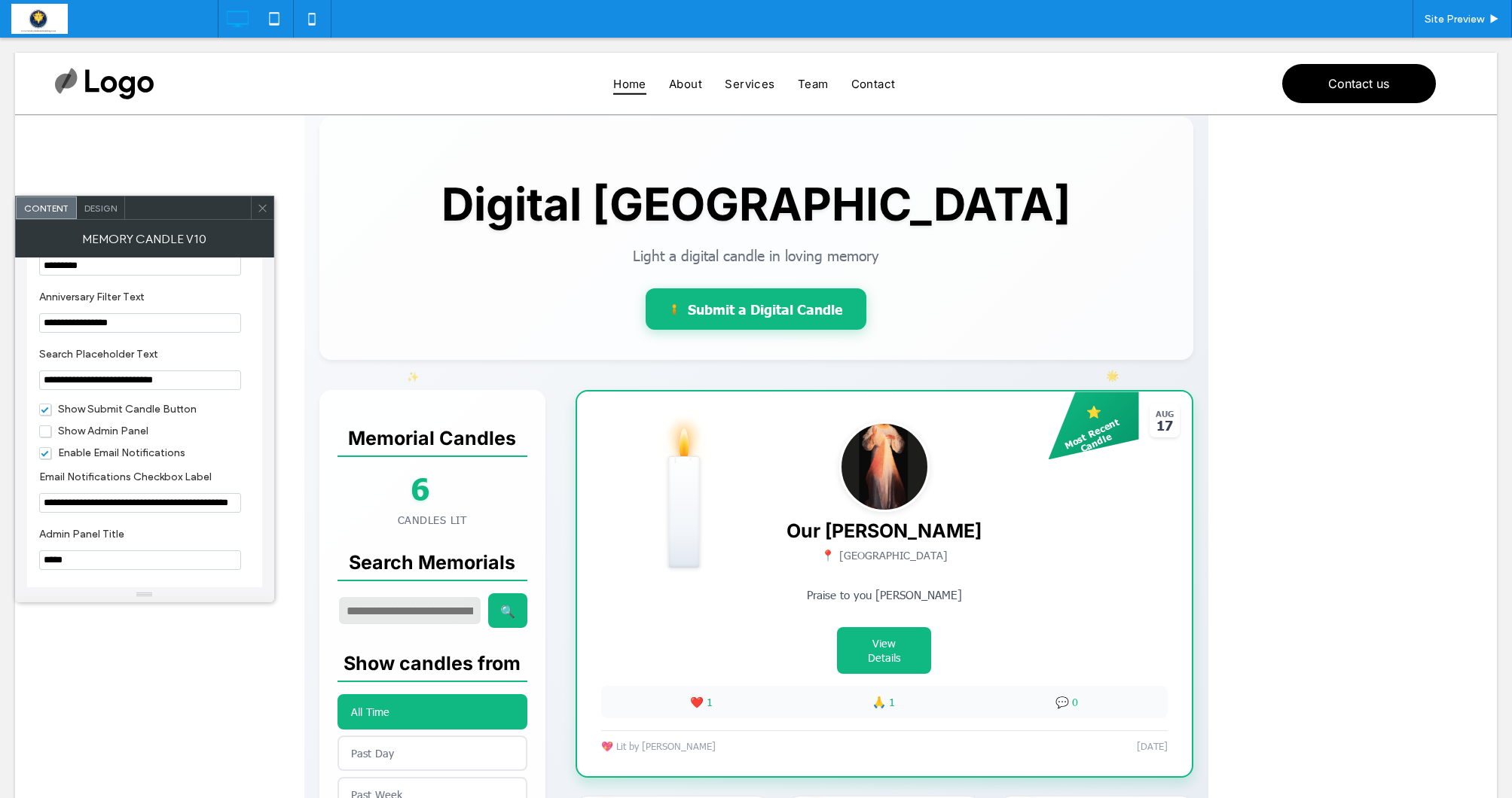
scroll to position [1665, 0]
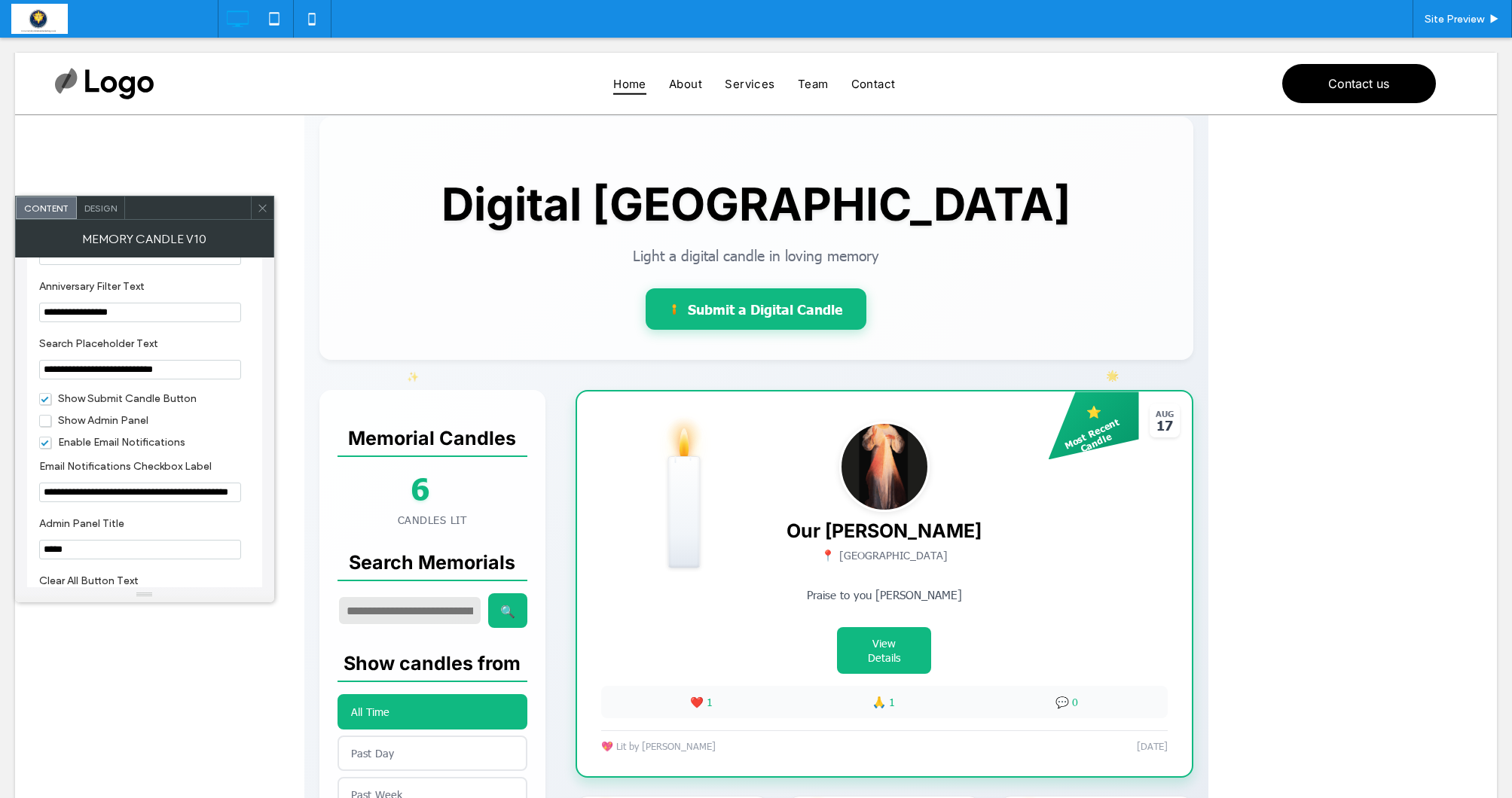
click at [41, 427] on span "Show Admin Panel" at bounding box center [94, 420] width 109 height 12
click at [252, 216] on div at bounding box center [262, 207] width 22 height 22
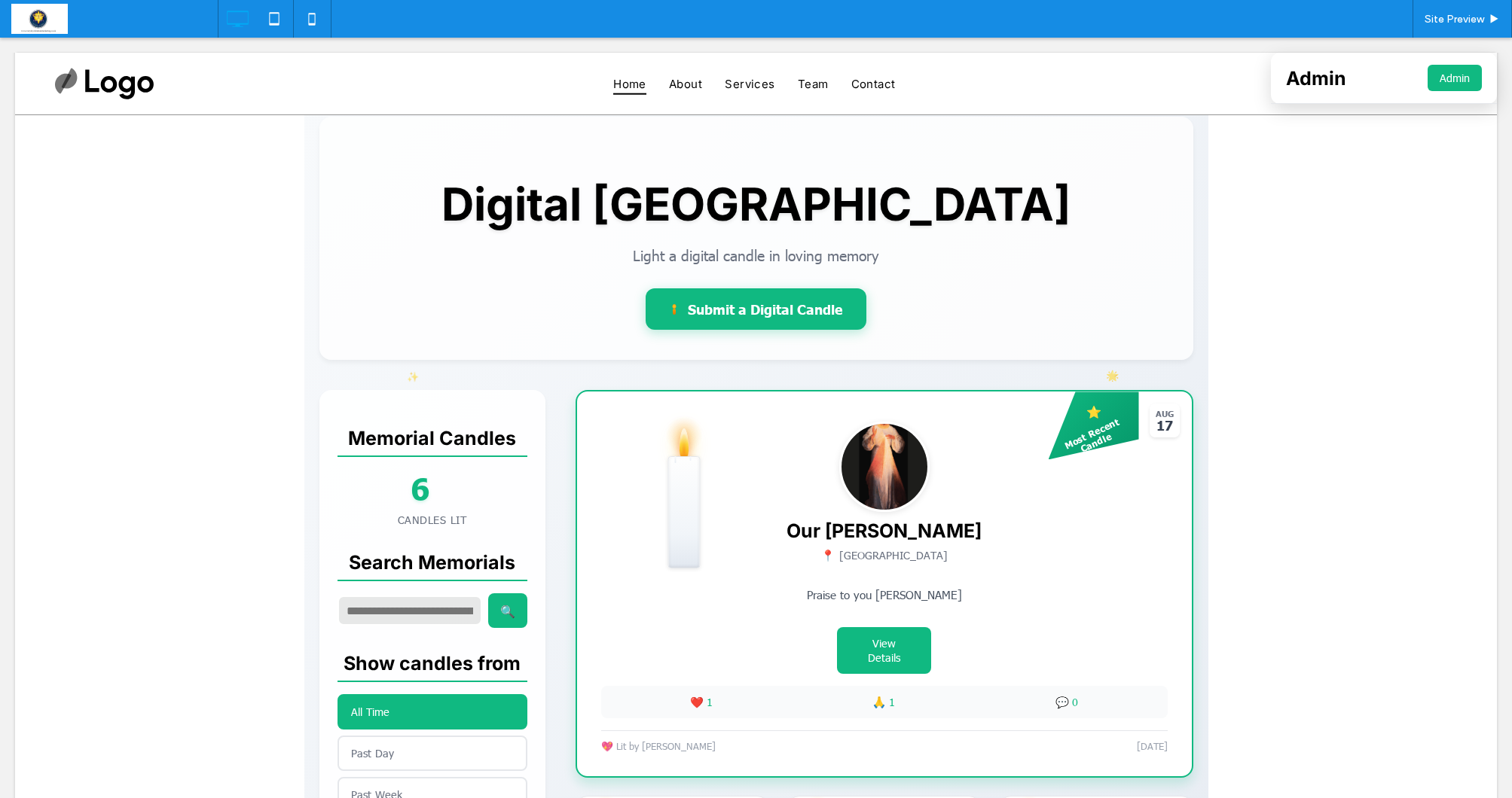
click at [1457, 86] on button "Admin" at bounding box center [1455, 78] width 55 height 26
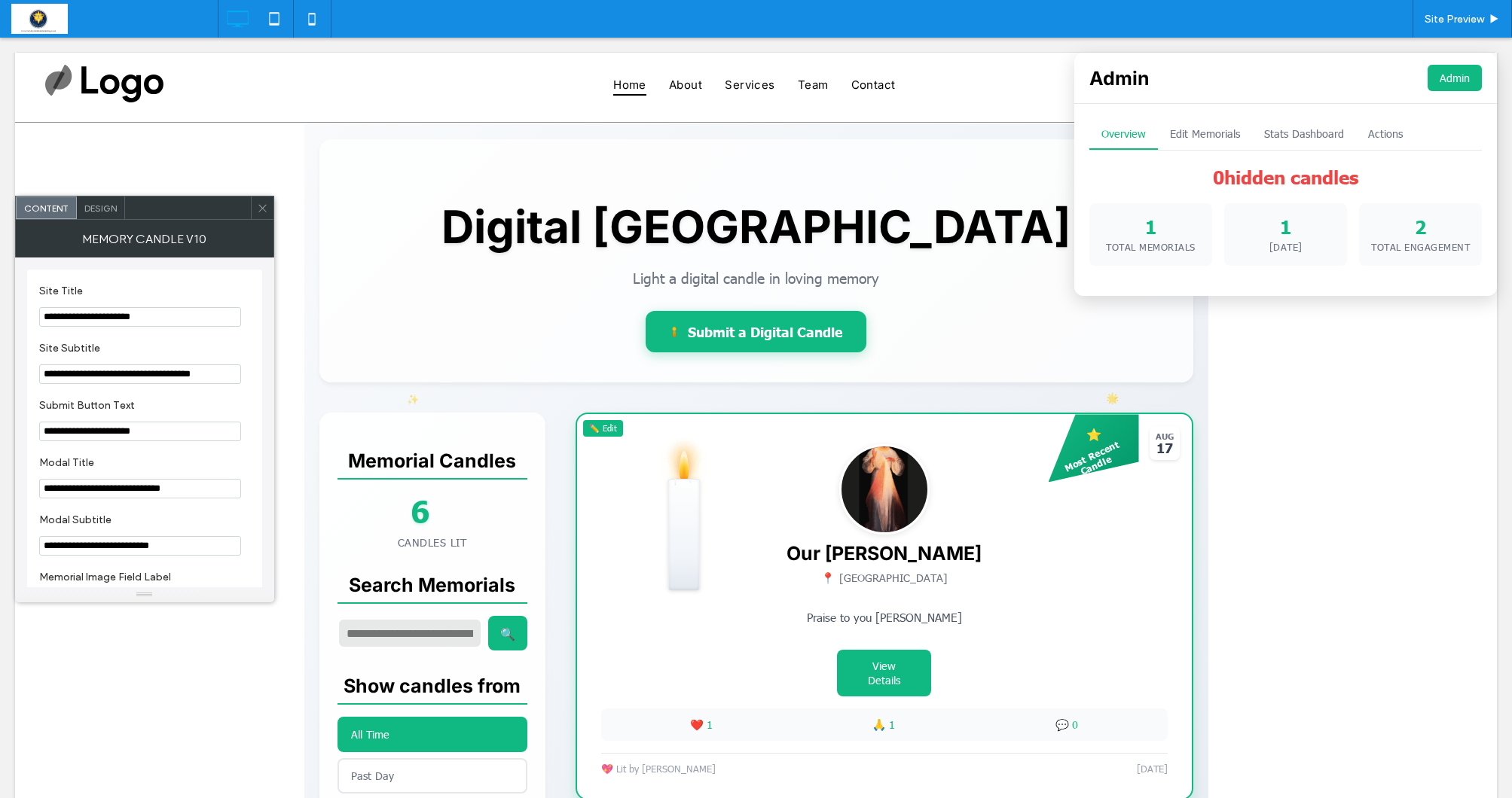
scroll to position [73, 0]
click at [1201, 141] on button "Edit Memorials" at bounding box center [1205, 134] width 94 height 31
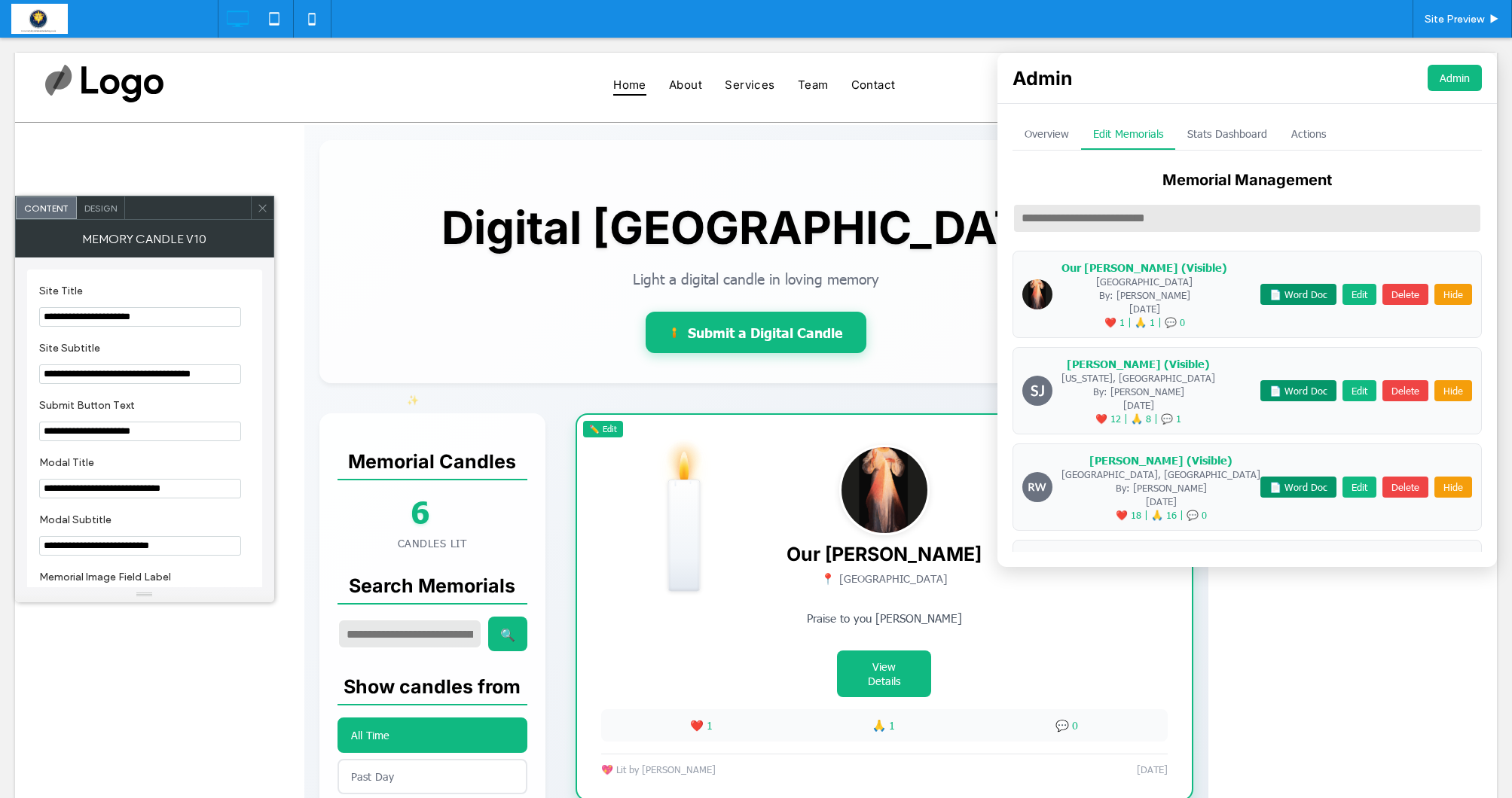
click at [1278, 137] on button "Stats Dashboard" at bounding box center [1227, 134] width 104 height 31
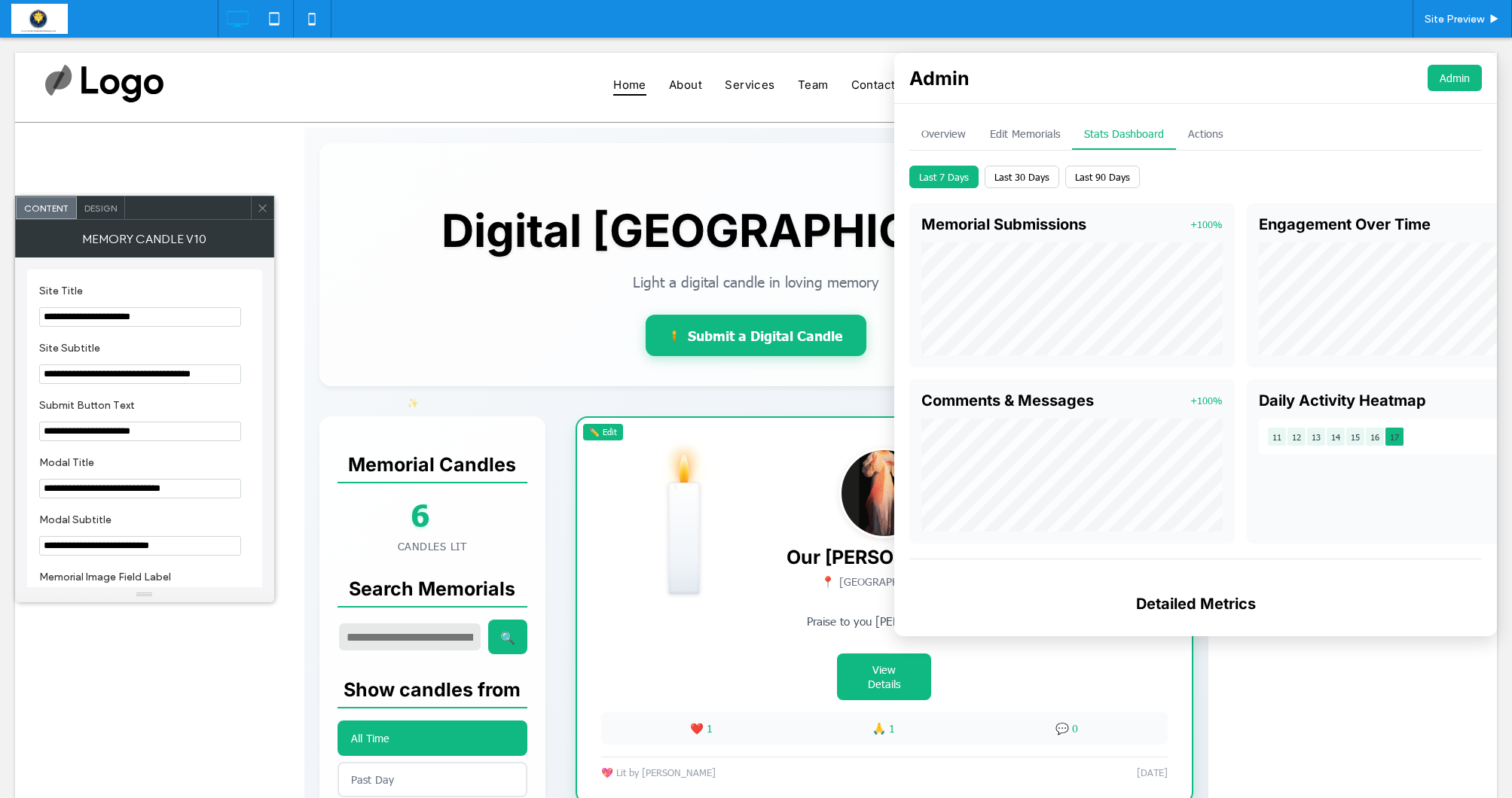
scroll to position [0, 4]
click at [486, 283] on p "Light a digital candle in loving memory" at bounding box center [756, 281] width 844 height 19
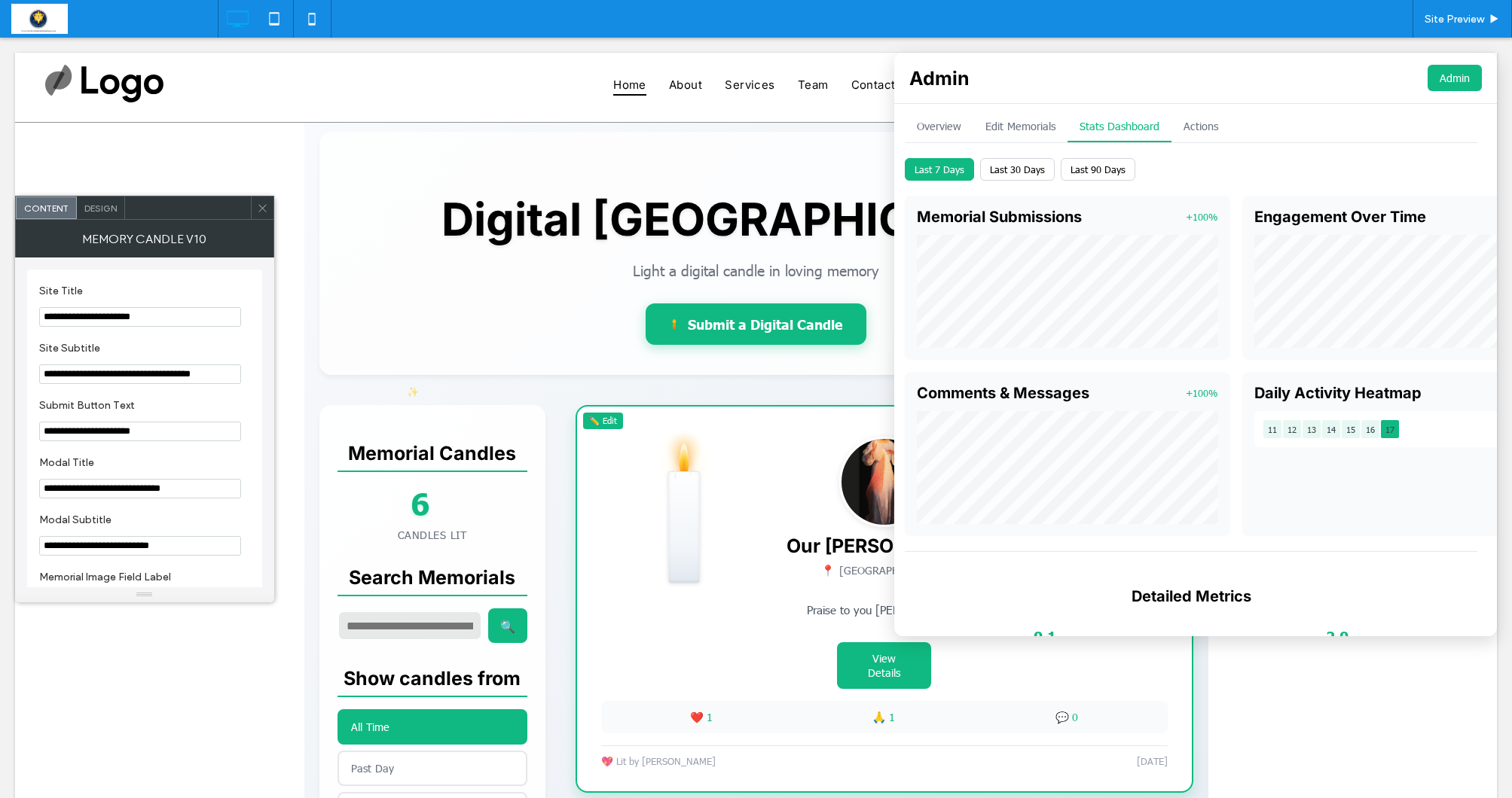
click at [1471, 72] on button "Admin" at bounding box center [1455, 78] width 55 height 26
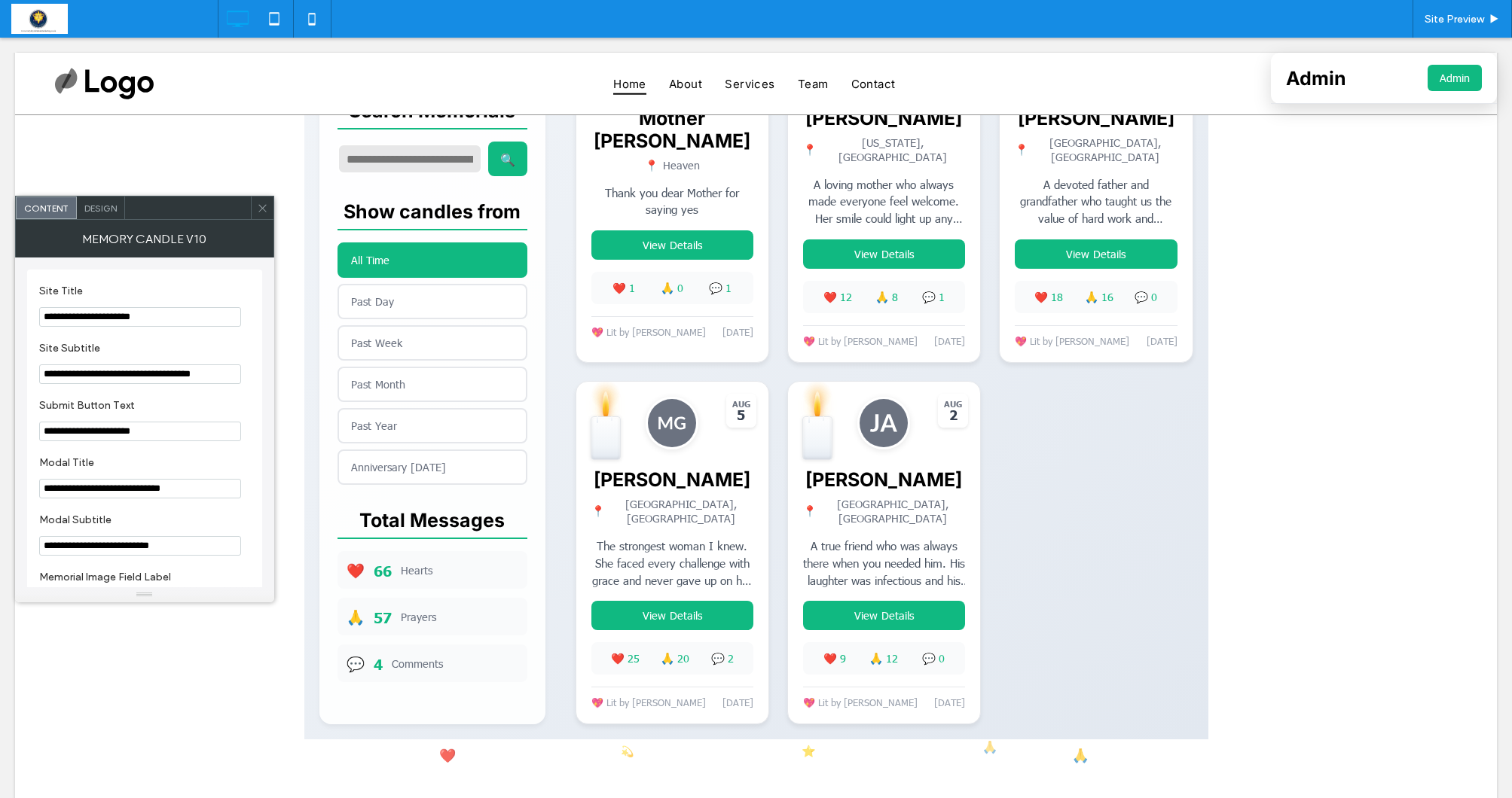
scroll to position [873, 0]
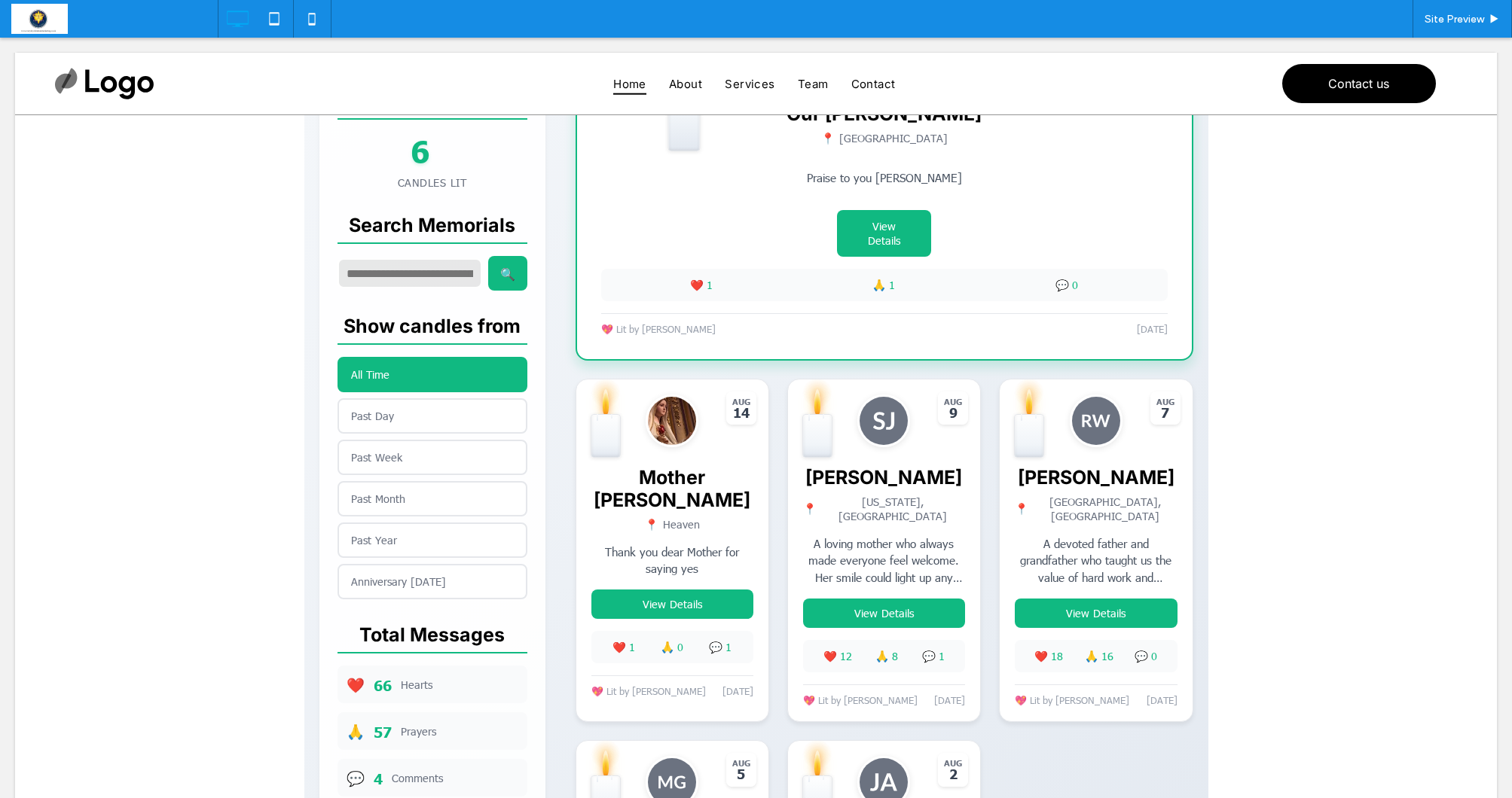
scroll to position [514, 0]
click at [700, 585] on span at bounding box center [757, 391] width 904 height 1415
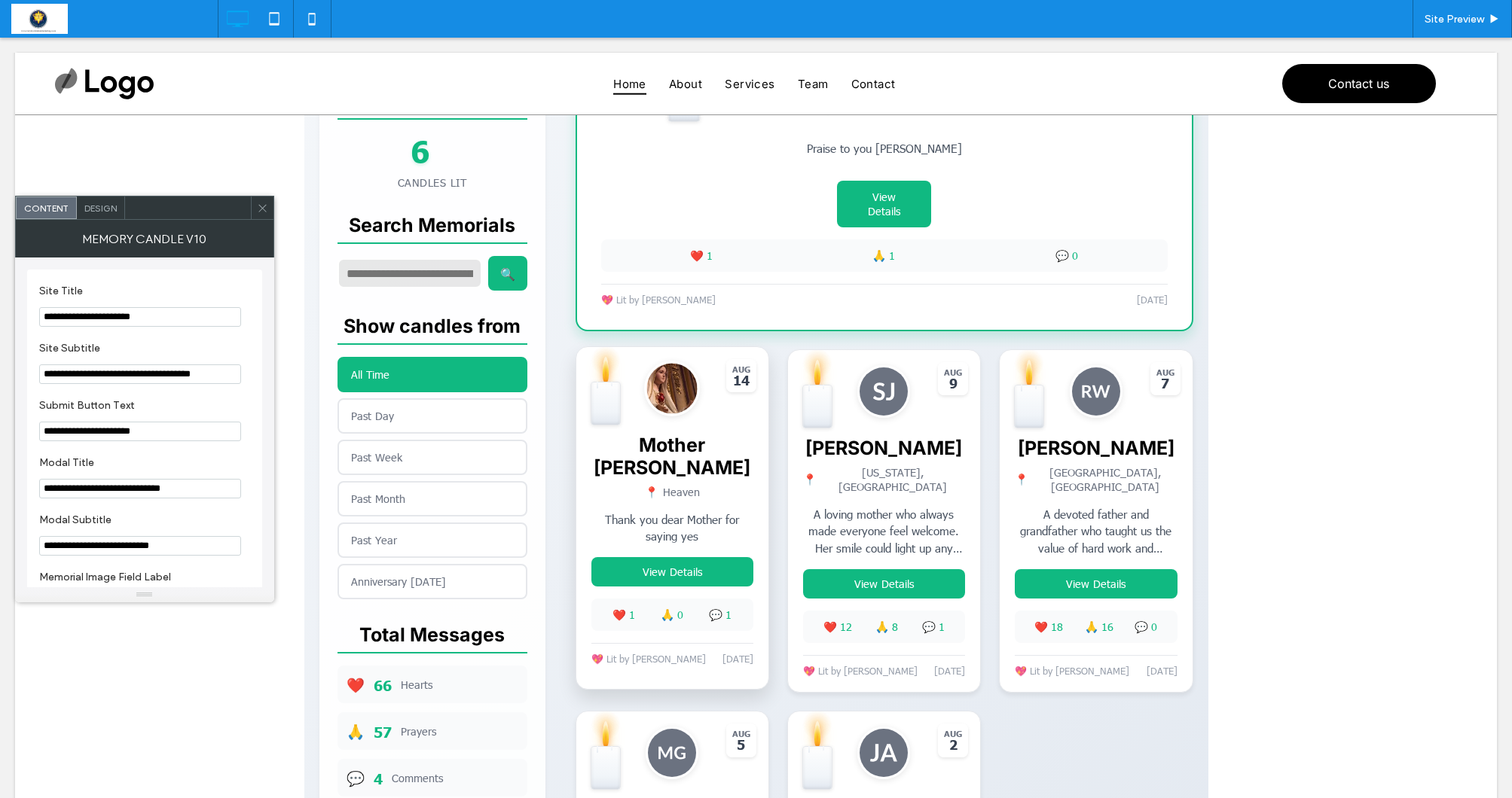
scroll to position [550, 0]
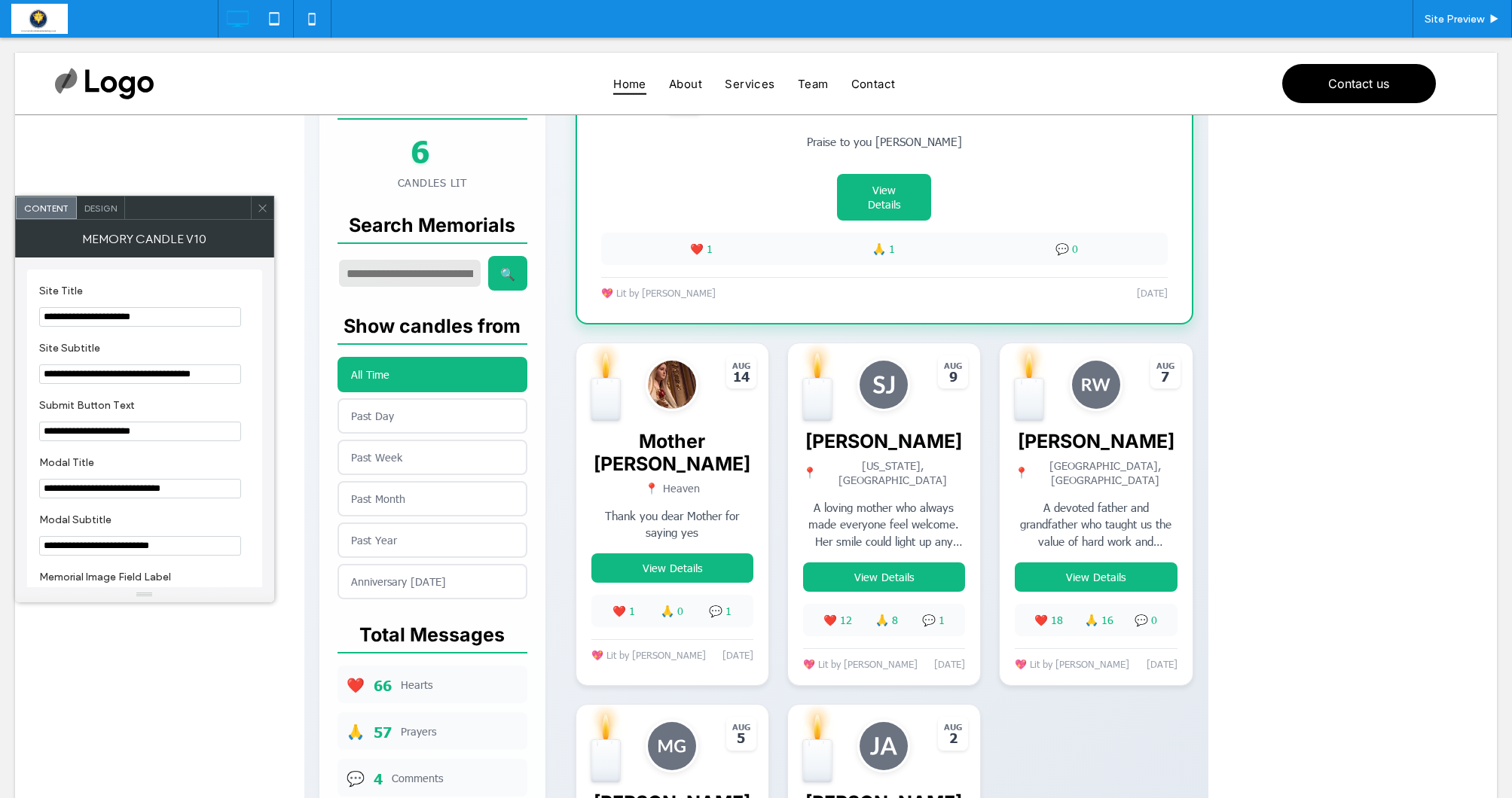
click at [260, 204] on icon at bounding box center [262, 209] width 12 height 12
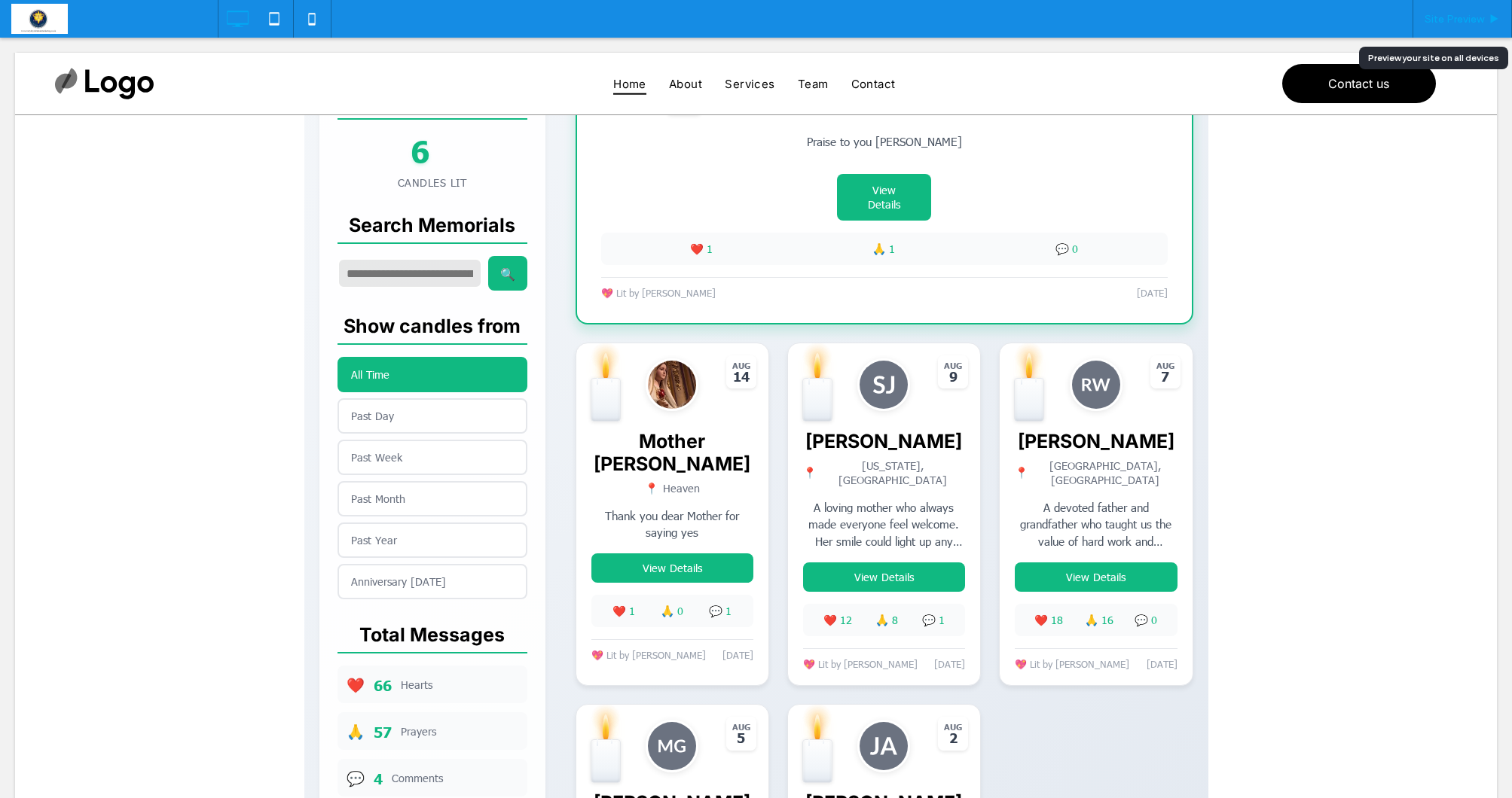
click at [1471, 22] on span "Site Preview" at bounding box center [1454, 18] width 60 height 12
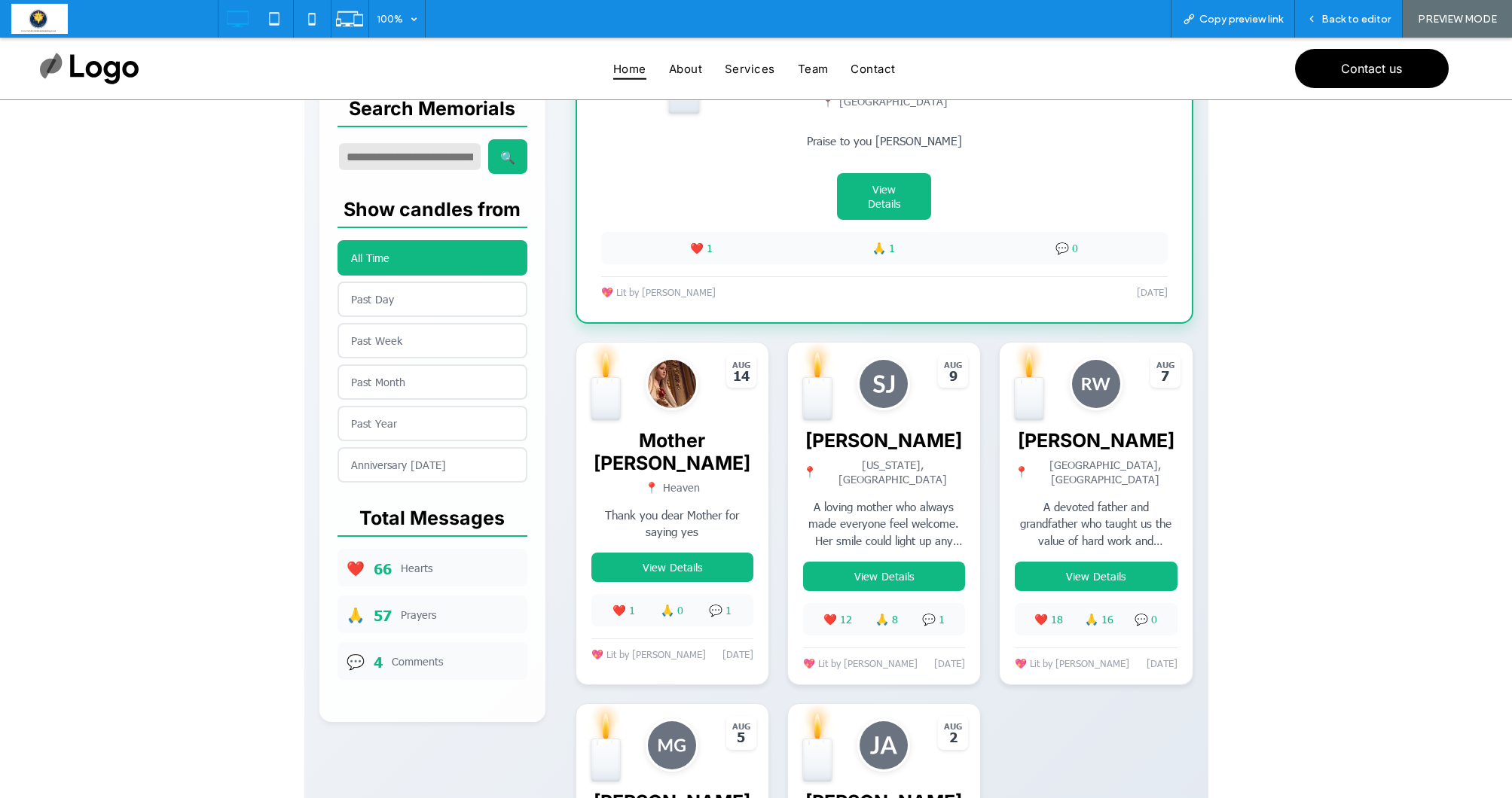
click at [884, 575] on span at bounding box center [757, 354] width 904 height 1415
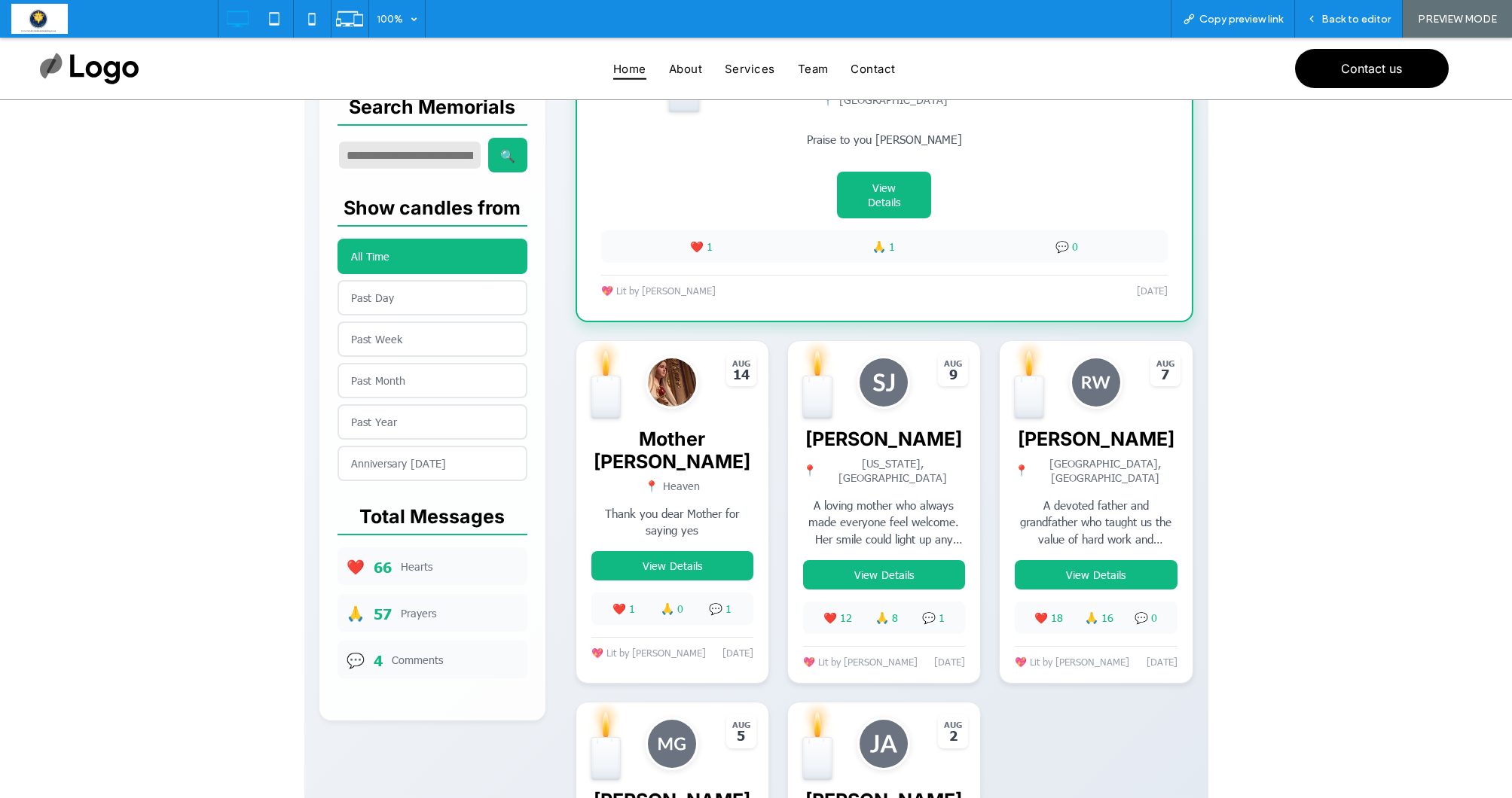
click at [662, 552] on span at bounding box center [757, 353] width 904 height 1415
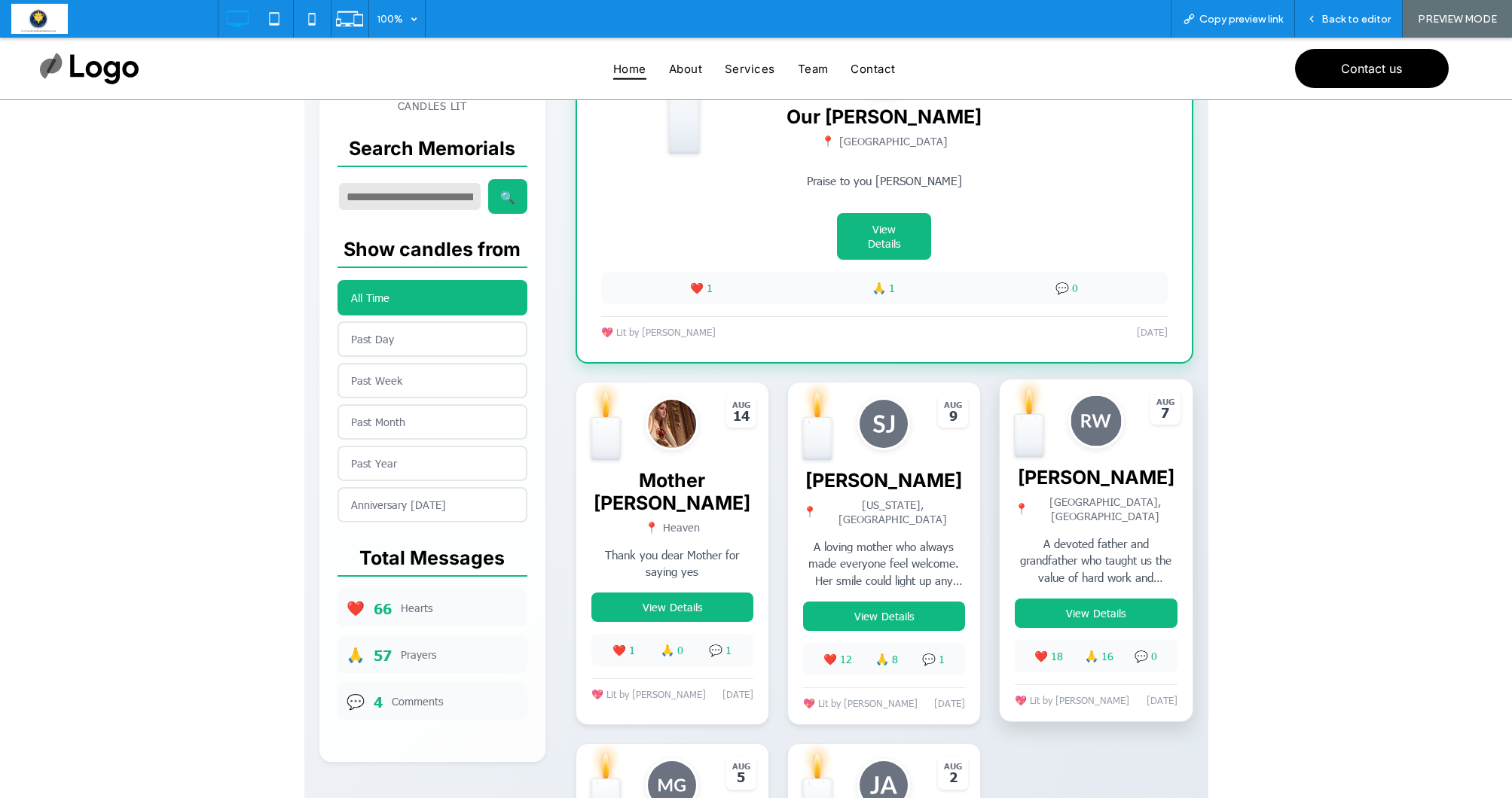
scroll to position [532, 0]
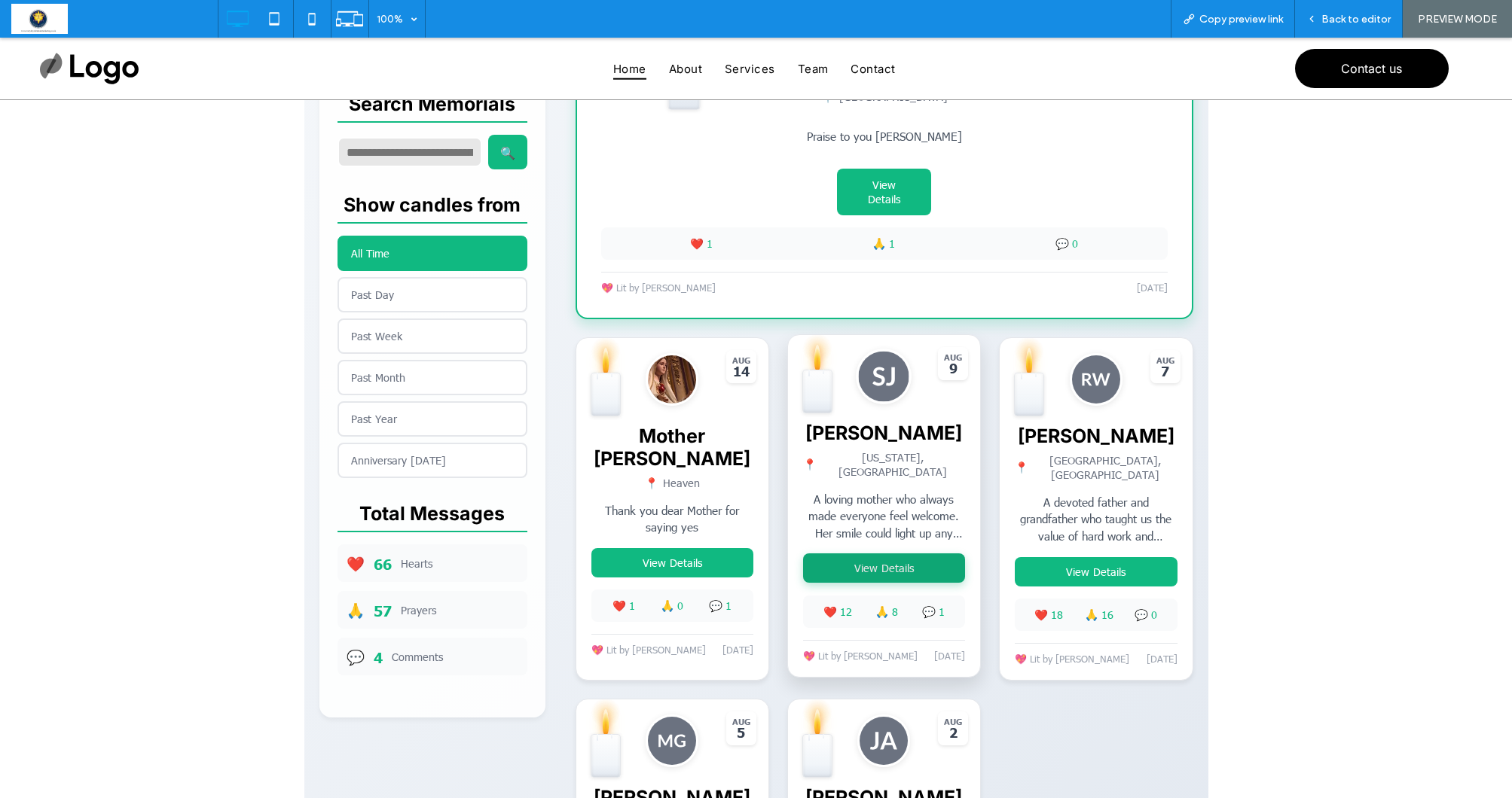
click at [880, 565] on button "View Details" at bounding box center [884, 568] width 162 height 29
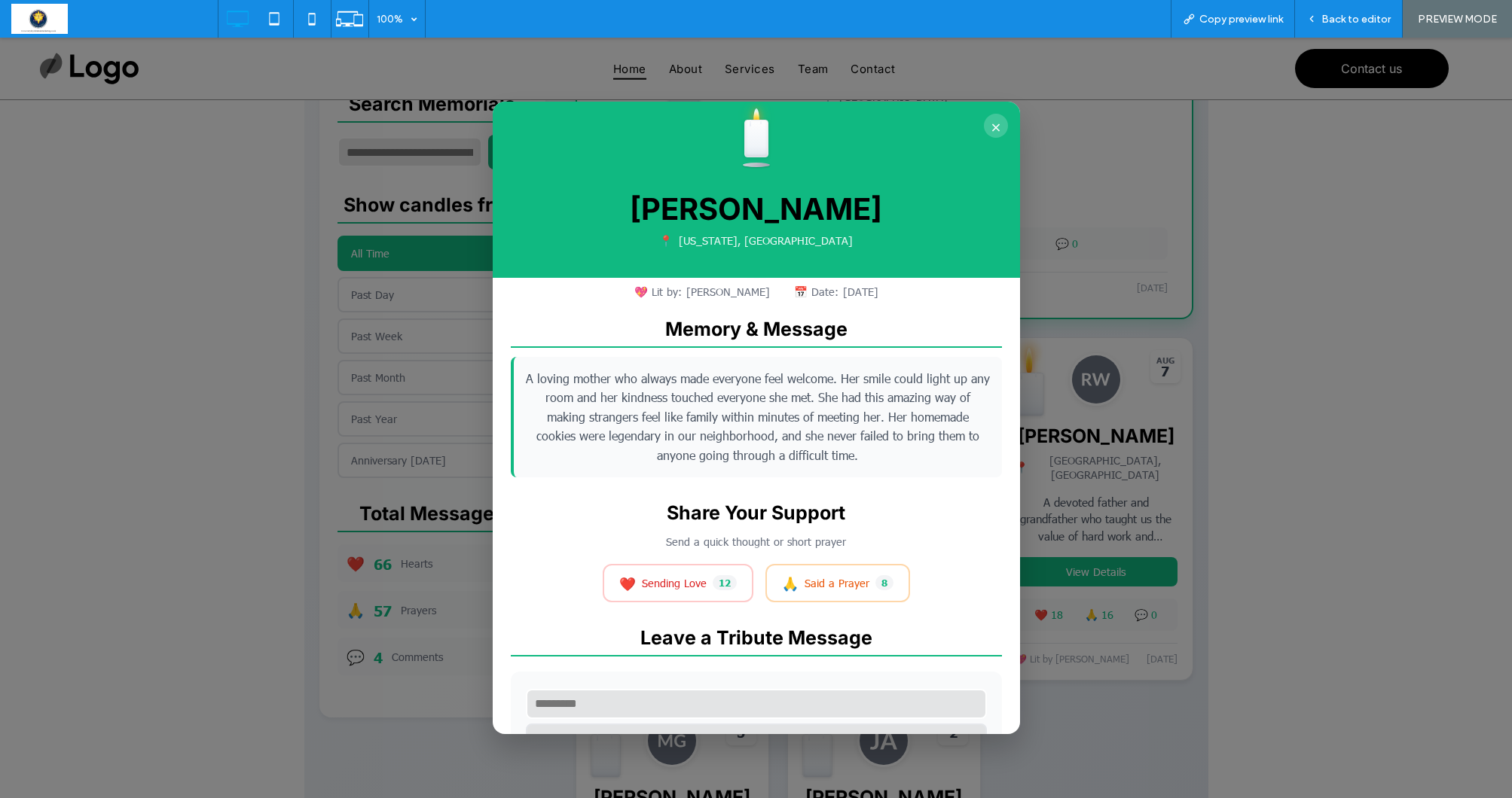
scroll to position [80, 0]
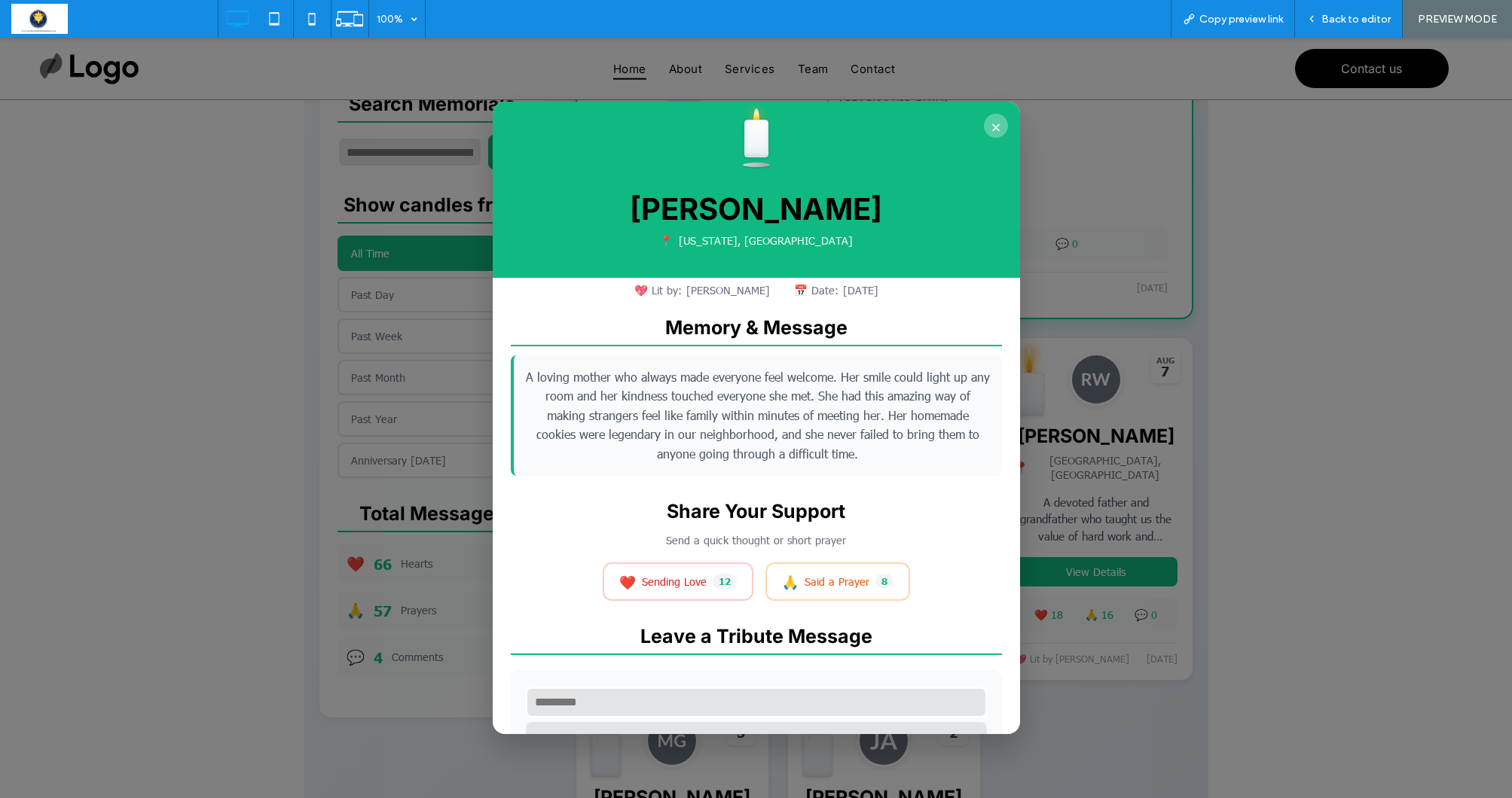
click at [996, 117] on button "×" at bounding box center [995, 125] width 24 height 24
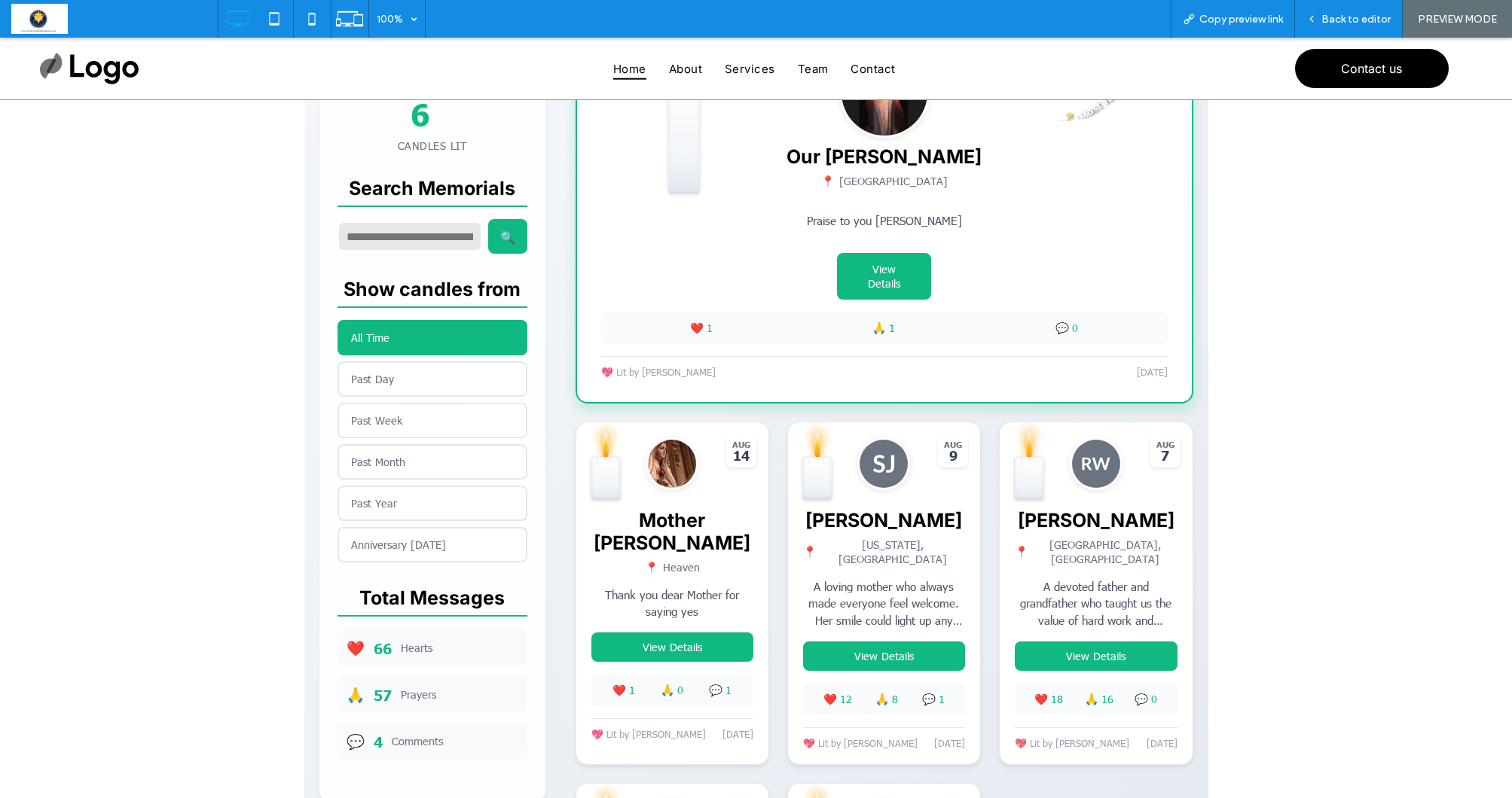
scroll to position [447, 0]
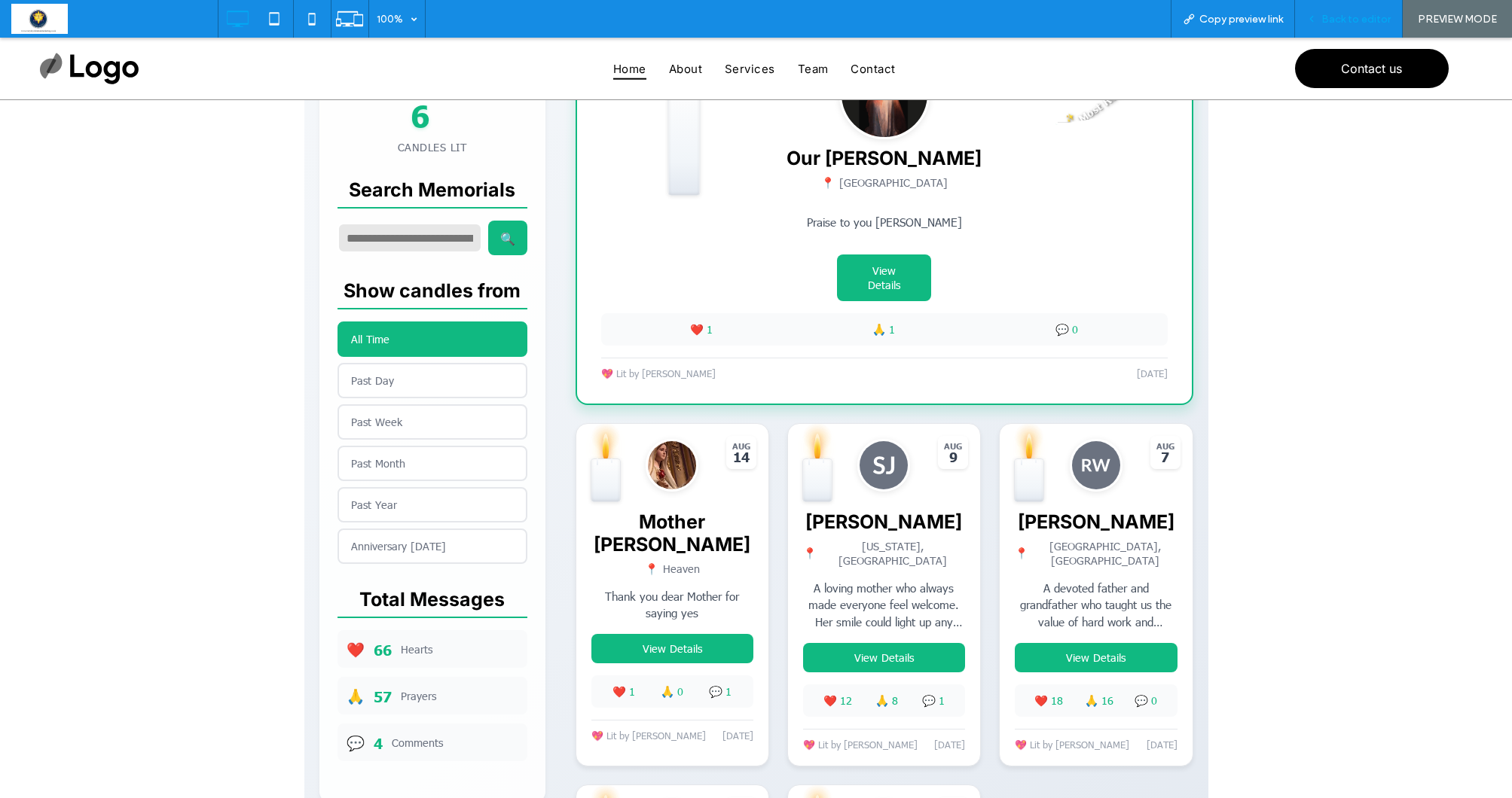
click at [1317, 22] on icon at bounding box center [1312, 18] width 11 height 11
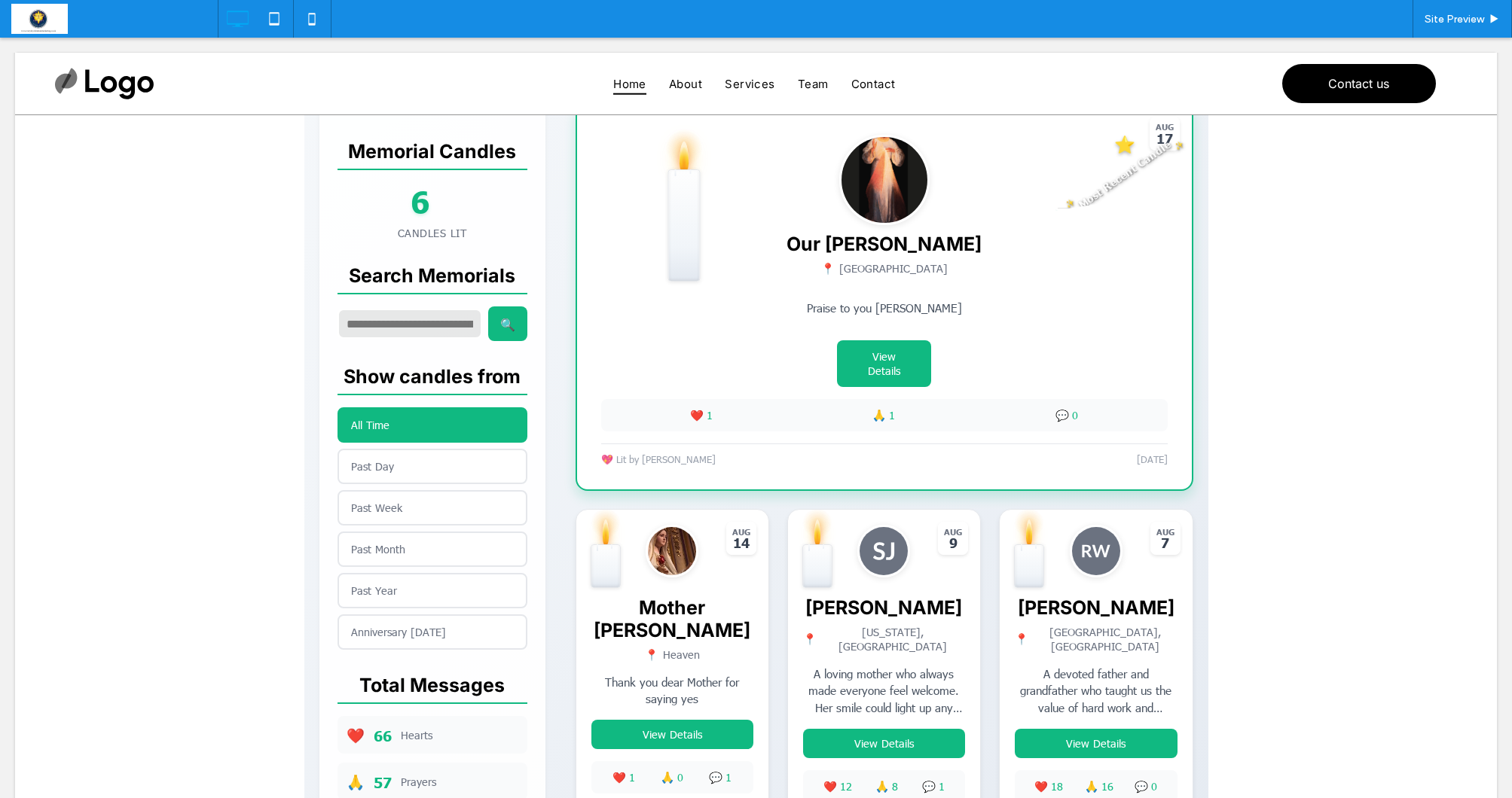
scroll to position [364, 0]
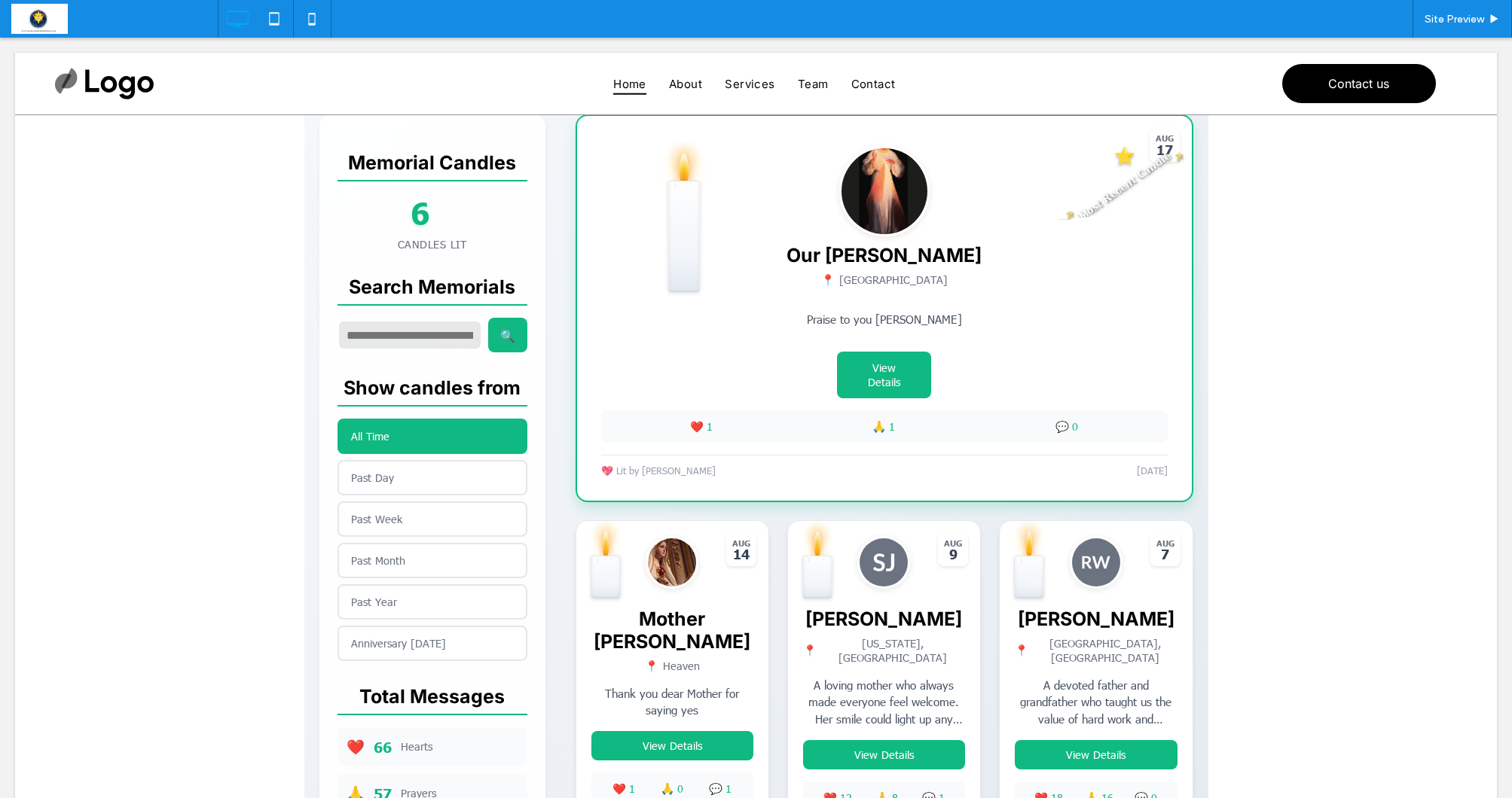
click at [723, 589] on span at bounding box center [757, 533] width 904 height 1415
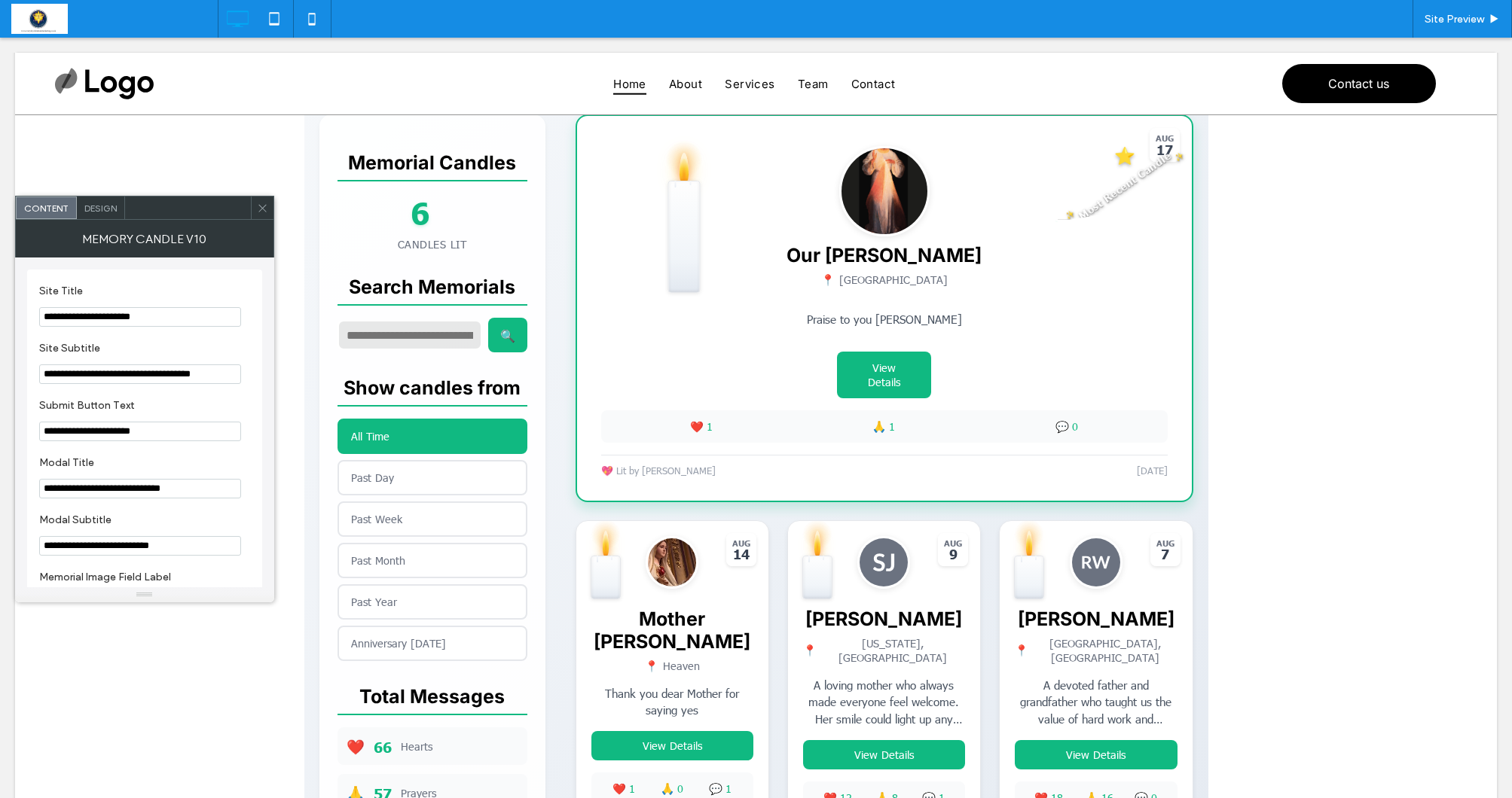
click at [99, 205] on span "Design" at bounding box center [100, 209] width 32 height 12
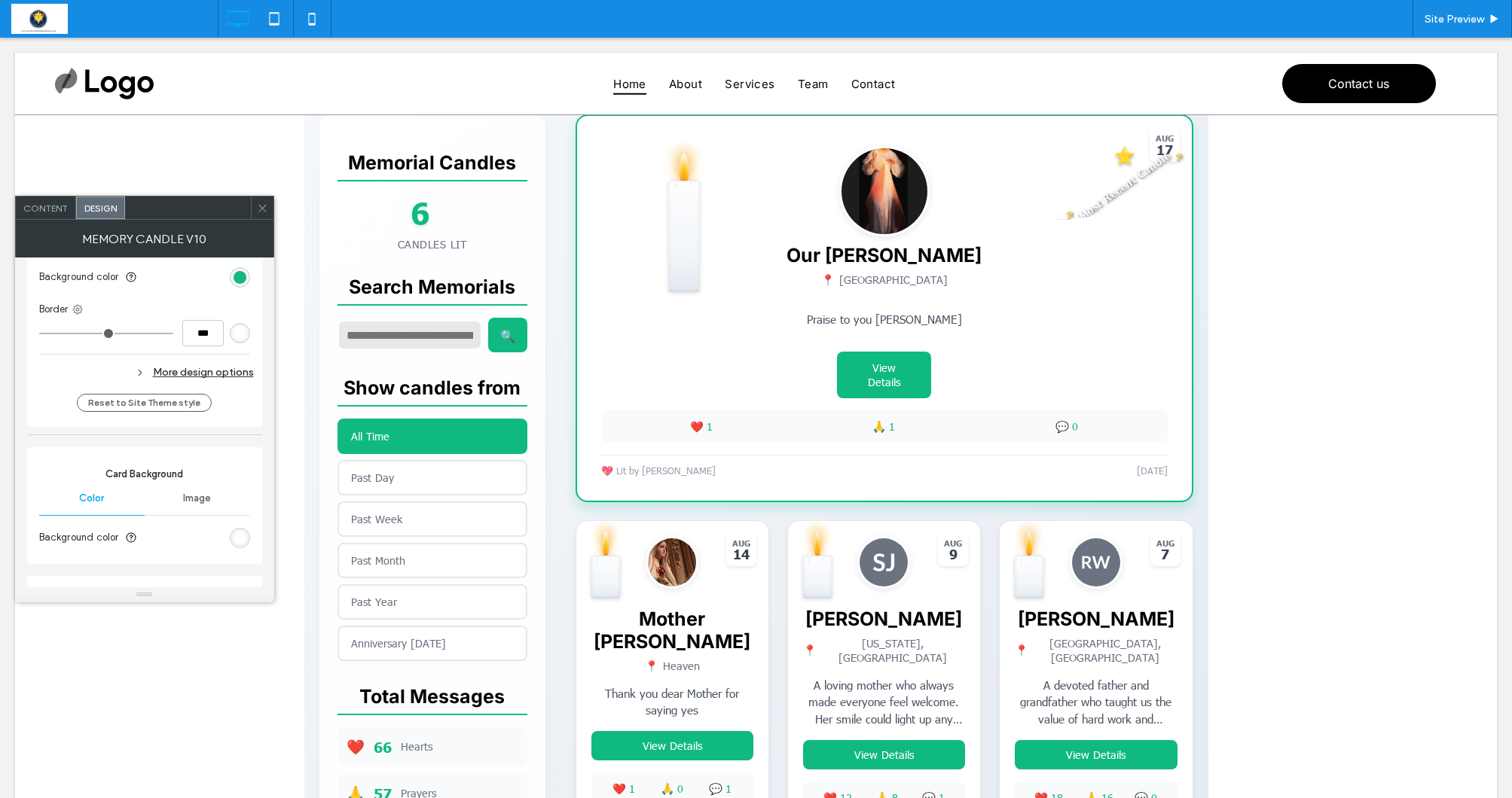
scroll to position [2446, 0]
click at [239, 526] on div "rgb(255, 255, 255)" at bounding box center [239, 532] width 12 height 12
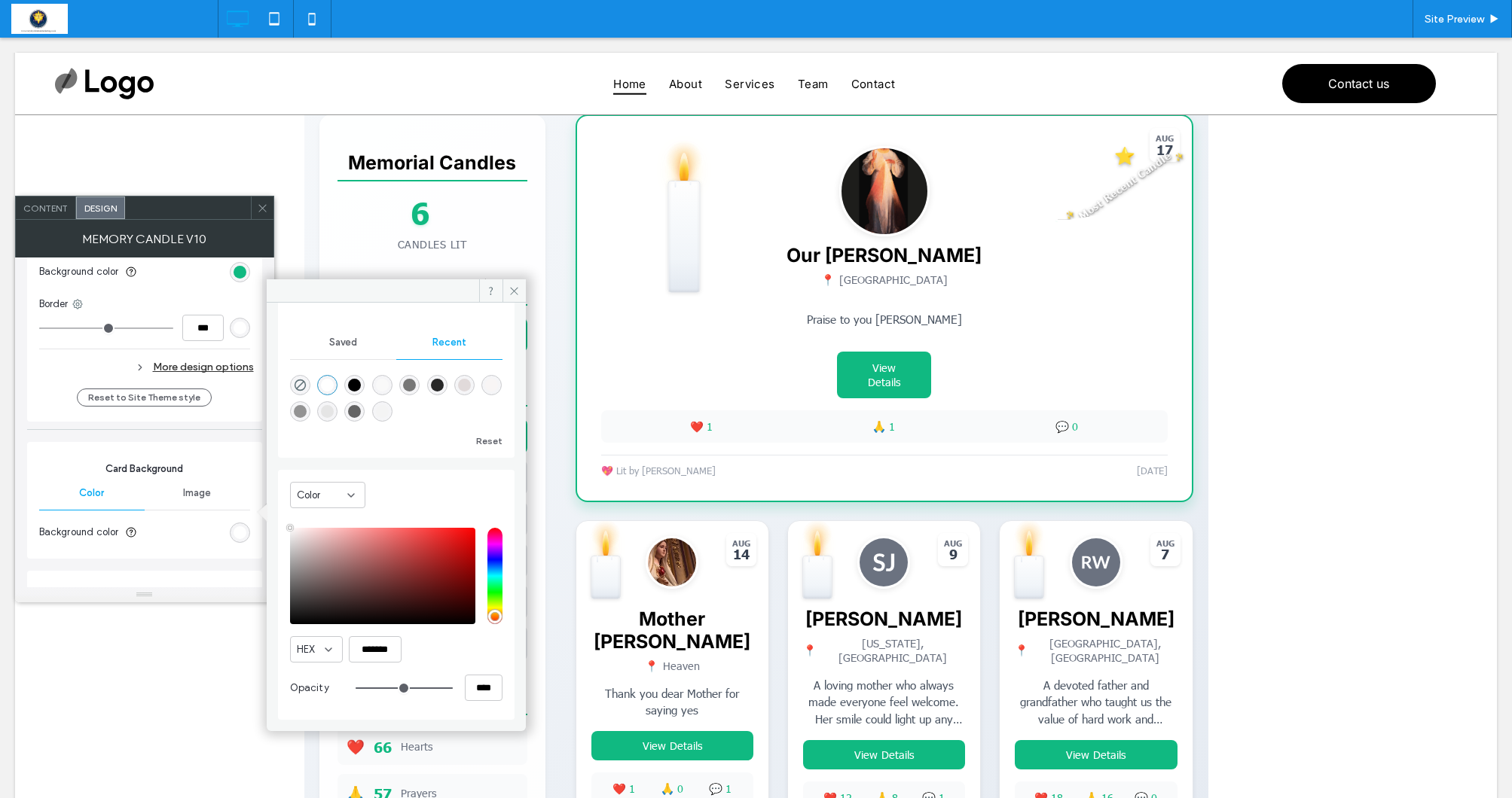
scroll to position [89, 0]
type input "**"
type input "***"
click at [417, 688] on input "range" at bounding box center [403, 689] width 97 height 2
type input "**"
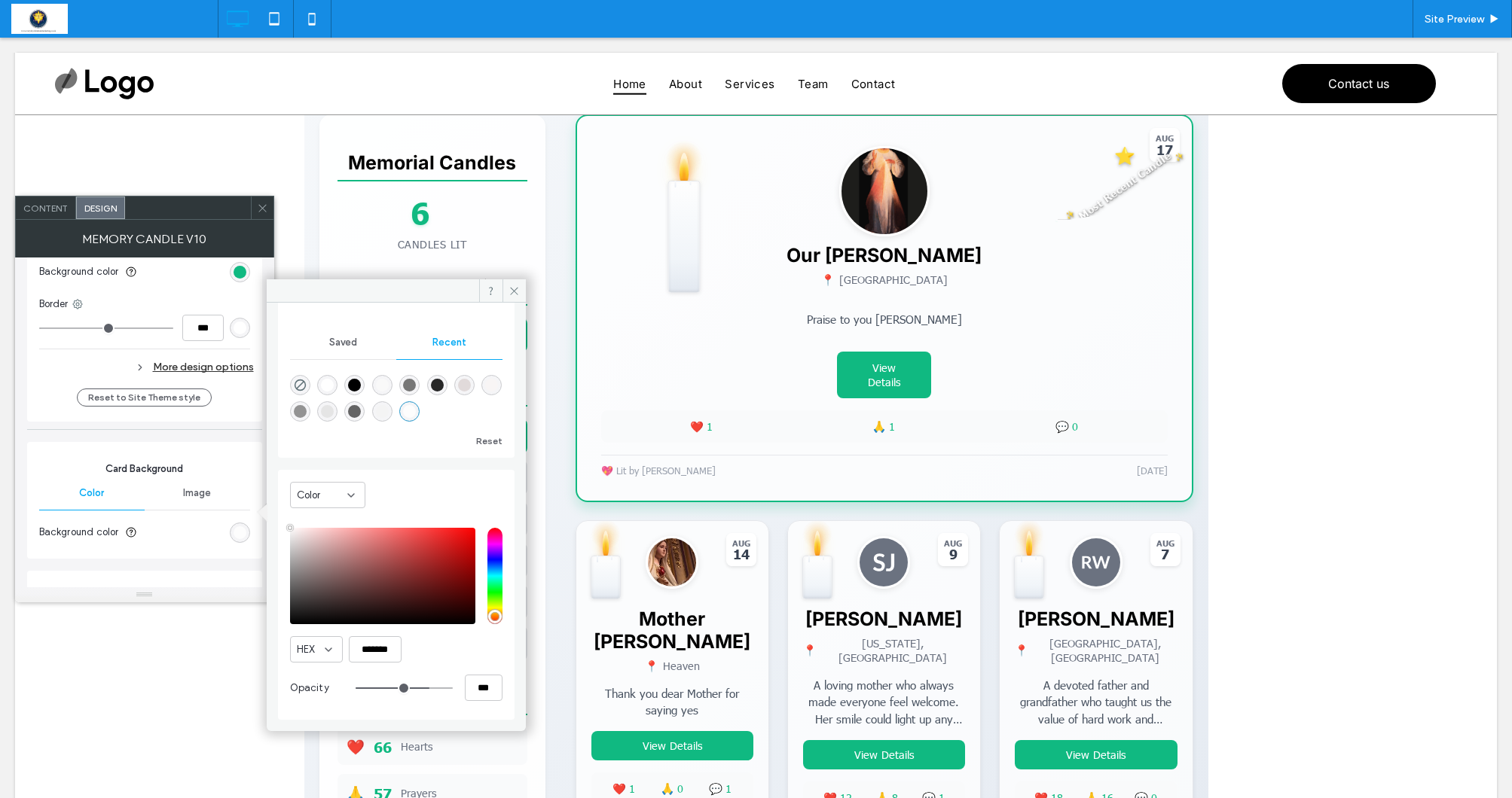
type input "***"
click at [407, 688] on input "range" at bounding box center [403, 689] width 97 height 2
type input "**"
type input "***"
click at [397, 688] on input "range" at bounding box center [403, 689] width 97 height 2
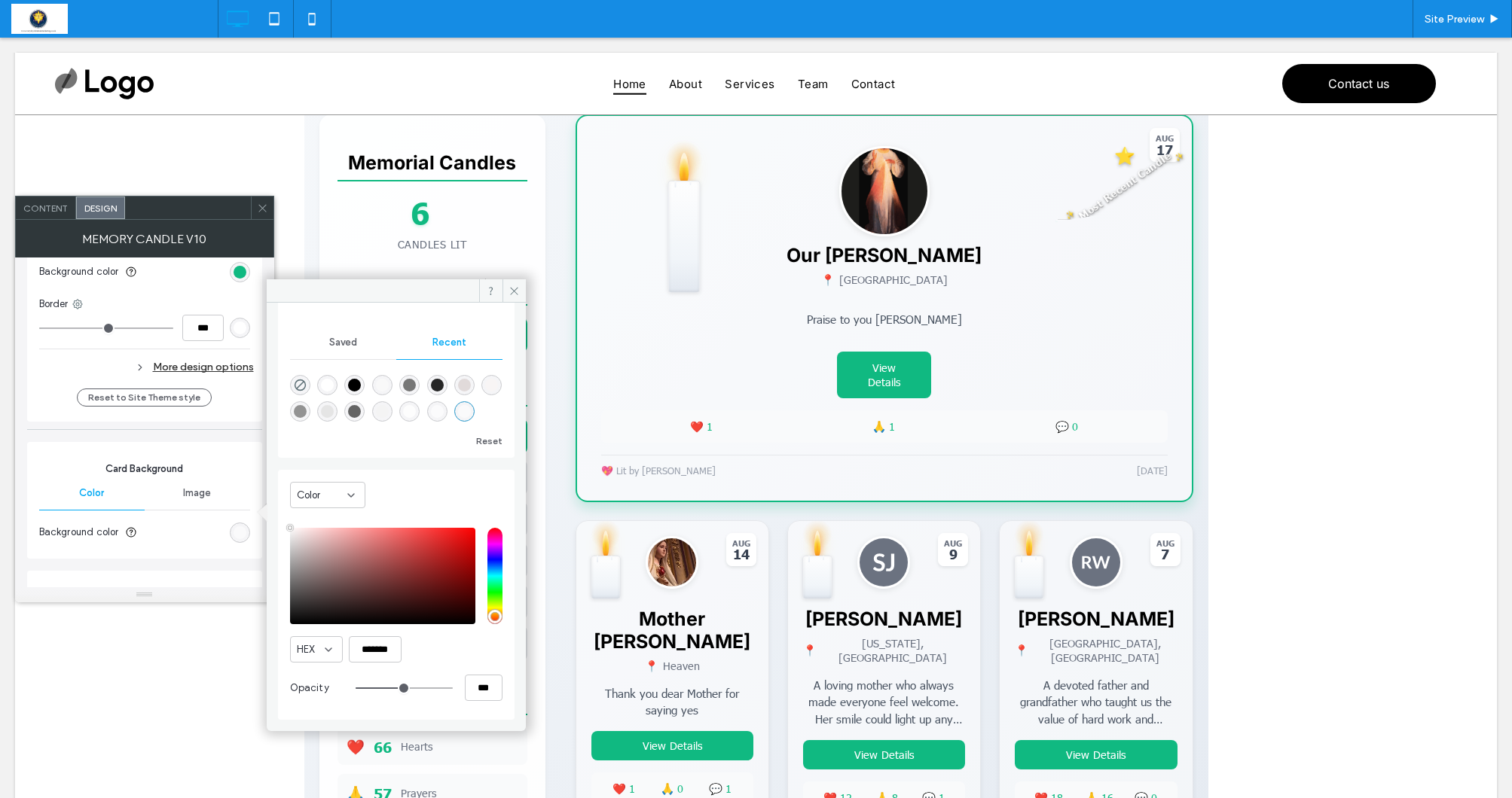
click at [396, 688] on input "range" at bounding box center [403, 689] width 97 height 2
click at [513, 292] on use at bounding box center [513, 291] width 7 height 7
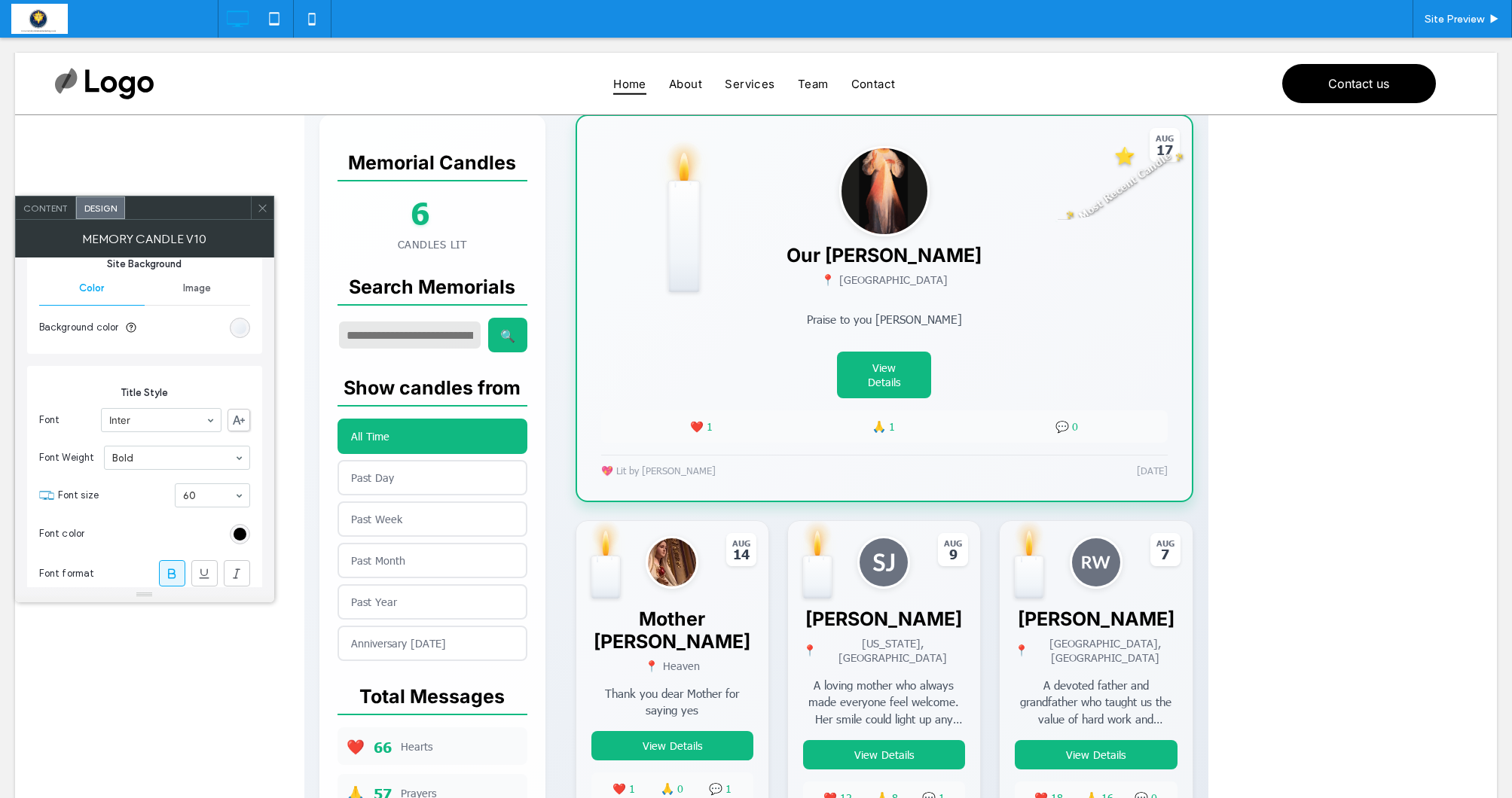
scroll to position [233, 0]
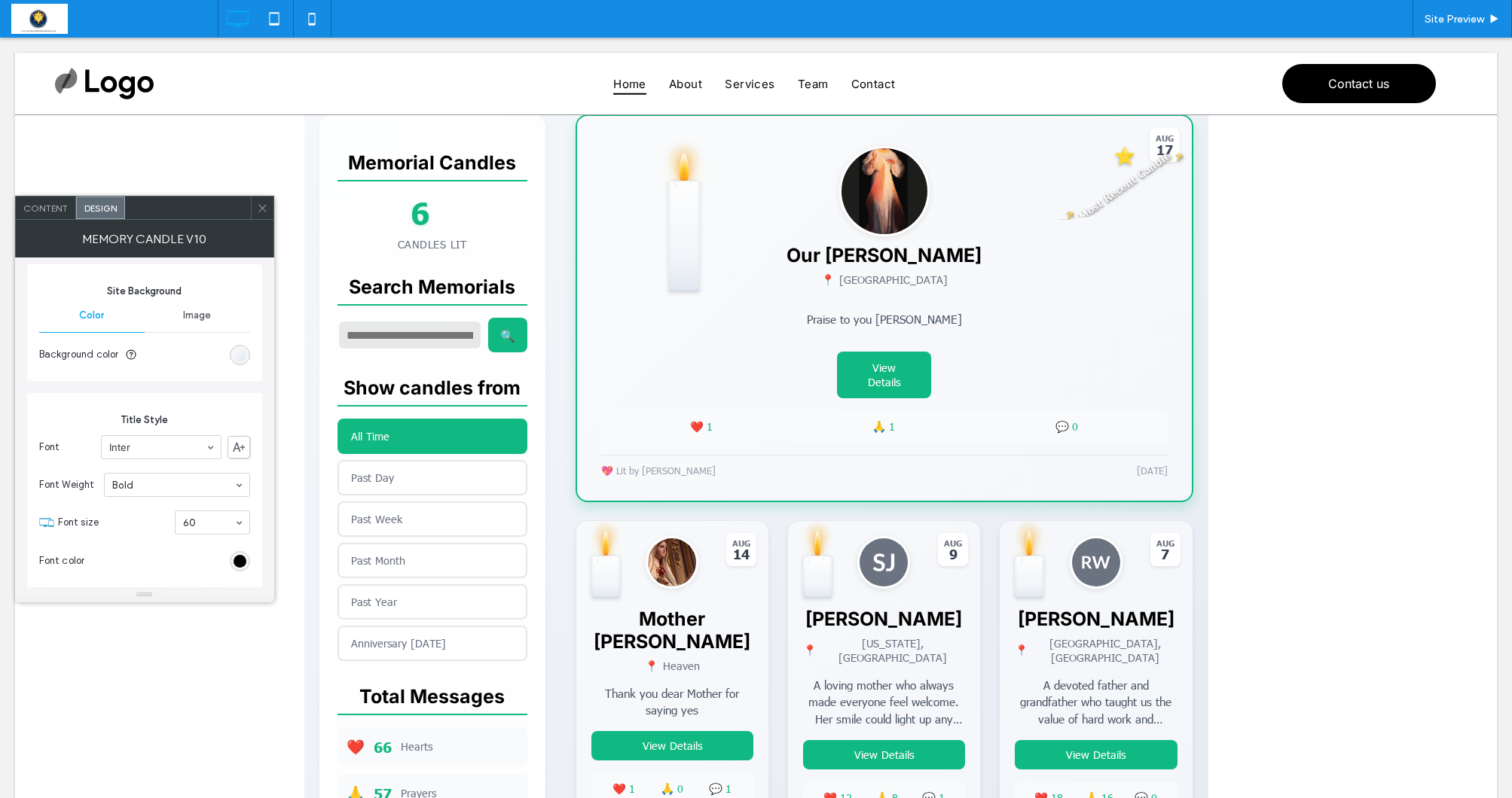
click at [205, 317] on span "Image" at bounding box center [197, 315] width 28 height 12
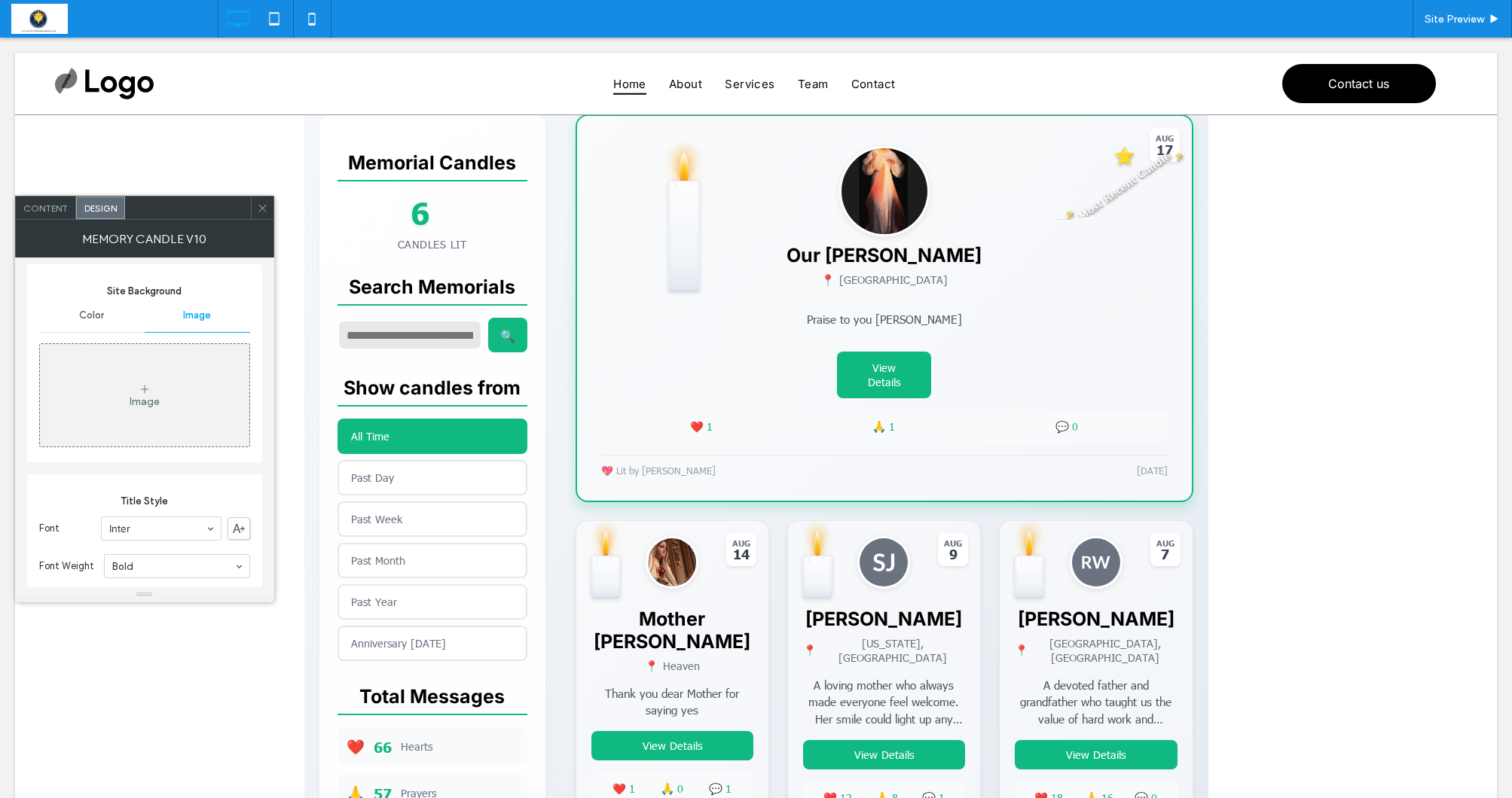
click at [181, 388] on div "Image" at bounding box center [144, 396] width 209 height 99
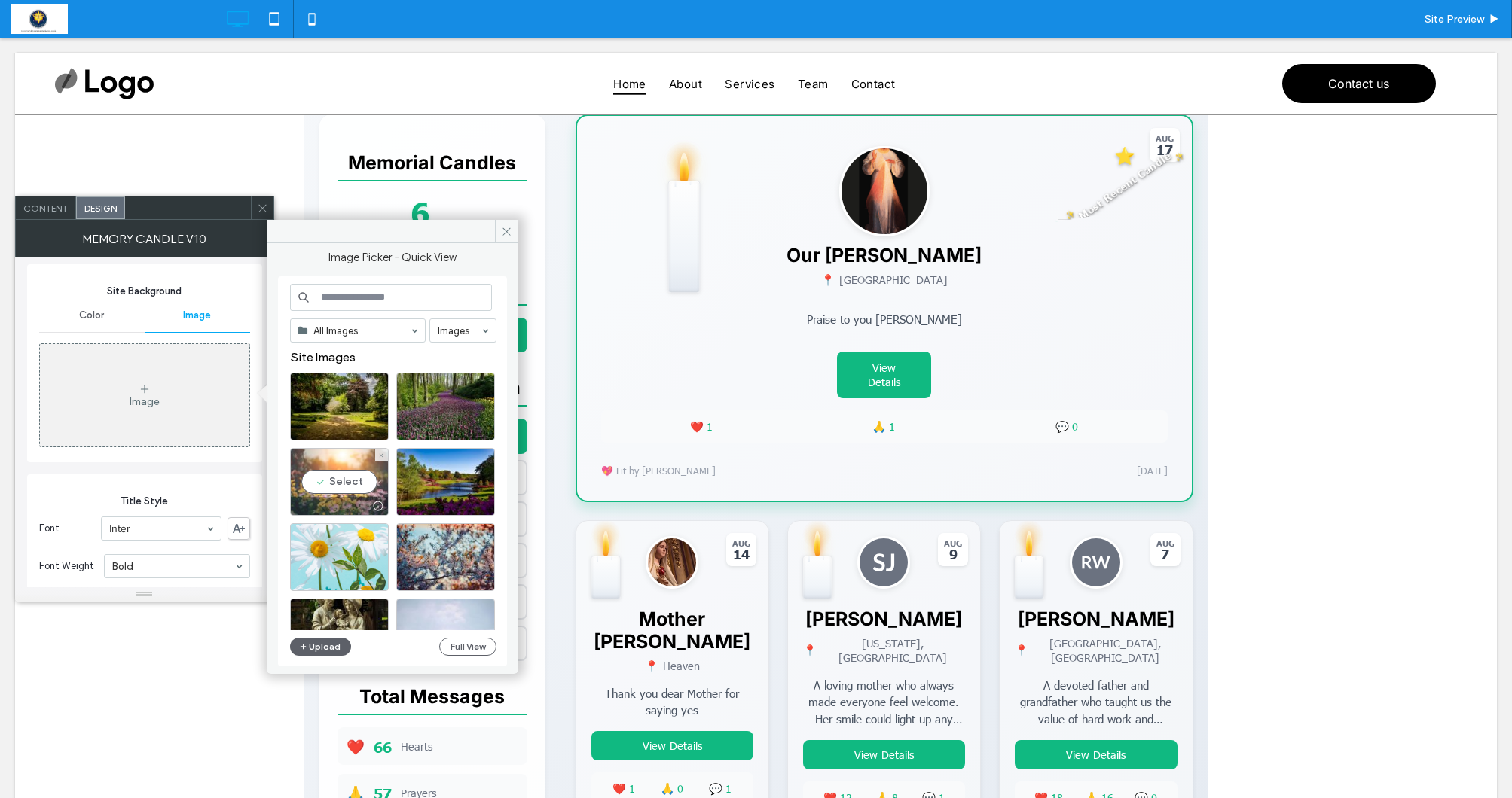
click at [329, 474] on div "Select" at bounding box center [339, 482] width 99 height 68
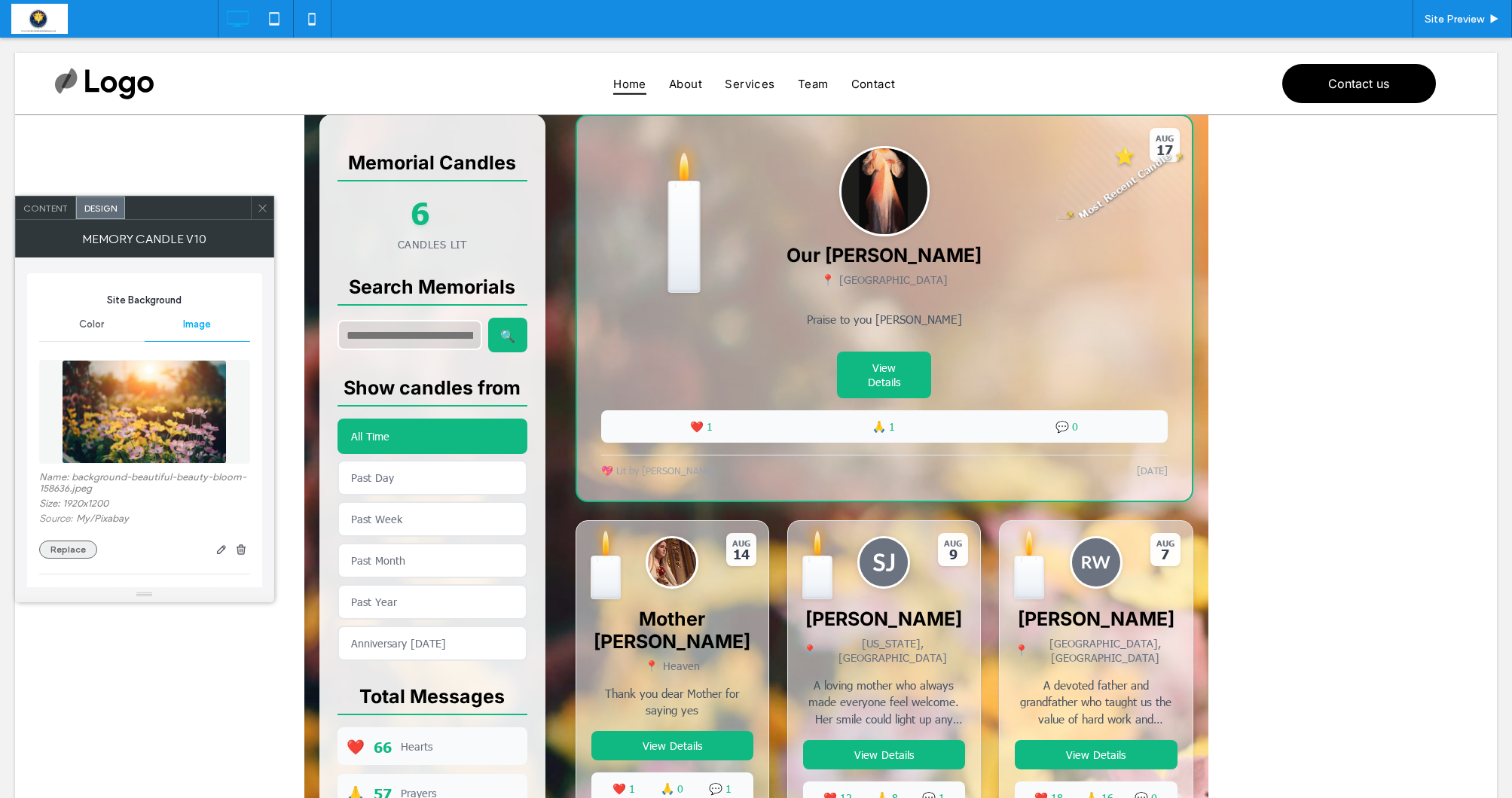
scroll to position [229, 0]
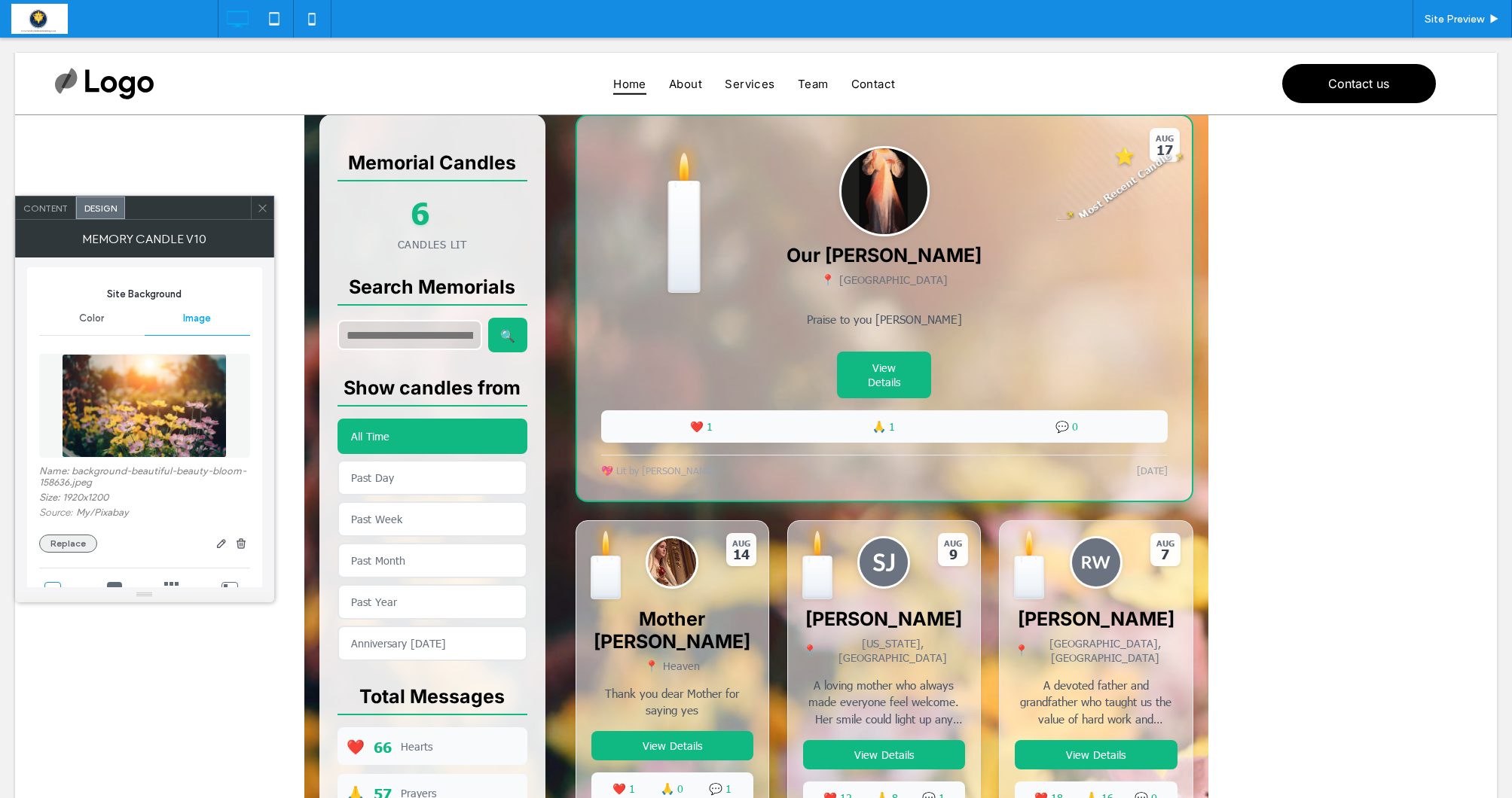
click at [69, 543] on button "Replace" at bounding box center [68, 544] width 58 height 18
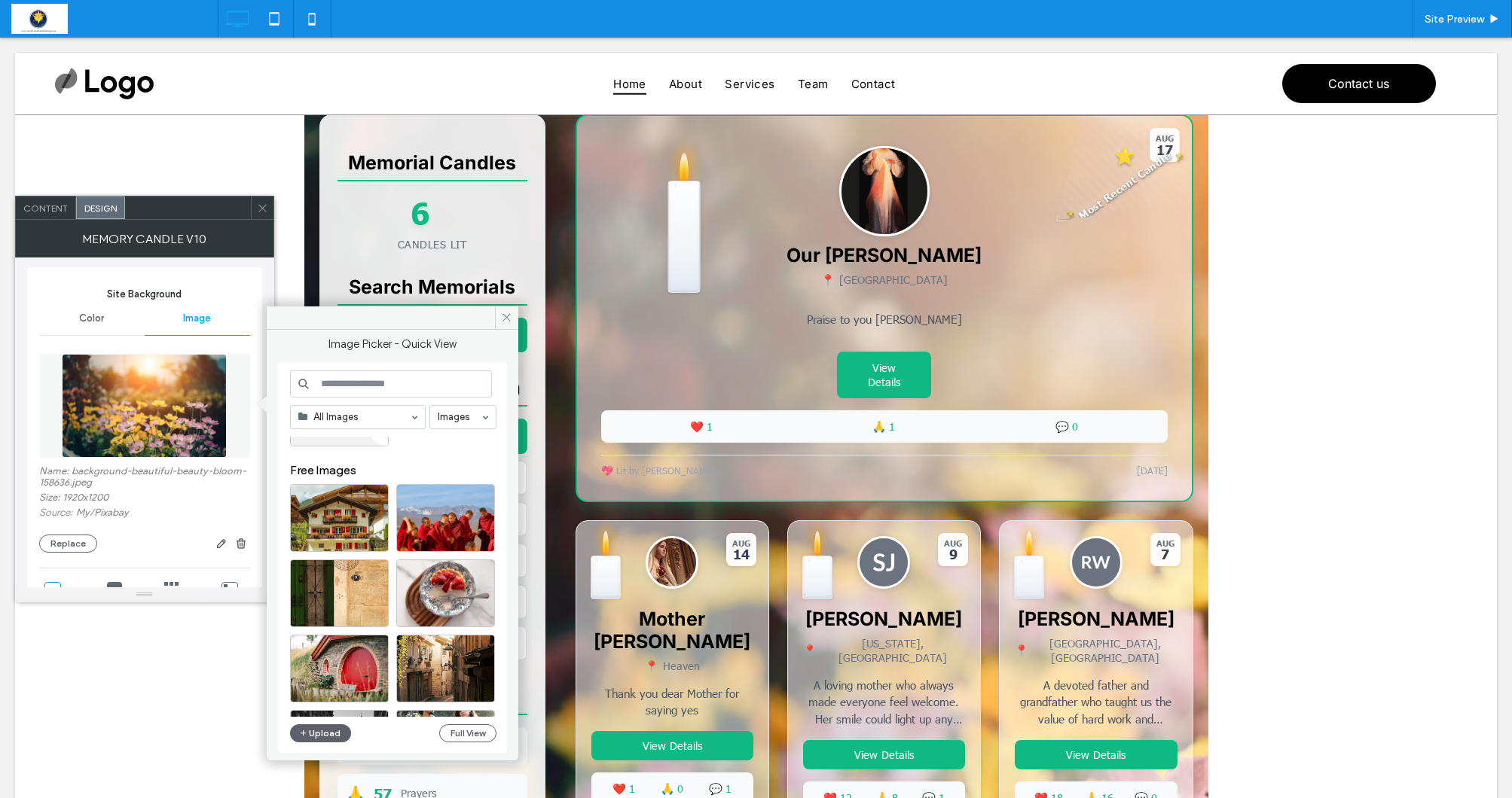
scroll to position [562, 0]
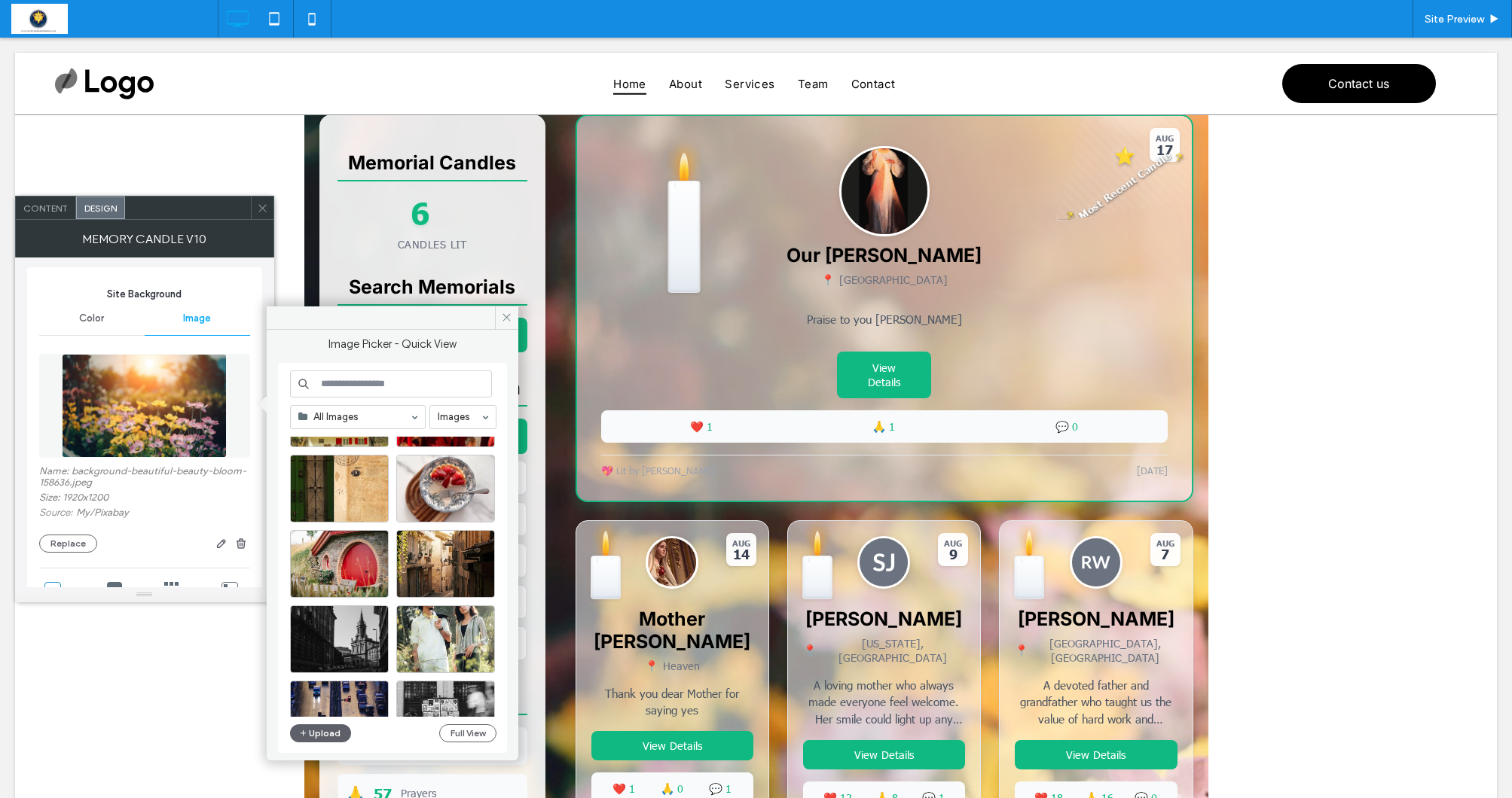
click at [350, 377] on input at bounding box center [391, 384] width 202 height 27
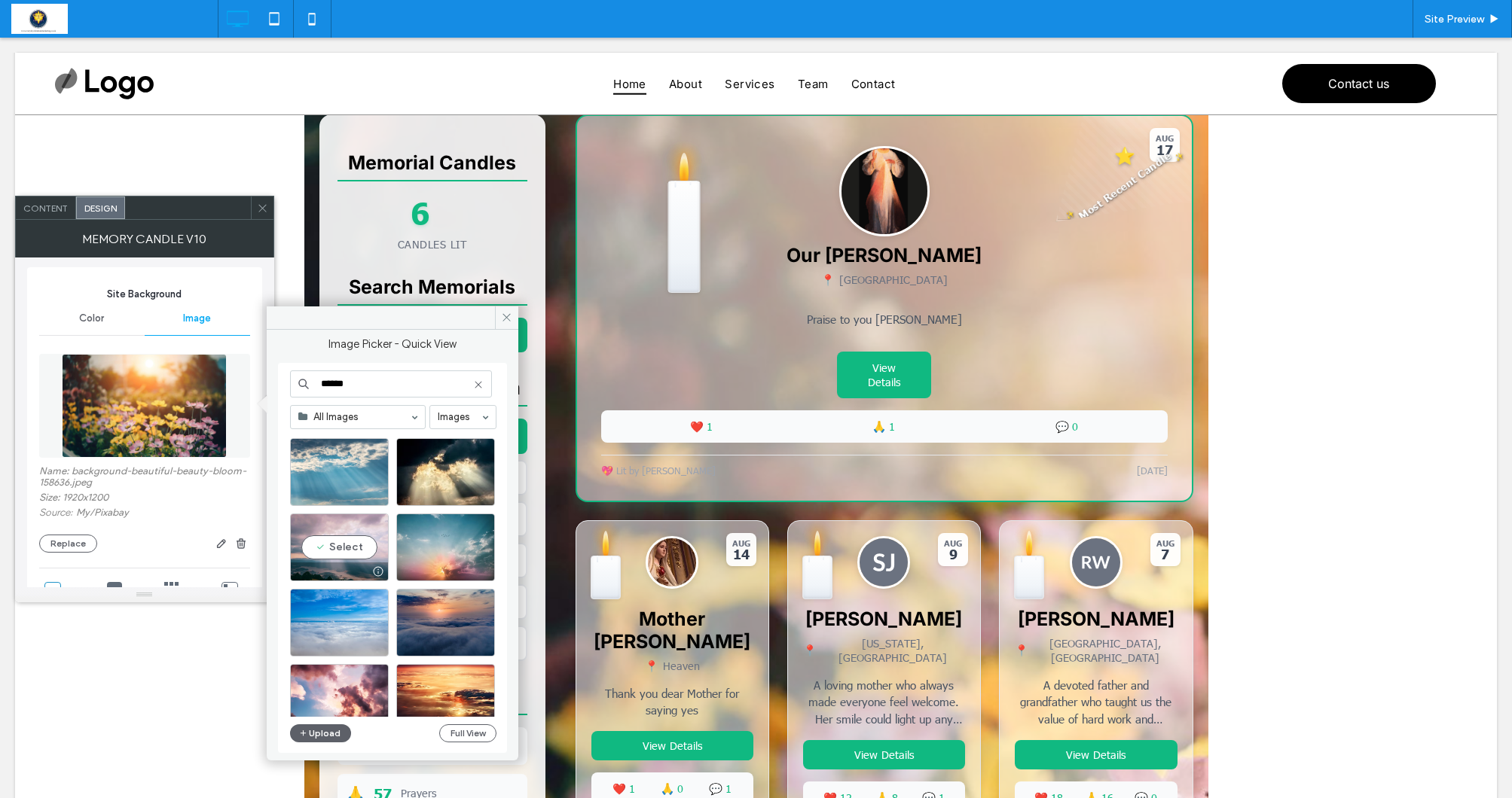
scroll to position [217, 0]
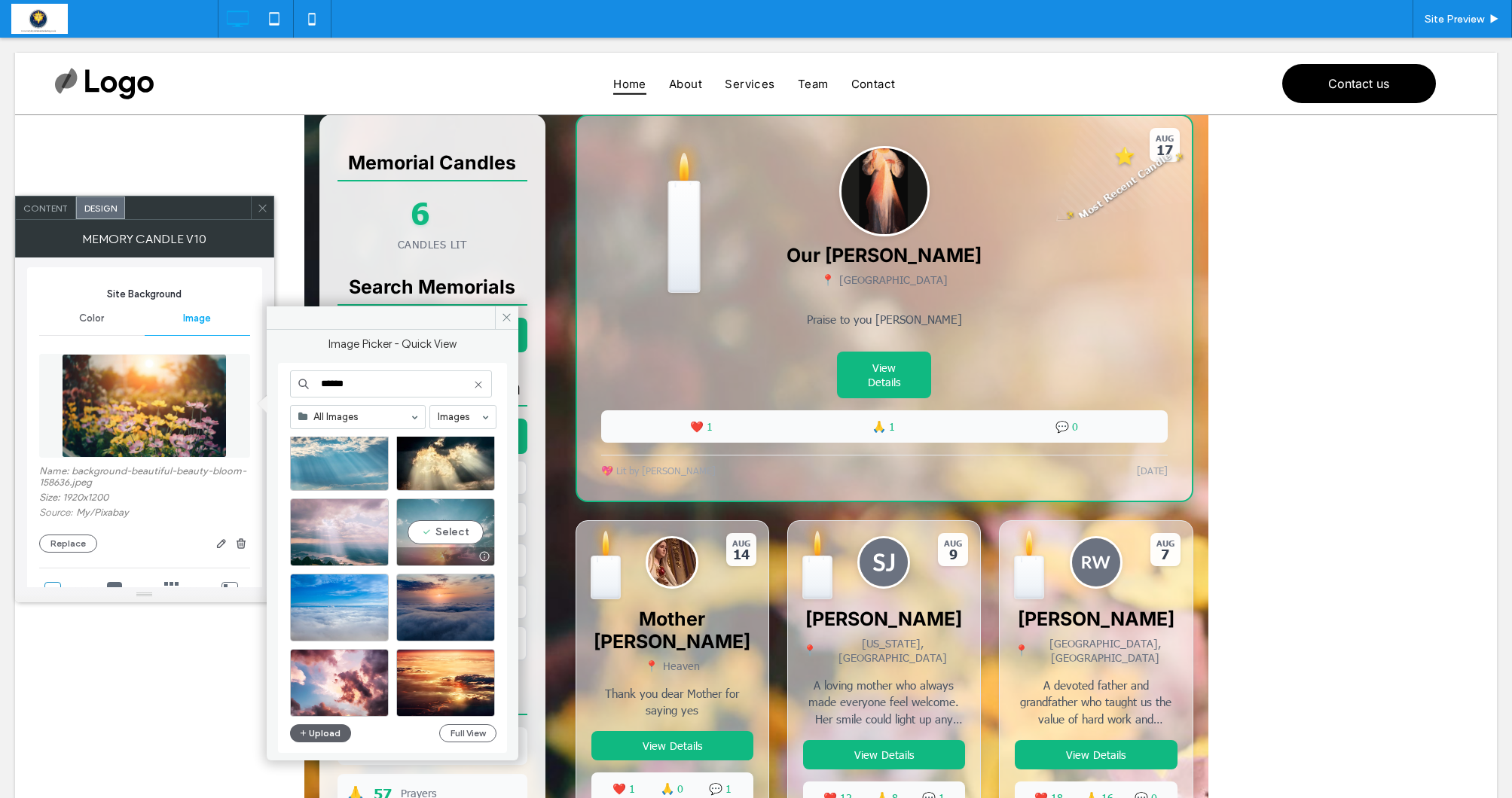
type input "******"
click at [454, 527] on div "Site Images Free Images Select" at bounding box center [398, 577] width 218 height 280
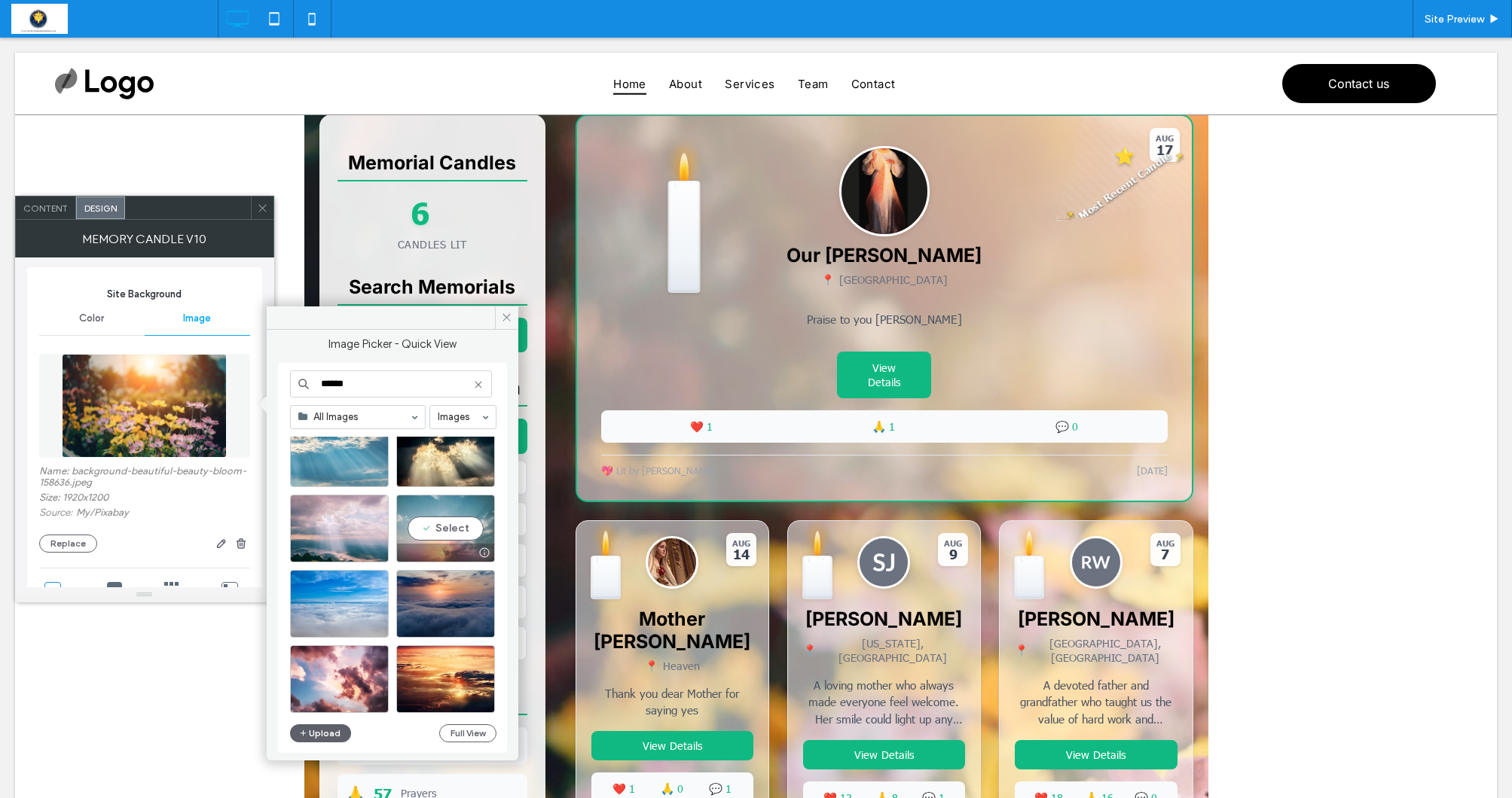
click at [451, 534] on div "Select" at bounding box center [445, 529] width 99 height 68
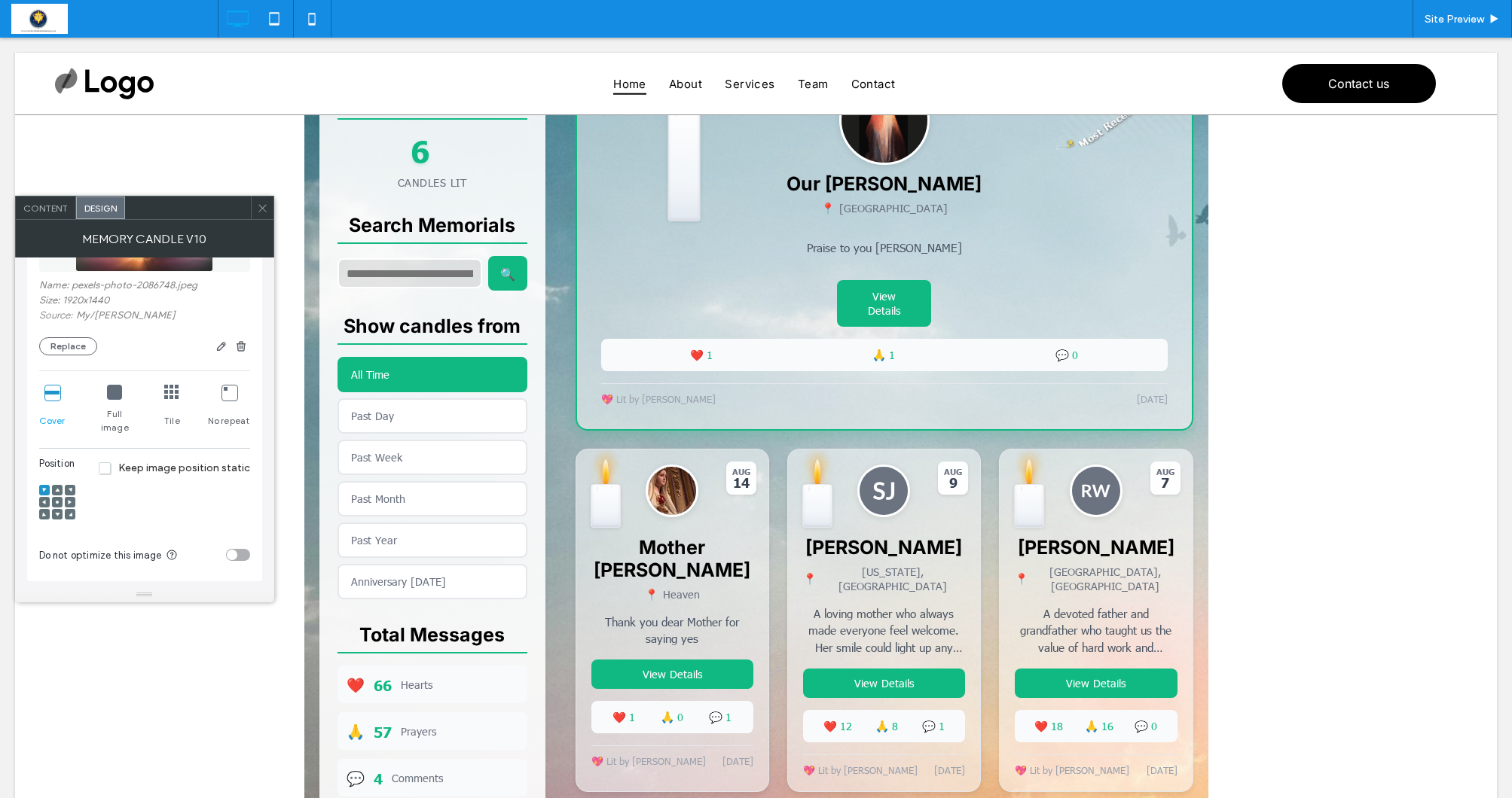
scroll to position [424, 0]
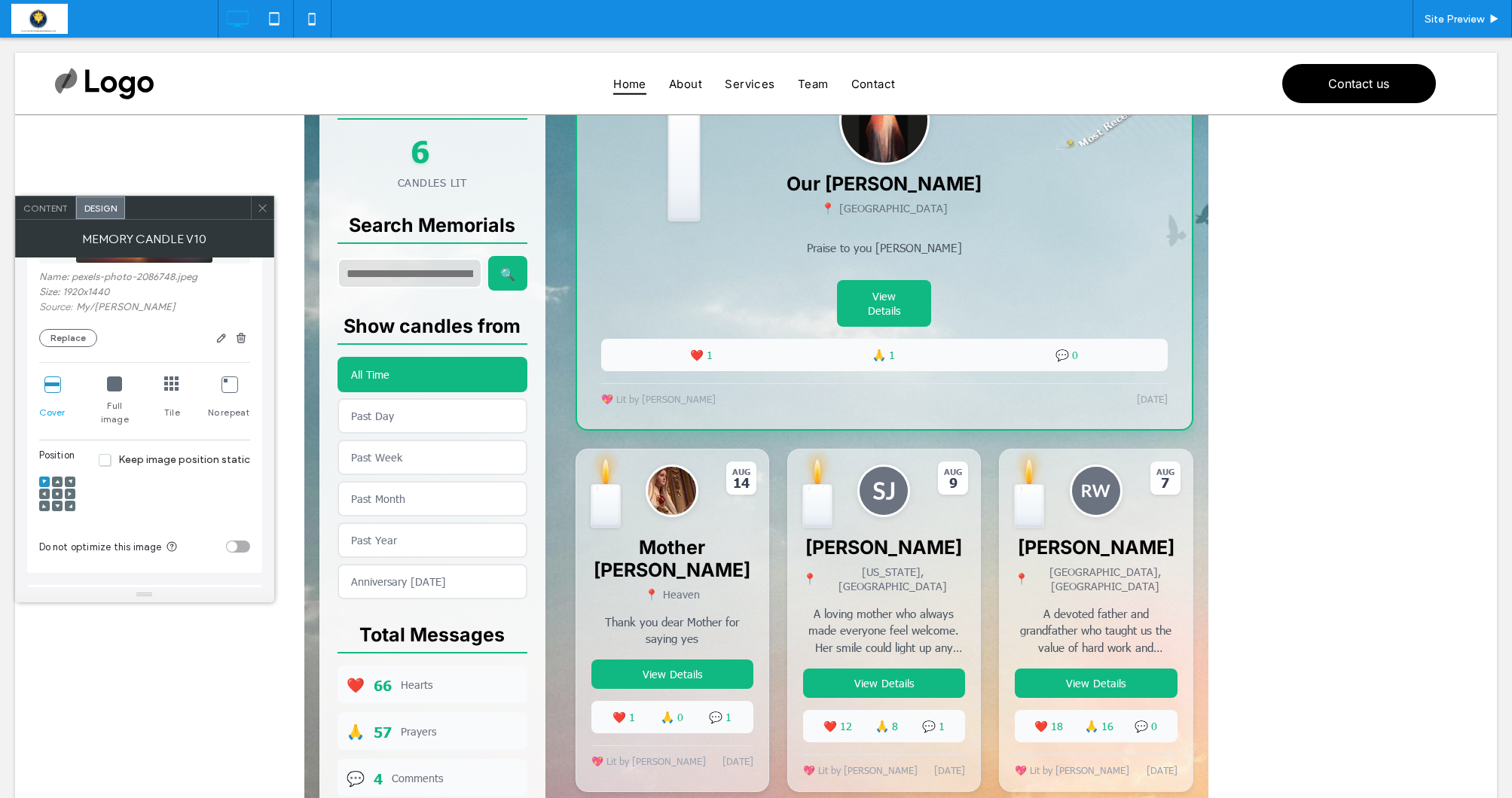
click at [56, 492] on icon at bounding box center [56, 493] width 4 height 4
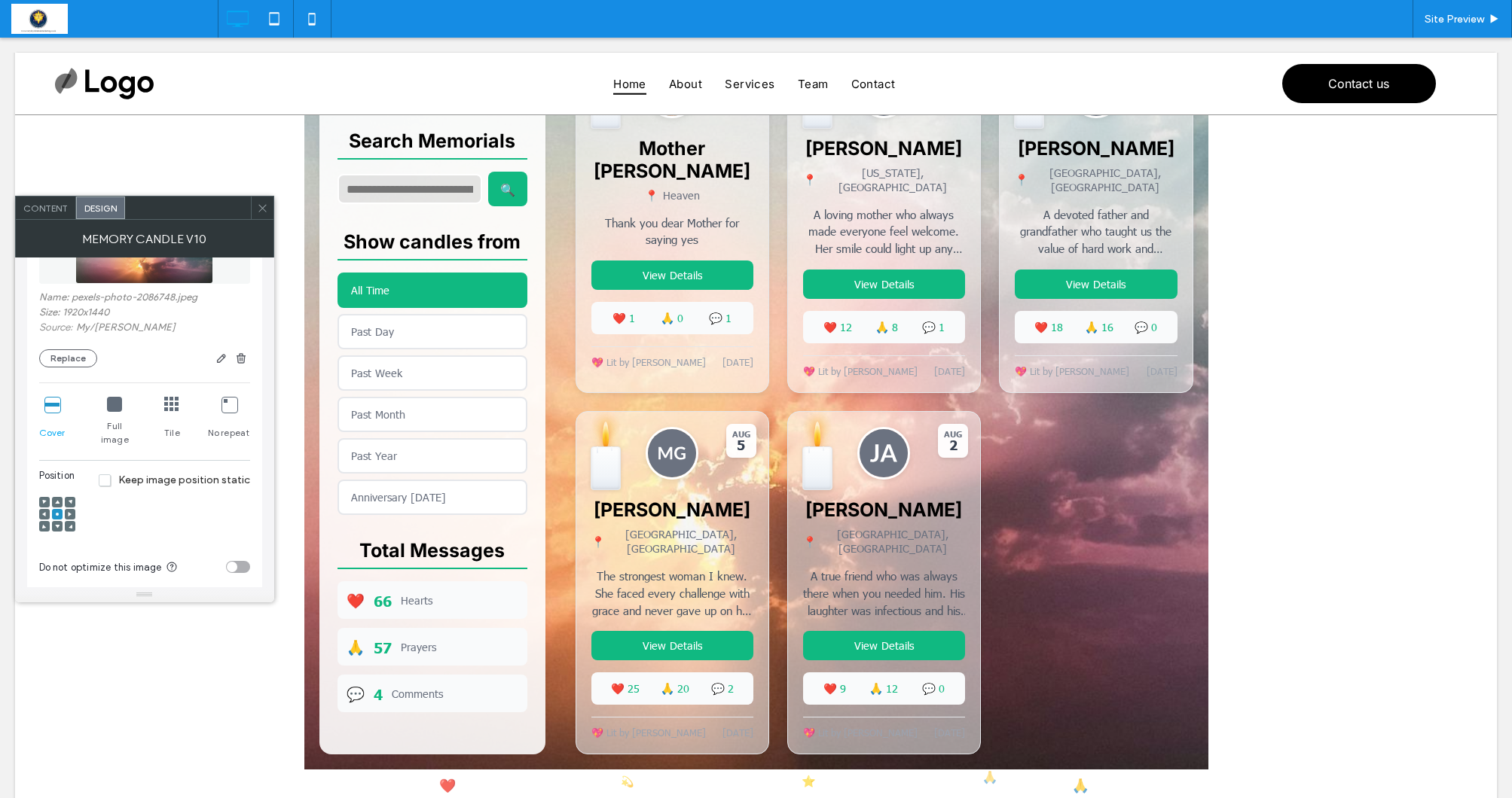
scroll to position [406, 0]
click at [42, 510] on icon at bounding box center [44, 512] width 4 height 4
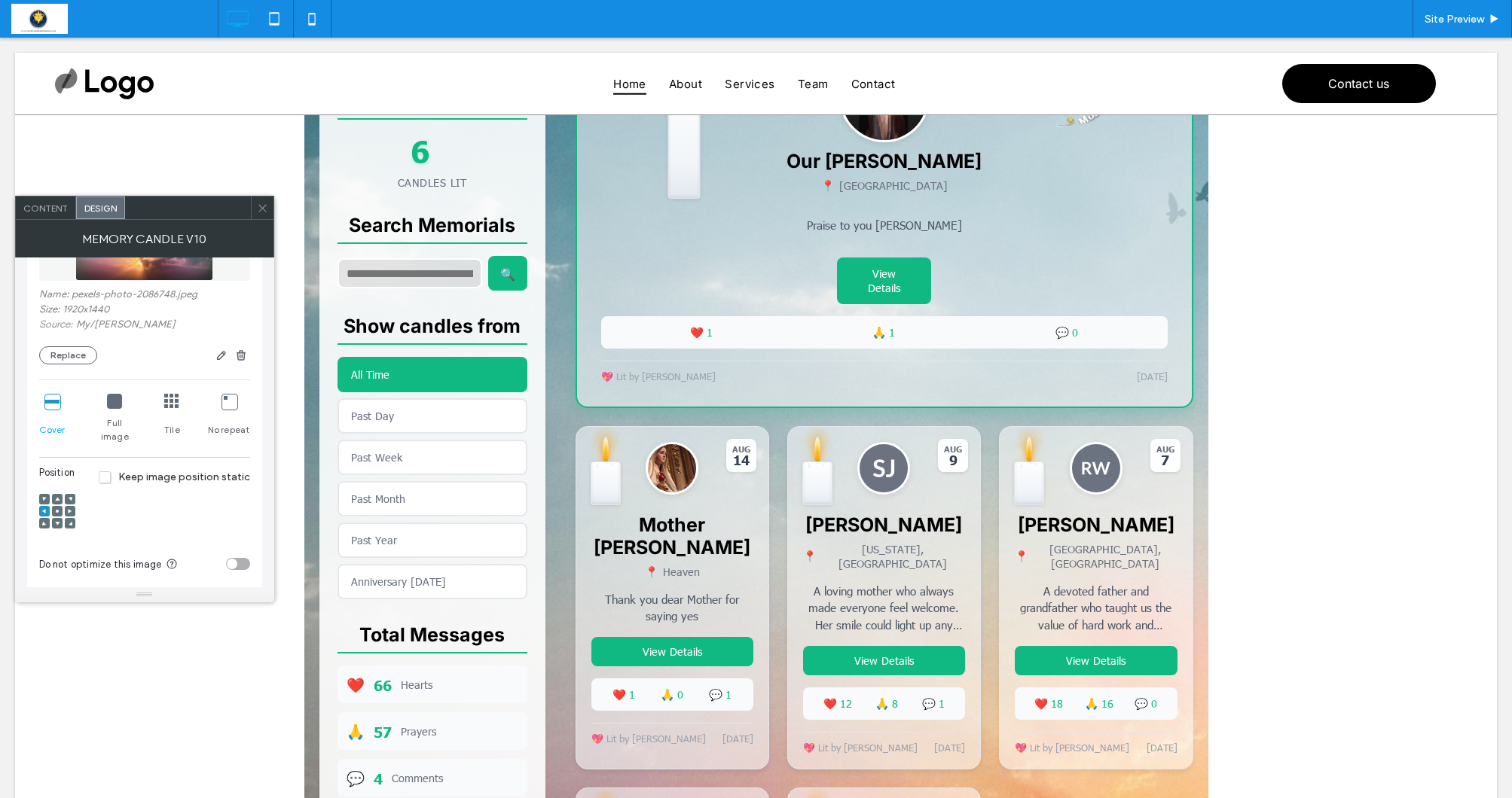
scroll to position [459, 0]
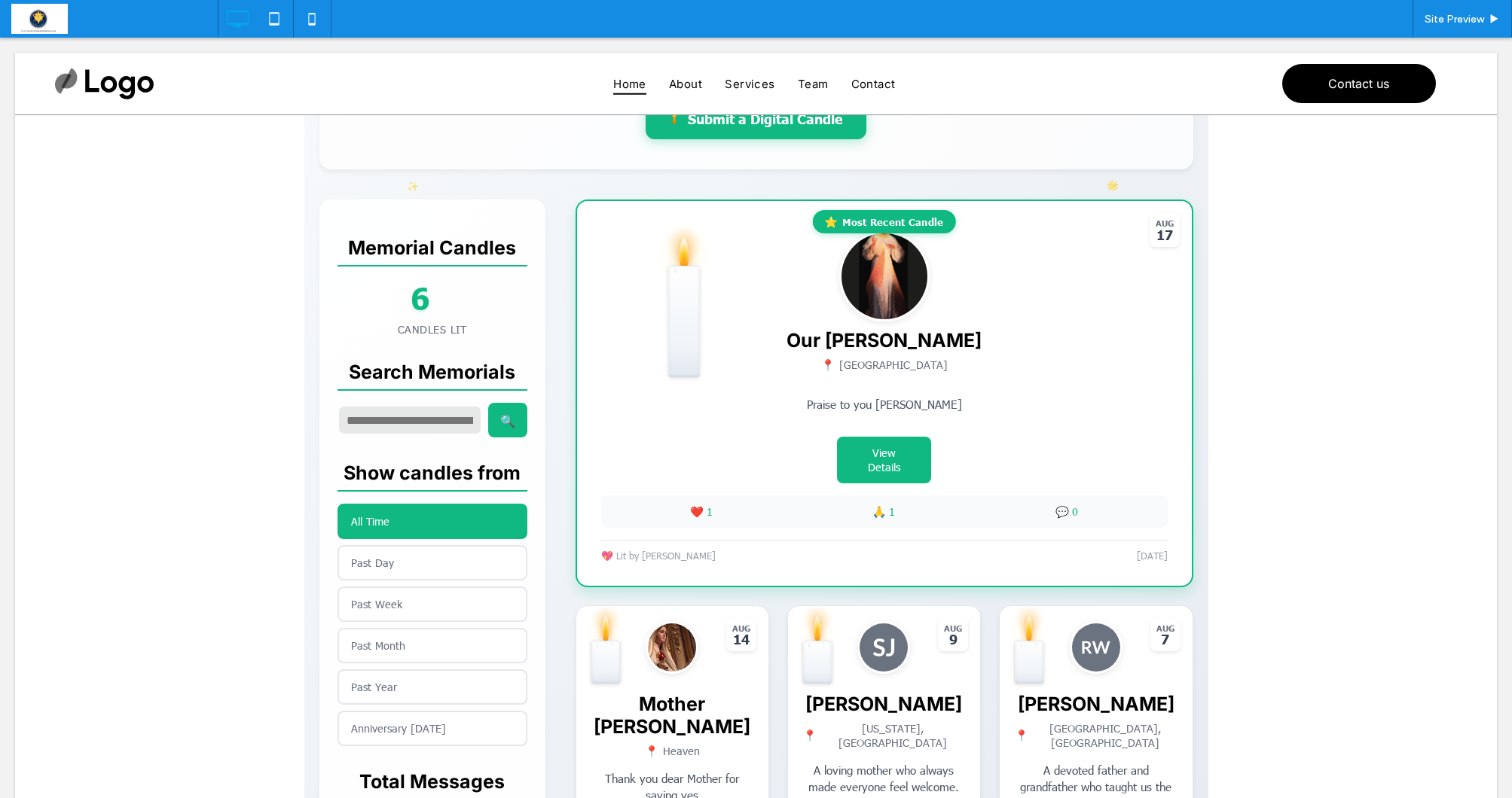
scroll to position [286, 0]
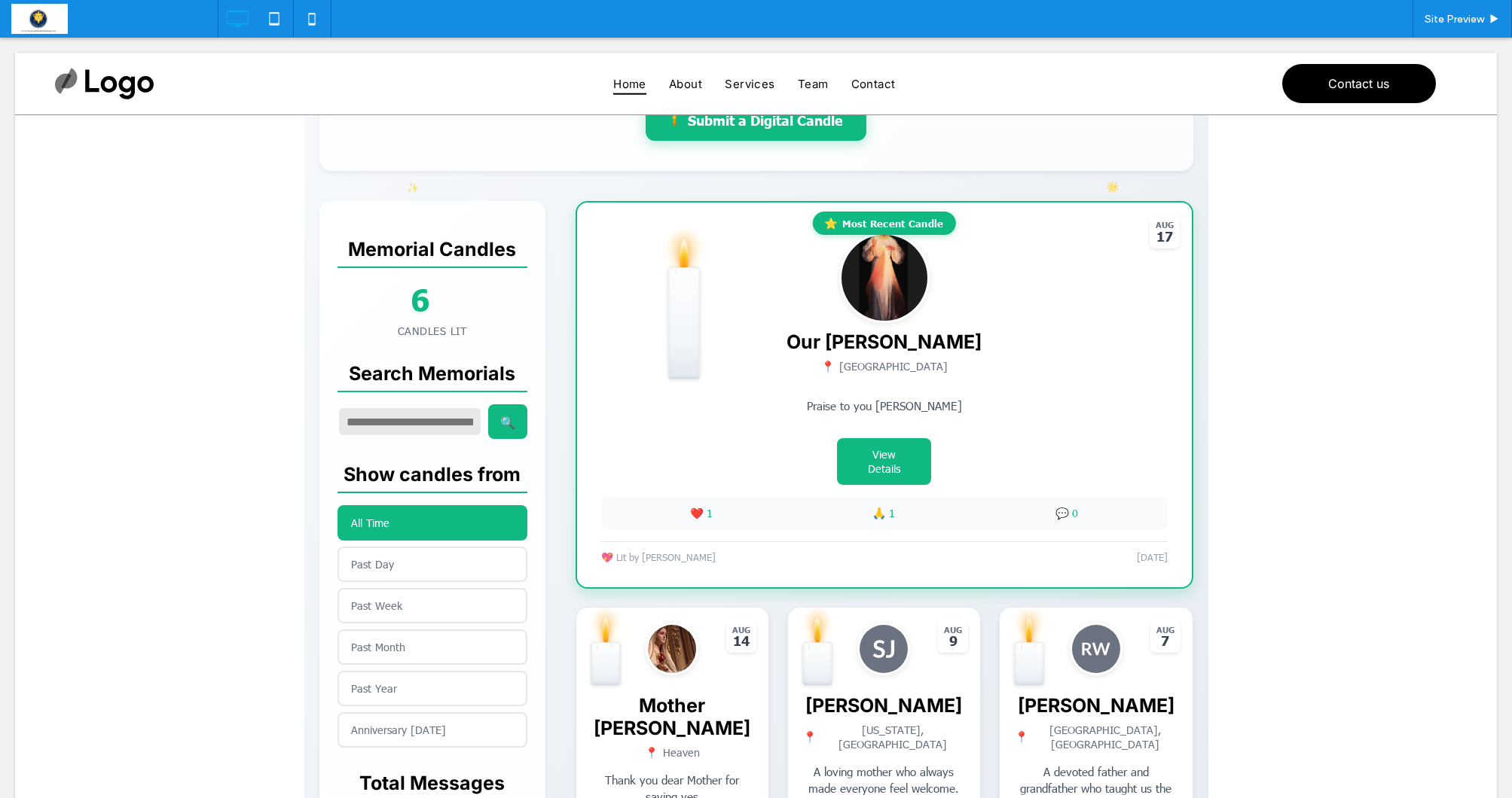
click at [626, 247] on span at bounding box center [757, 619] width 904 height 1415
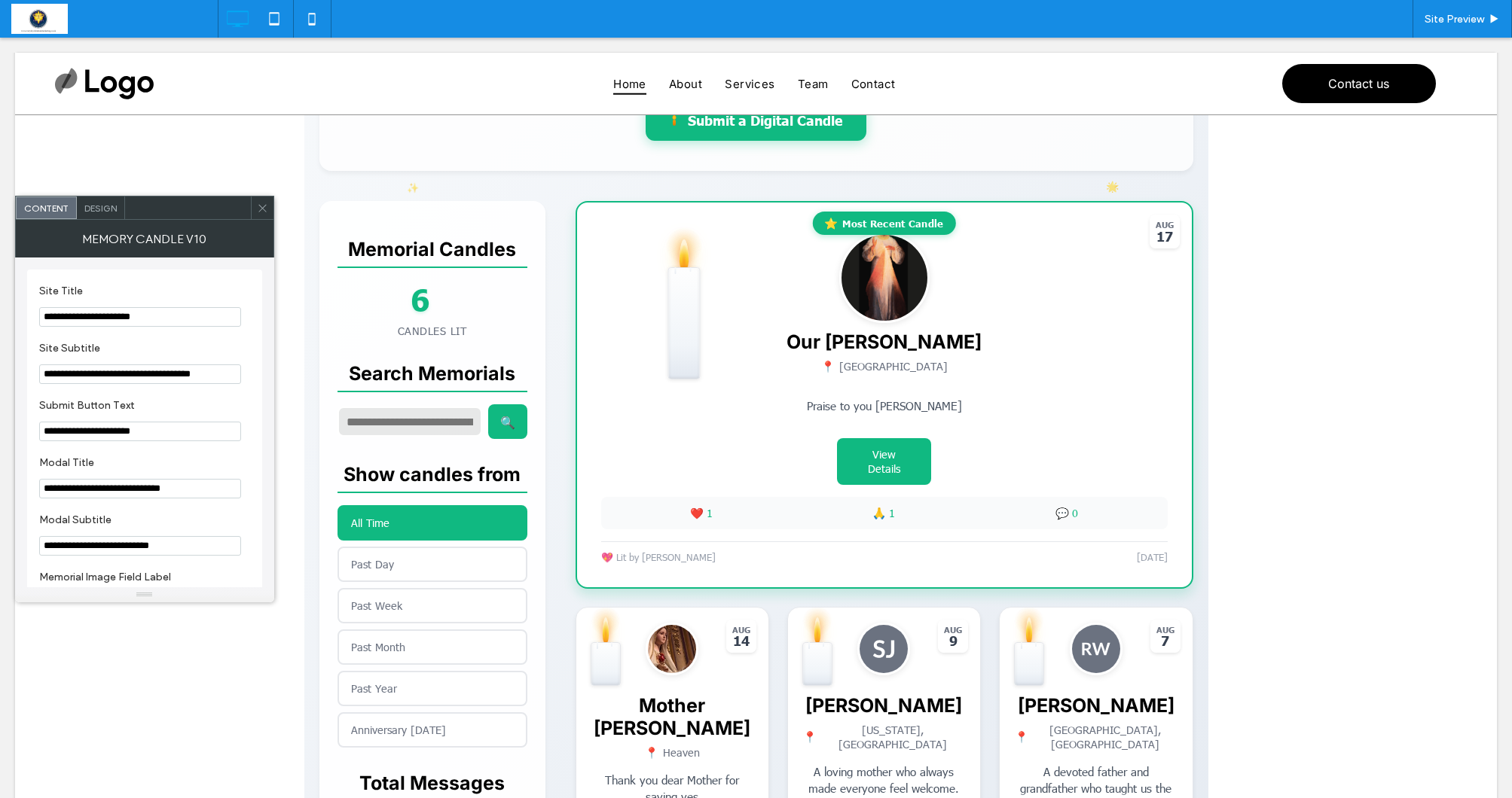
scroll to position [280, 0]
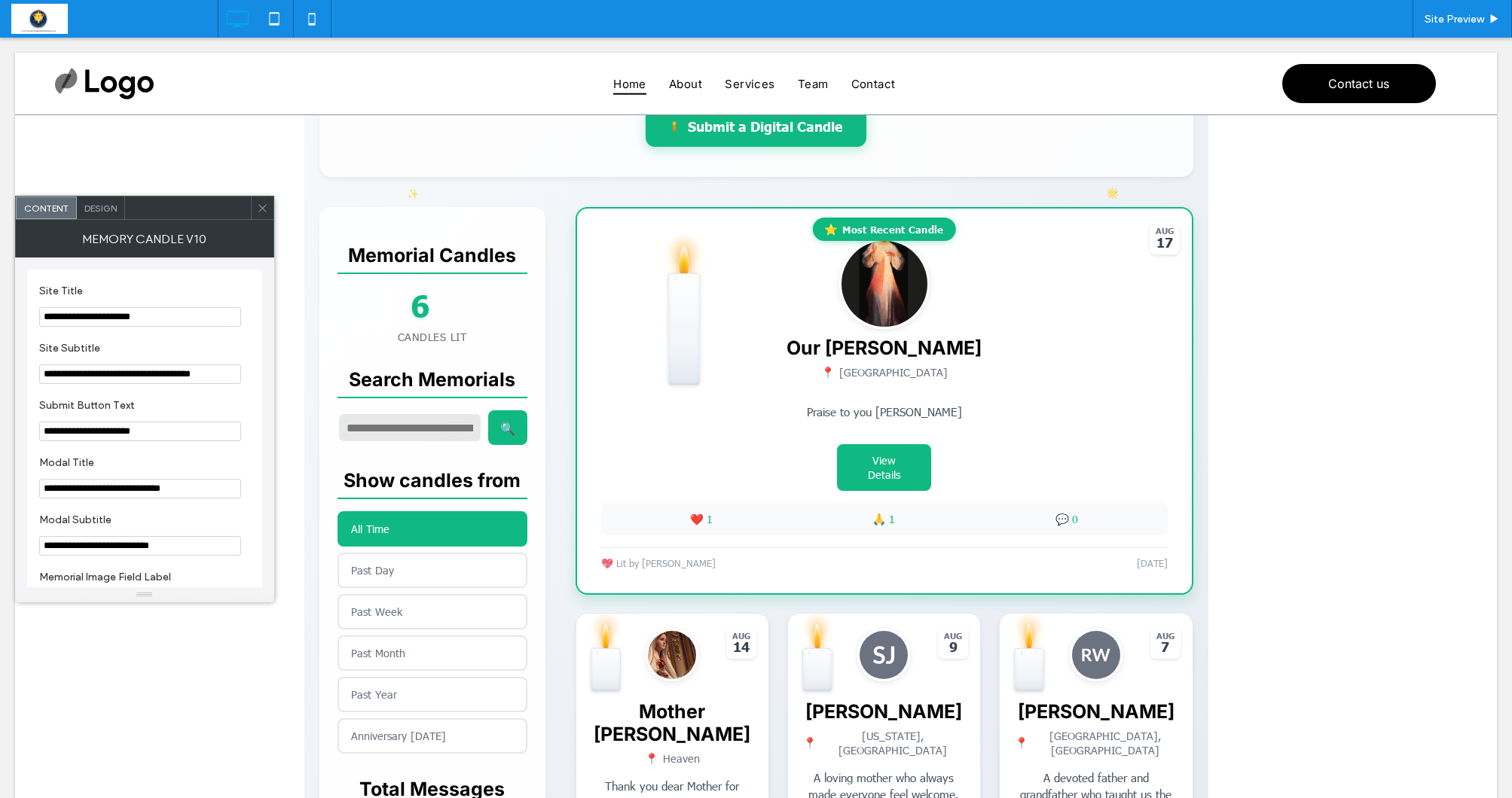
click at [263, 206] on icon at bounding box center [262, 209] width 12 height 12
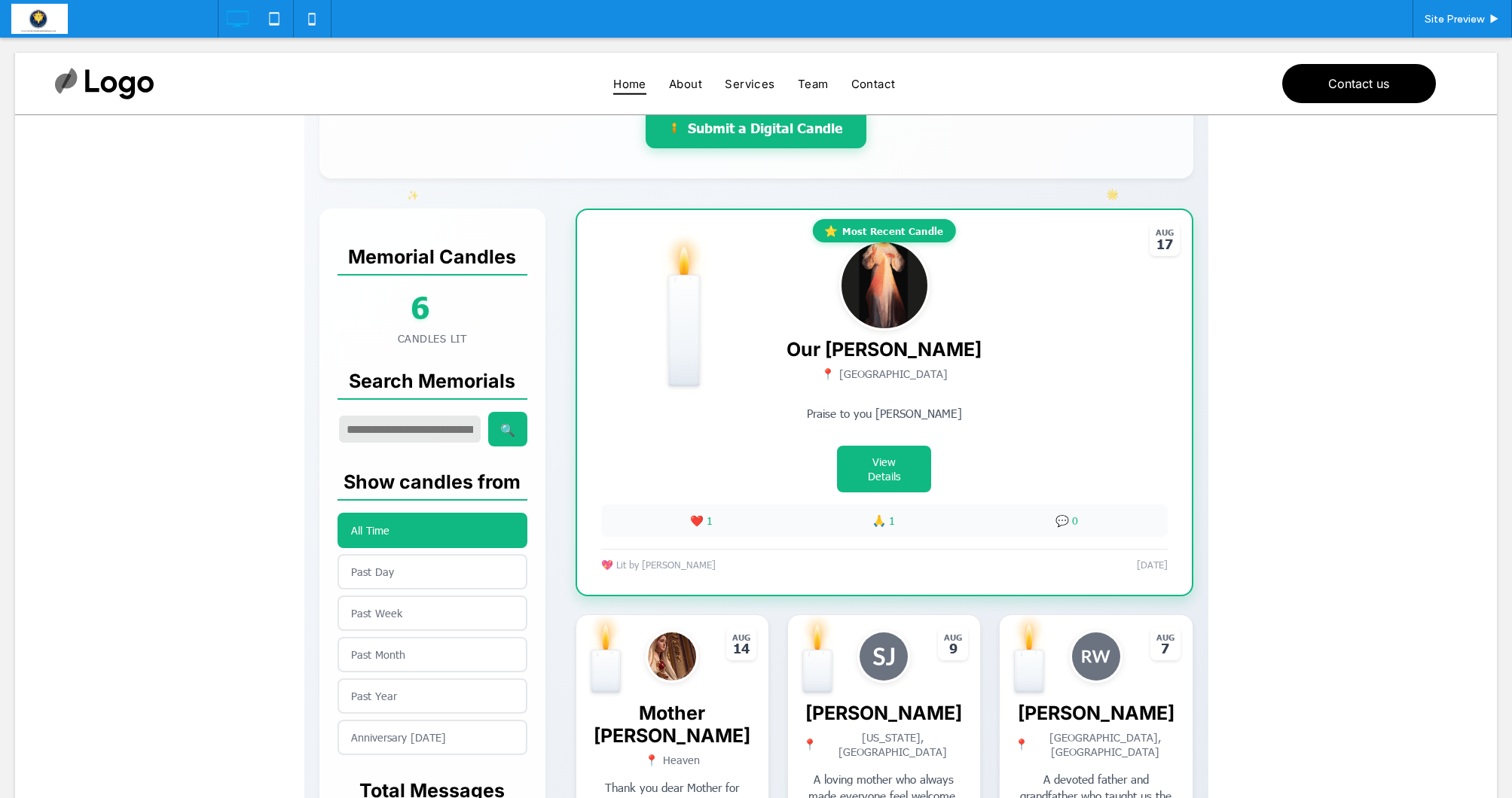
click at [529, 245] on span at bounding box center [757, 627] width 904 height 1415
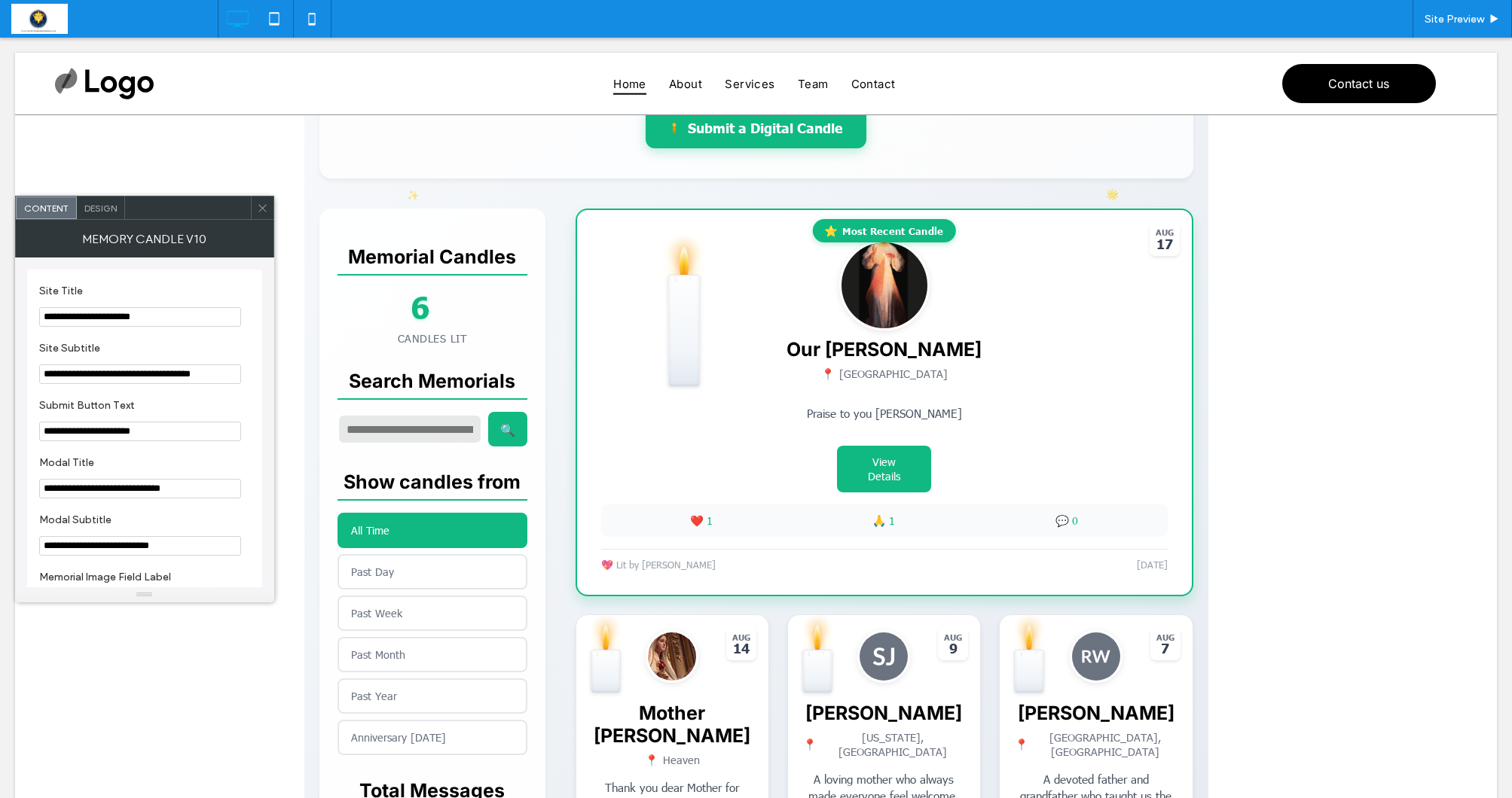
scroll to position [277, 0]
click at [104, 205] on span "Design" at bounding box center [100, 209] width 32 height 12
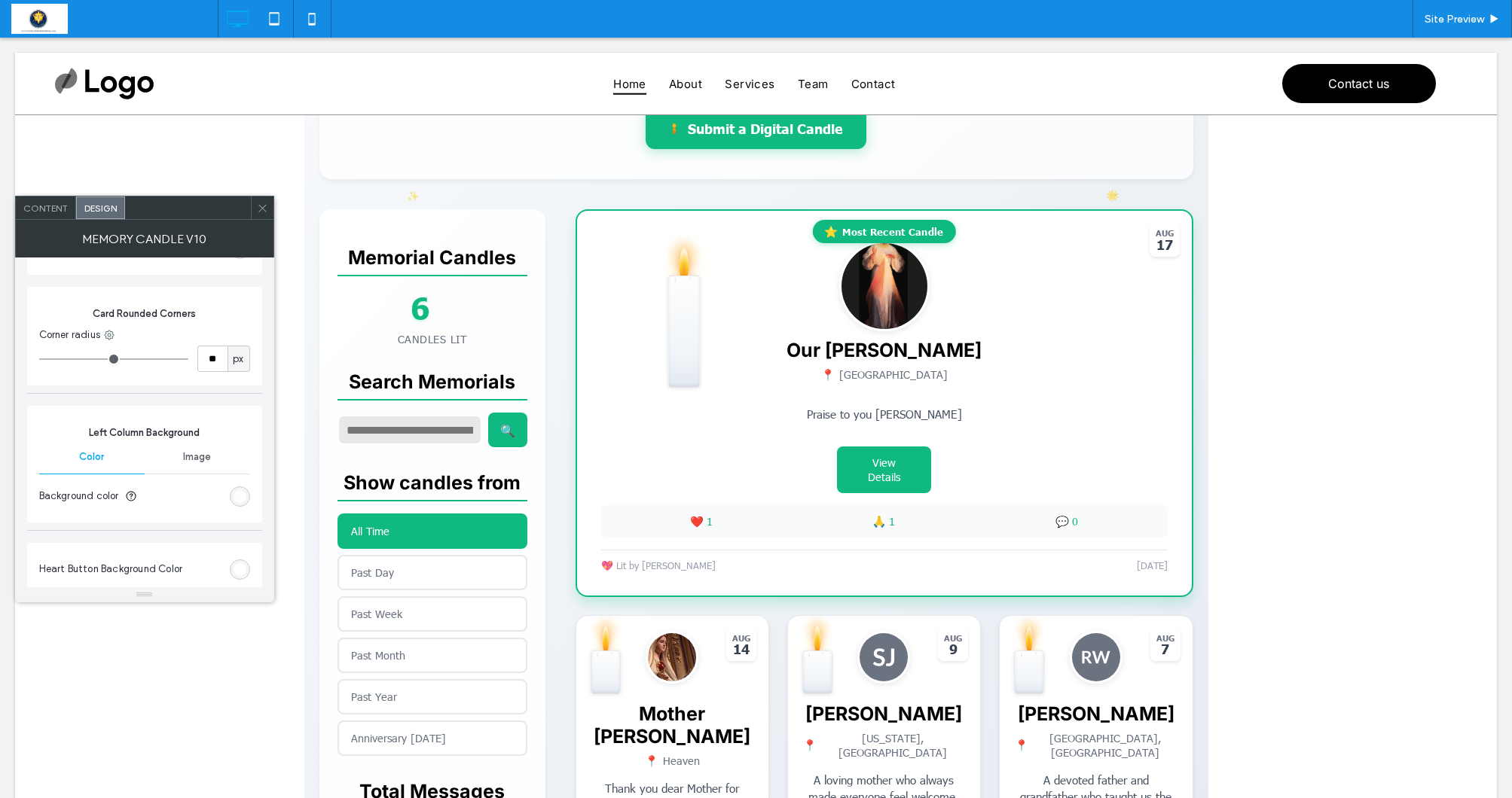
scroll to position [3522, 0]
click at [234, 488] on div "rgba(255, 255, 255, 0.9)" at bounding box center [239, 494] width 12 height 12
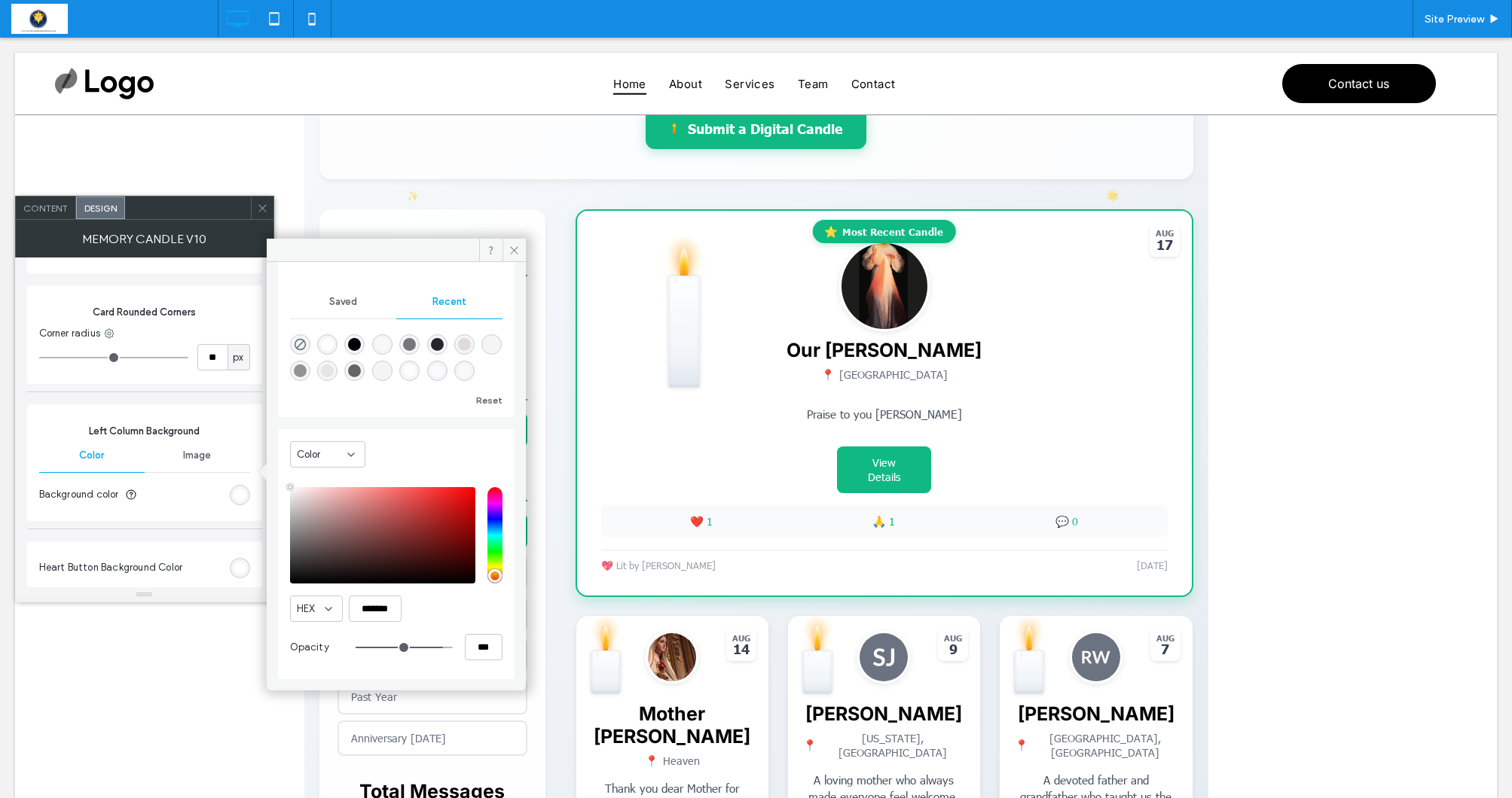
scroll to position [89, 0]
type input "**"
type input "***"
click at [404, 647] on input "range" at bounding box center [403, 648] width 97 height 2
click at [398, 647] on input "range" at bounding box center [403, 648] width 97 height 2
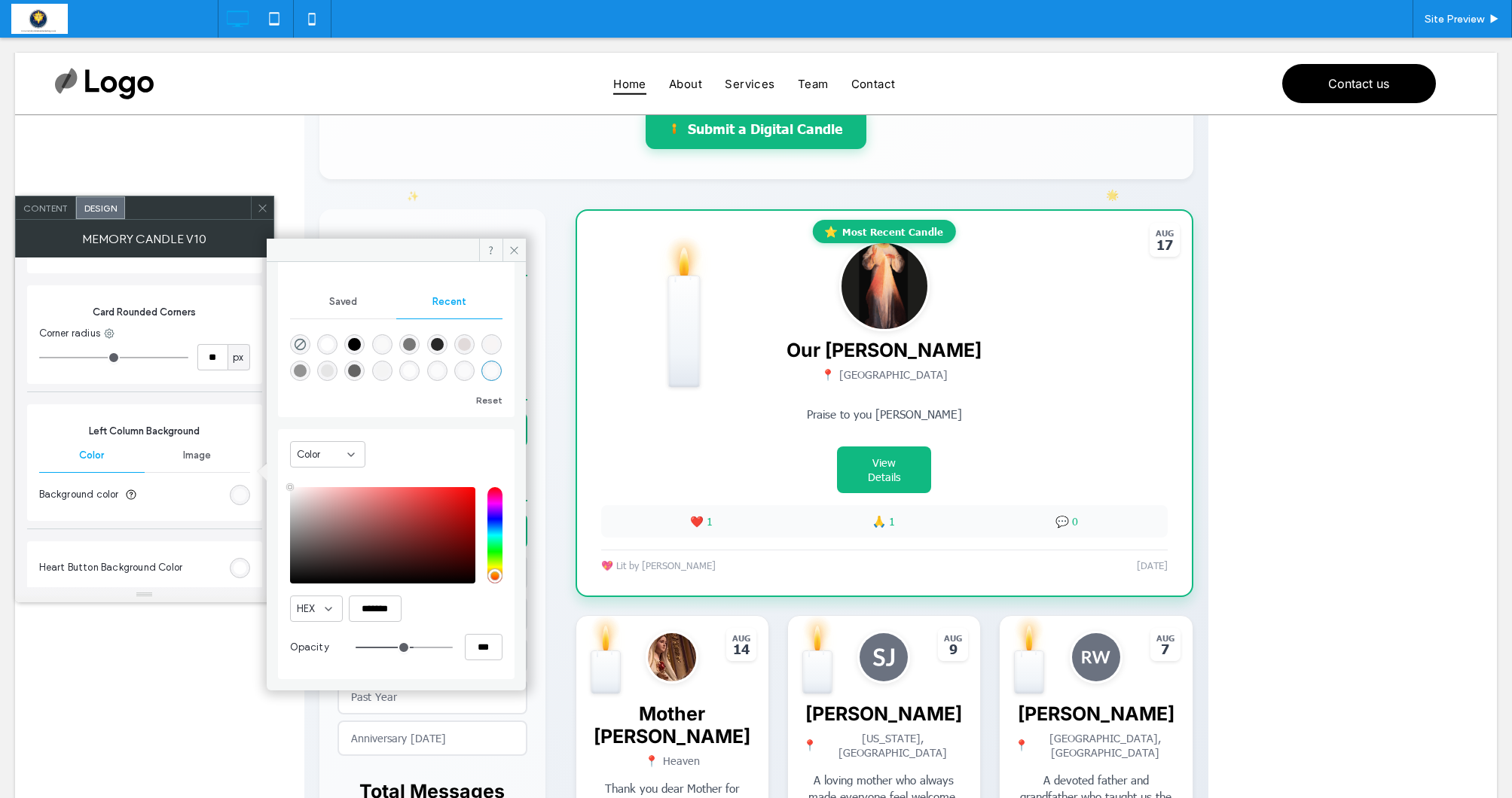
type input "**"
type input "***"
click at [397, 647] on input "range" at bounding box center [403, 648] width 97 height 2
type input "**"
type input "***"
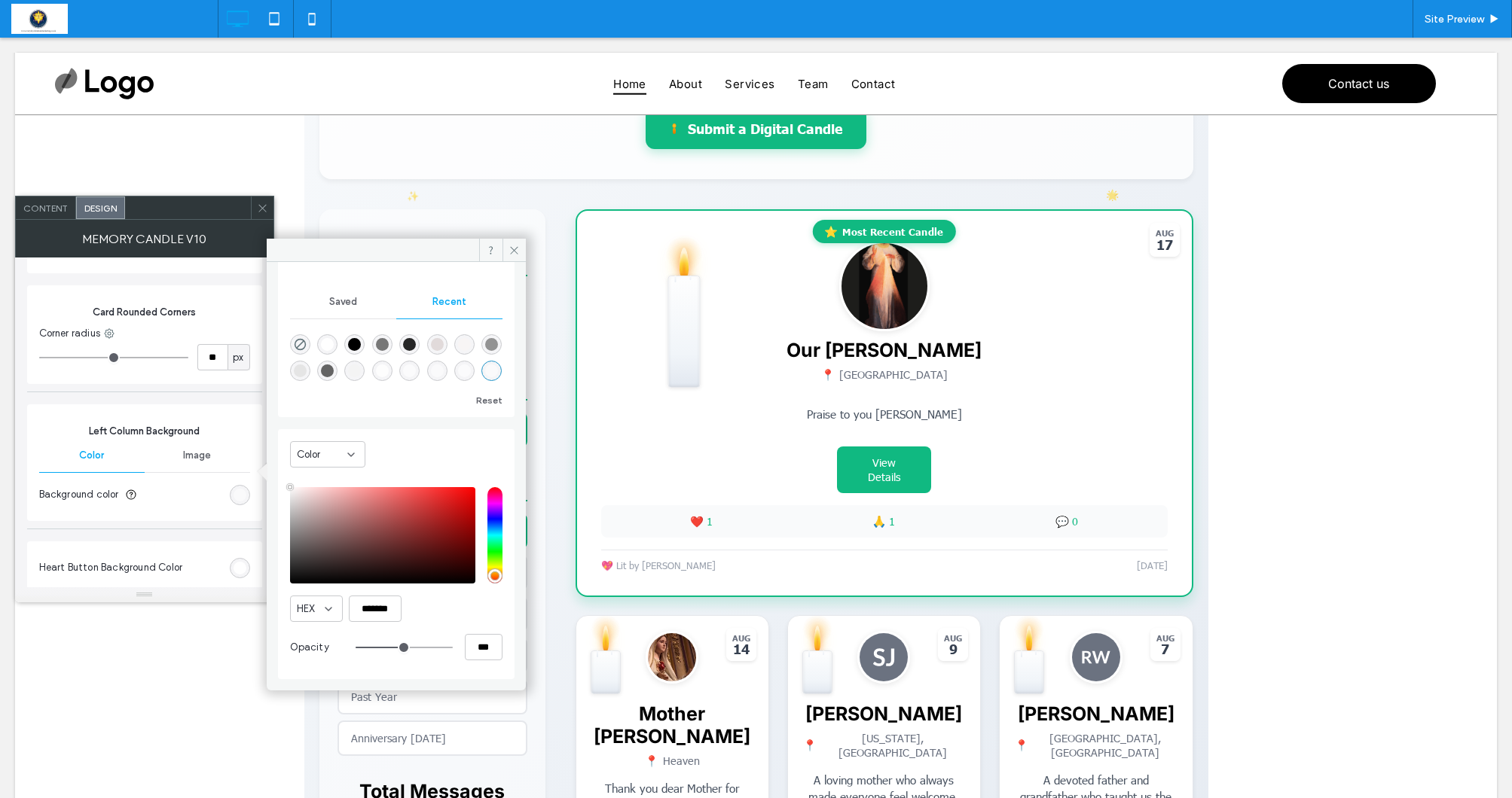
click at [402, 647] on input "range" at bounding box center [403, 648] width 97 height 2
type input "**"
type input "***"
click at [514, 249] on icon at bounding box center [514, 251] width 12 height 12
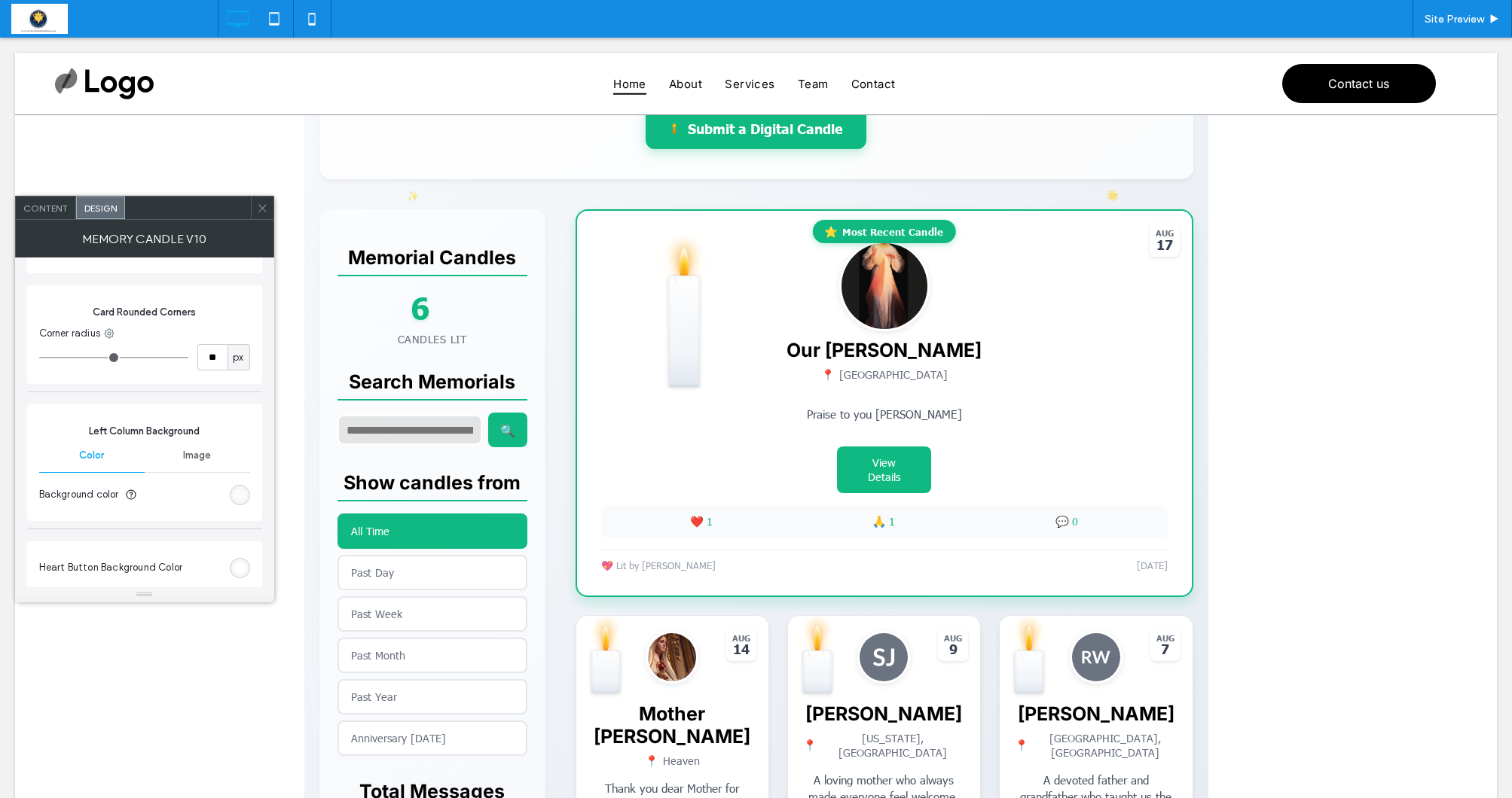
click at [258, 207] on icon at bounding box center [262, 209] width 12 height 12
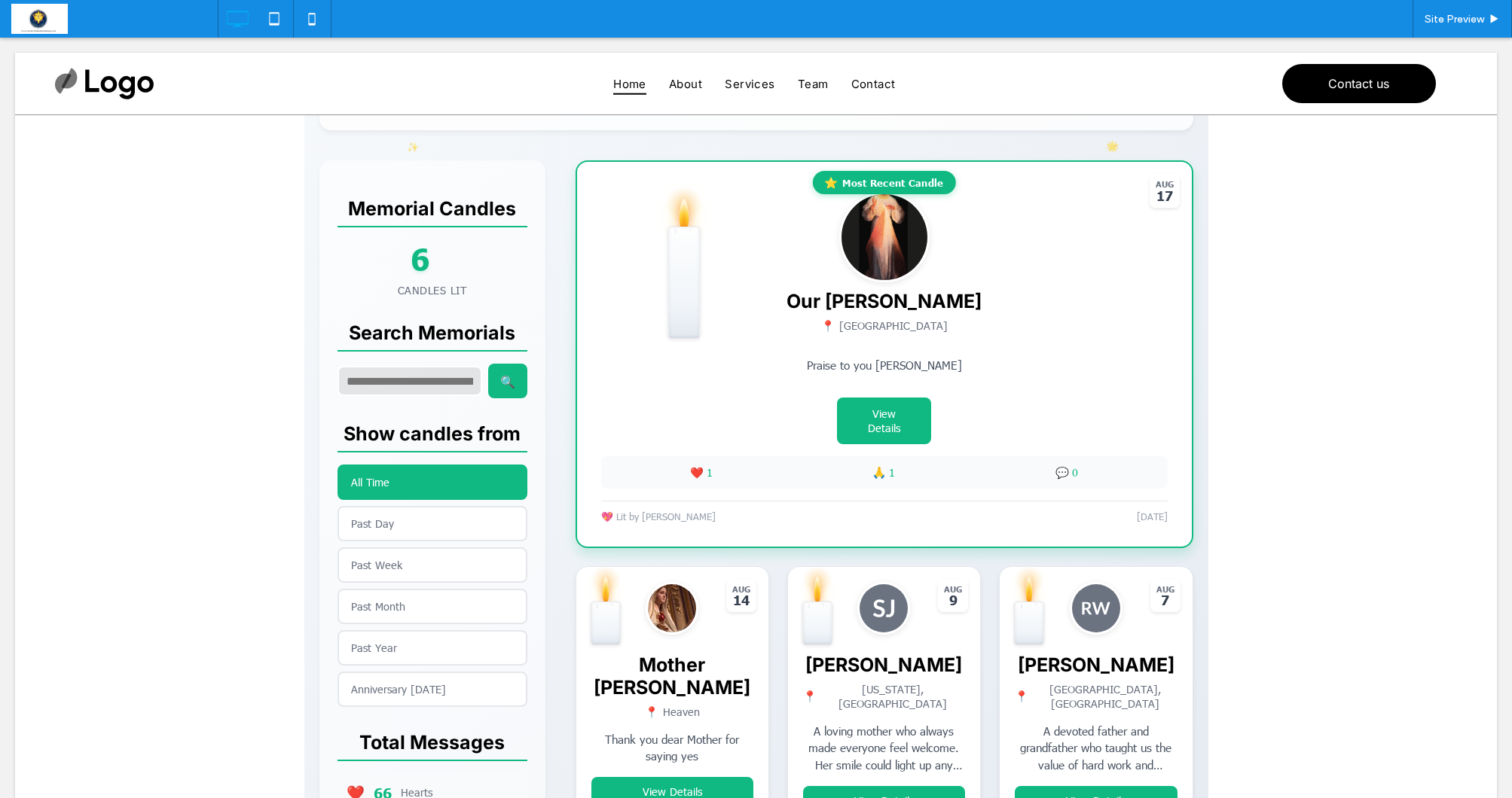
scroll to position [324, 0]
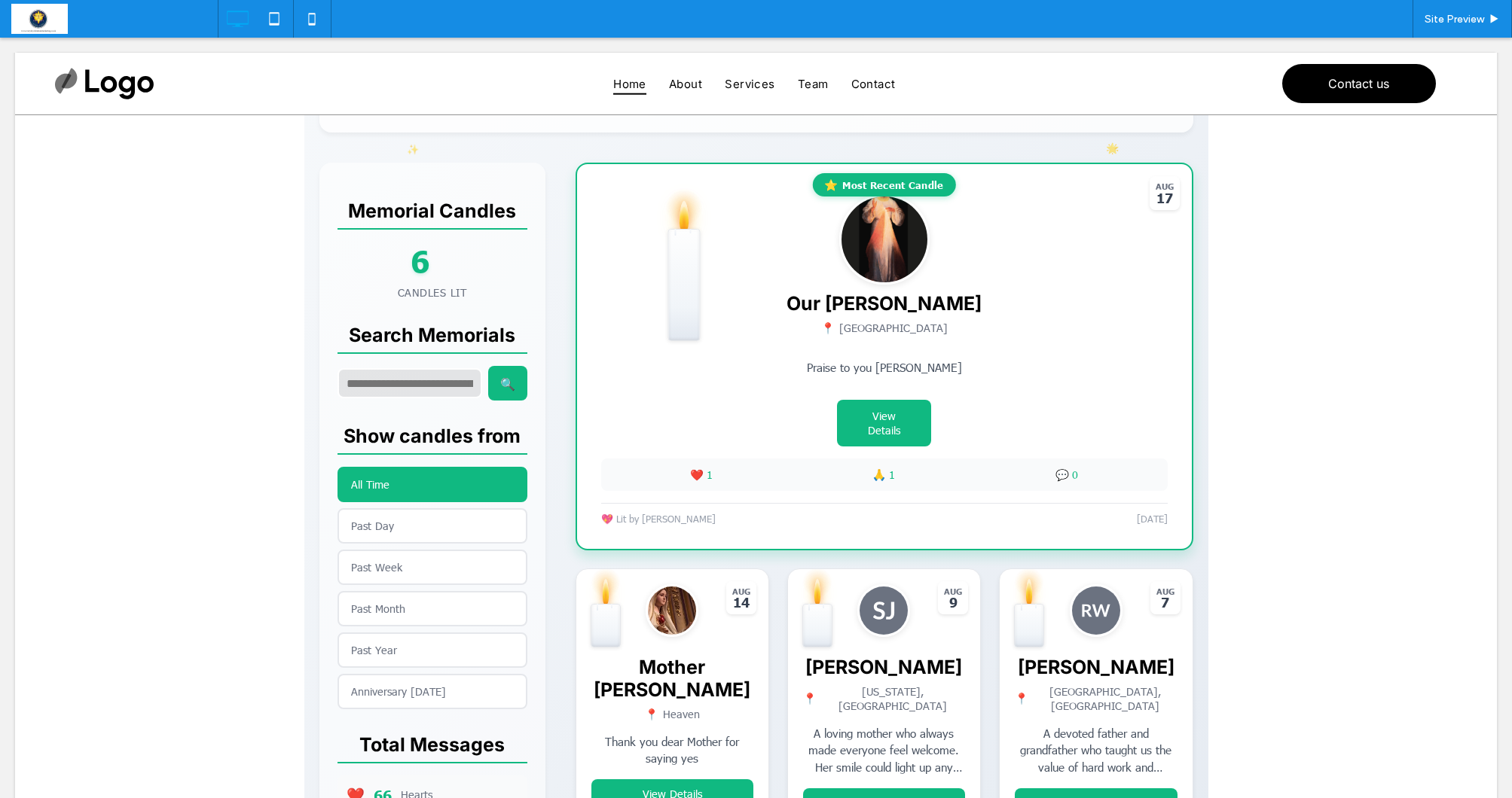
click at [1044, 238] on span at bounding box center [757, 581] width 904 height 1415
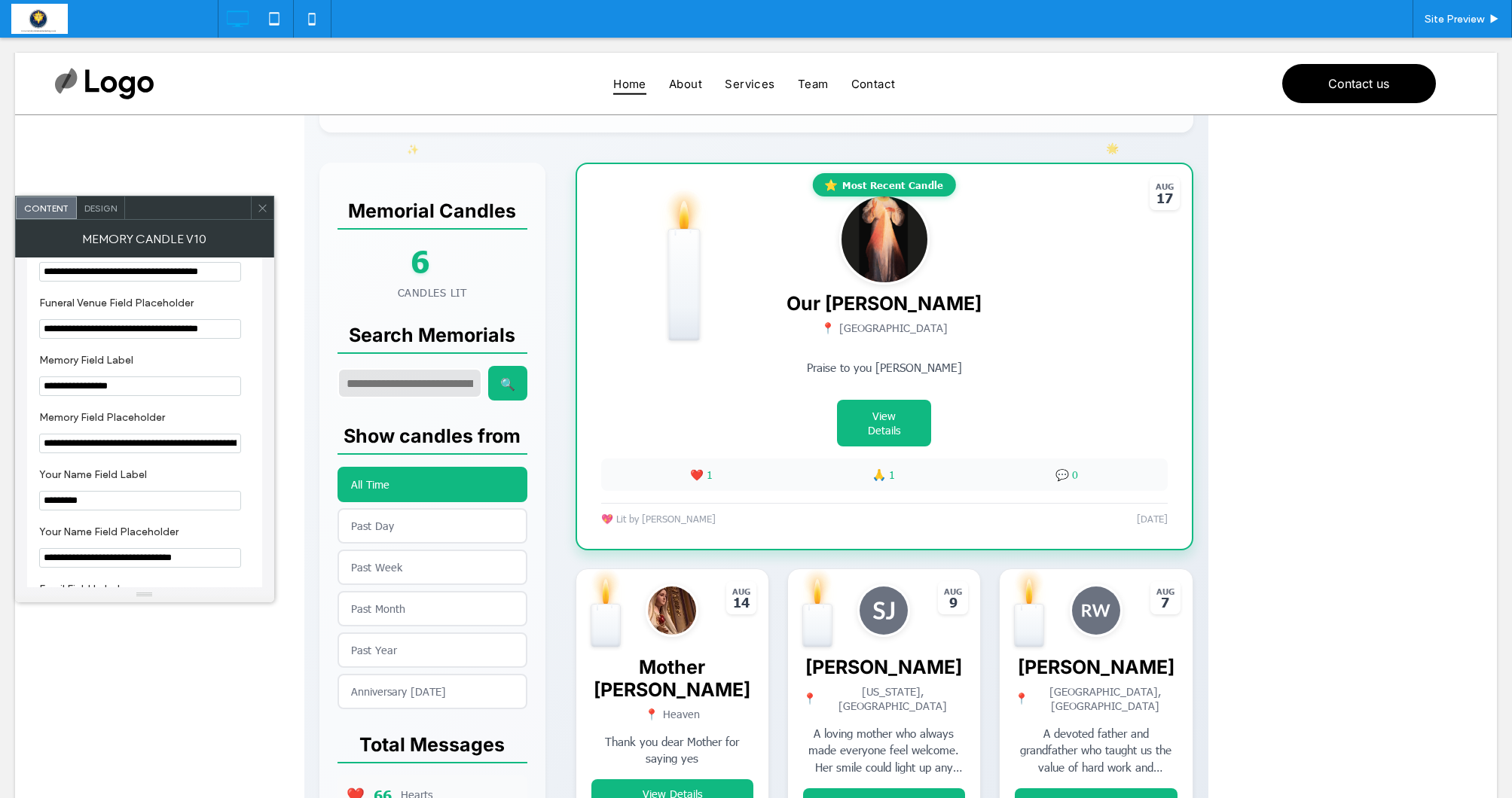
scroll to position [734, 0]
click at [106, 217] on div "Design" at bounding box center [101, 207] width 48 height 22
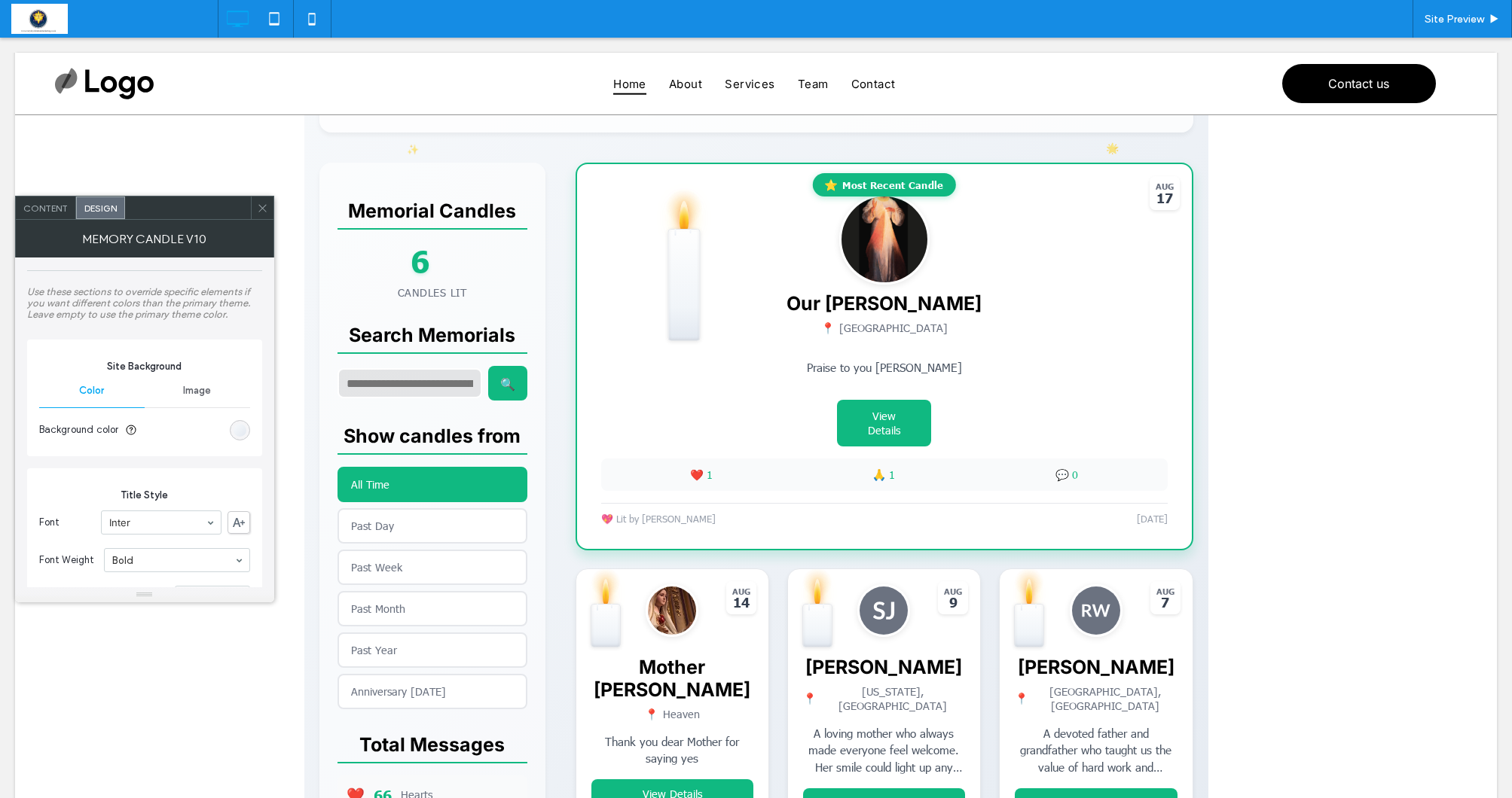
click at [231, 430] on div "linear-gradient(135deg, rgb(248, 250, 252) 0%, rgb(226, 232, 240) 100%)" at bounding box center [239, 430] width 21 height 21
click at [234, 429] on div "linear-gradient(135deg, rgb(248, 250, 252) 0%, rgb(226, 232, 240) 100%)" at bounding box center [239, 433] width 12 height 12
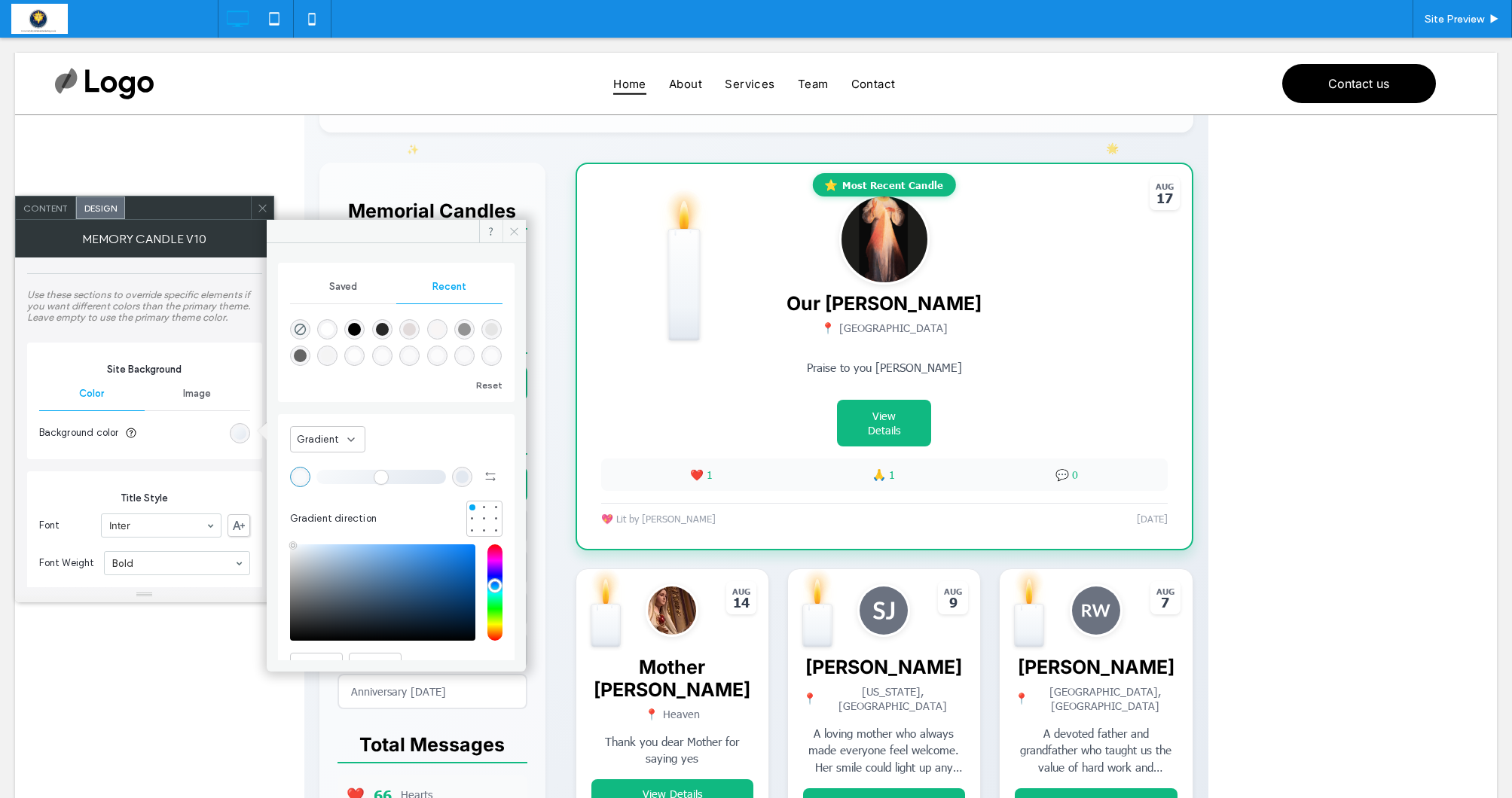
click at [515, 234] on icon at bounding box center [514, 232] width 12 height 12
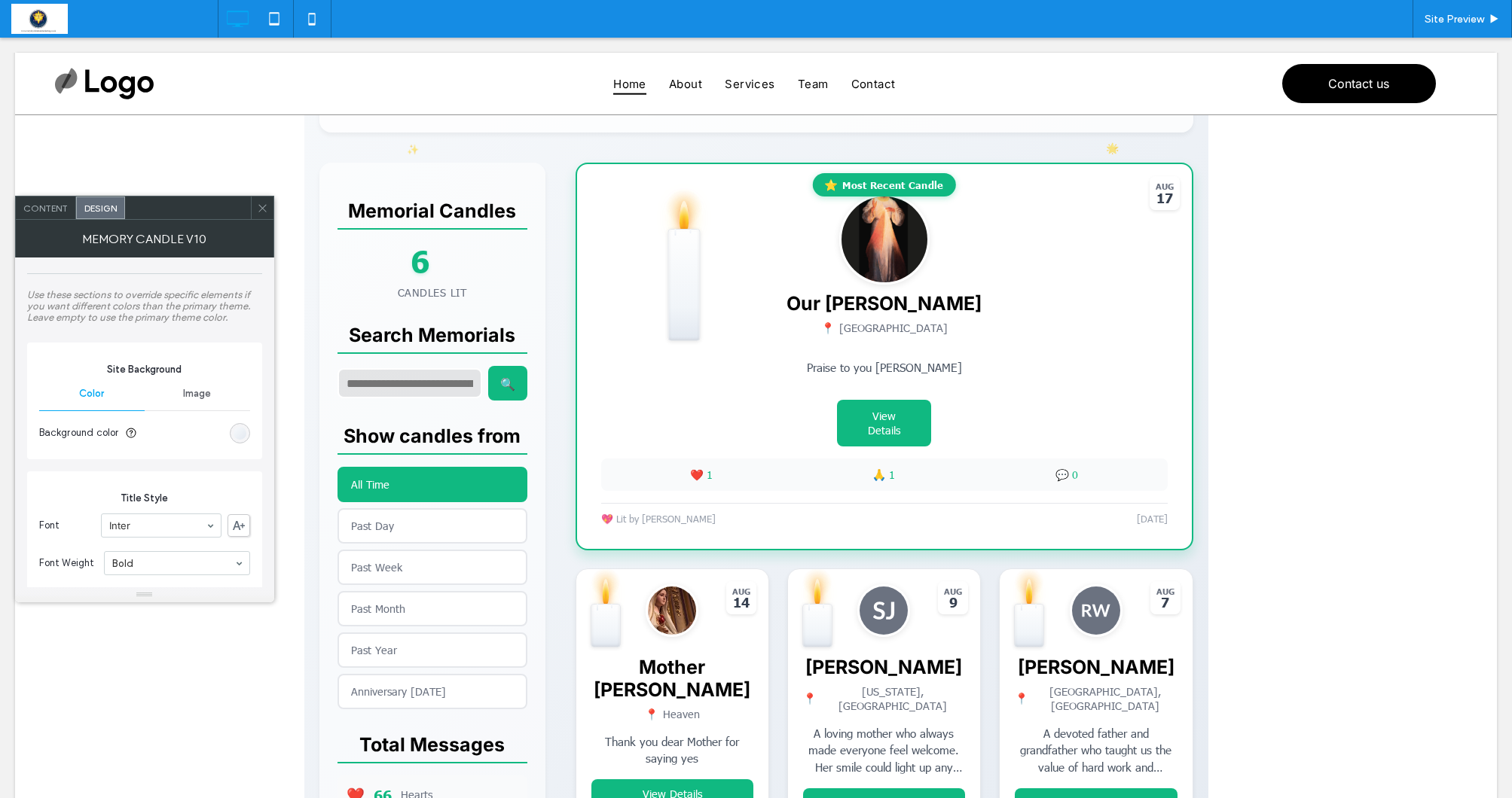
click at [210, 397] on span "Image" at bounding box center [197, 394] width 28 height 12
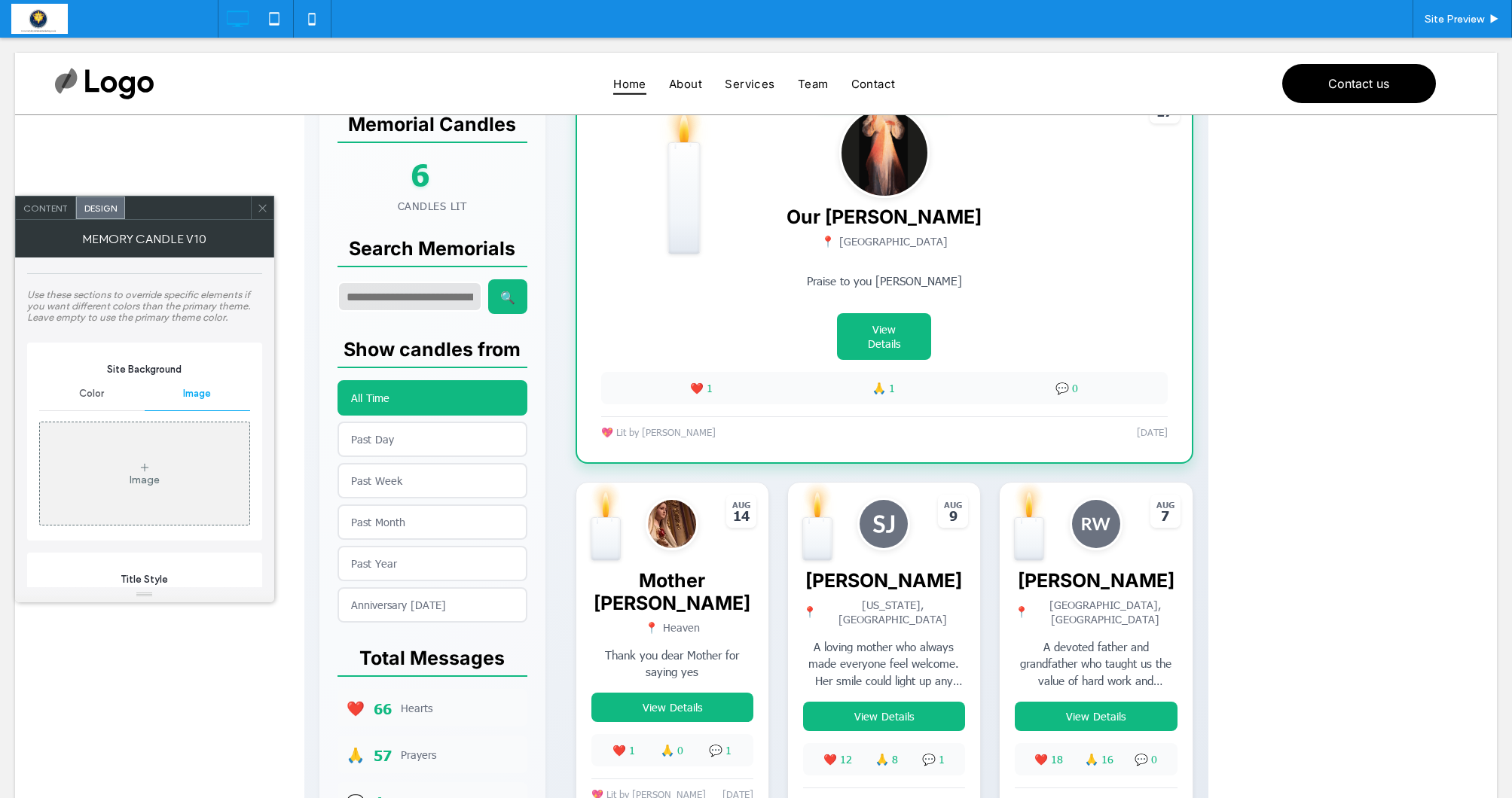
scroll to position [413, 0]
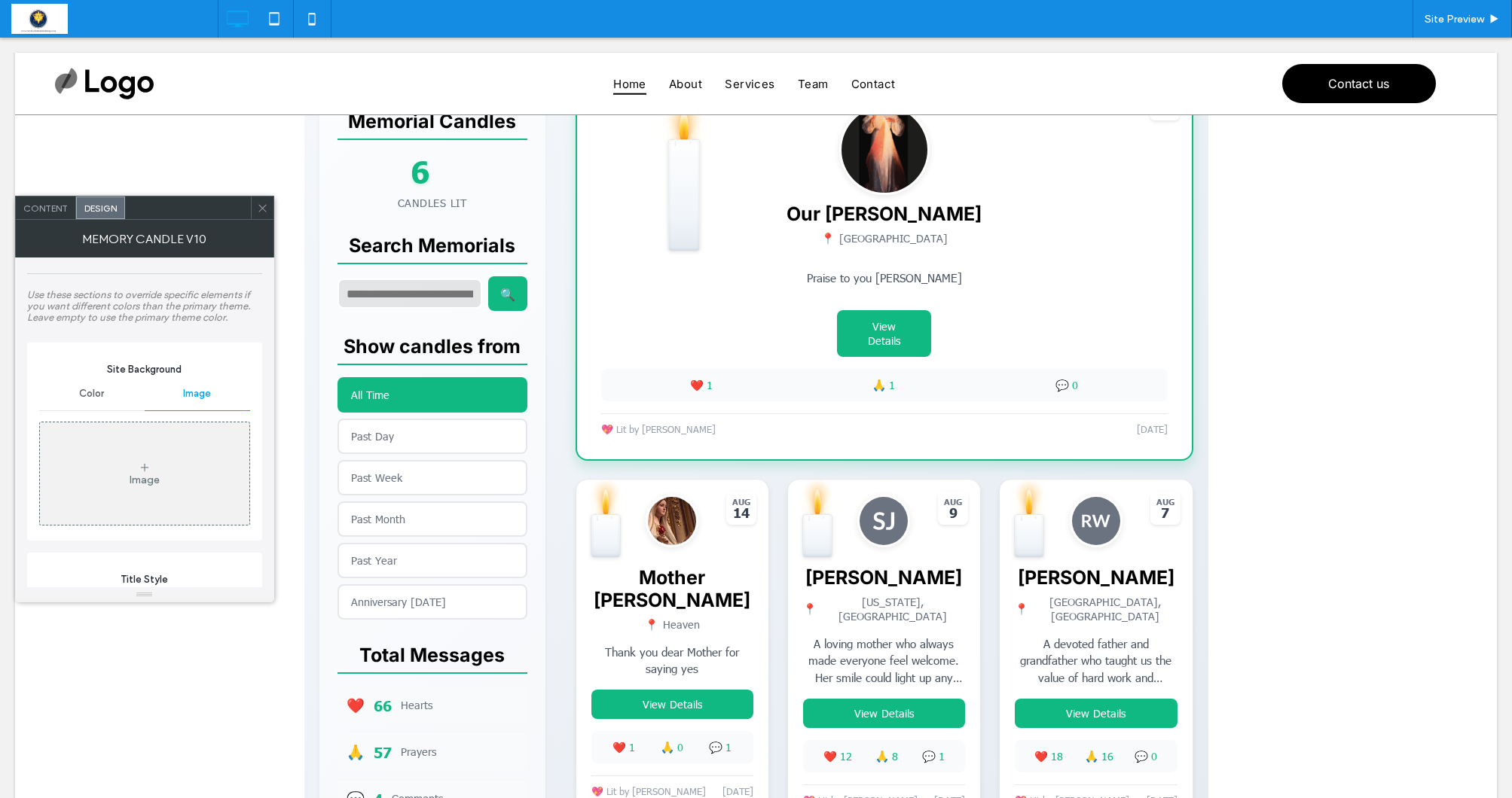
click at [195, 463] on div "Image" at bounding box center [144, 474] width 209 height 99
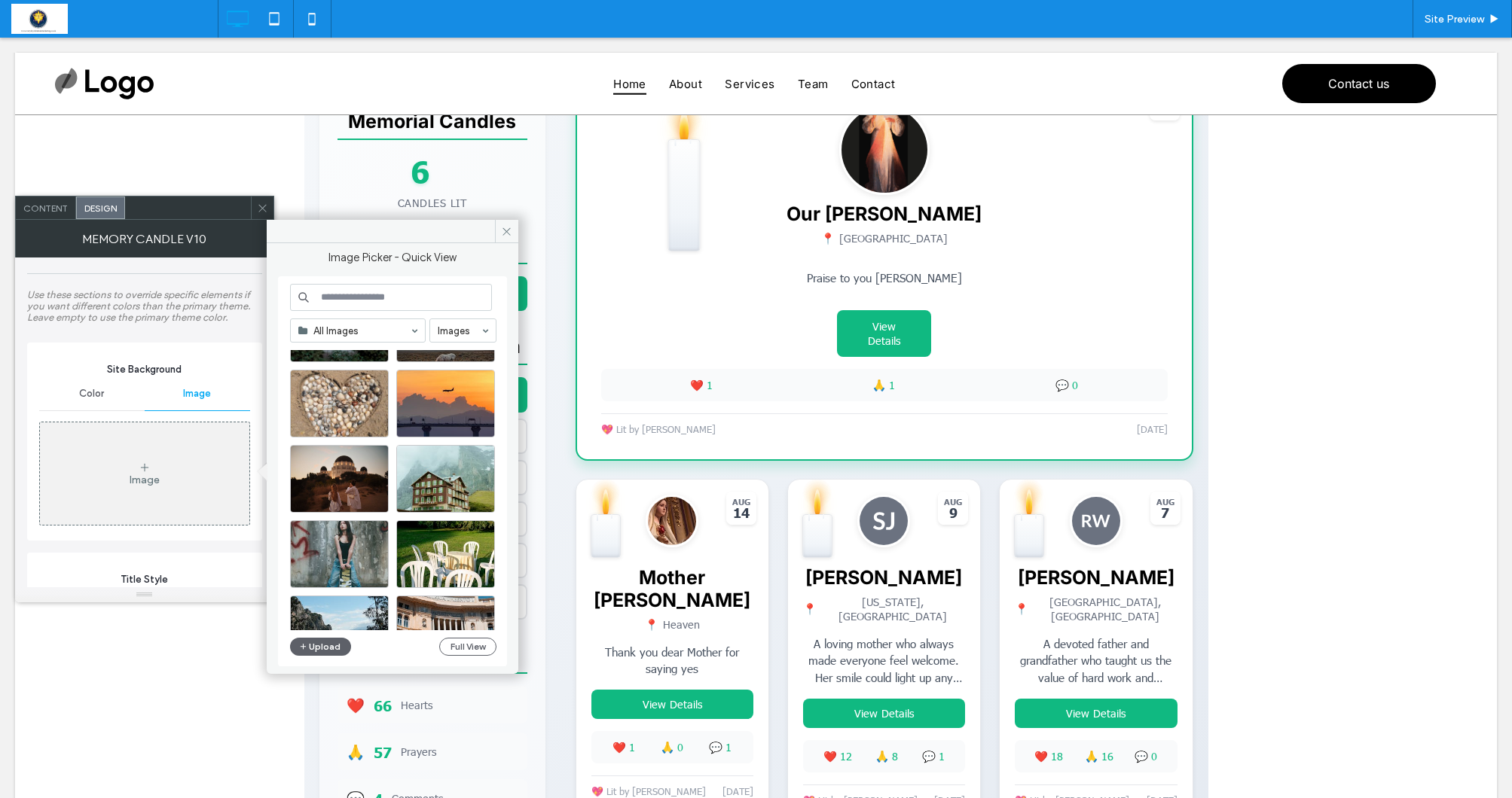
scroll to position [1616, 0]
click at [428, 293] on input at bounding box center [391, 297] width 202 height 27
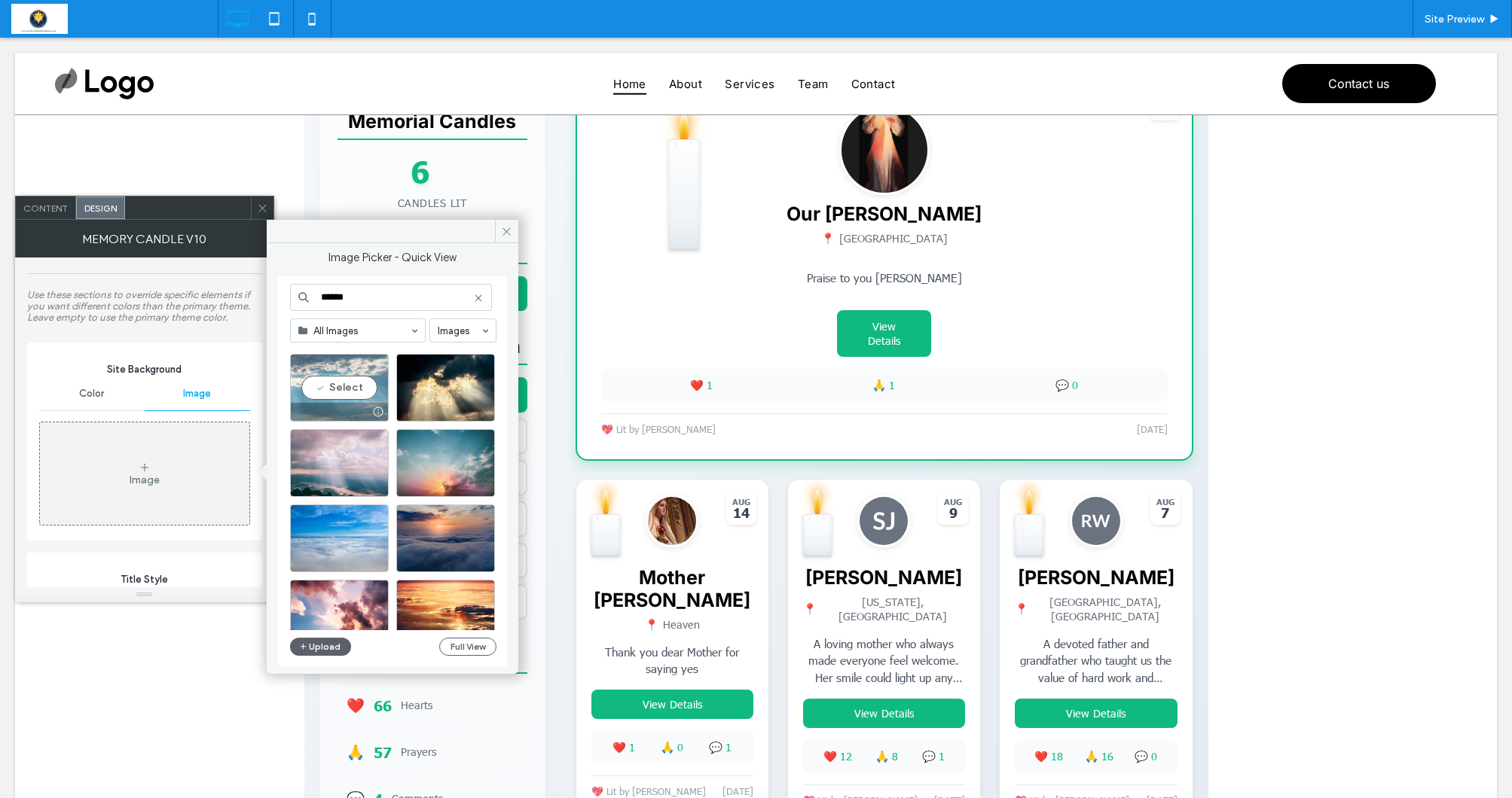
scroll to position [202, 0]
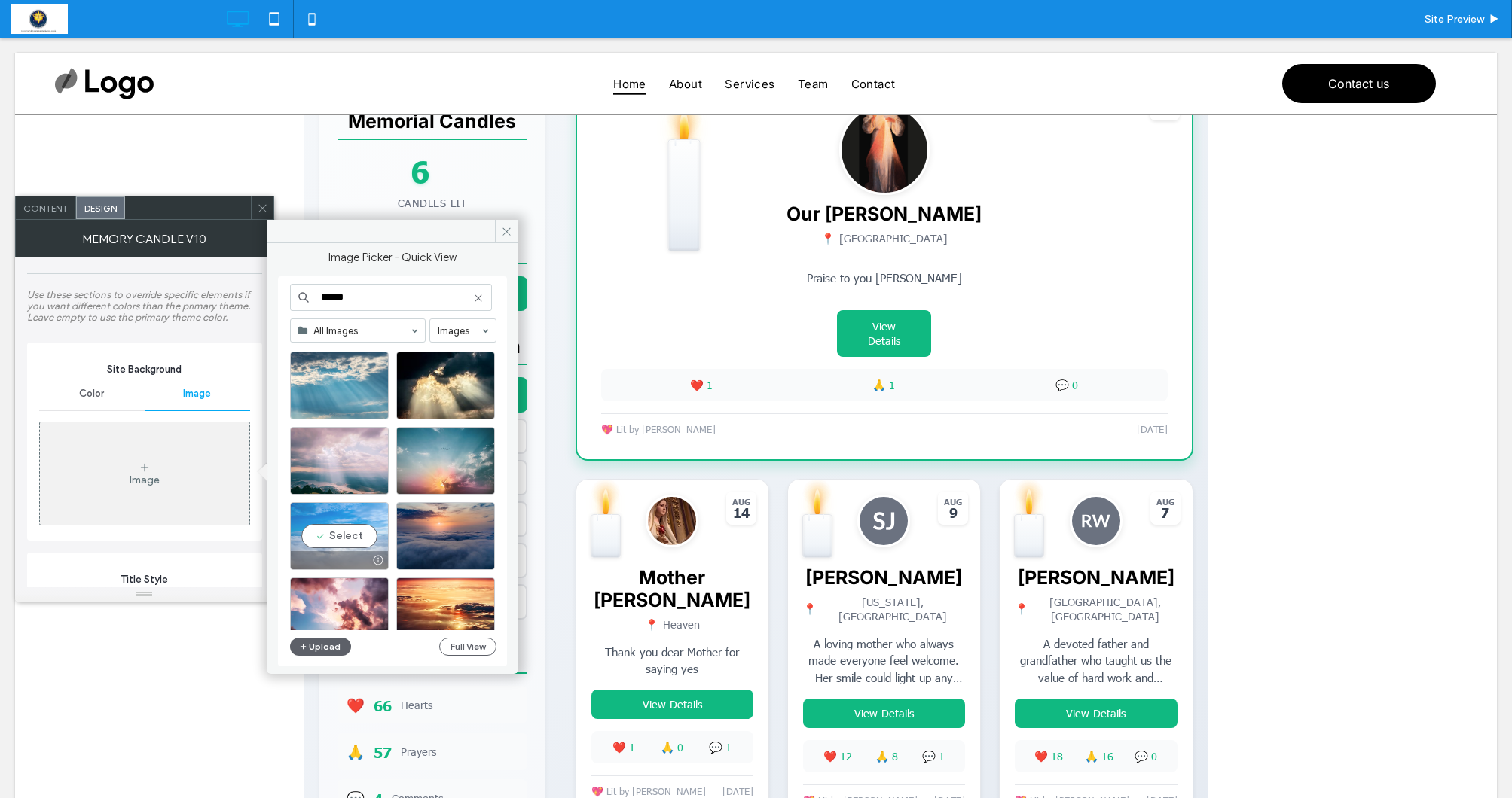
type input "******"
click at [336, 526] on div "Select" at bounding box center [339, 536] width 99 height 68
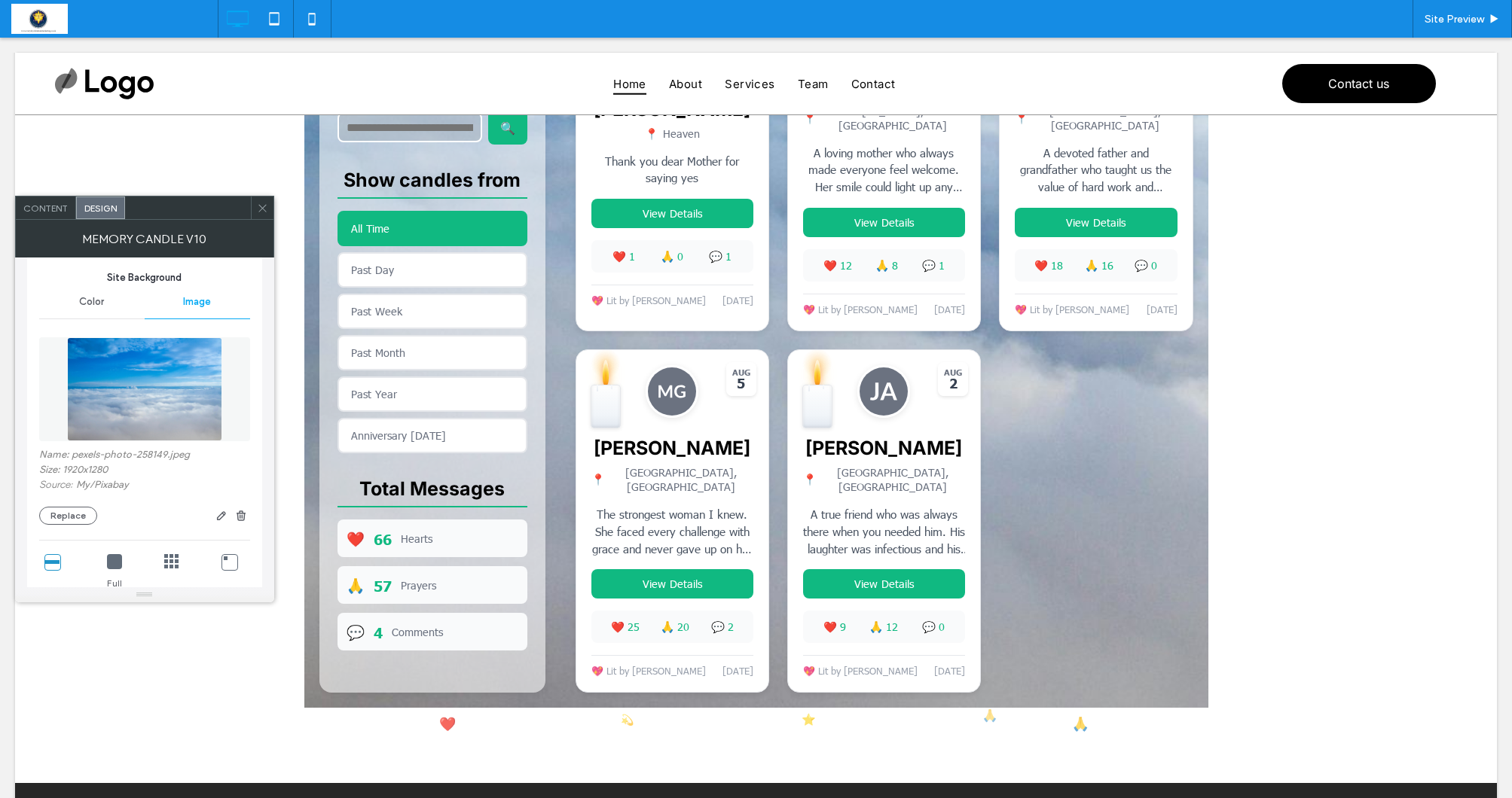
scroll to position [261, 0]
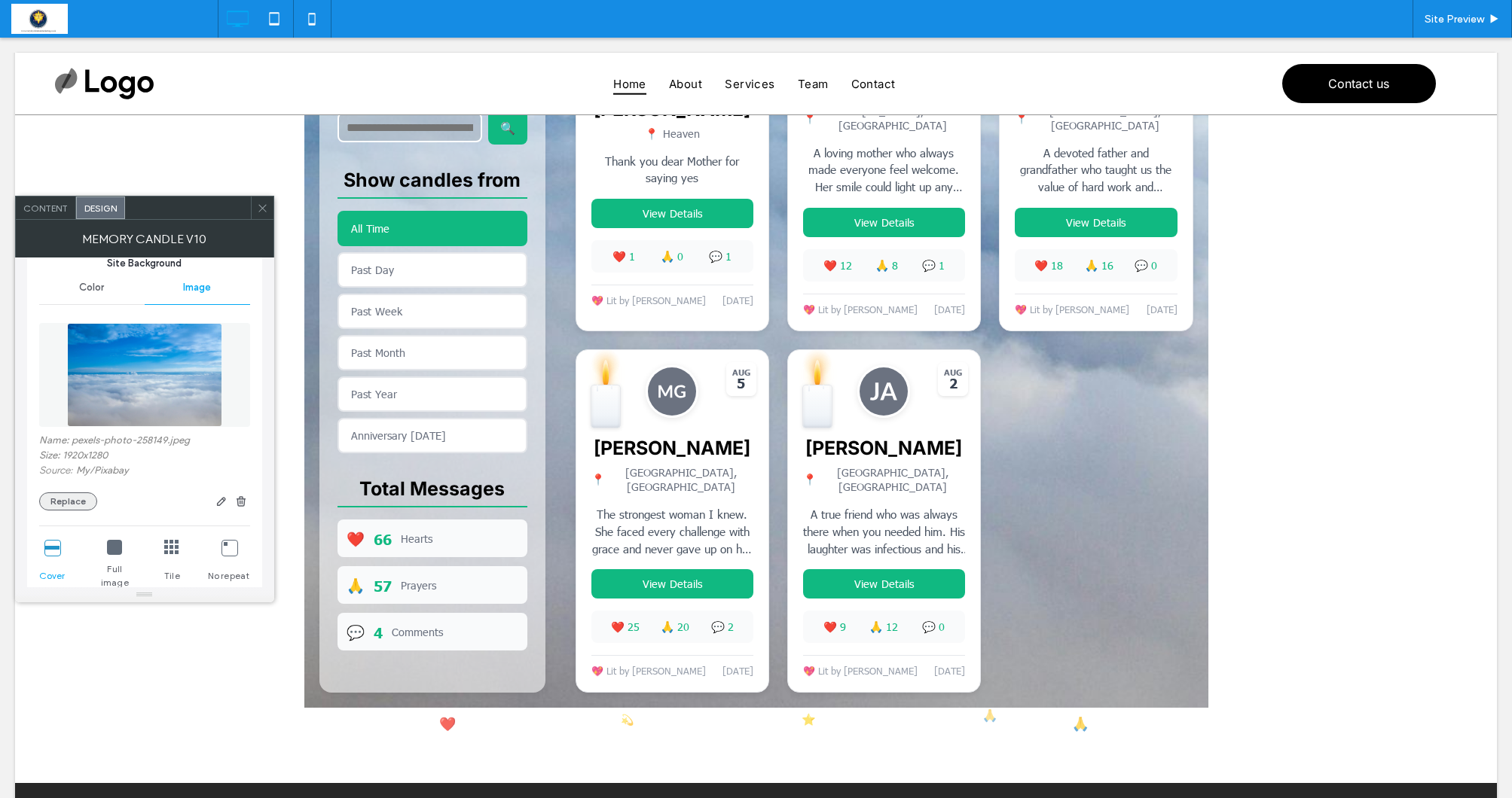
click at [73, 497] on button "Replace" at bounding box center [68, 502] width 58 height 18
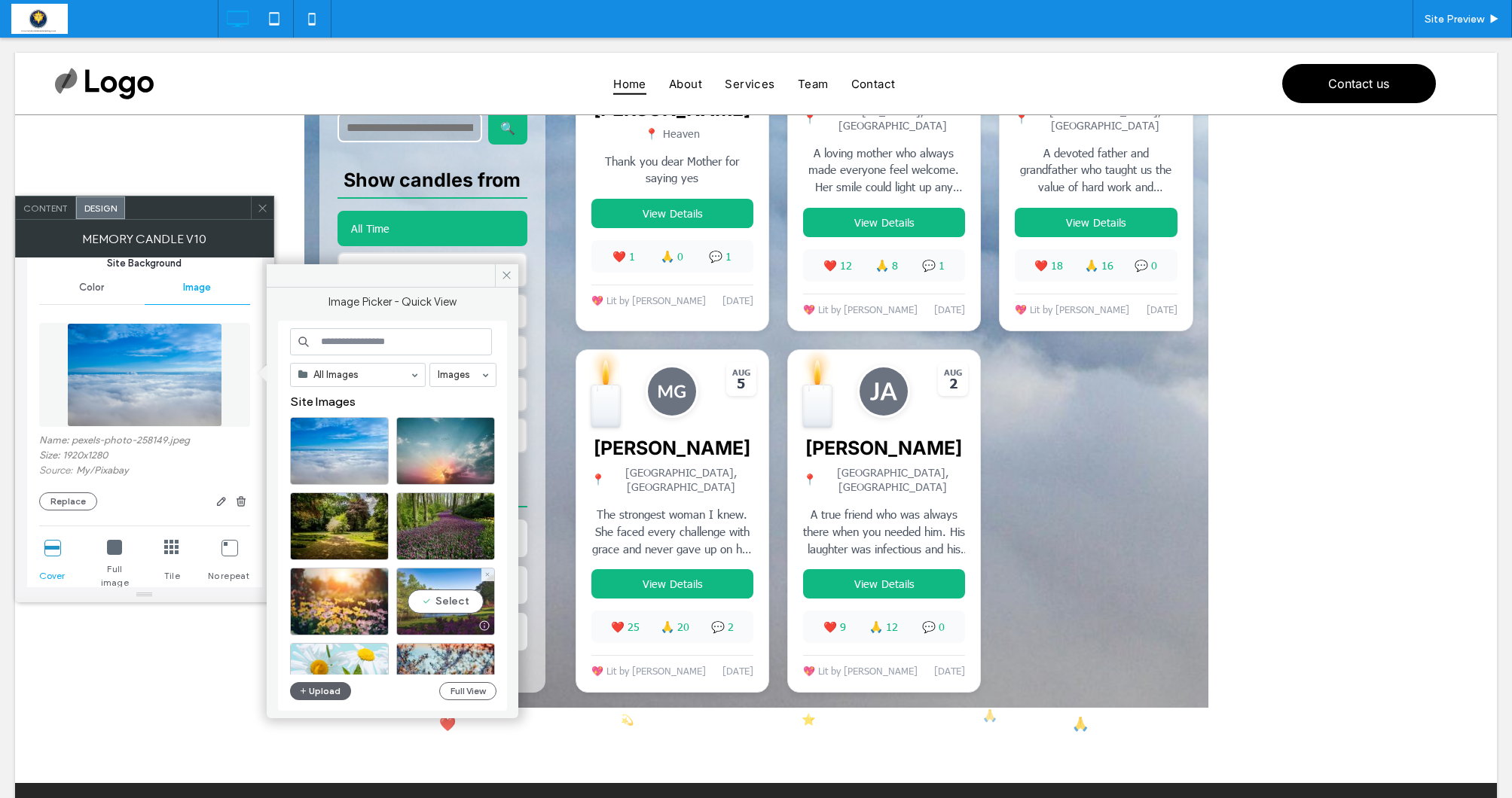
click at [437, 603] on div "Select" at bounding box center [445, 602] width 99 height 68
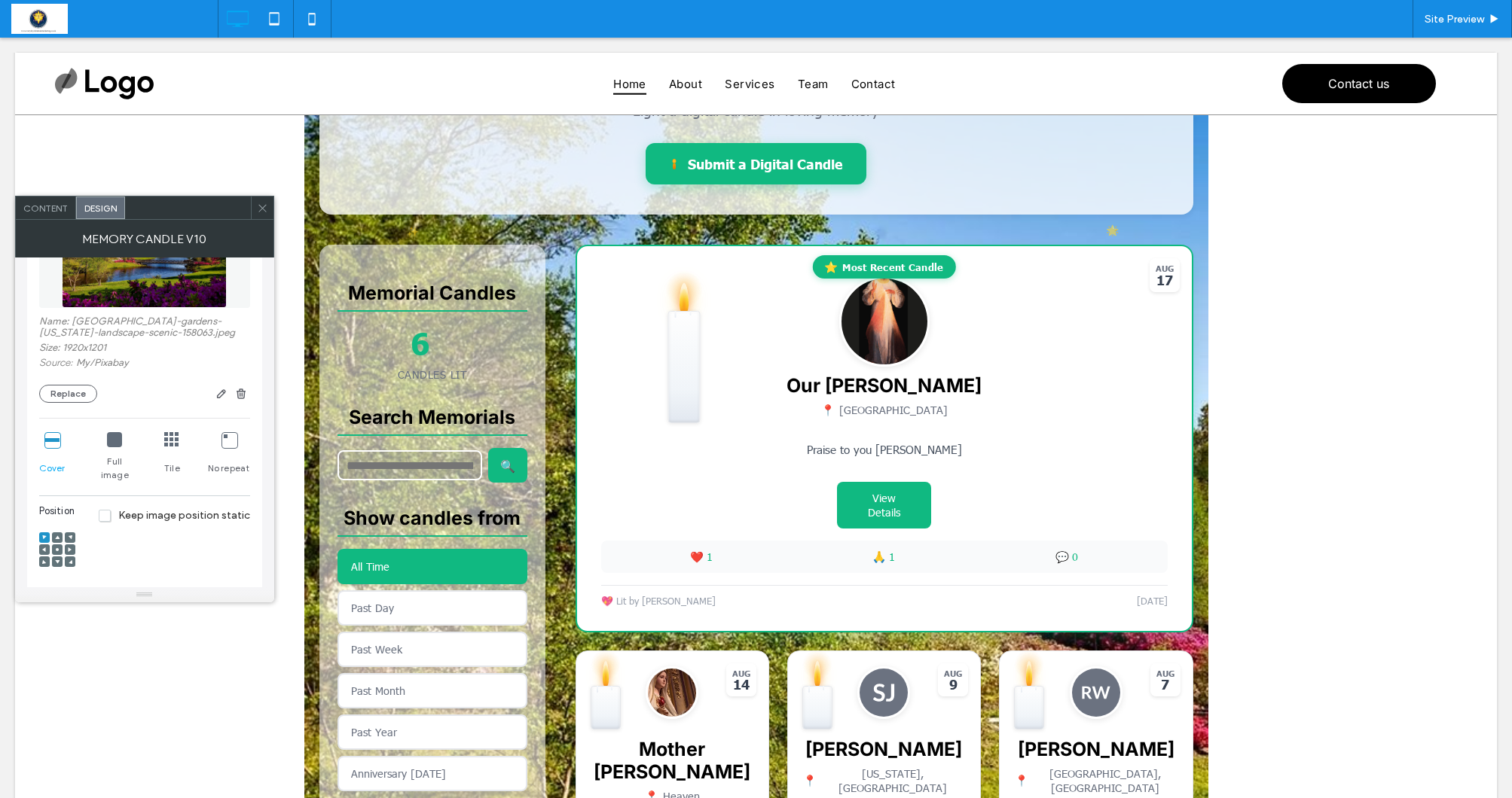
scroll to position [422, 0]
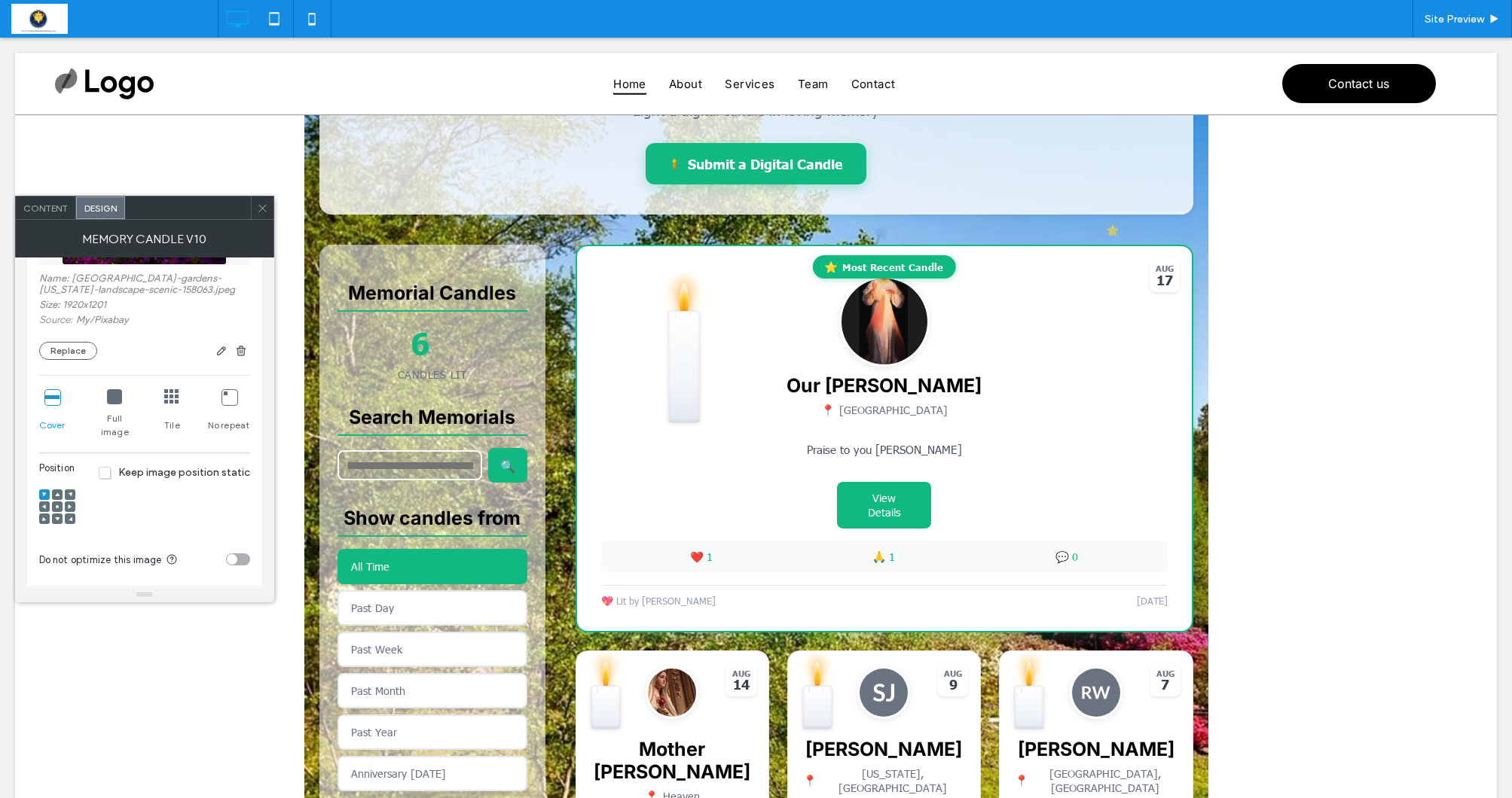
click at [56, 505] on use at bounding box center [57, 507] width 3 height 3
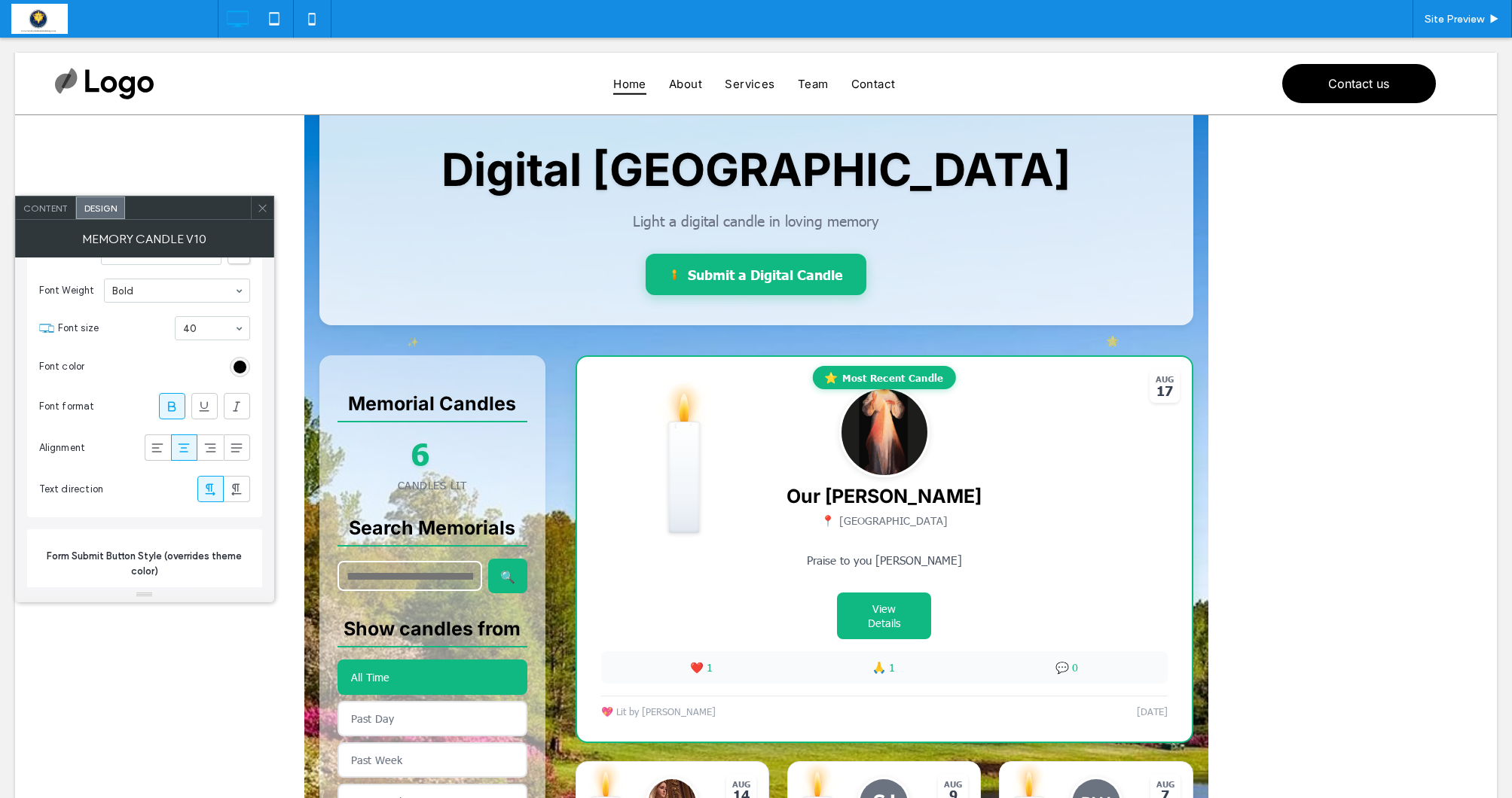
scroll to position [2223, 0]
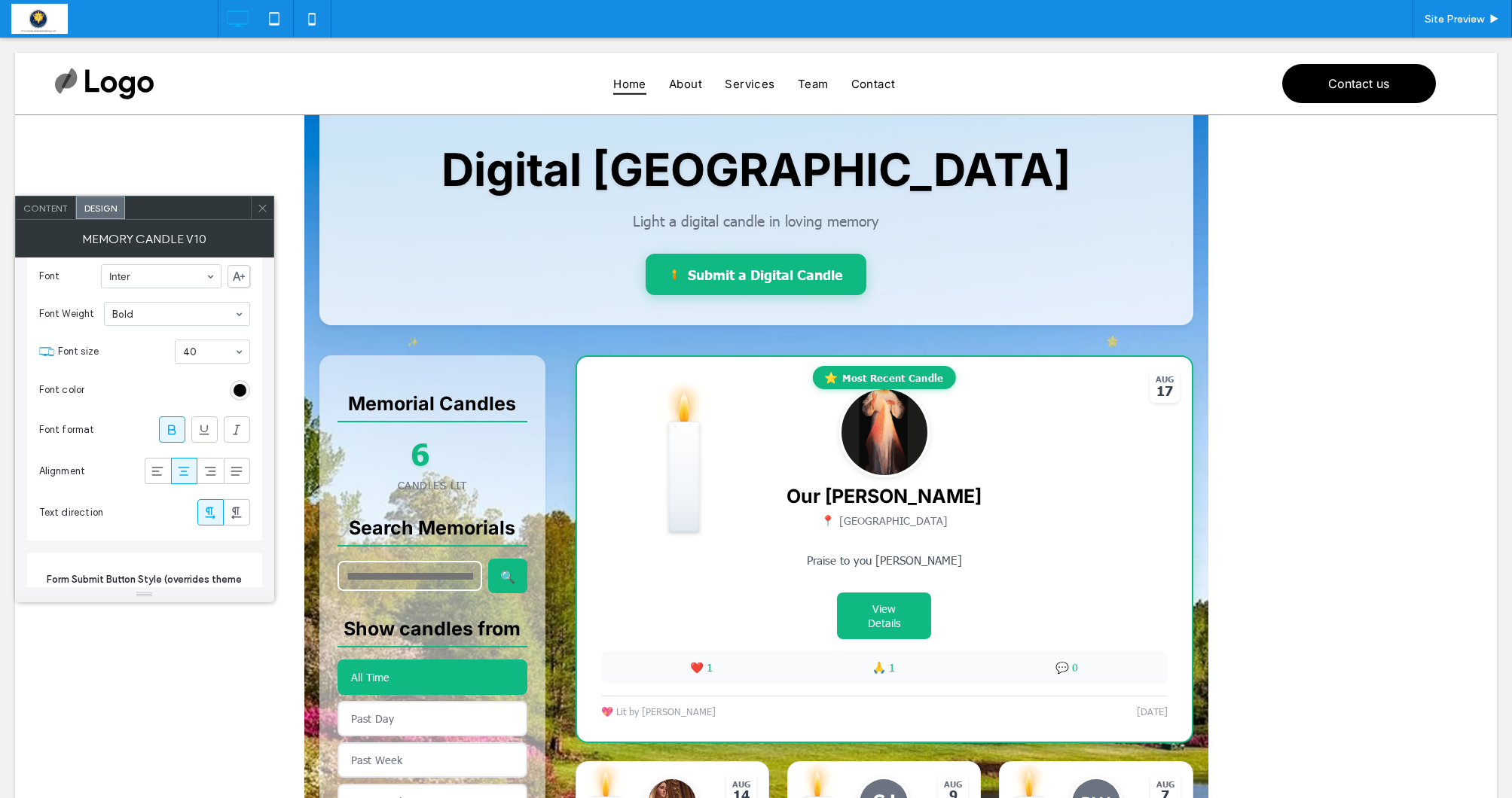
click at [258, 208] on icon at bounding box center [262, 209] width 12 height 12
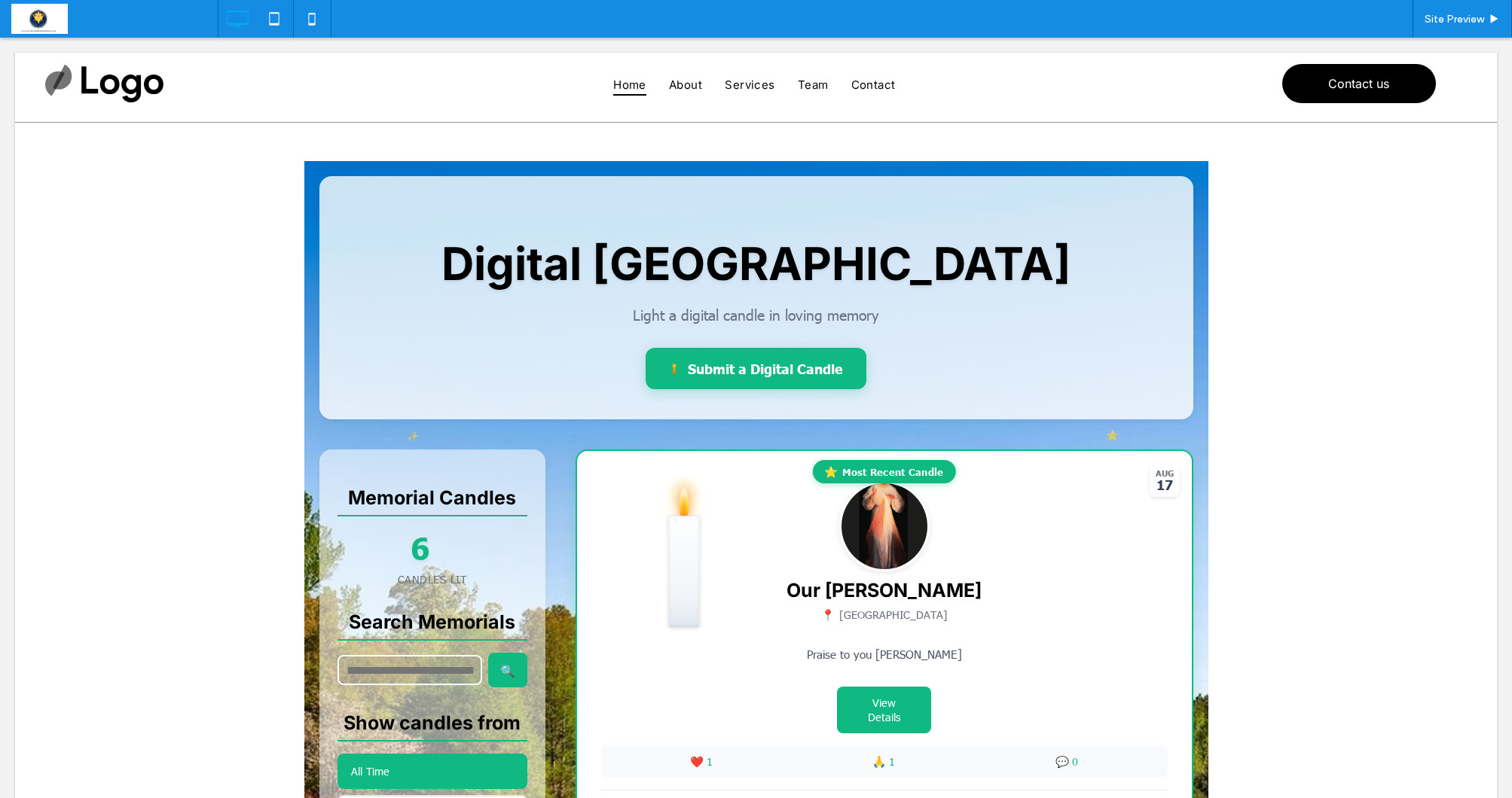
scroll to position [36, 0]
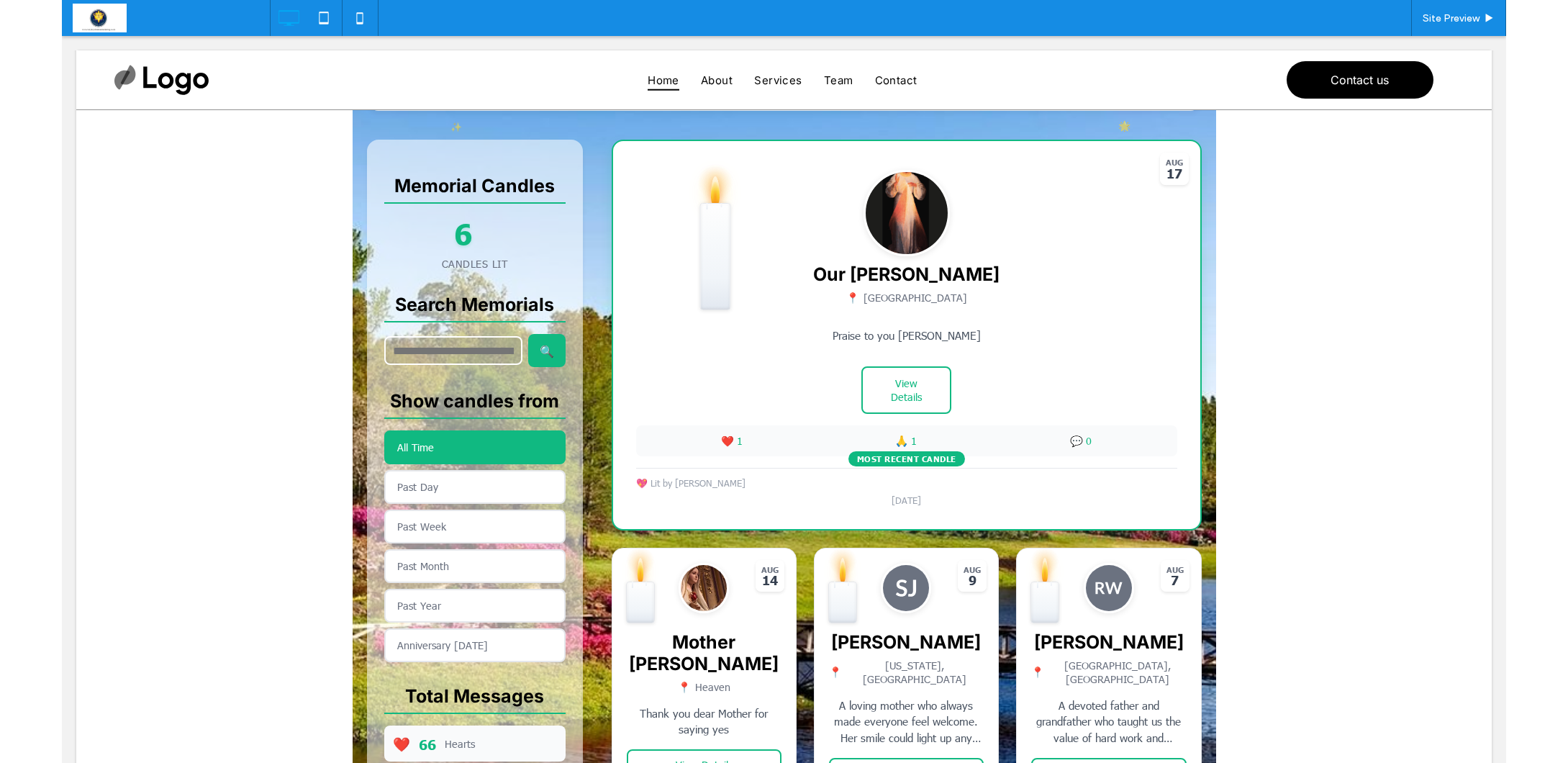
scroll to position [332, 0]
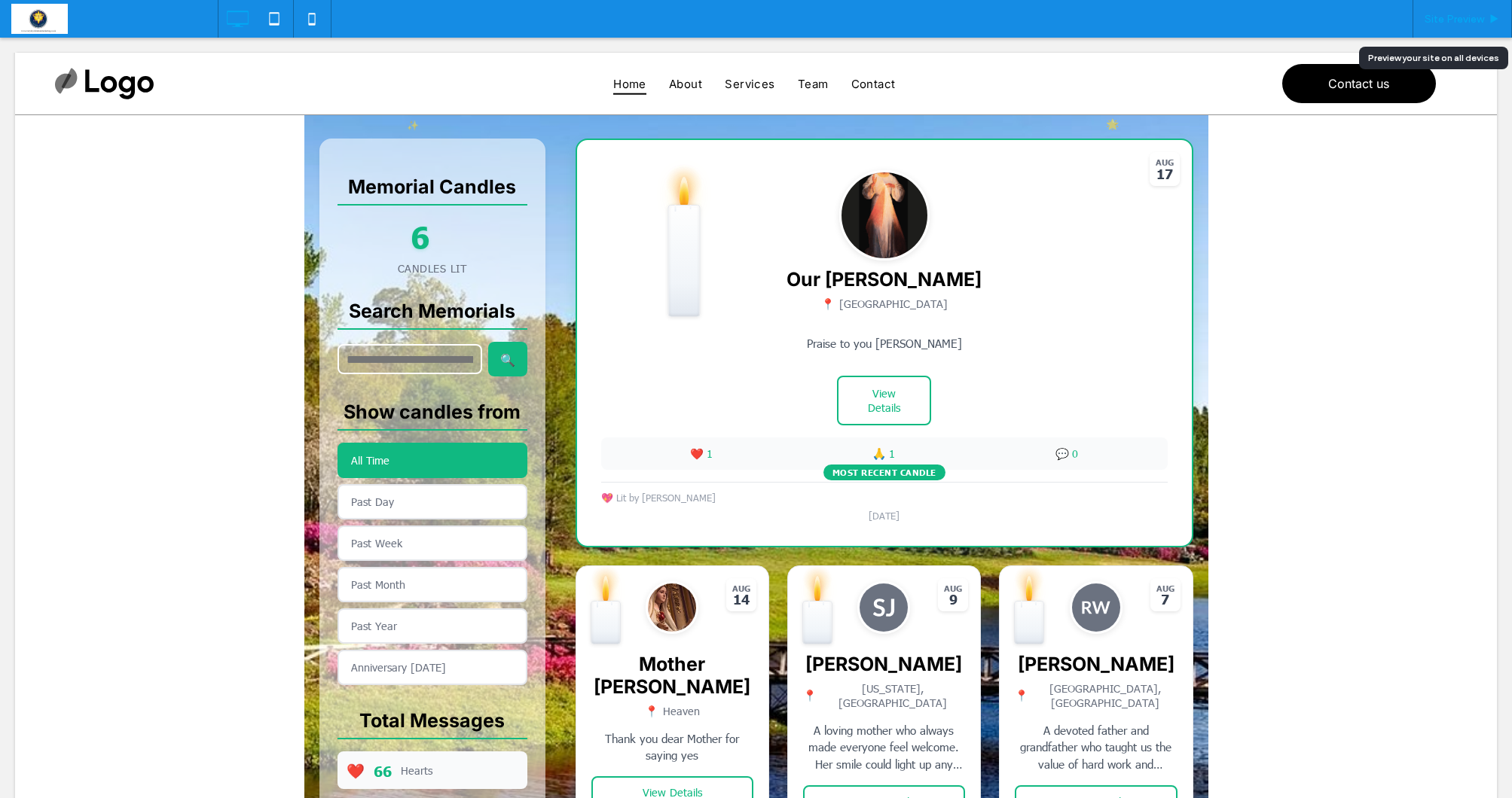
click at [1466, 17] on span "Site Preview" at bounding box center [1454, 18] width 60 height 12
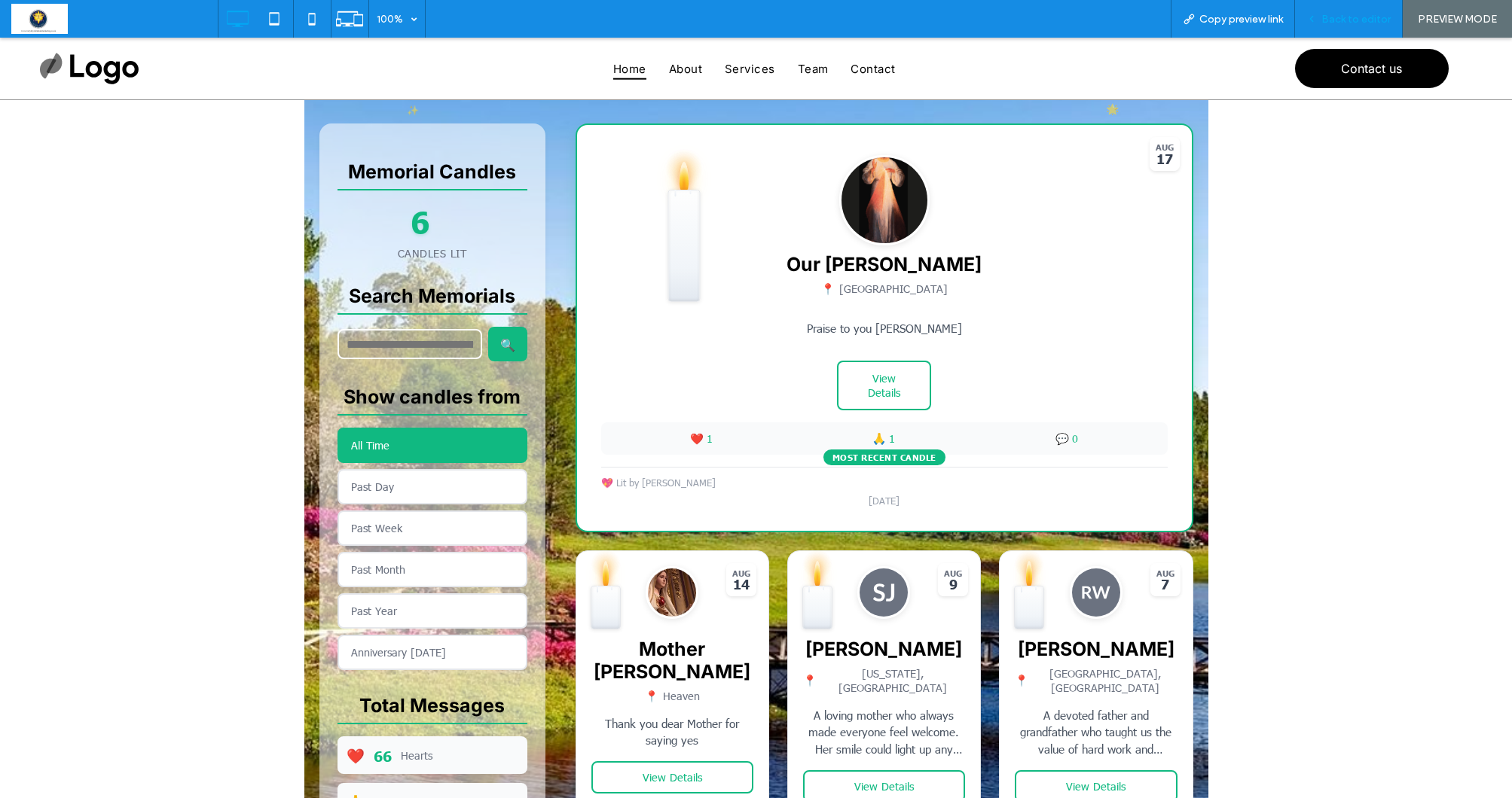
click at [1367, 23] on span "Back to editor" at bounding box center [1356, 18] width 70 height 12
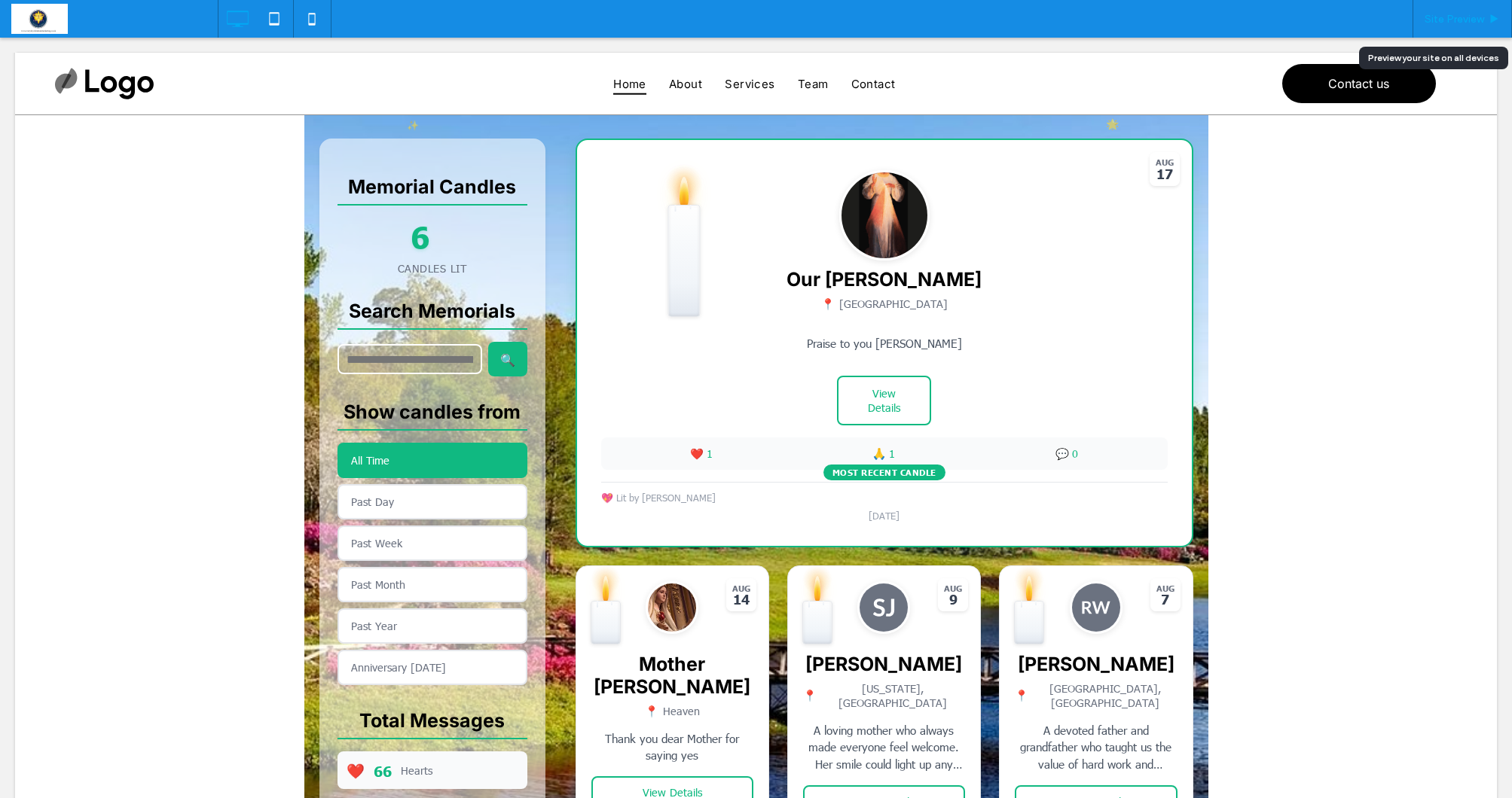
click at [1498, 22] on icon at bounding box center [1495, 19] width 12 height 12
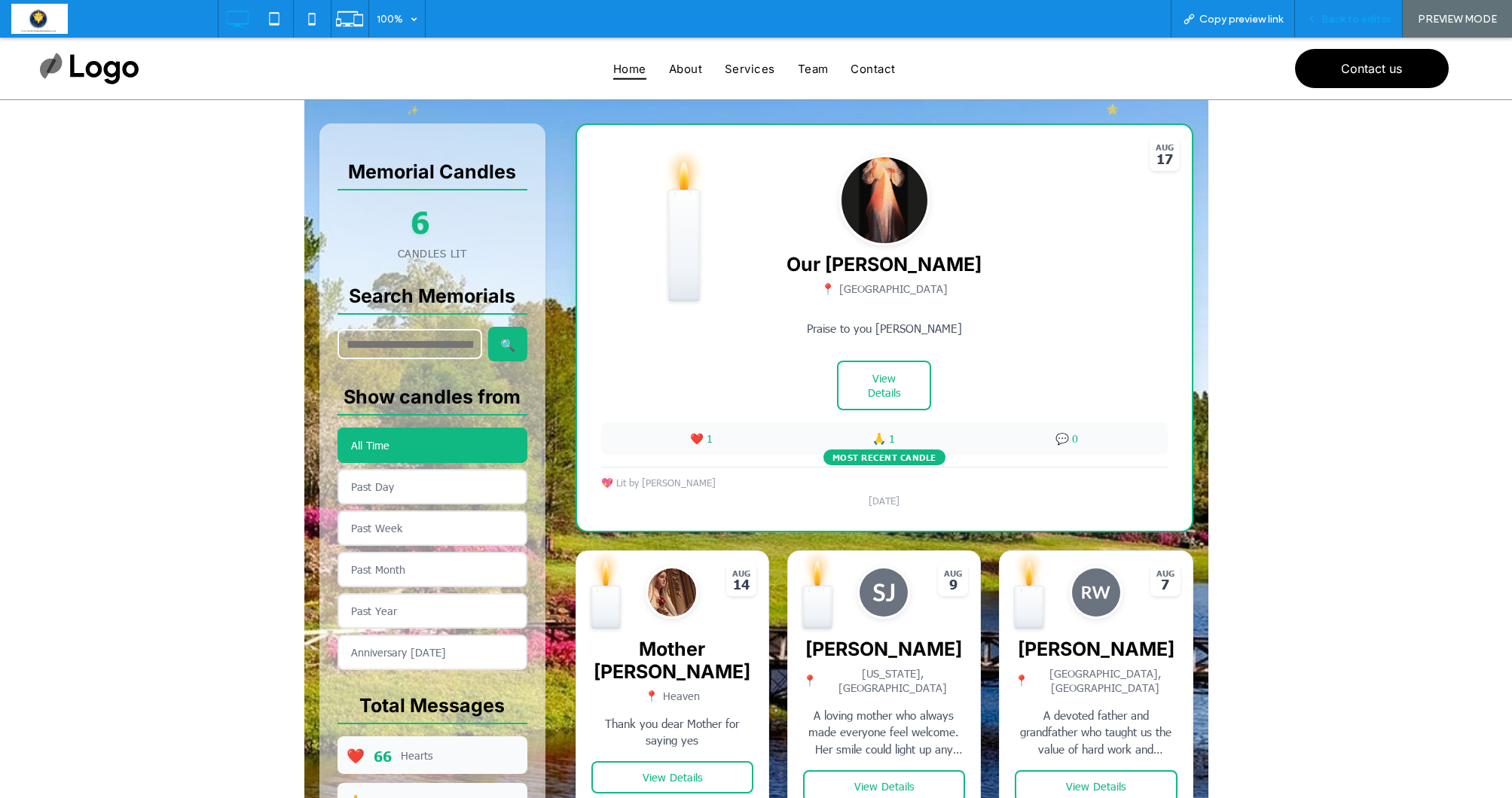
click at [1336, 17] on span "Back to editor" at bounding box center [1356, 18] width 70 height 12
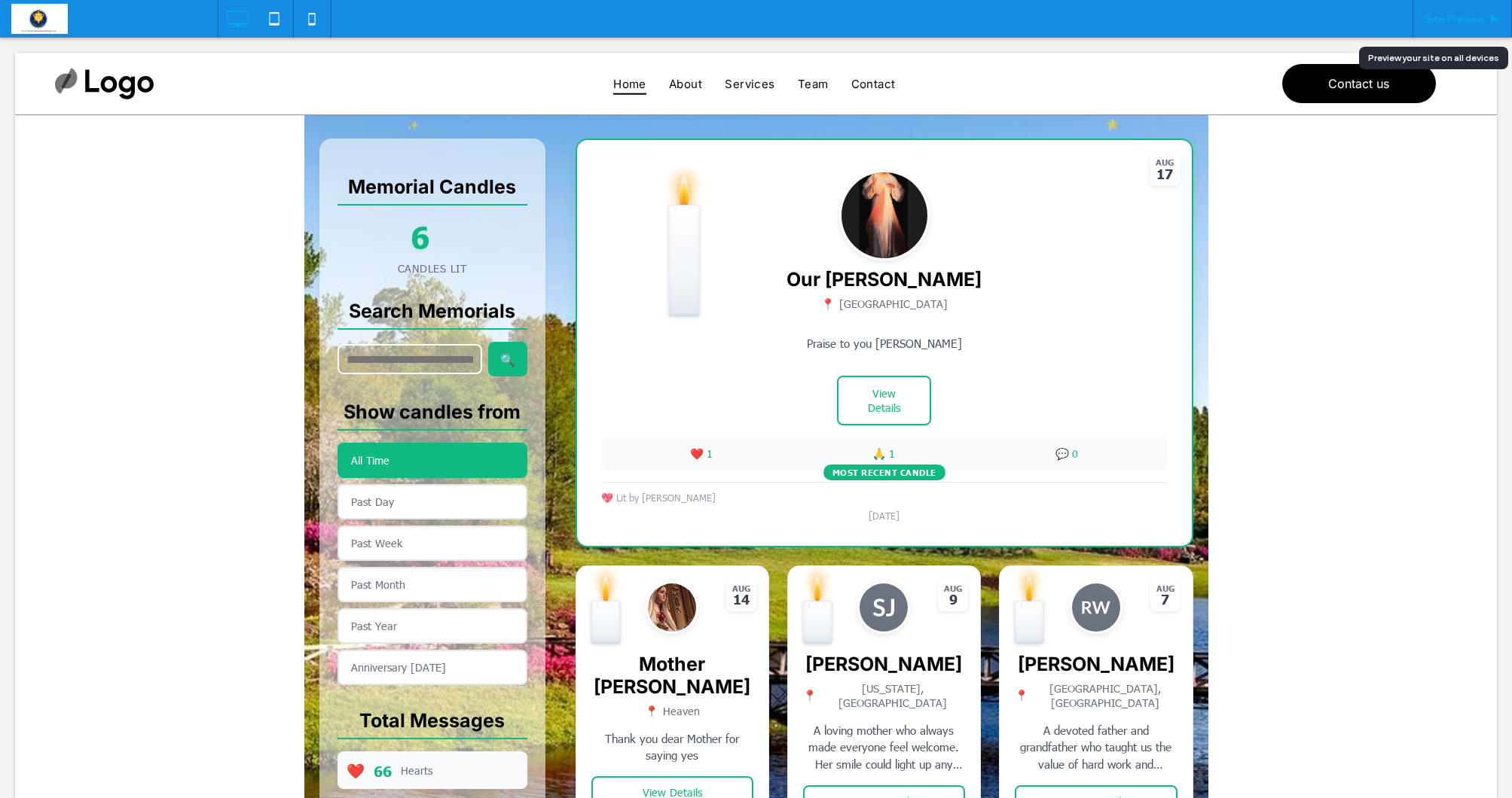
click at [1456, 13] on span "Site Preview" at bounding box center [1454, 18] width 60 height 12
